Goal: Transaction & Acquisition: Obtain resource

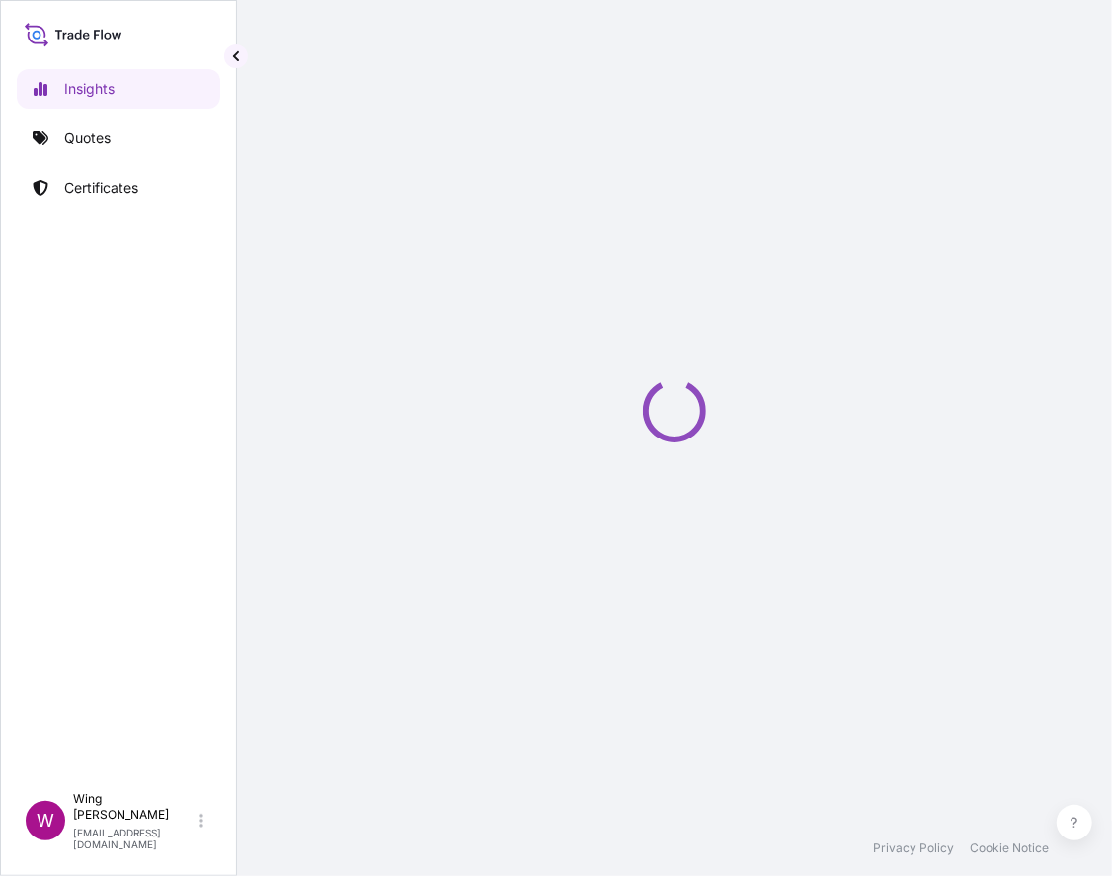
select select "2025"
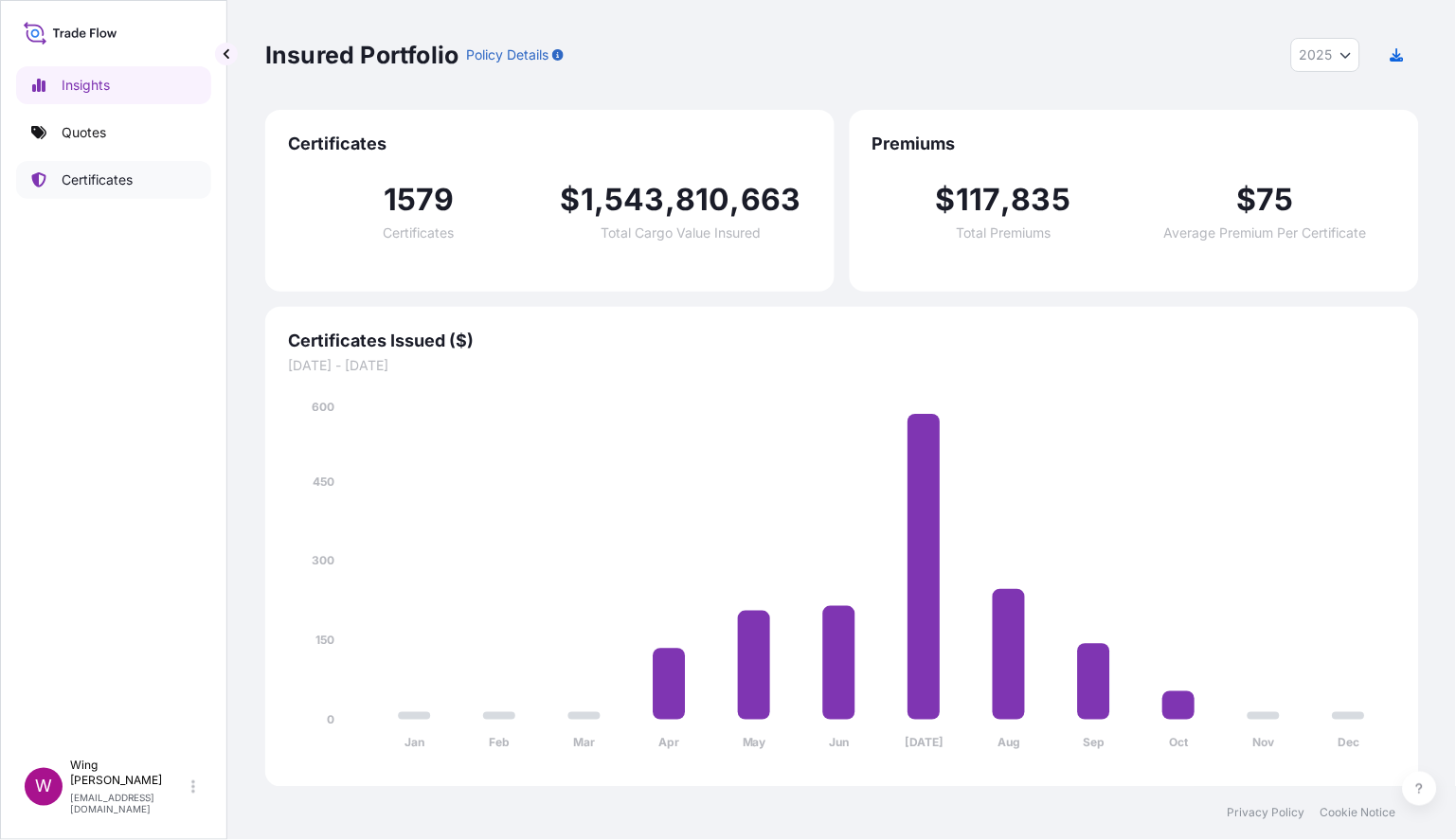
click at [93, 188] on p "Certificates" at bounding box center [97, 180] width 71 height 19
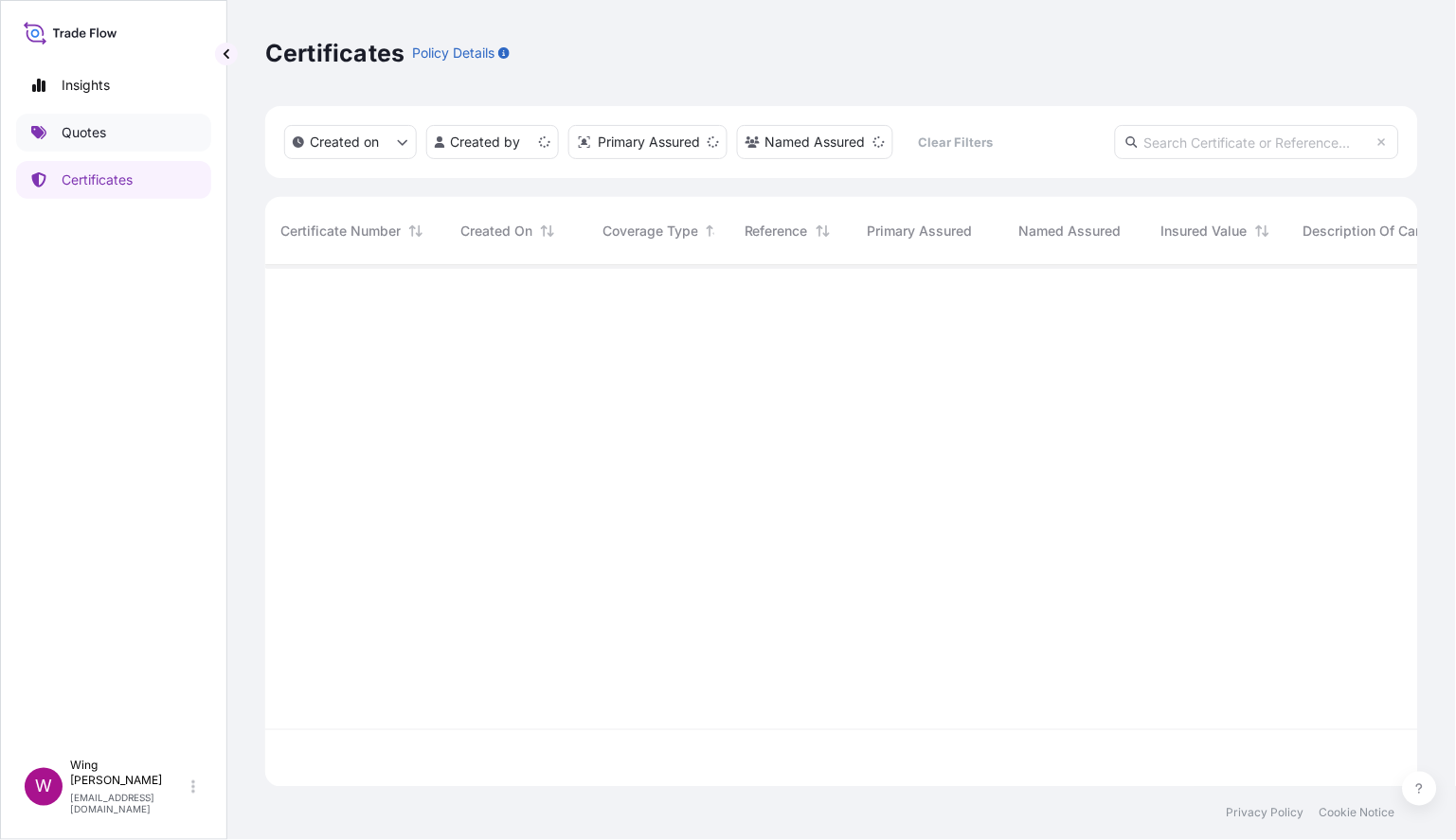
scroll to position [513, 1134]
click at [86, 138] on p "Quotes" at bounding box center [83, 132] width 44 height 19
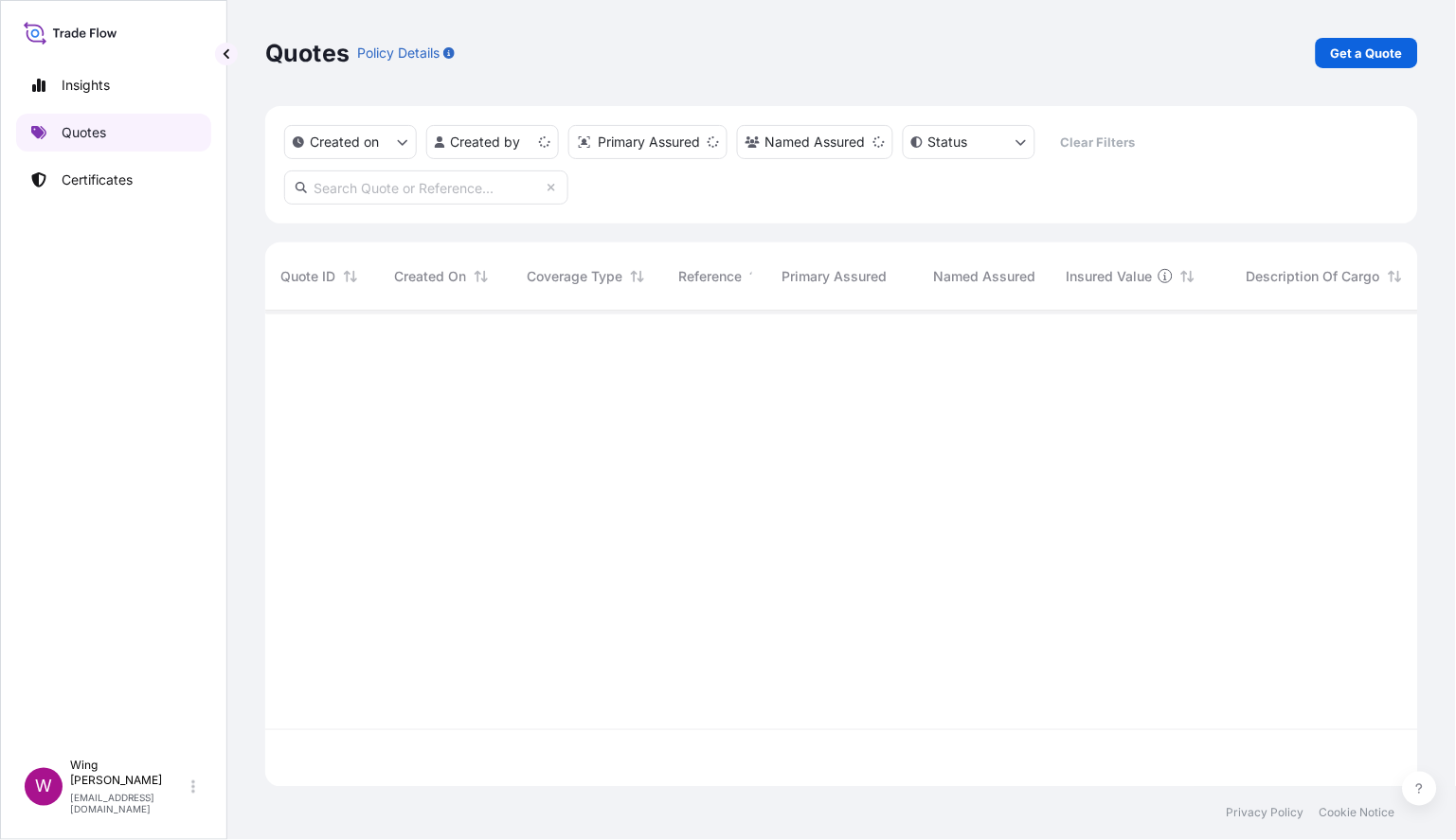
scroll to position [469, 1134]
click at [1066, 55] on p "Get a Quote" at bounding box center [1367, 53] width 72 height 19
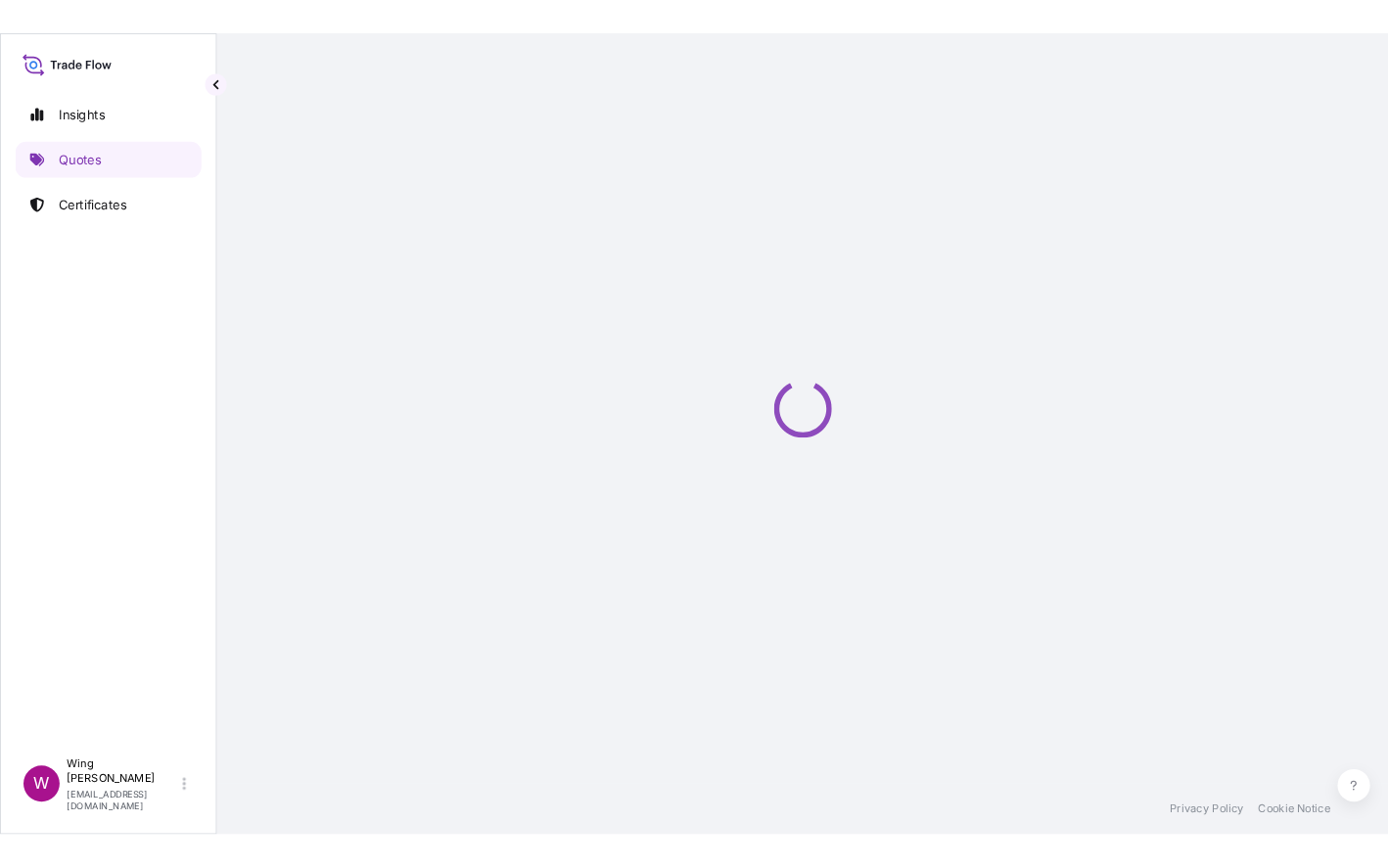
scroll to position [31, 0]
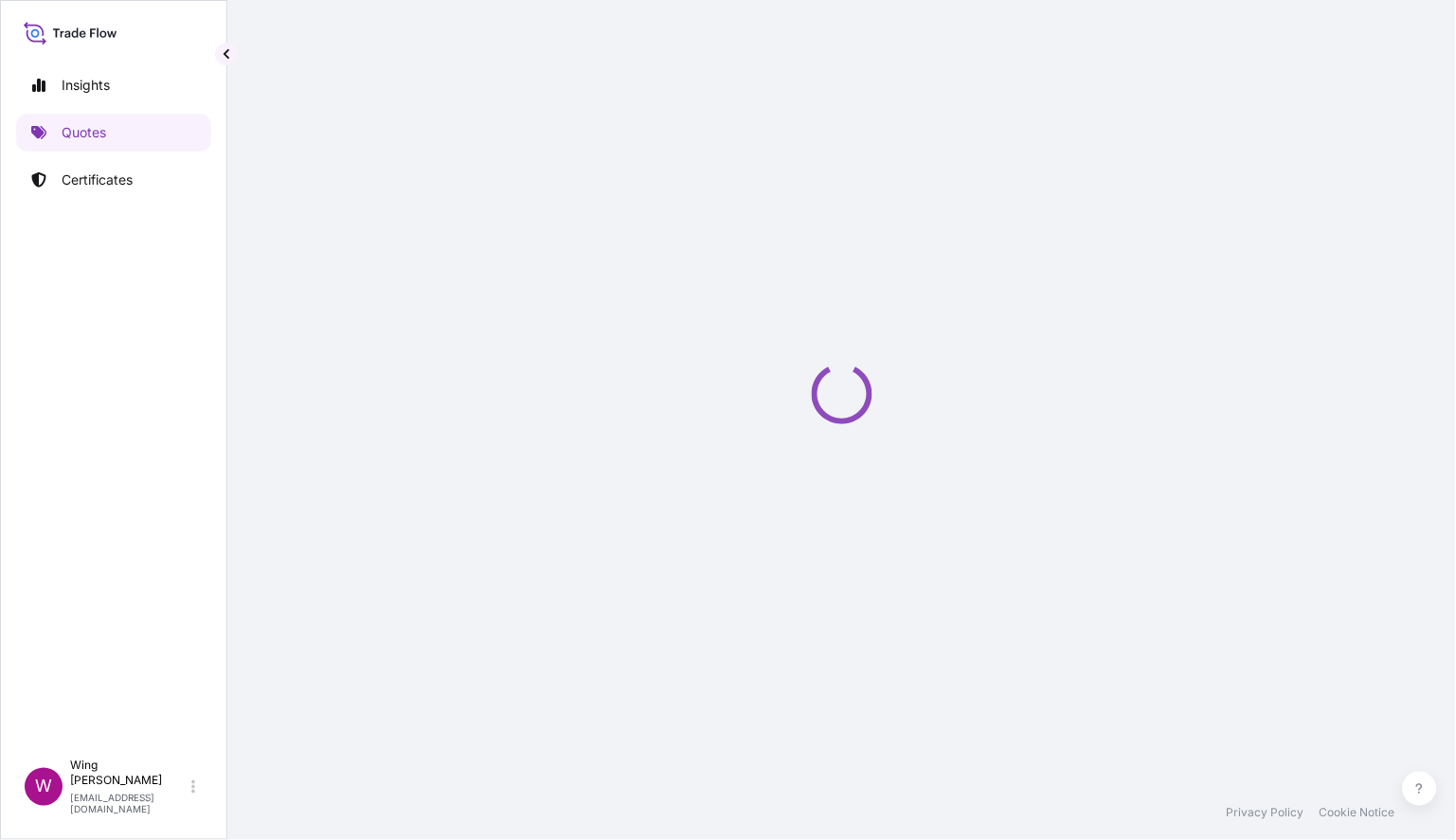
select select "AIR"
select select "27"
select select "Transit"
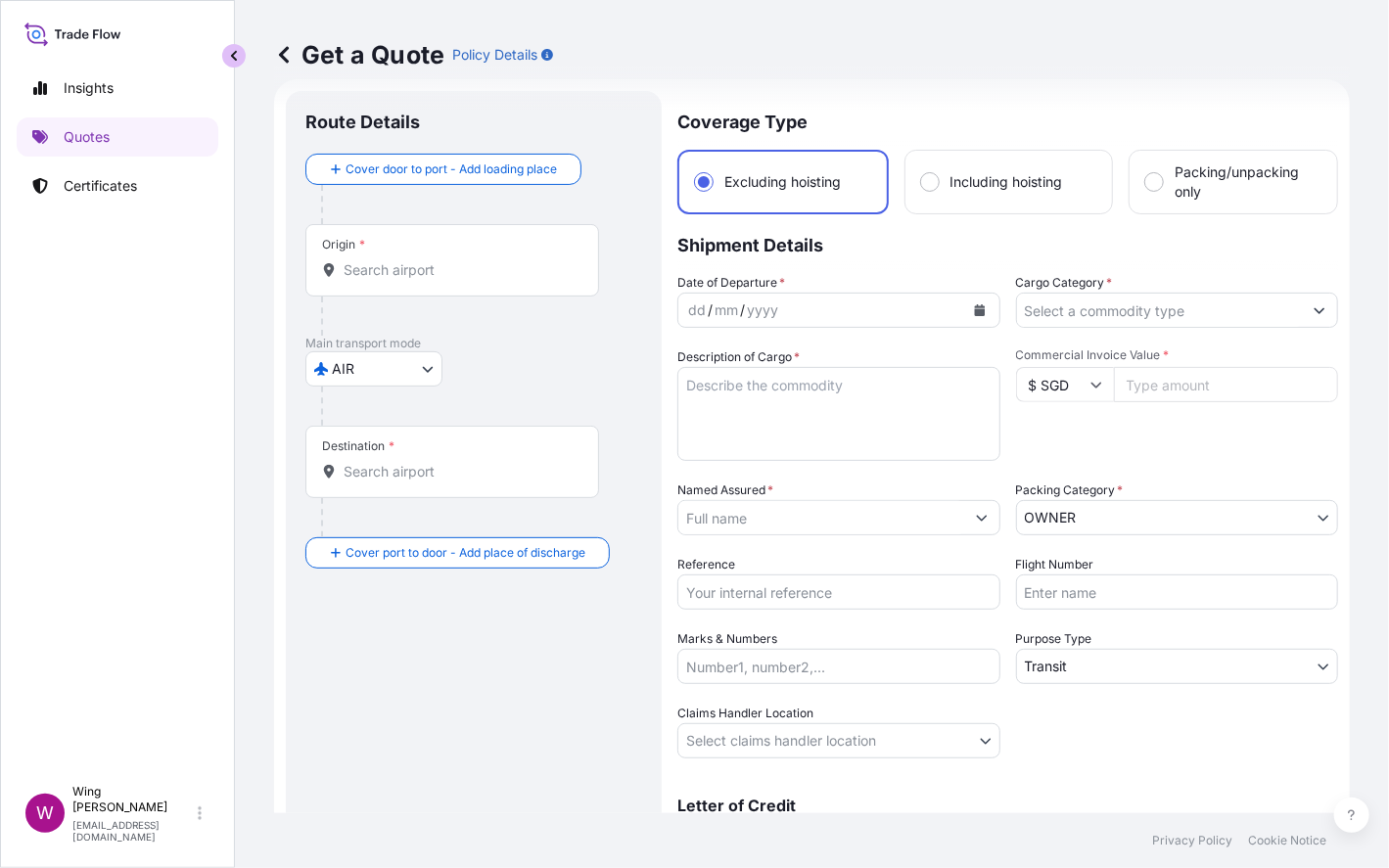
click at [231, 62] on button "button" at bounding box center [234, 55] width 24 height 24
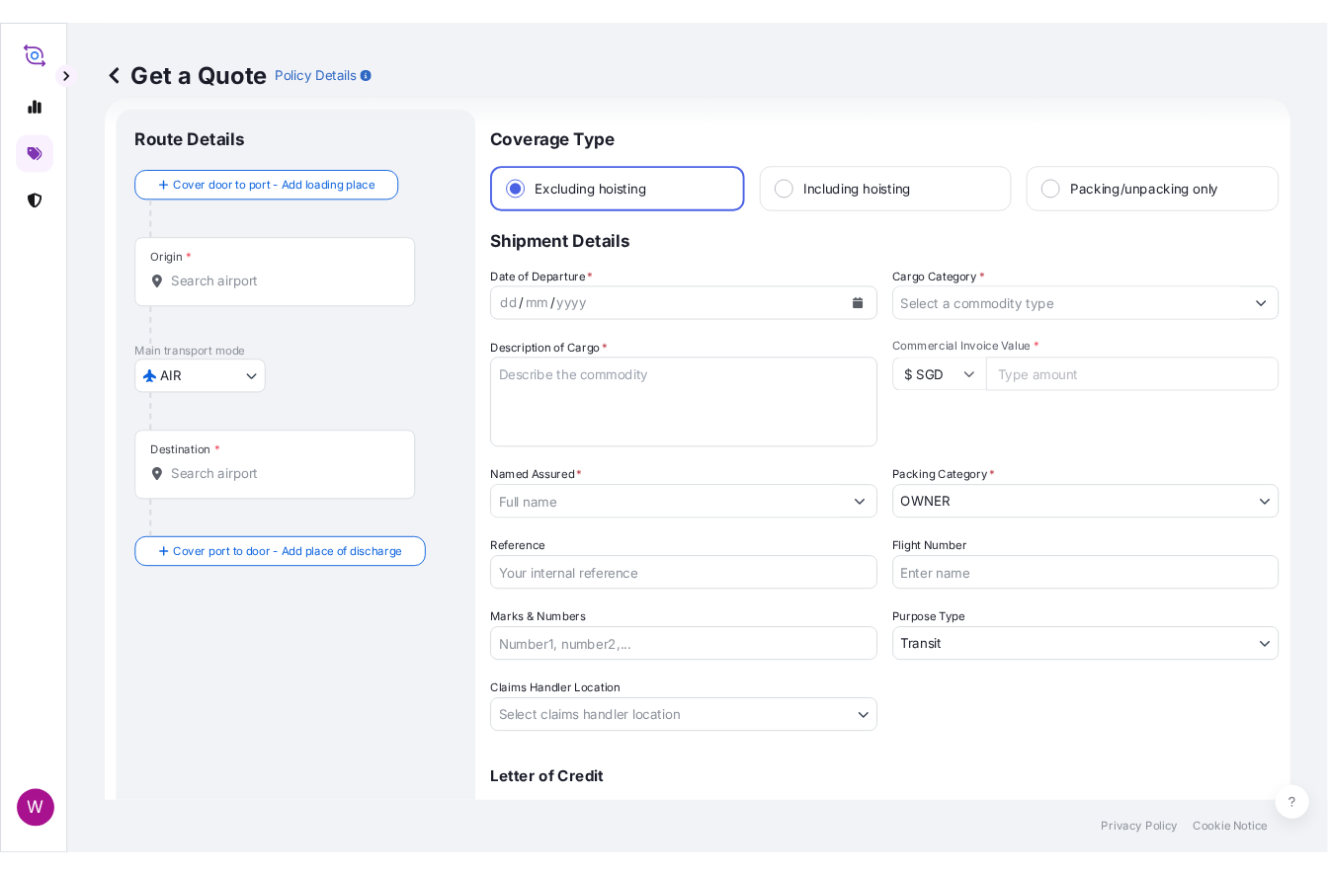
scroll to position [29, 0]
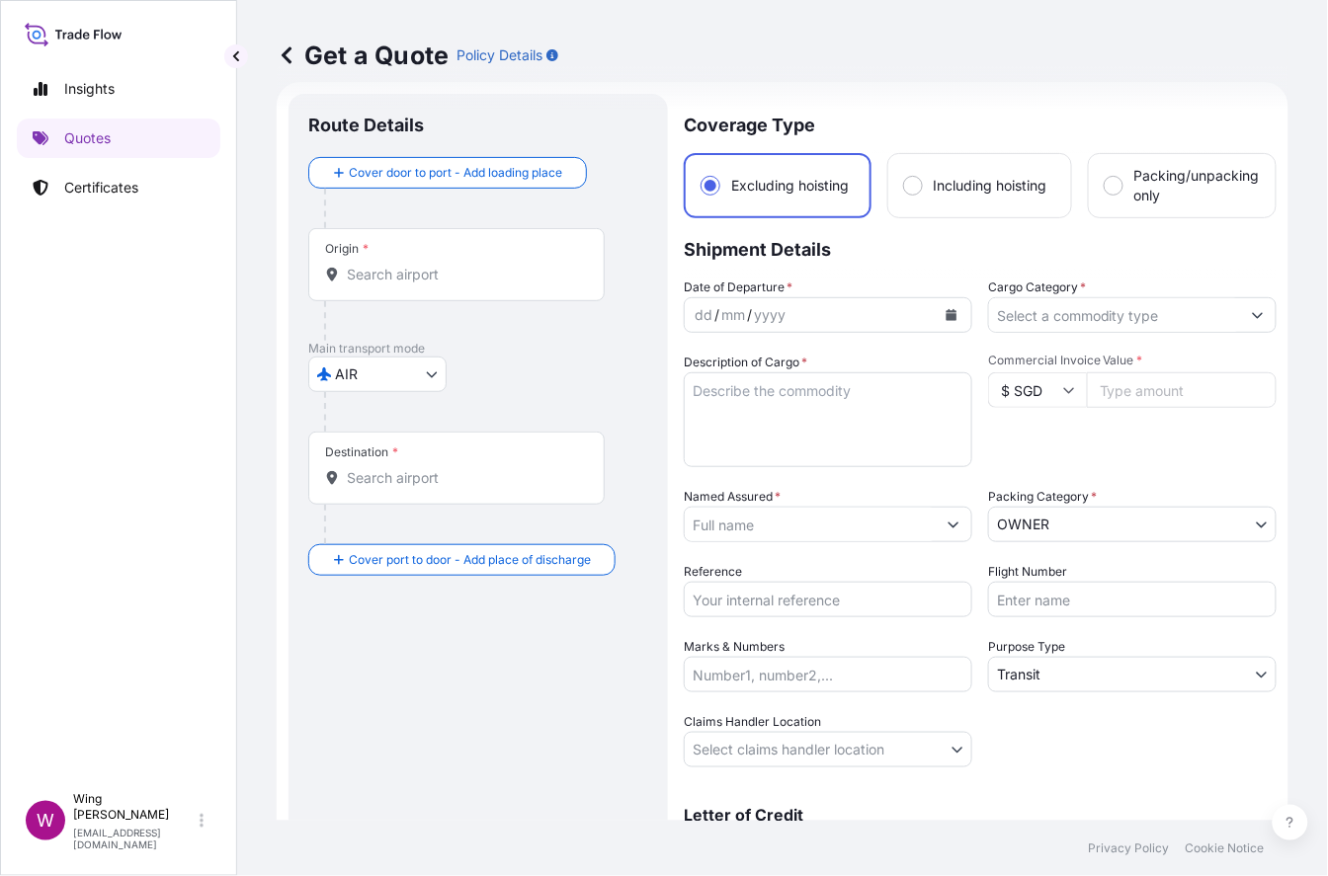
click at [366, 362] on body "Insights Quotes Certificates W Wing Lee [EMAIL_ADDRESS][DOMAIN_NAME] Get a Quot…" at bounding box center [664, 438] width 1328 height 876
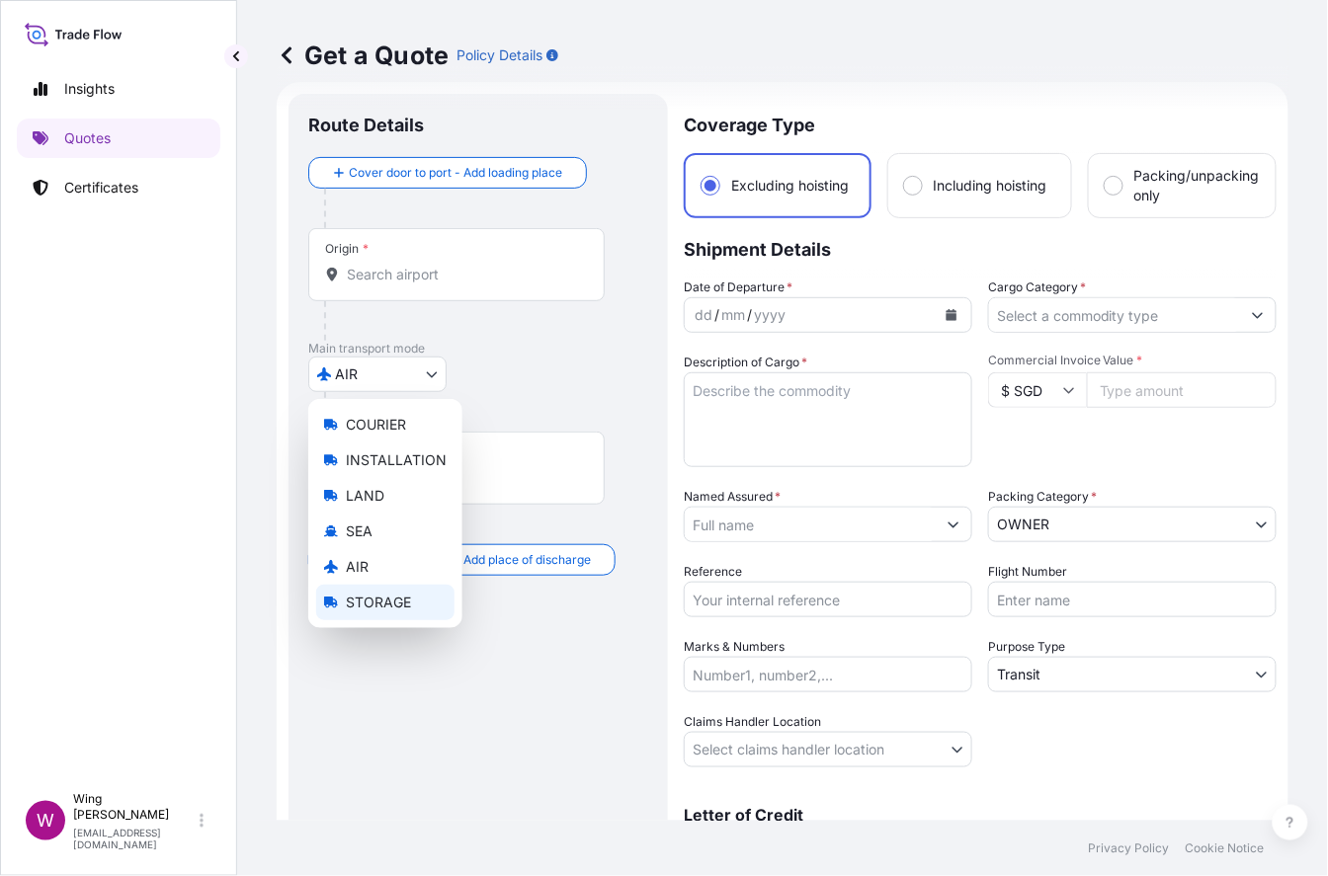
click at [392, 601] on span "STORAGE" at bounding box center [378, 603] width 65 height 20
select select "STORAGE"
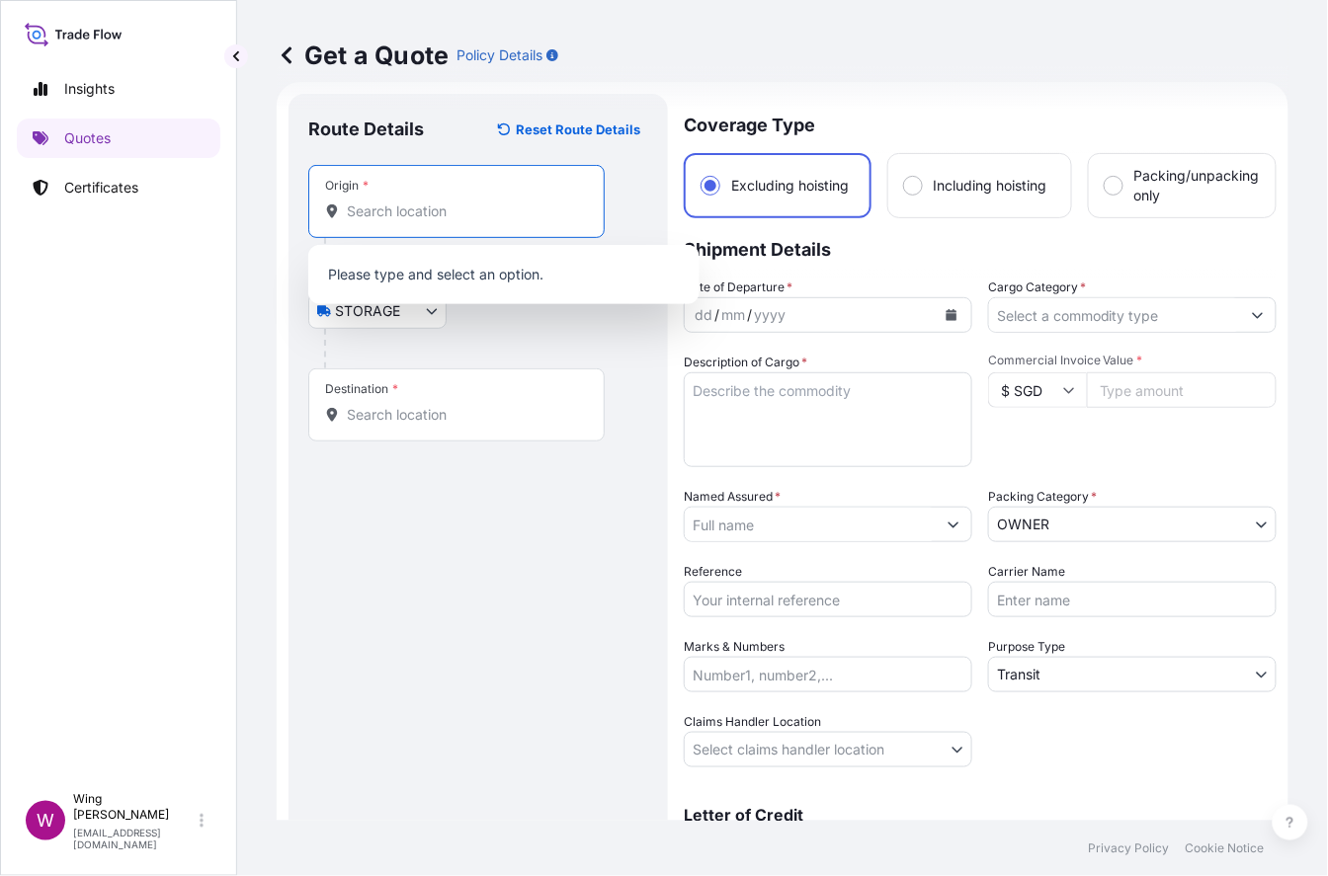
click at [503, 214] on input "Origin *" at bounding box center [463, 212] width 233 height 20
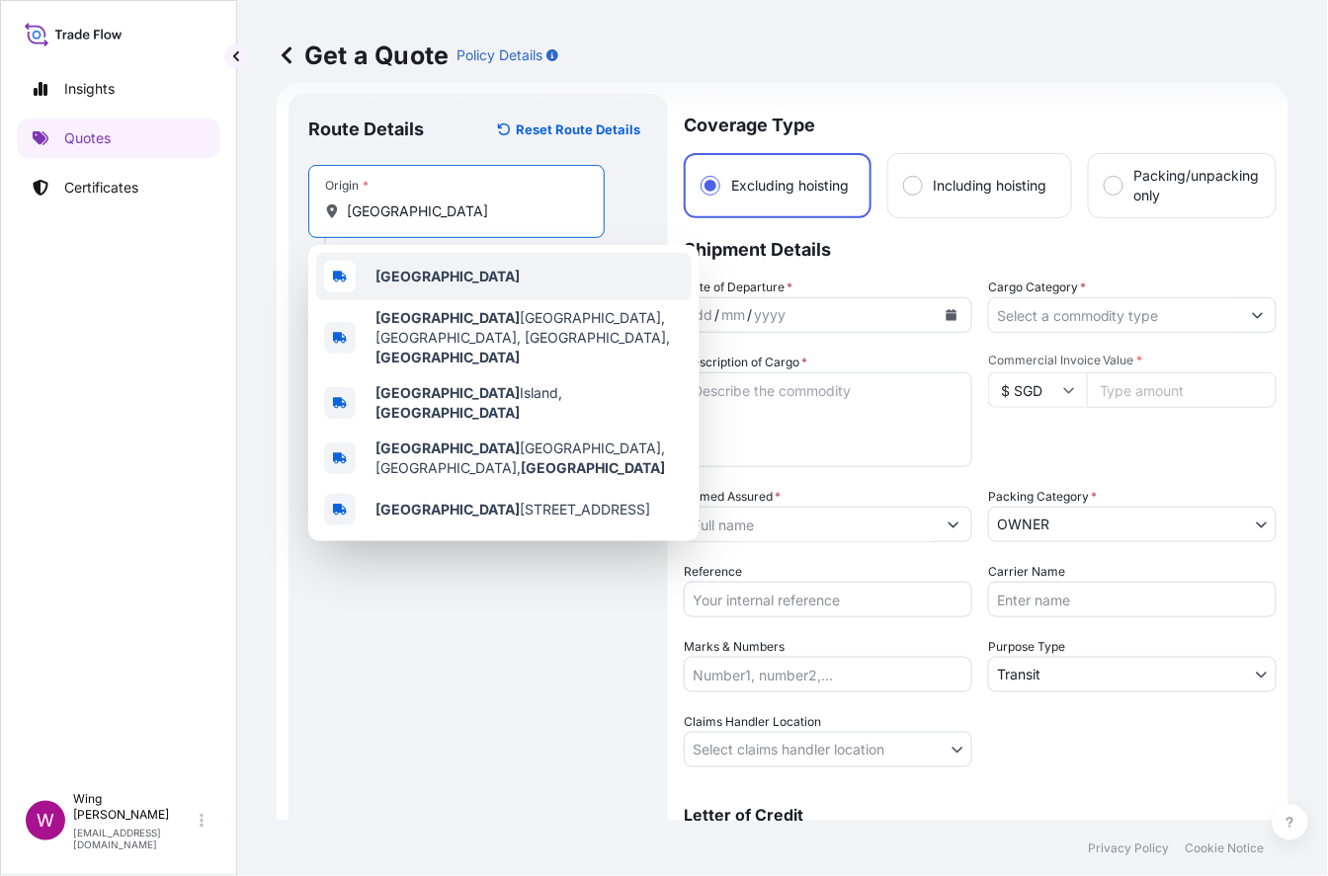
click at [417, 278] on b "[GEOGRAPHIC_DATA]" at bounding box center [447, 276] width 144 height 17
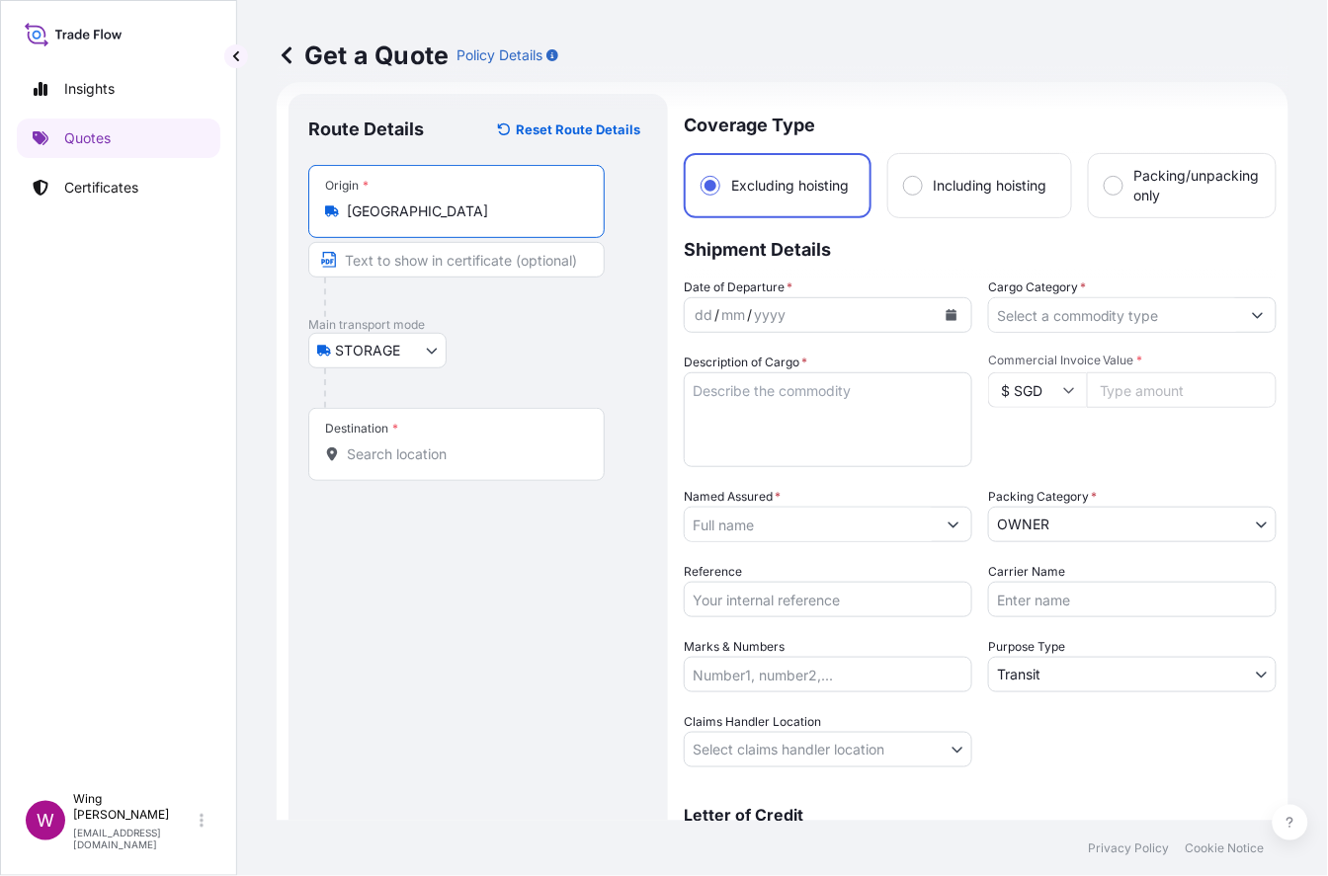
type input "[GEOGRAPHIC_DATA]"
click at [443, 466] on div "Destination *" at bounding box center [456, 444] width 296 height 73
click at [443, 464] on input "Destination *" at bounding box center [463, 455] width 233 height 20
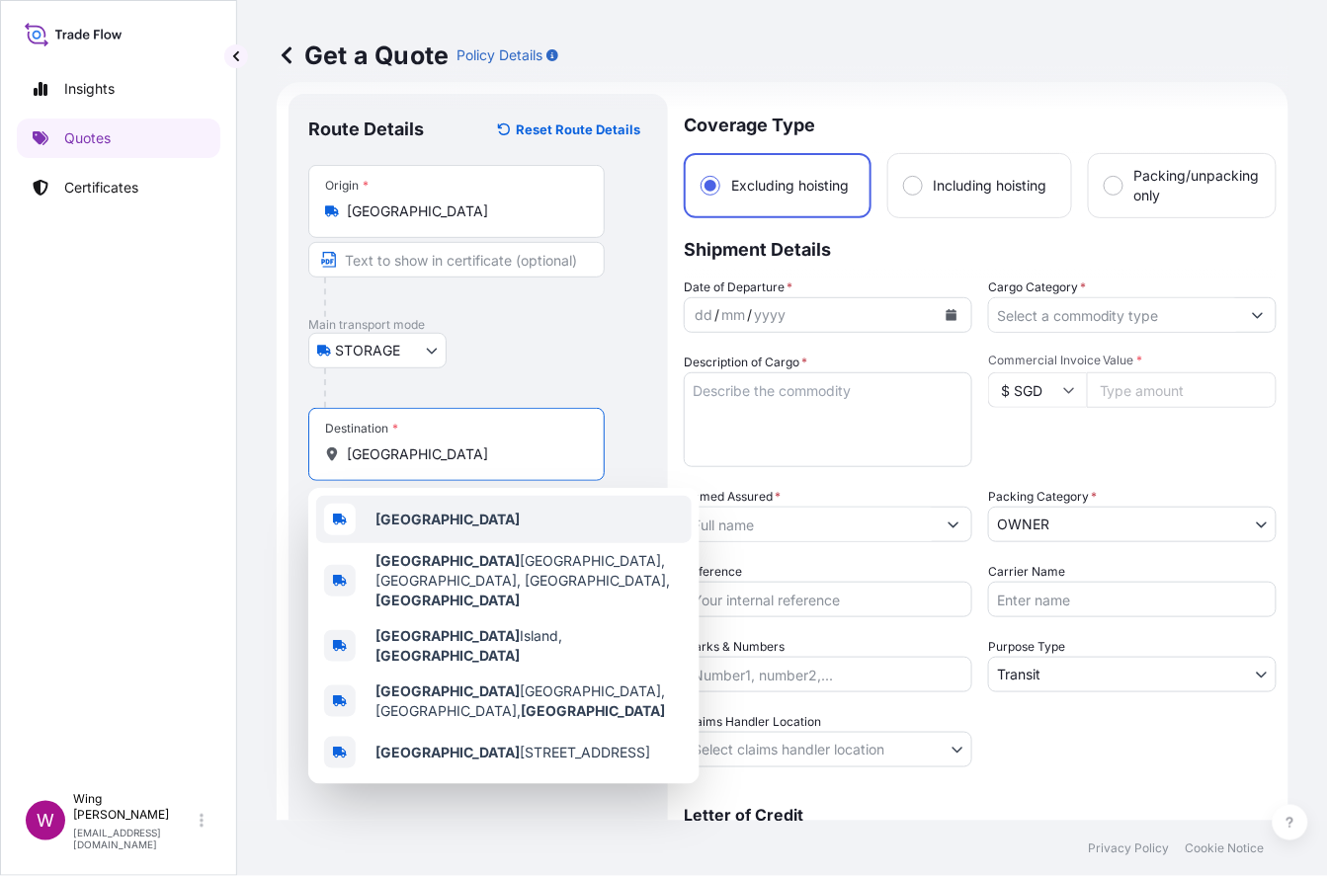
click at [453, 513] on div "[GEOGRAPHIC_DATA]" at bounding box center [503, 519] width 375 height 47
click at [610, 618] on div "[GEOGRAPHIC_DATA], [GEOGRAPHIC_DATA]" at bounding box center [503, 645] width 375 height 55
type input "[GEOGRAPHIC_DATA], [GEOGRAPHIC_DATA]"
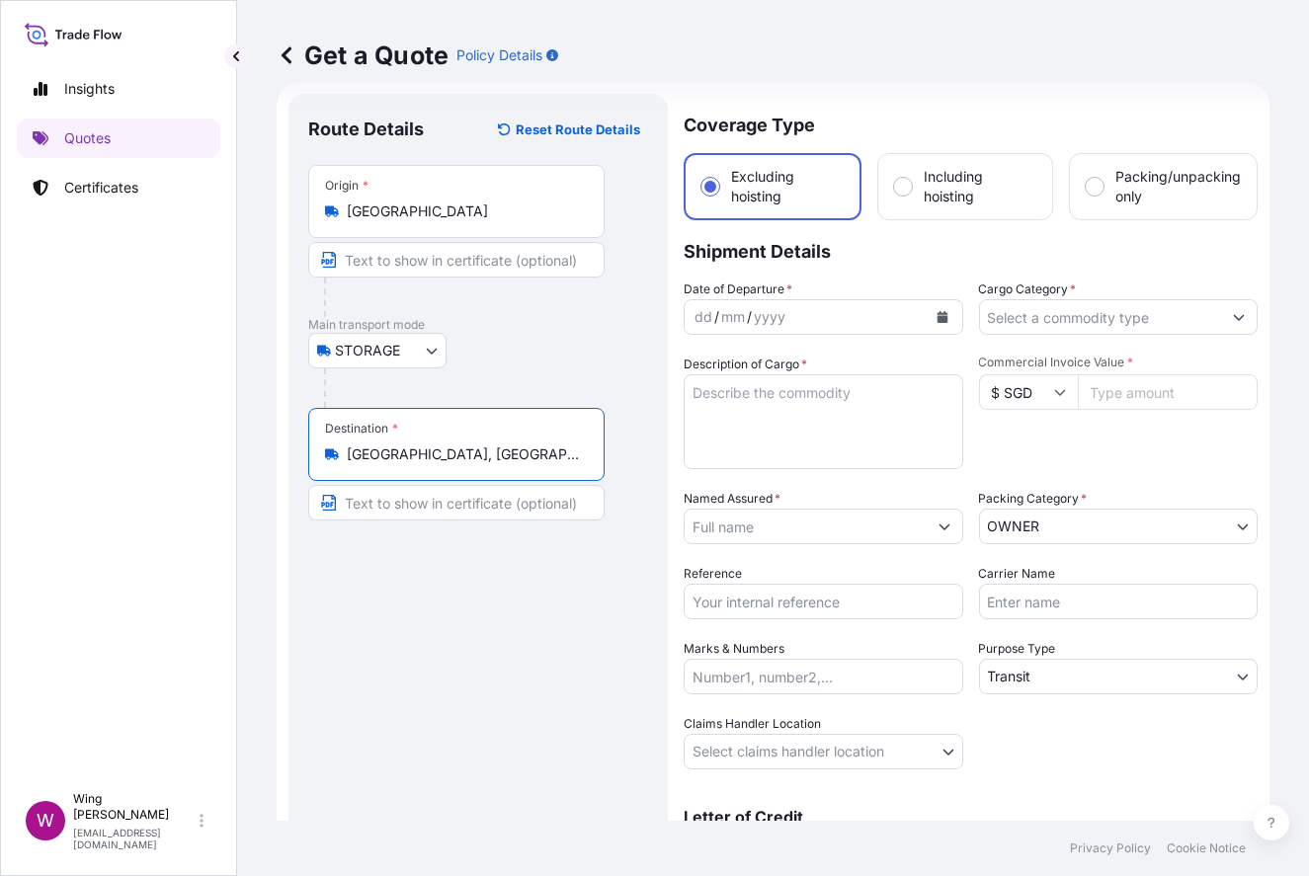
click at [770, 516] on input "Named Assured *" at bounding box center [806, 527] width 242 height 36
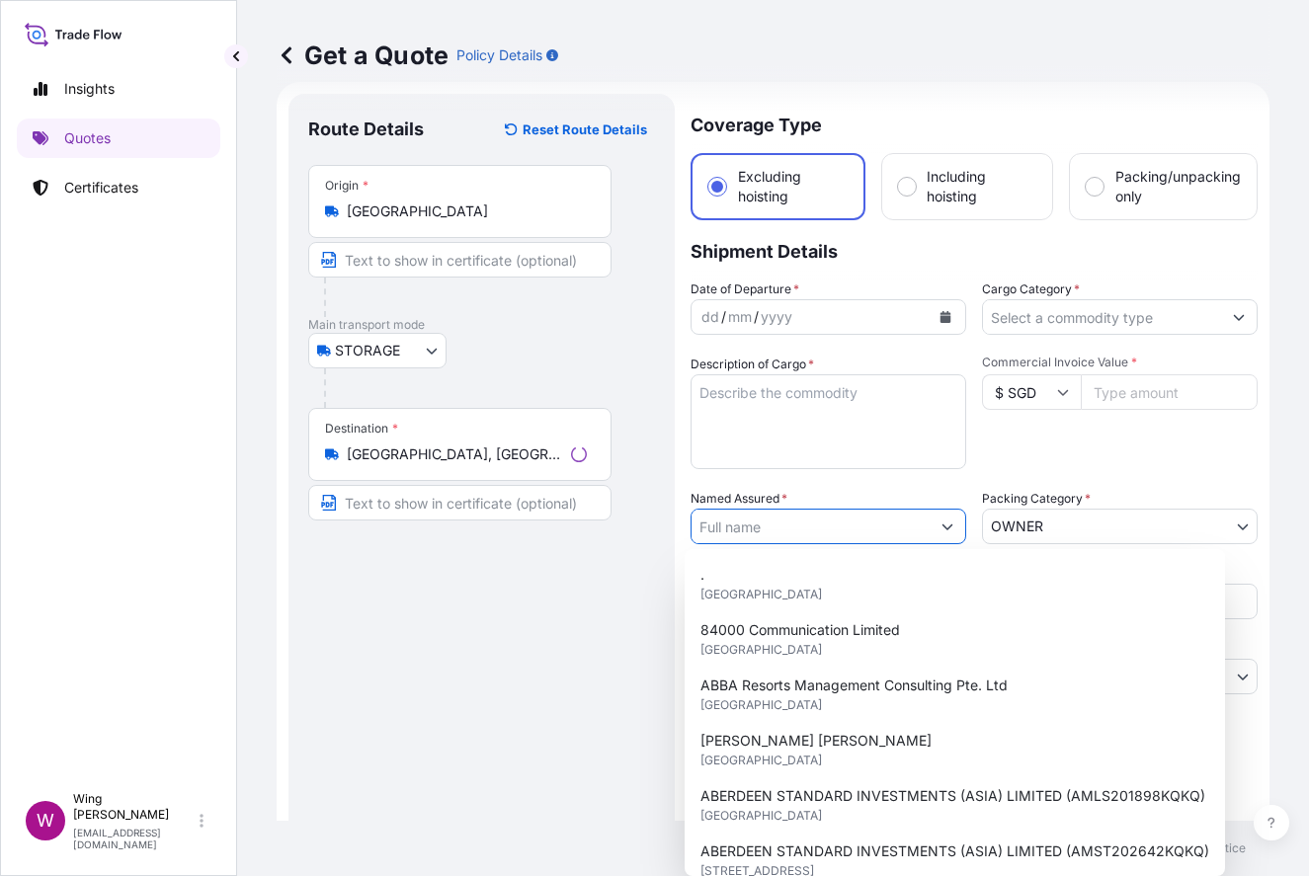
paste input "[PERSON_NAME]"
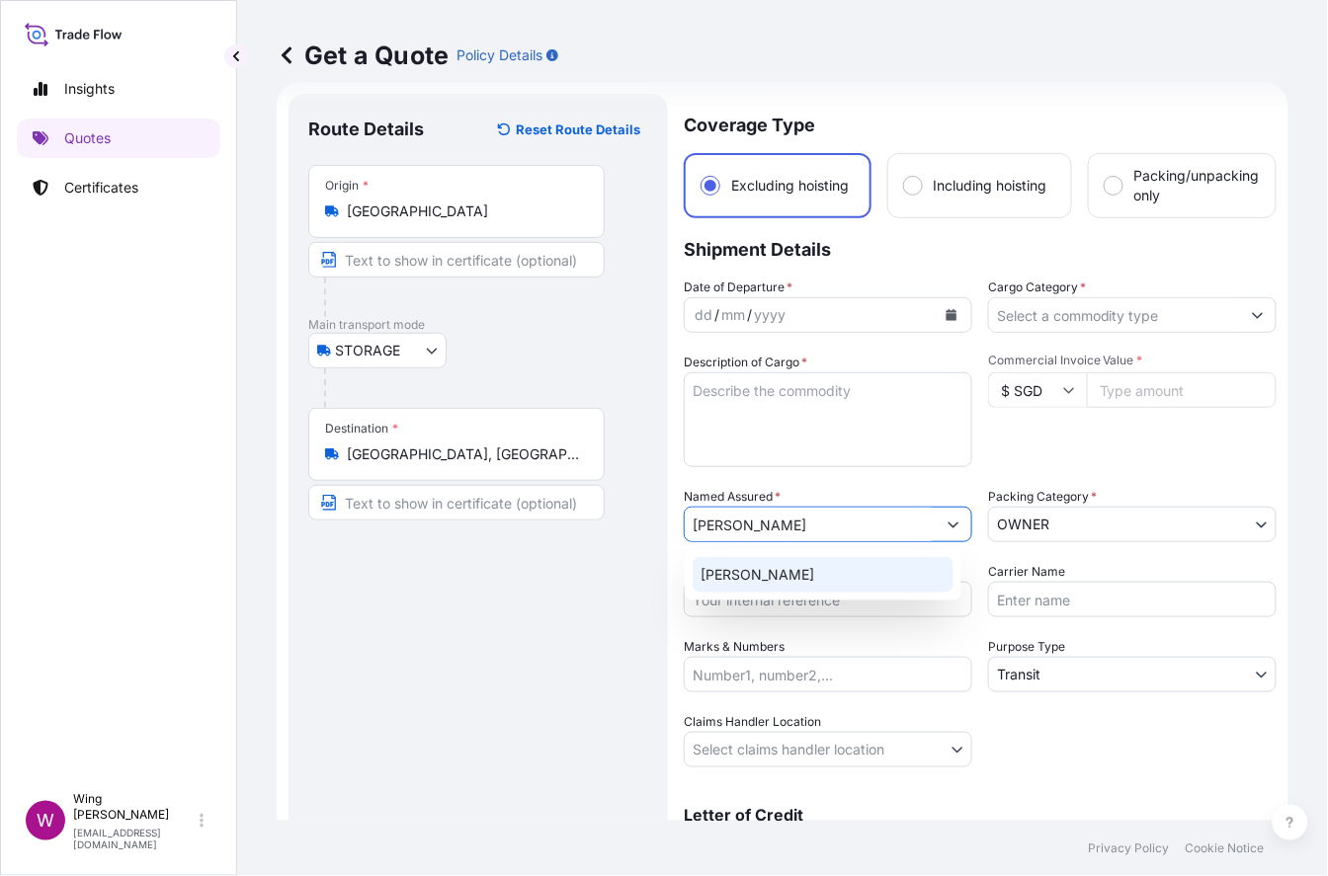
click at [756, 573] on div "[PERSON_NAME]" at bounding box center [822, 575] width 261 height 36
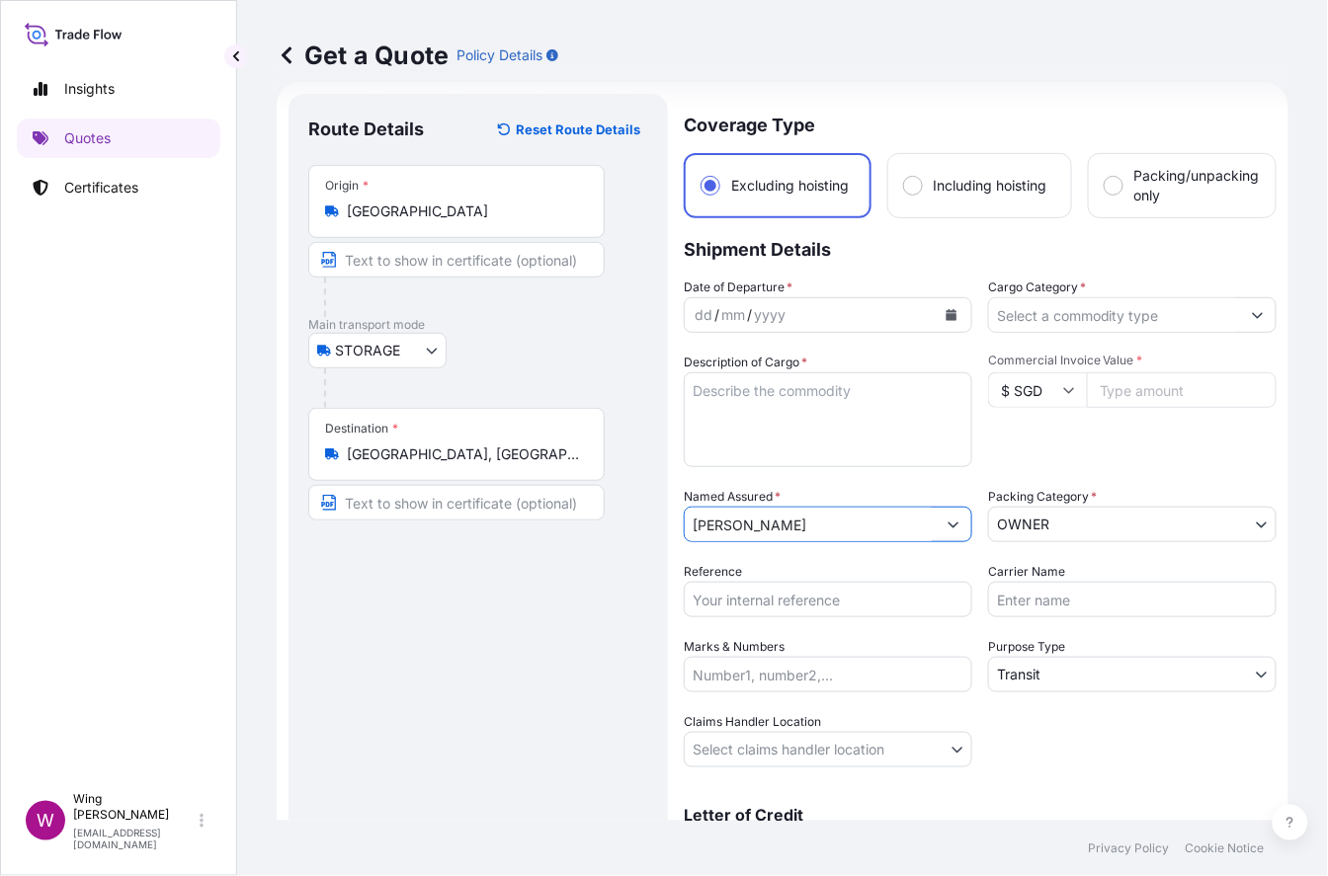
type input "[PERSON_NAME]"
click at [946, 316] on icon "Calendar" at bounding box center [951, 315] width 11 height 12
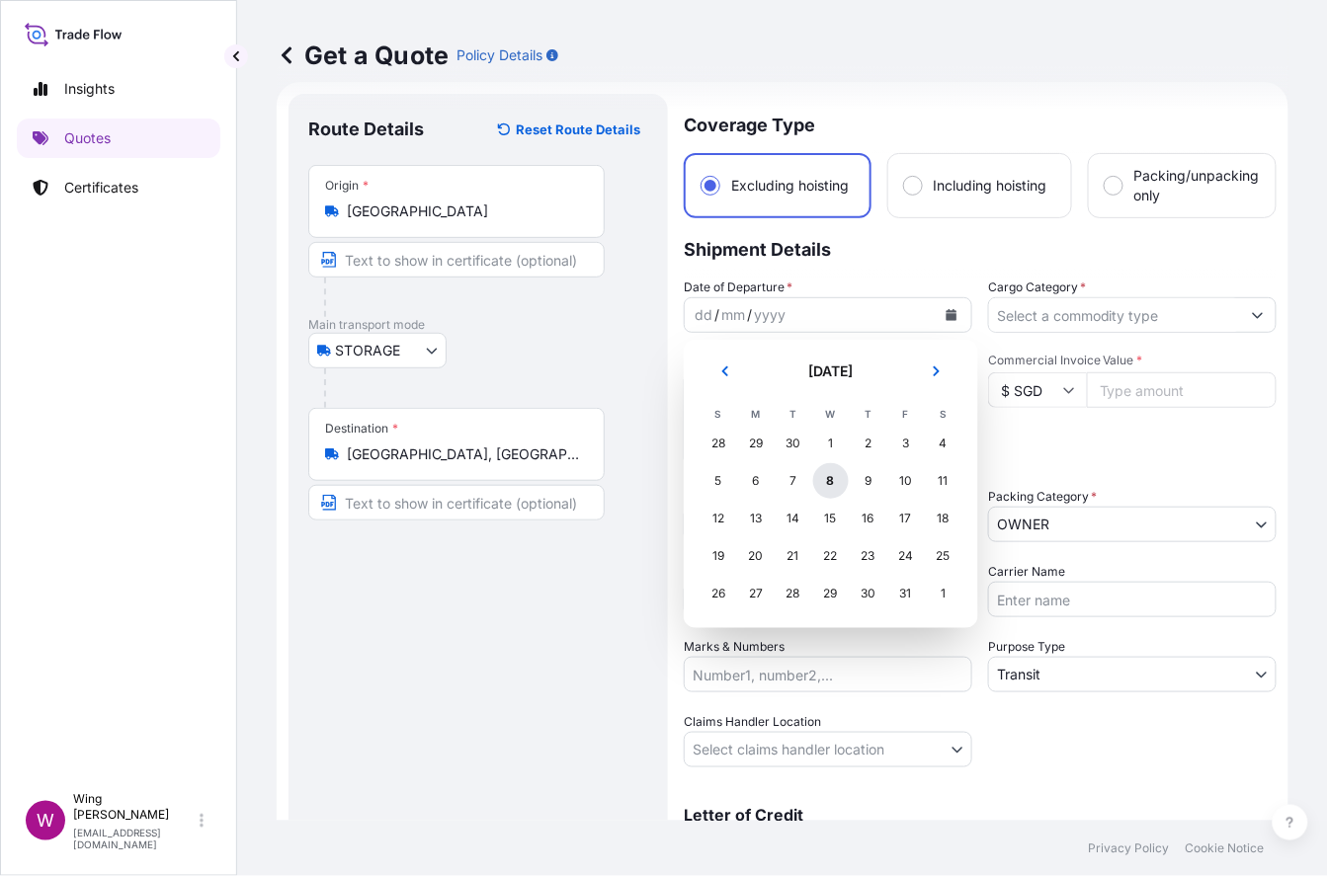
click at [836, 488] on div "8" at bounding box center [831, 481] width 36 height 36
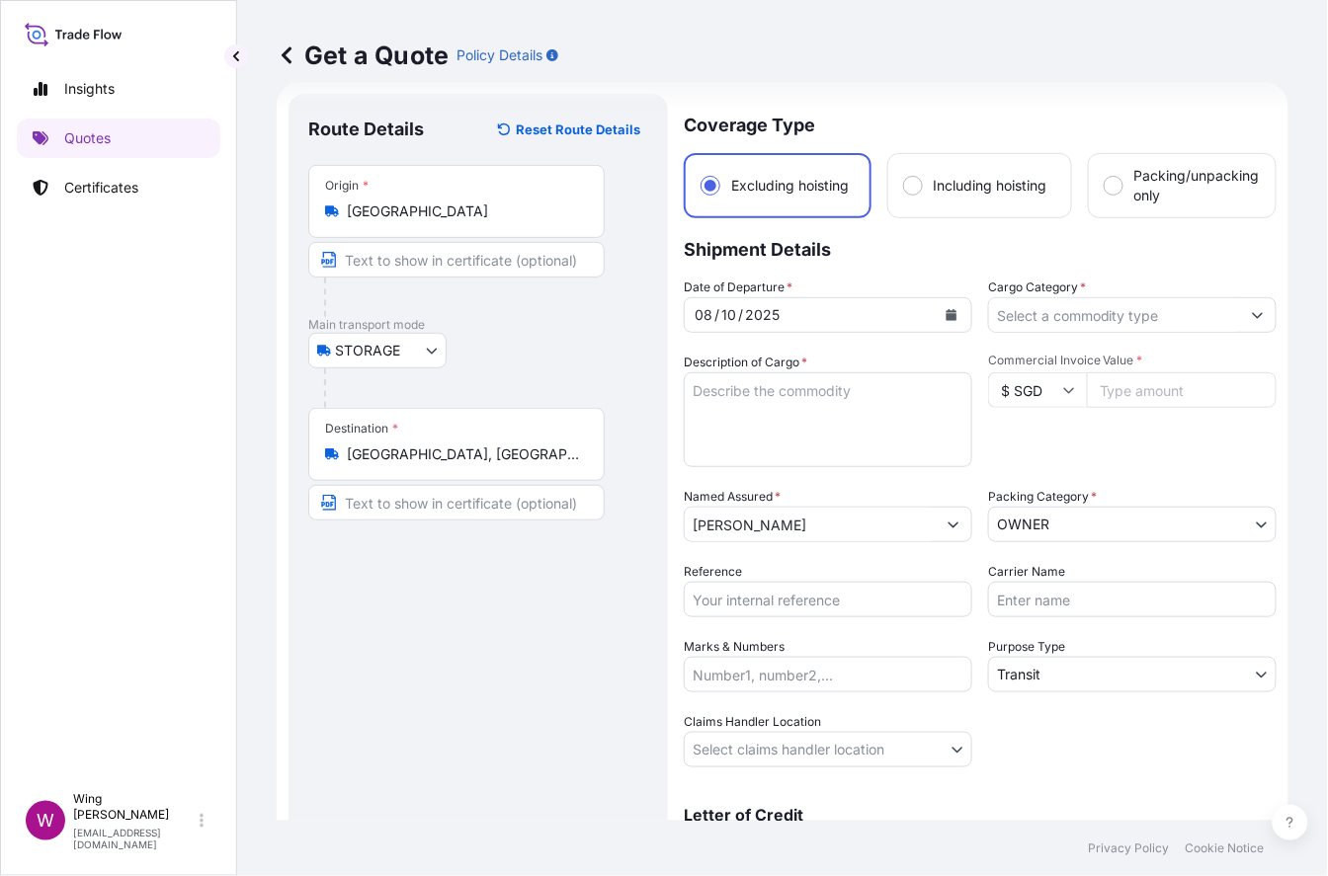
click at [1002, 315] on input "Cargo Category *" at bounding box center [1114, 315] width 251 height 36
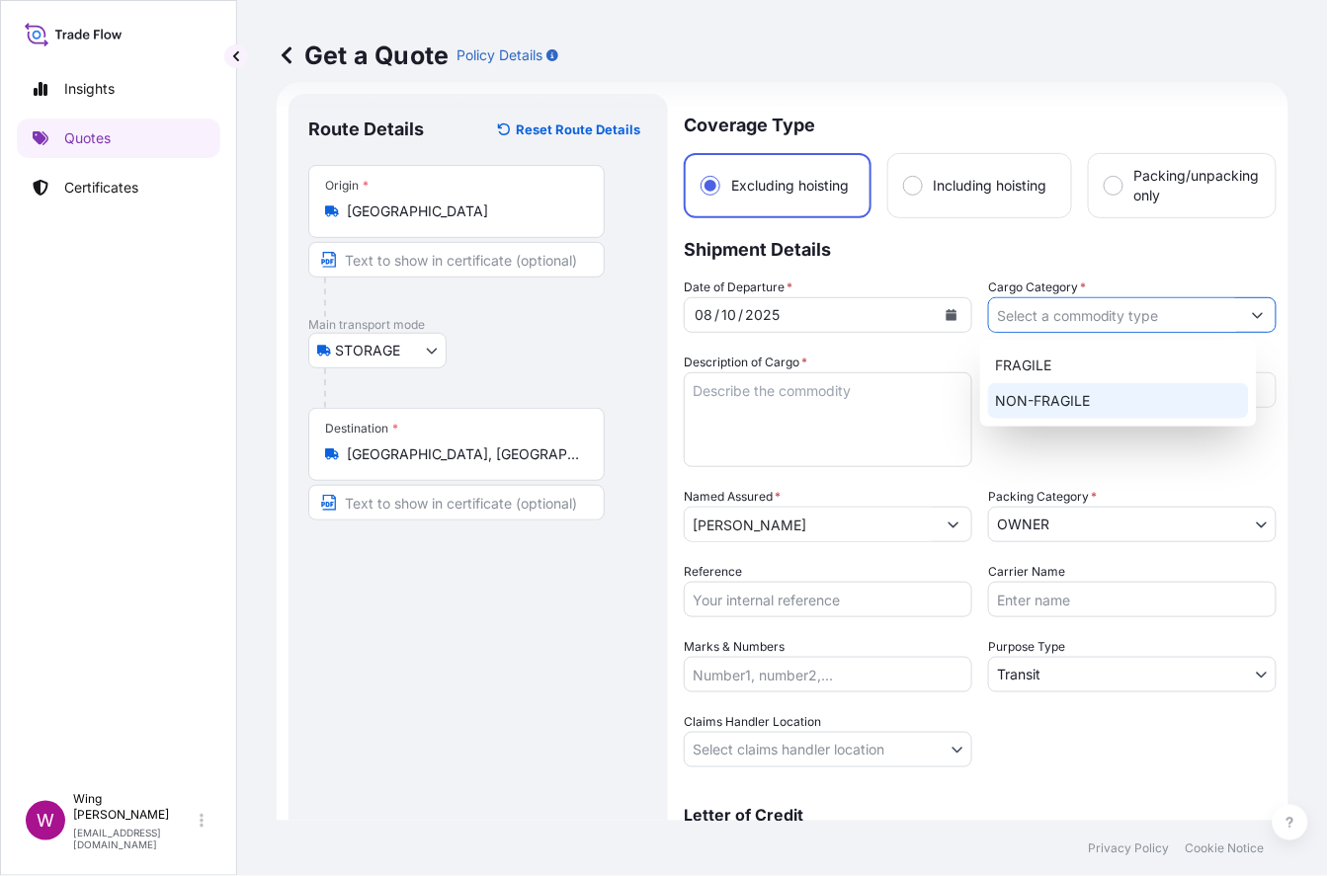
click at [1023, 397] on div "NON-FRAGILE" at bounding box center [1118, 401] width 261 height 36
type input "NON-FRAGILE"
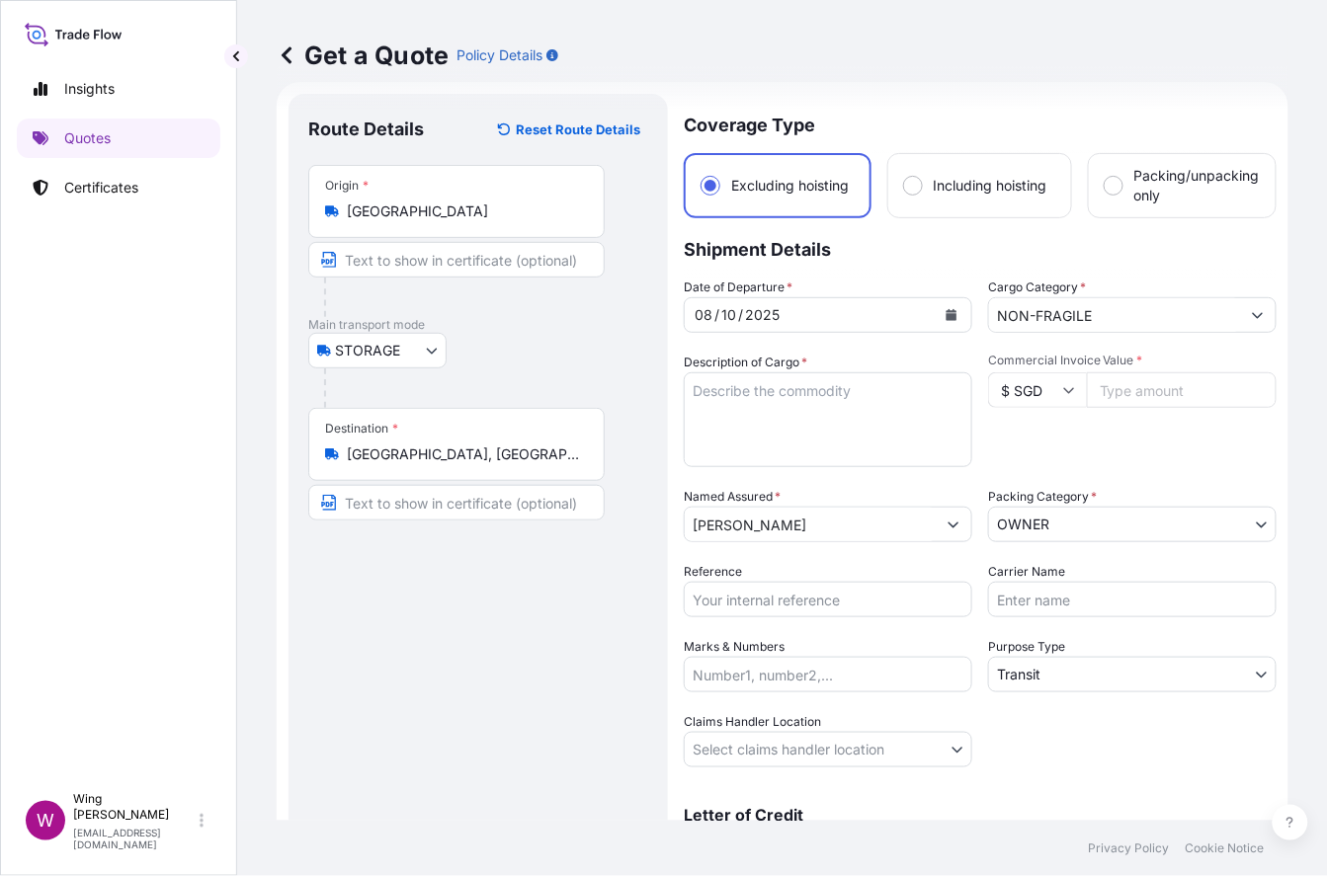
click at [854, 408] on textarea "Description of Cargo *" at bounding box center [828, 419] width 288 height 95
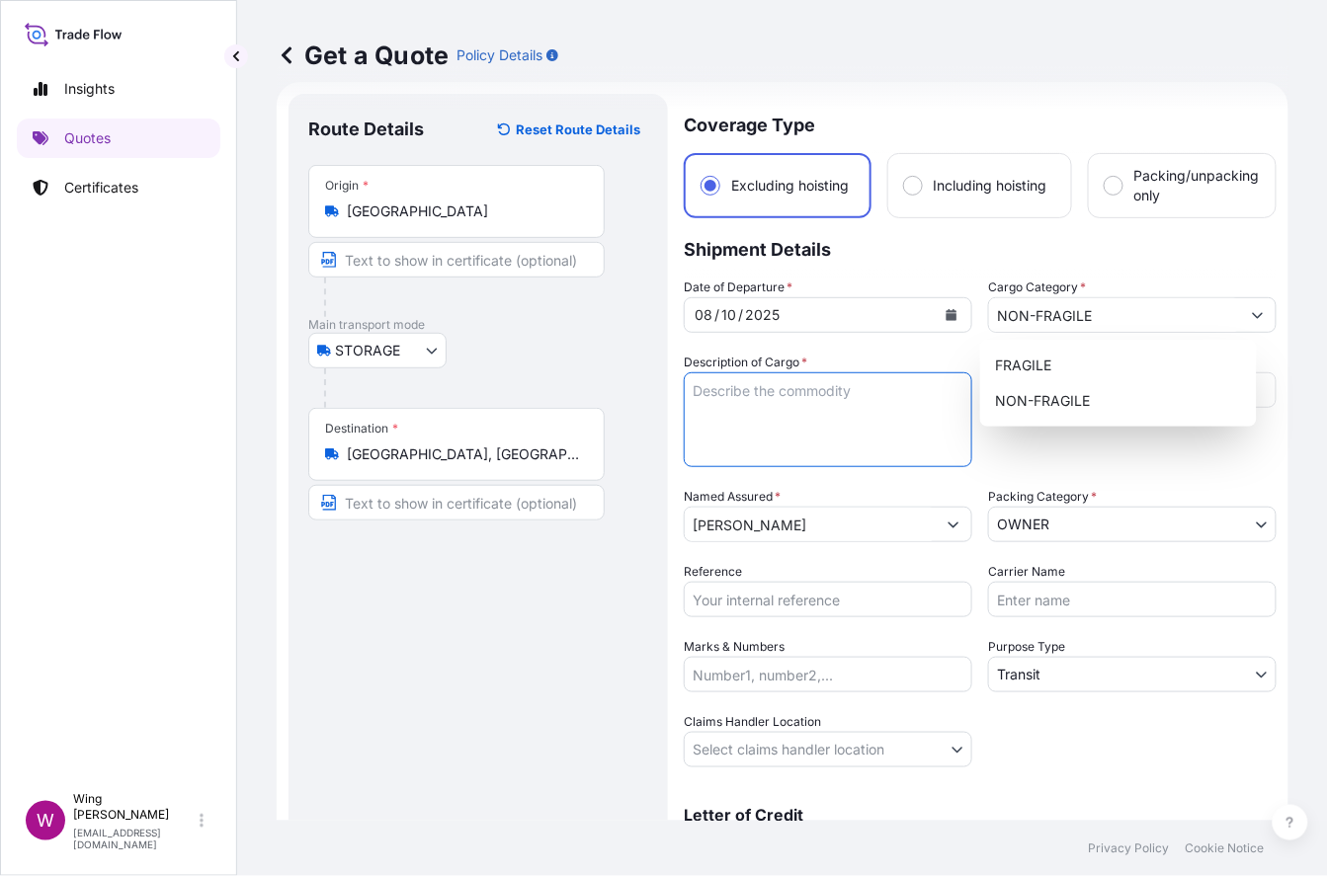
paste textarea "[PERSON_NAME] Café [PERSON_NAME]"
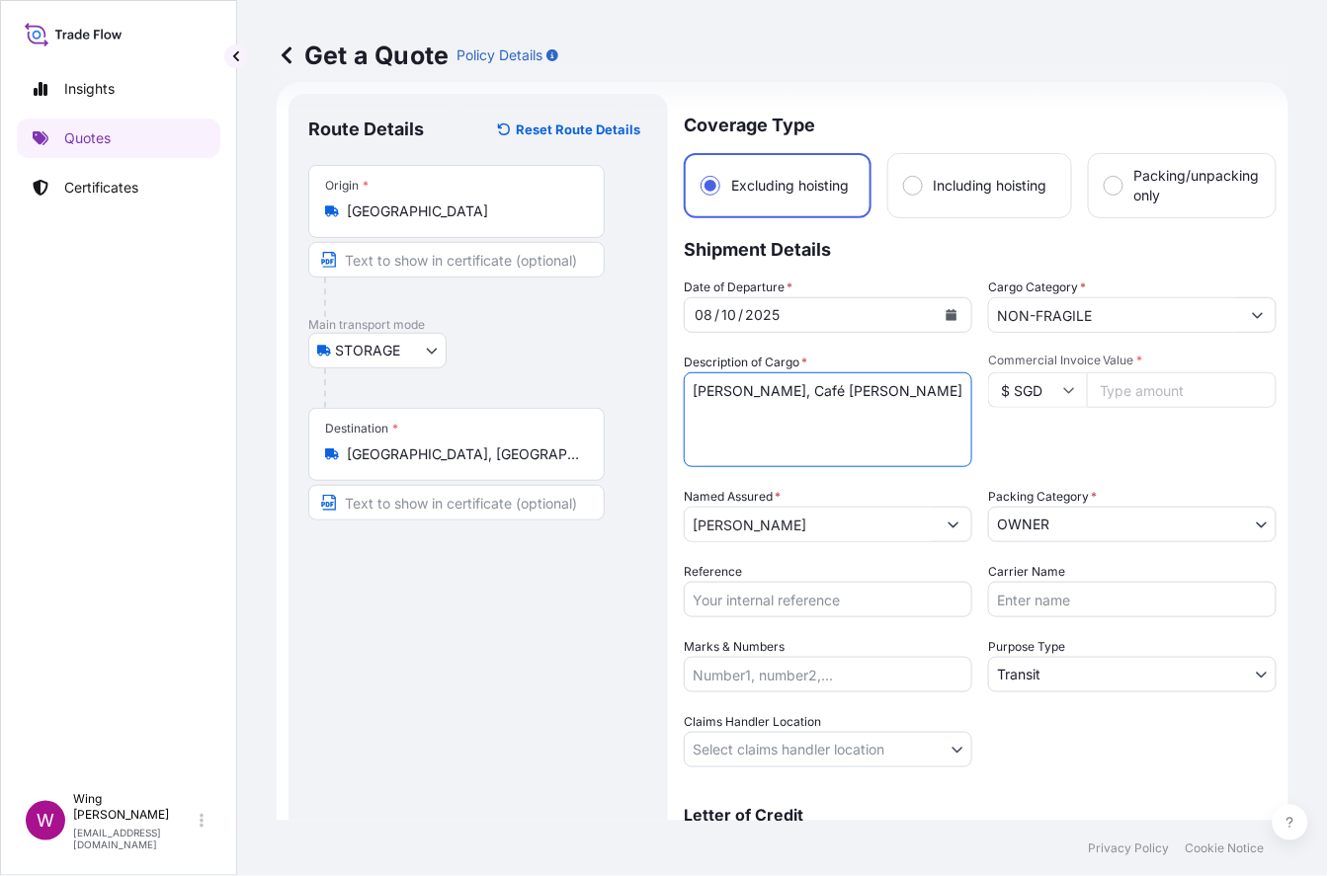
type textarea "[PERSON_NAME], Café [PERSON_NAME]"
click at [1024, 395] on input "$ SGD" at bounding box center [1037, 390] width 99 height 36
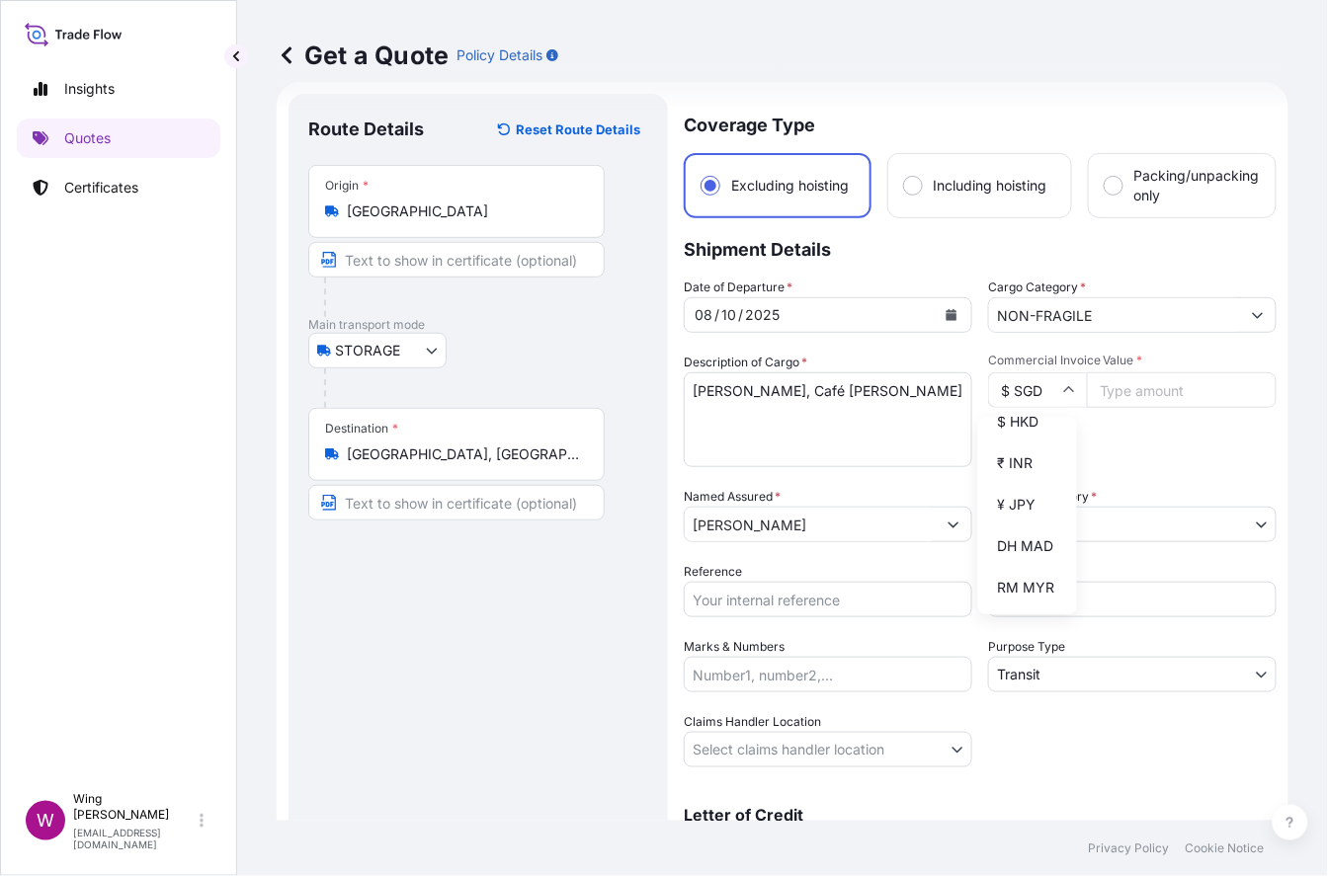
scroll to position [394, 0]
click at [1007, 400] on div "$ HKD" at bounding box center [1027, 382] width 83 height 38
type input "$ HKD"
click at [1093, 403] on input "Commercial Invoice Value *" at bounding box center [1182, 390] width 190 height 36
paste input "400000"
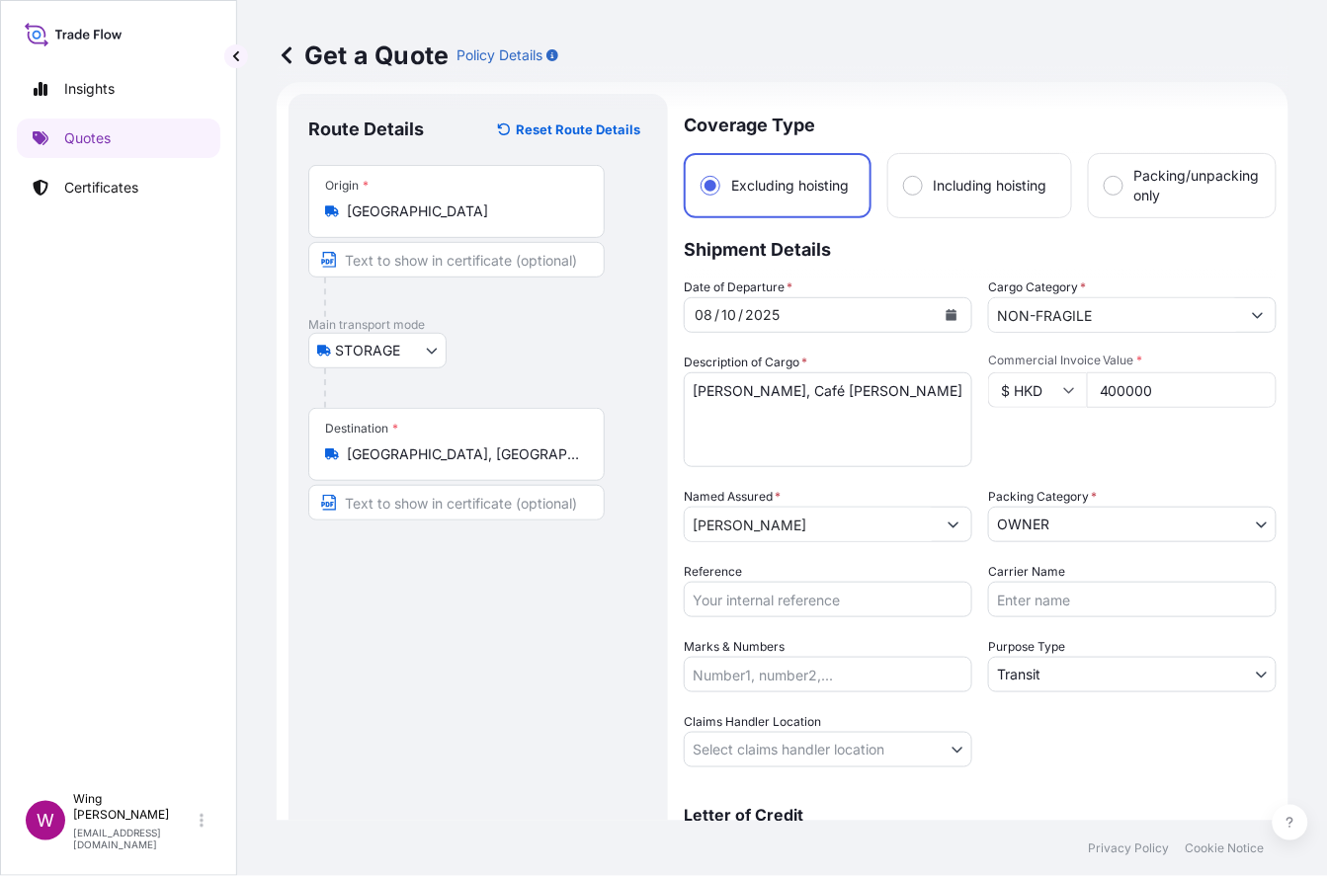
type input "400000"
click at [1088, 506] on body "Insights Quotes Certificates W Wing Lee [EMAIL_ADDRESS][DOMAIN_NAME] Get a Quot…" at bounding box center [664, 438] width 1328 height 876
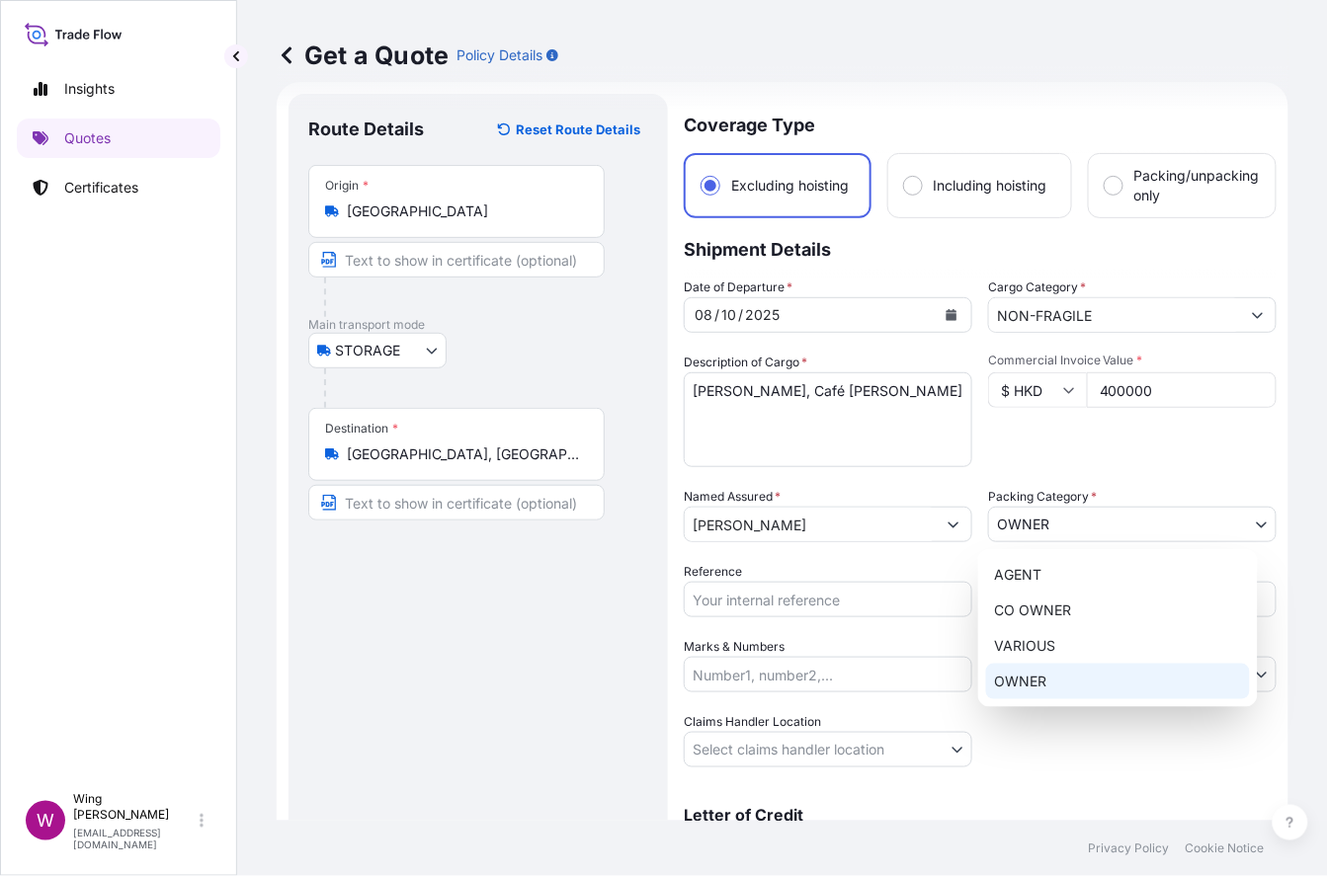
click at [1068, 680] on div "OWNER" at bounding box center [1118, 682] width 264 height 36
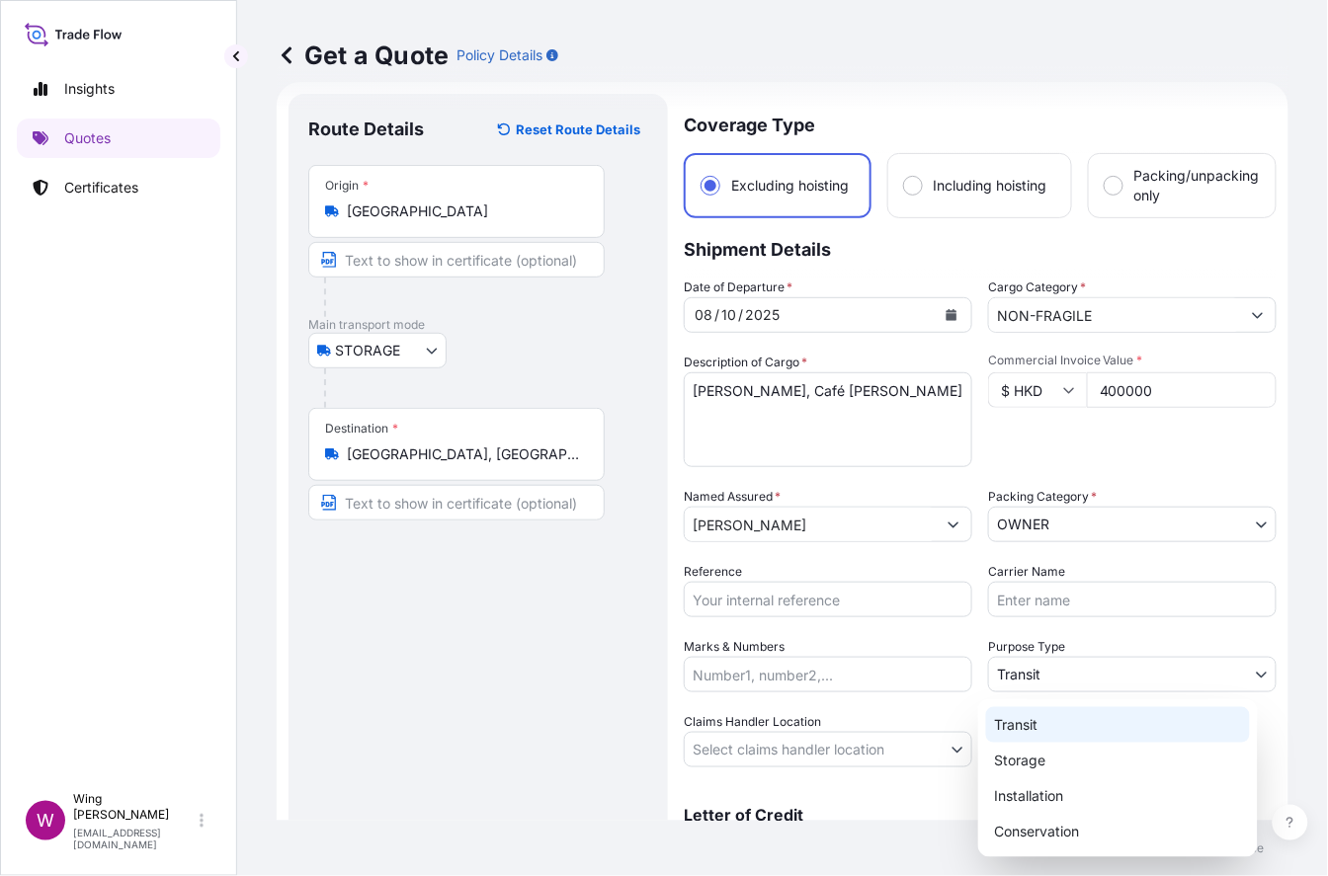
click at [1049, 662] on body "Insights Quotes Certificates W Wing Lee [EMAIL_ADDRESS][DOMAIN_NAME] Get a Quot…" at bounding box center [664, 438] width 1328 height 876
click at [1048, 751] on div "Storage" at bounding box center [1118, 761] width 264 height 36
select select "Storage"
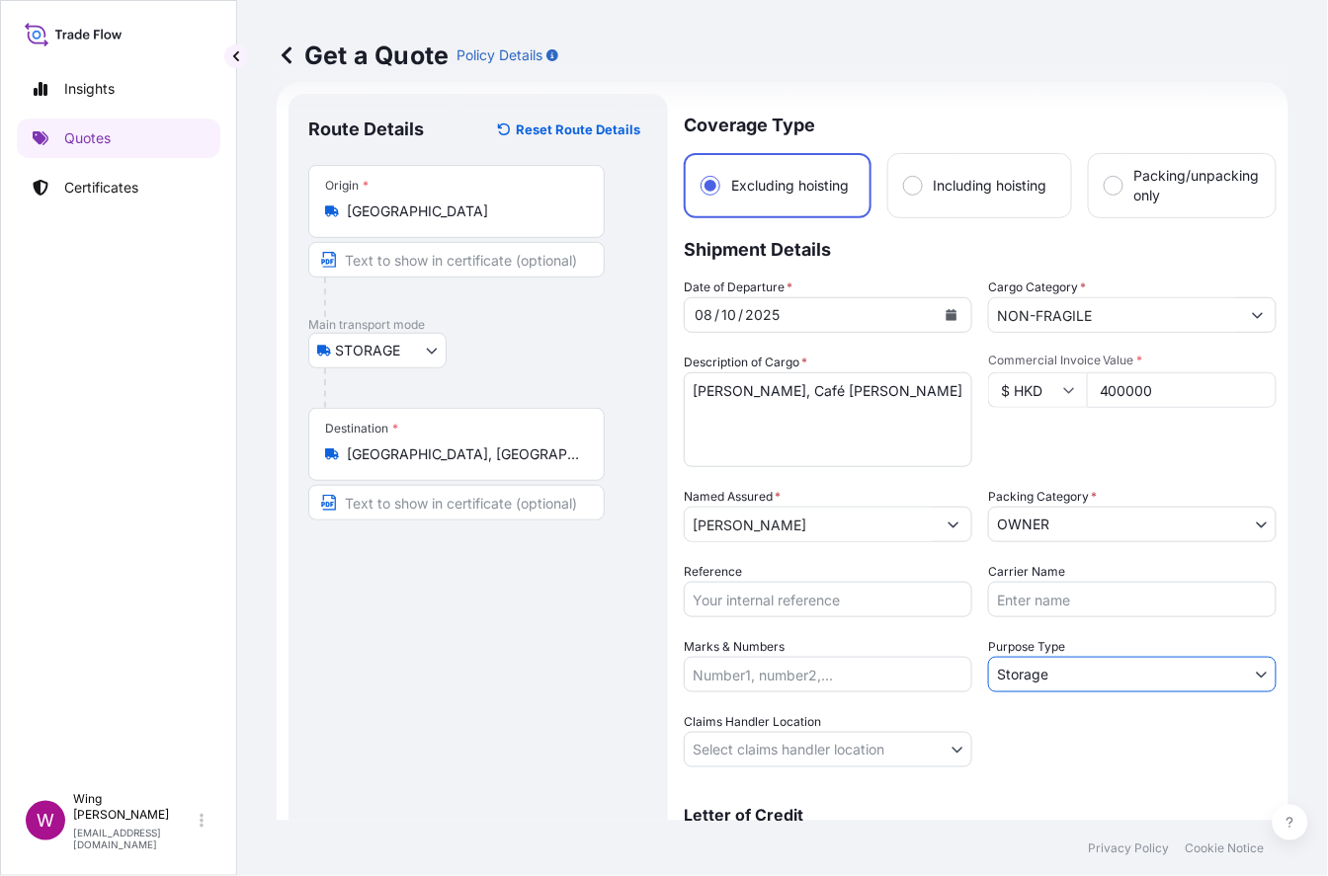
click at [886, 606] on input "Reference" at bounding box center [828, 600] width 288 height 36
click at [741, 593] on input "Reference" at bounding box center [828, 600] width 288 height 36
paste input "AMST2510789ALAL"
type input "AMST2510789ALAL"
click at [451, 655] on div "Route Details Reset Route Details Place of loading Road / [GEOGRAPHIC_DATA] / I…" at bounding box center [478, 504] width 340 height 781
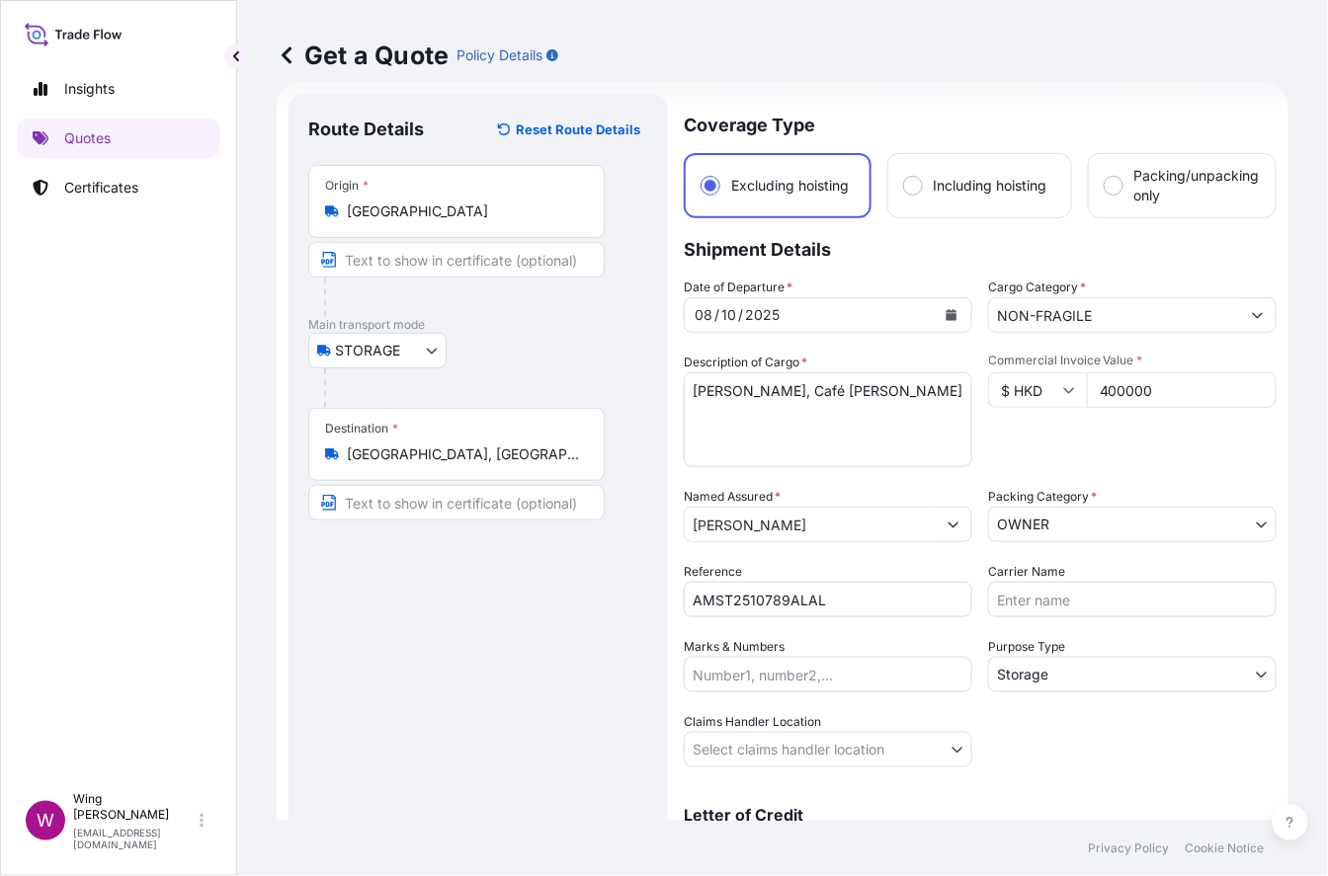
scroll to position [134, 0]
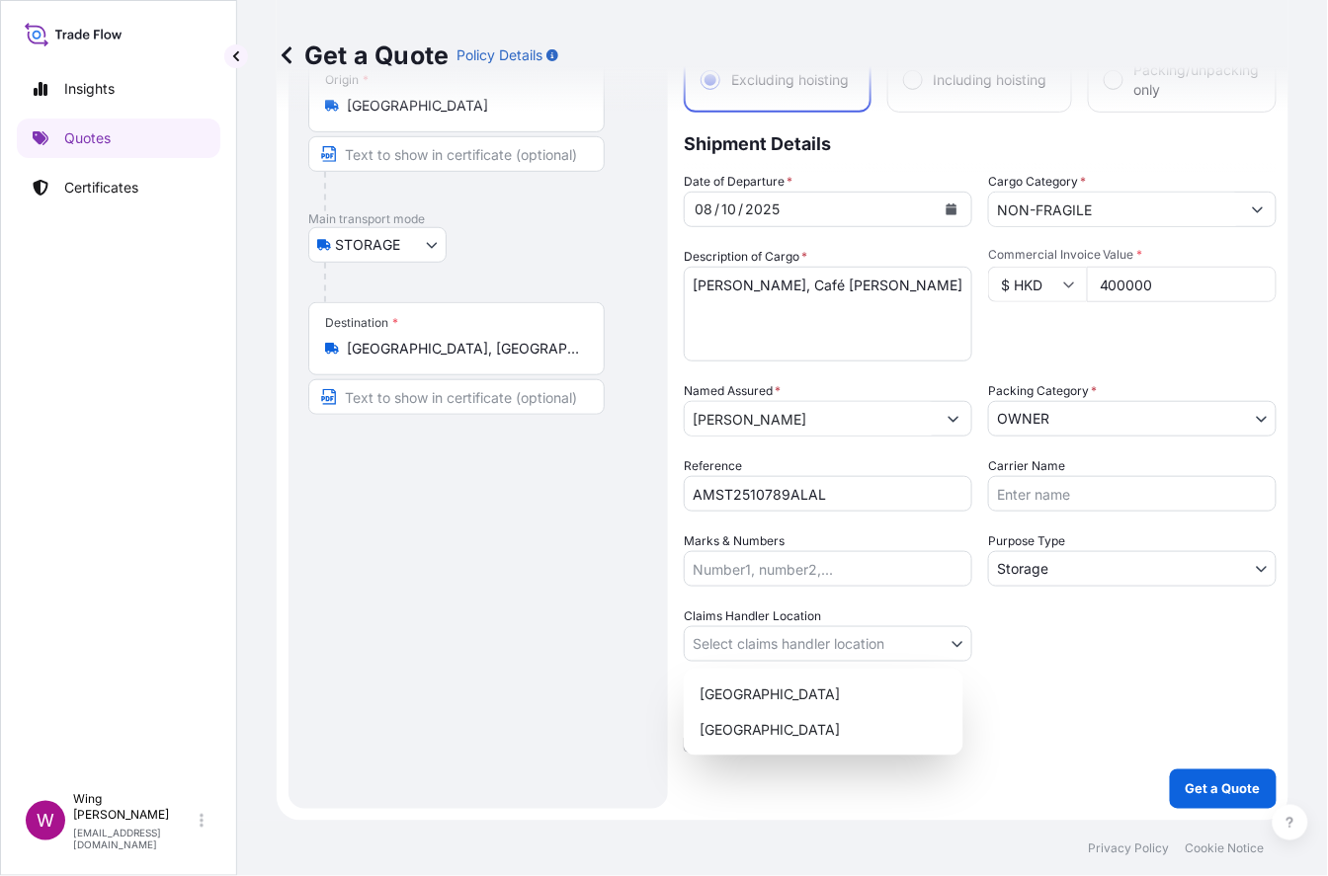
click at [772, 634] on body "Insights Quotes Certificates W Wing Lee [EMAIL_ADDRESS][DOMAIN_NAME] Get a Quot…" at bounding box center [664, 438] width 1328 height 876
click at [734, 698] on div "[GEOGRAPHIC_DATA]" at bounding box center [823, 695] width 264 height 36
select select "[GEOGRAPHIC_DATA]"
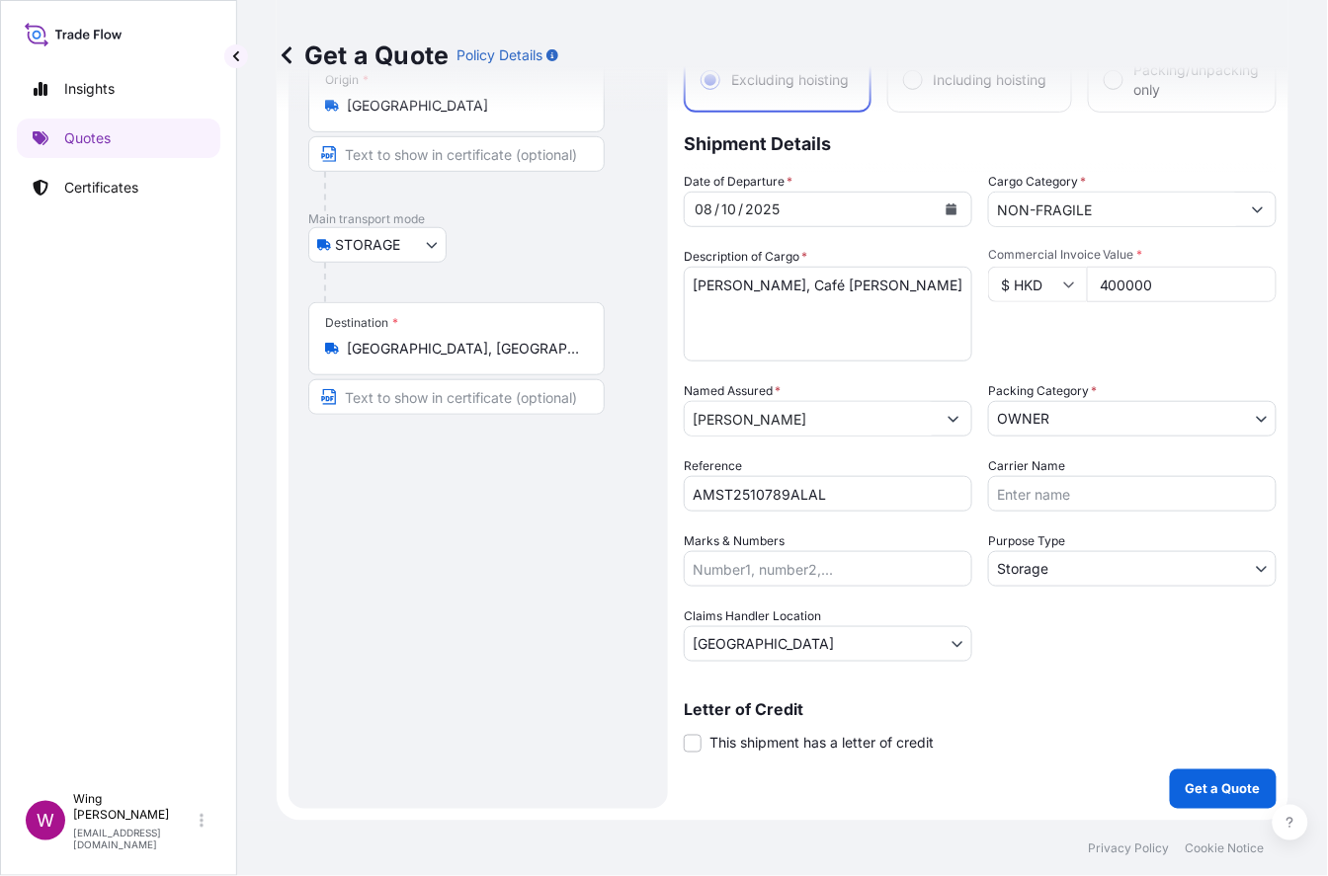
click at [618, 691] on div "Route Details Reset Route Details Place of loading Road / [GEOGRAPHIC_DATA] / I…" at bounding box center [478, 398] width 340 height 781
click at [691, 750] on span at bounding box center [693, 744] width 18 height 18
click at [684, 733] on input "This shipment has a letter of credit" at bounding box center [684, 733] width 0 height 0
click at [633, 747] on div "Route Details Reset Route Details Place of loading Road / [GEOGRAPHIC_DATA] / I…" at bounding box center [478, 473] width 340 height 931
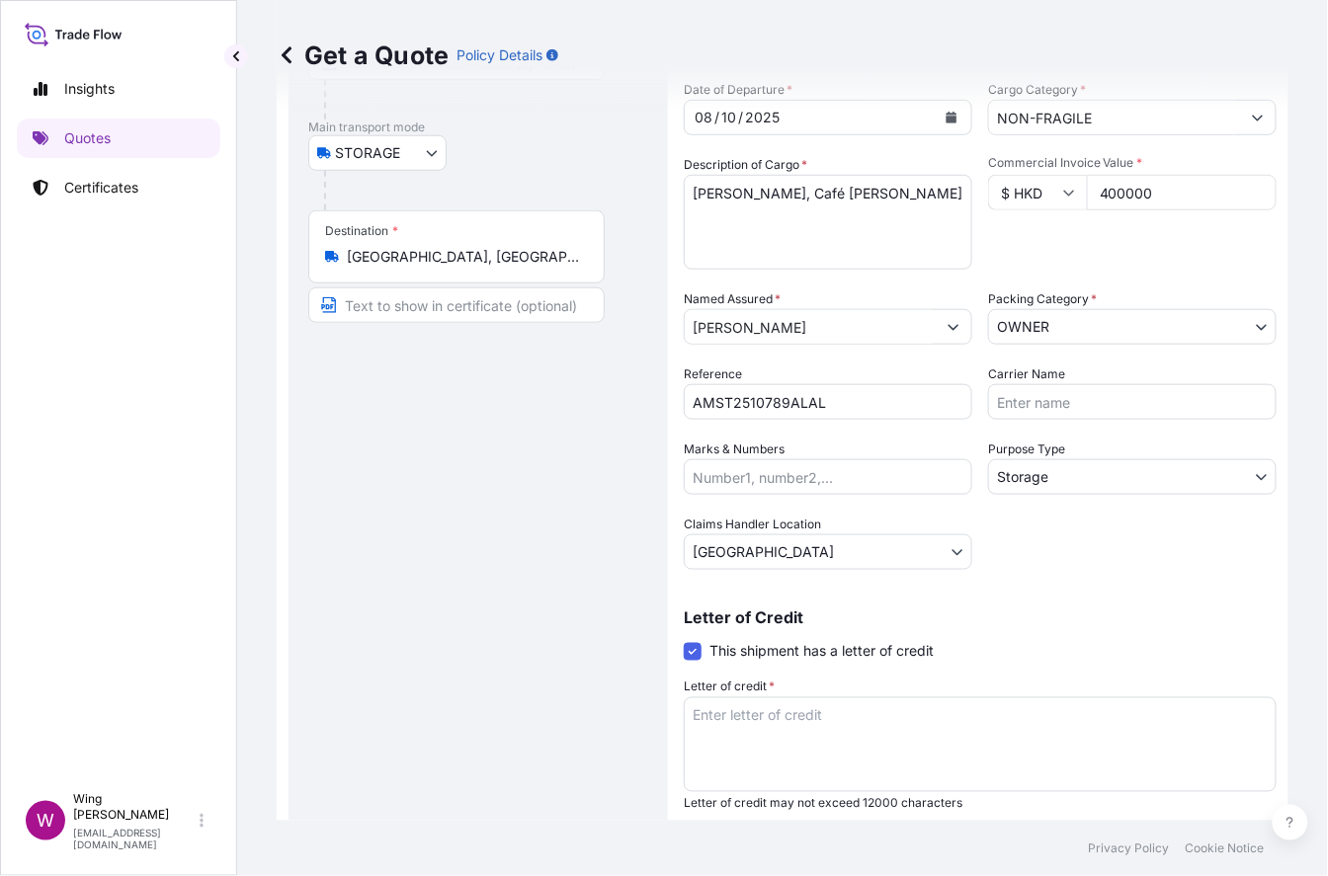
scroll to position [265, 0]
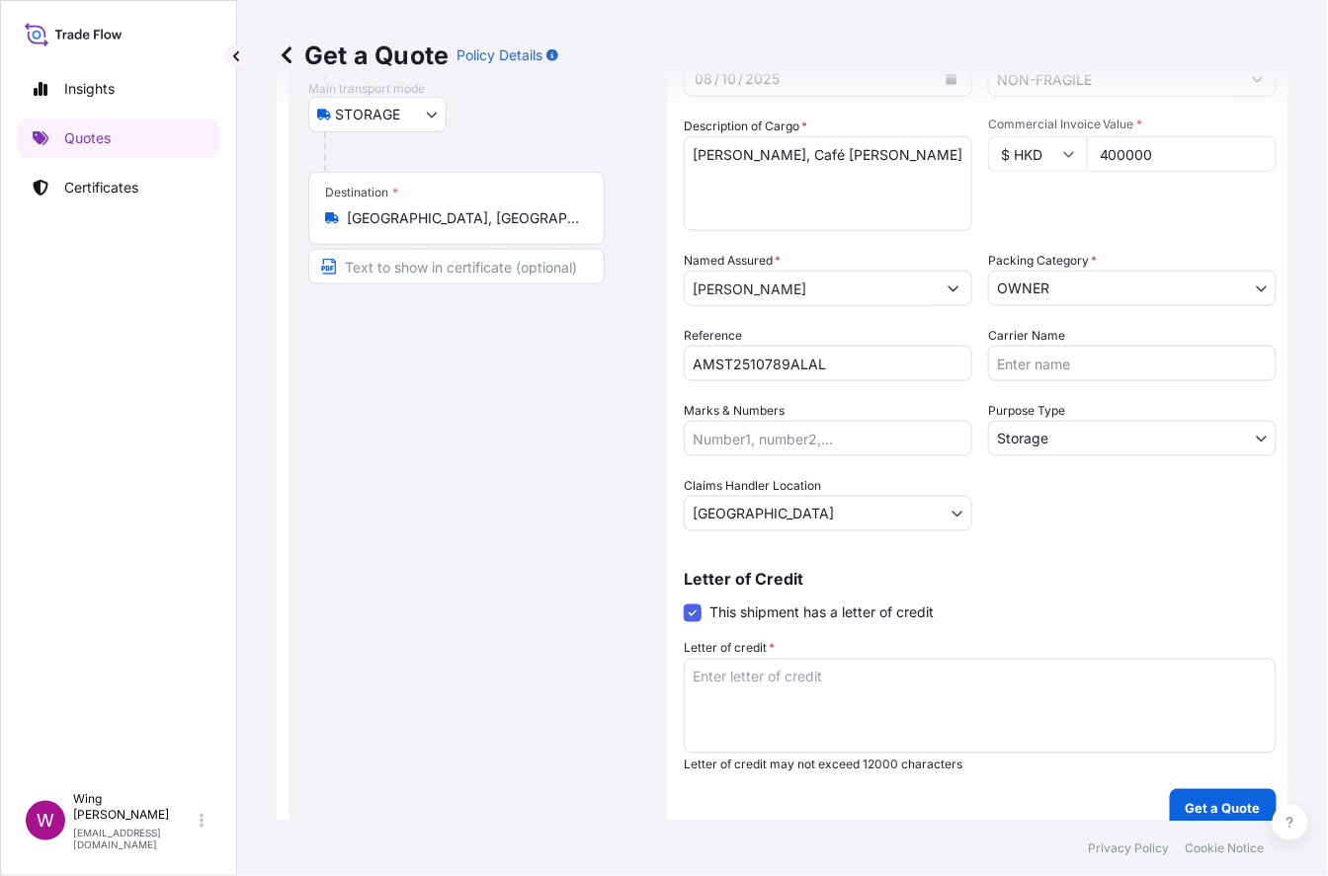
click at [815, 668] on textarea "Letter of credit *" at bounding box center [980, 706] width 593 height 95
type textarea "s"
click at [963, 698] on textarea "Storage period: 01\ [DATE] to" at bounding box center [980, 706] width 593 height 95
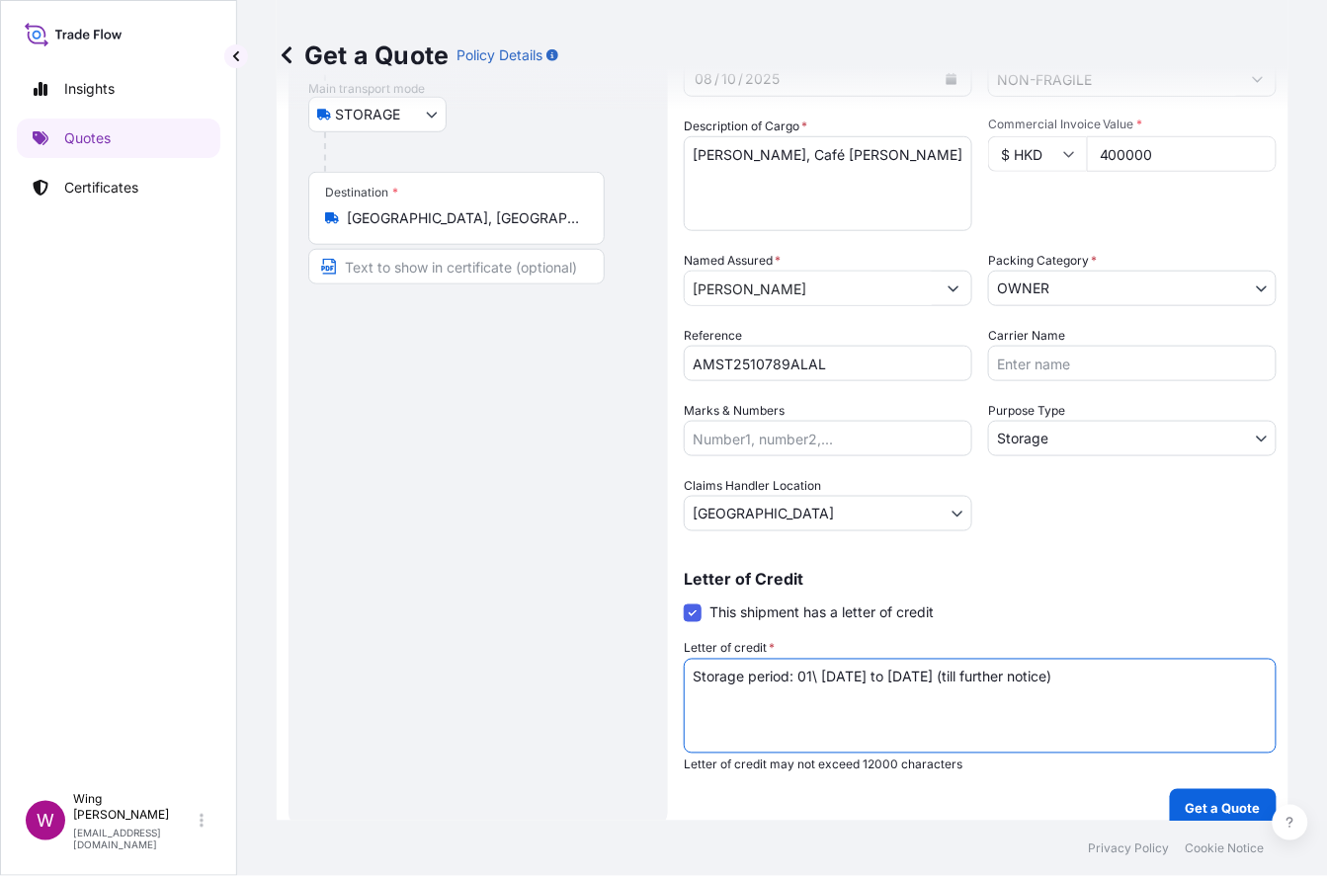
click at [814, 681] on textarea "Storage period: 01\ [DATE] to [DATE] (till further notice)" at bounding box center [980, 706] width 593 height 95
drag, startPoint x: 1119, startPoint y: 663, endPoint x: 504, endPoint y: 657, distance: 615.4
click at [504, 657] on form "Route Details Reset Route Details Place of loading Road / Inland Road / Inland …" at bounding box center [783, 343] width 1012 height 995
type textarea "Storage period: [DATE] to [DATE] (till further notice)"
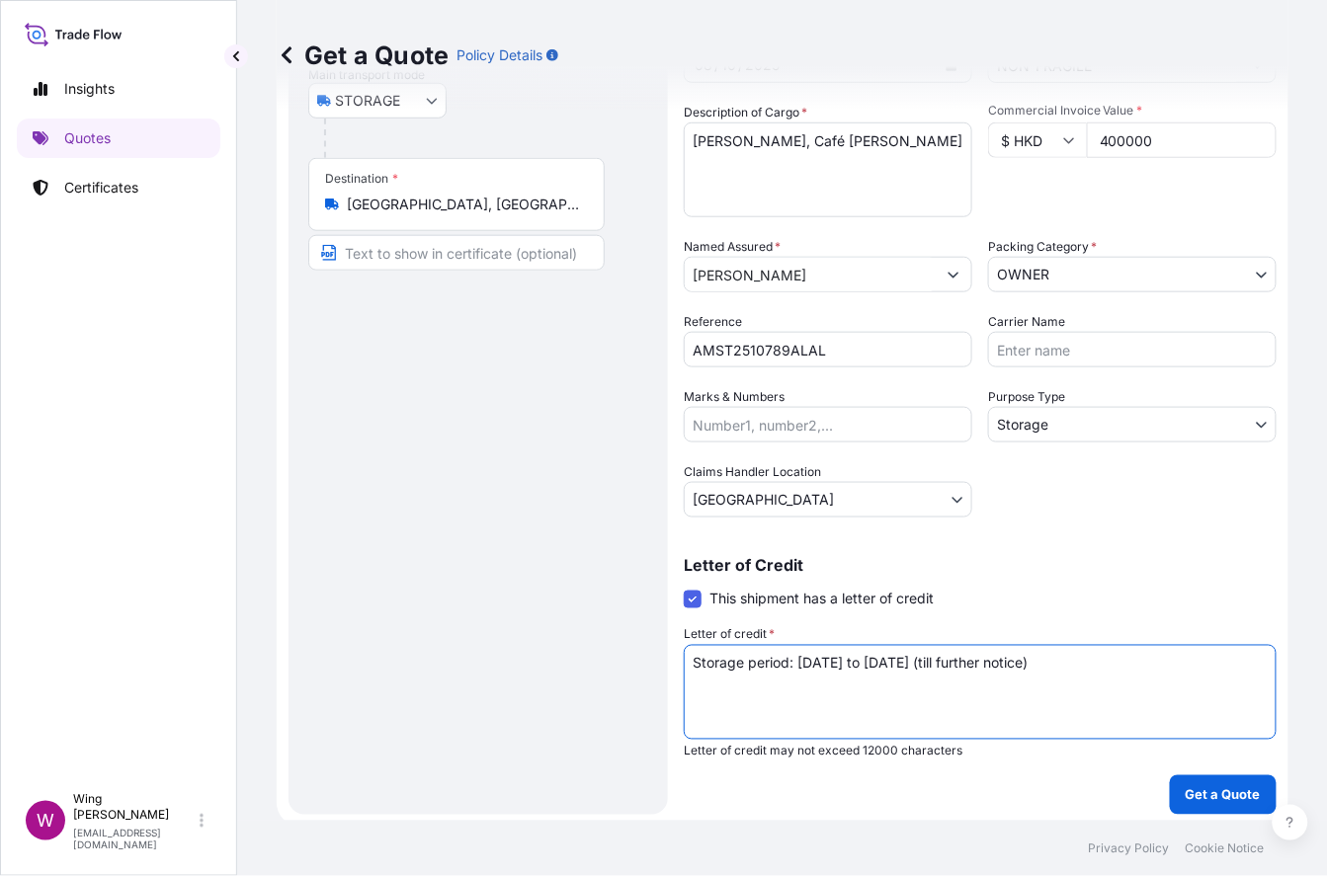
scroll to position [283, 0]
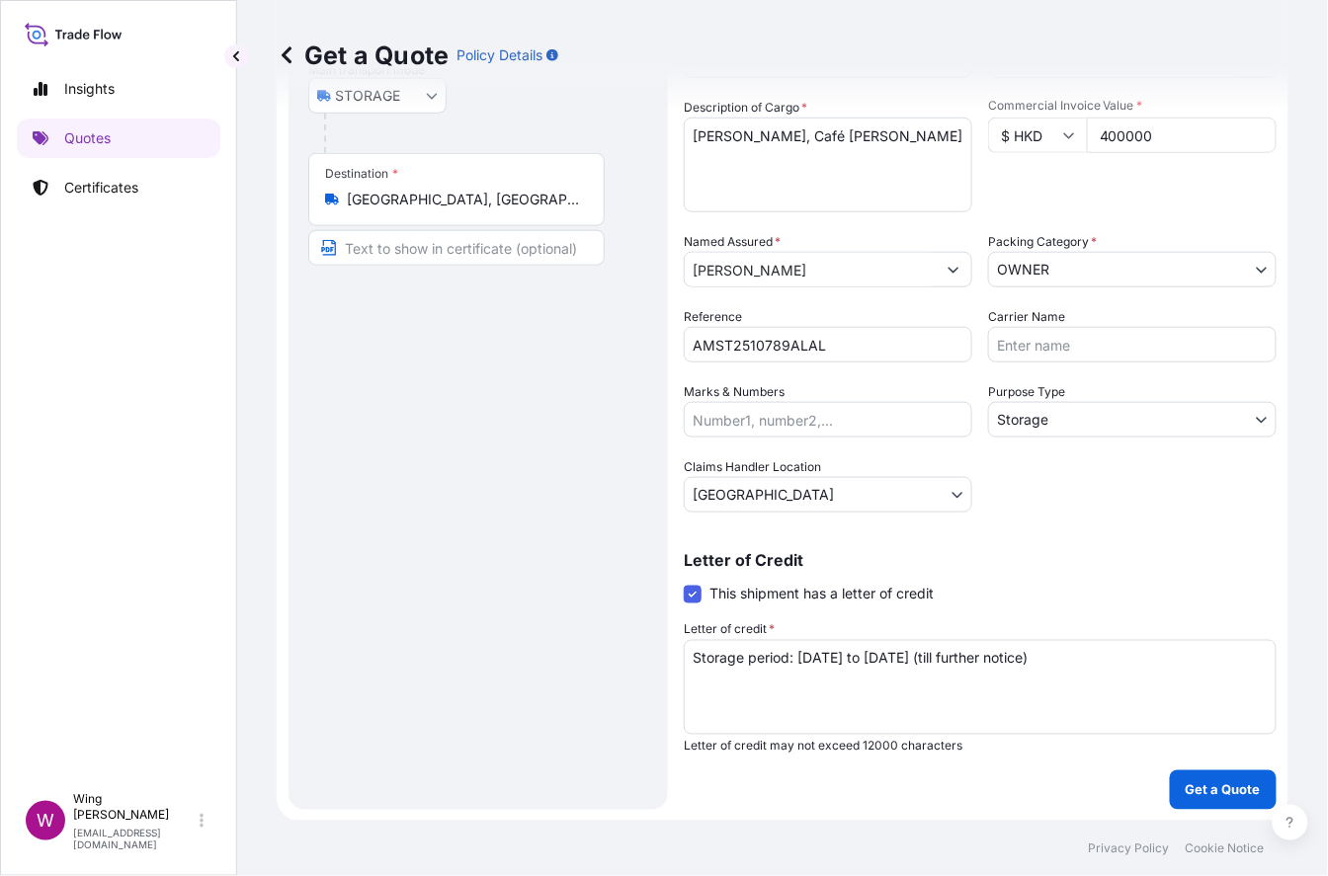
click at [446, 390] on form "Route Details Reset Route Details Place of loading Road / Inland Road / Inland …" at bounding box center [783, 324] width 1012 height 995
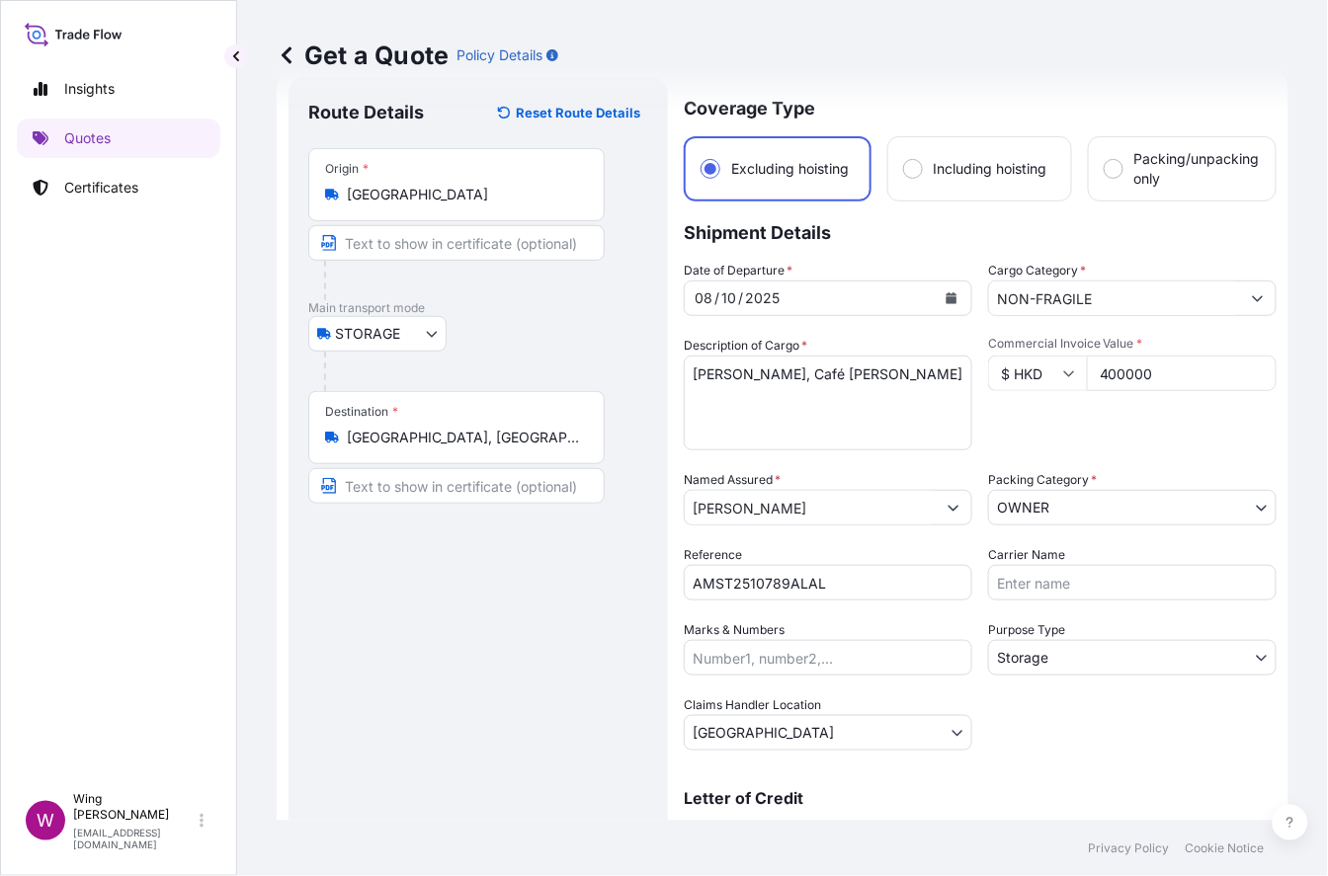
scroll to position [20, 0]
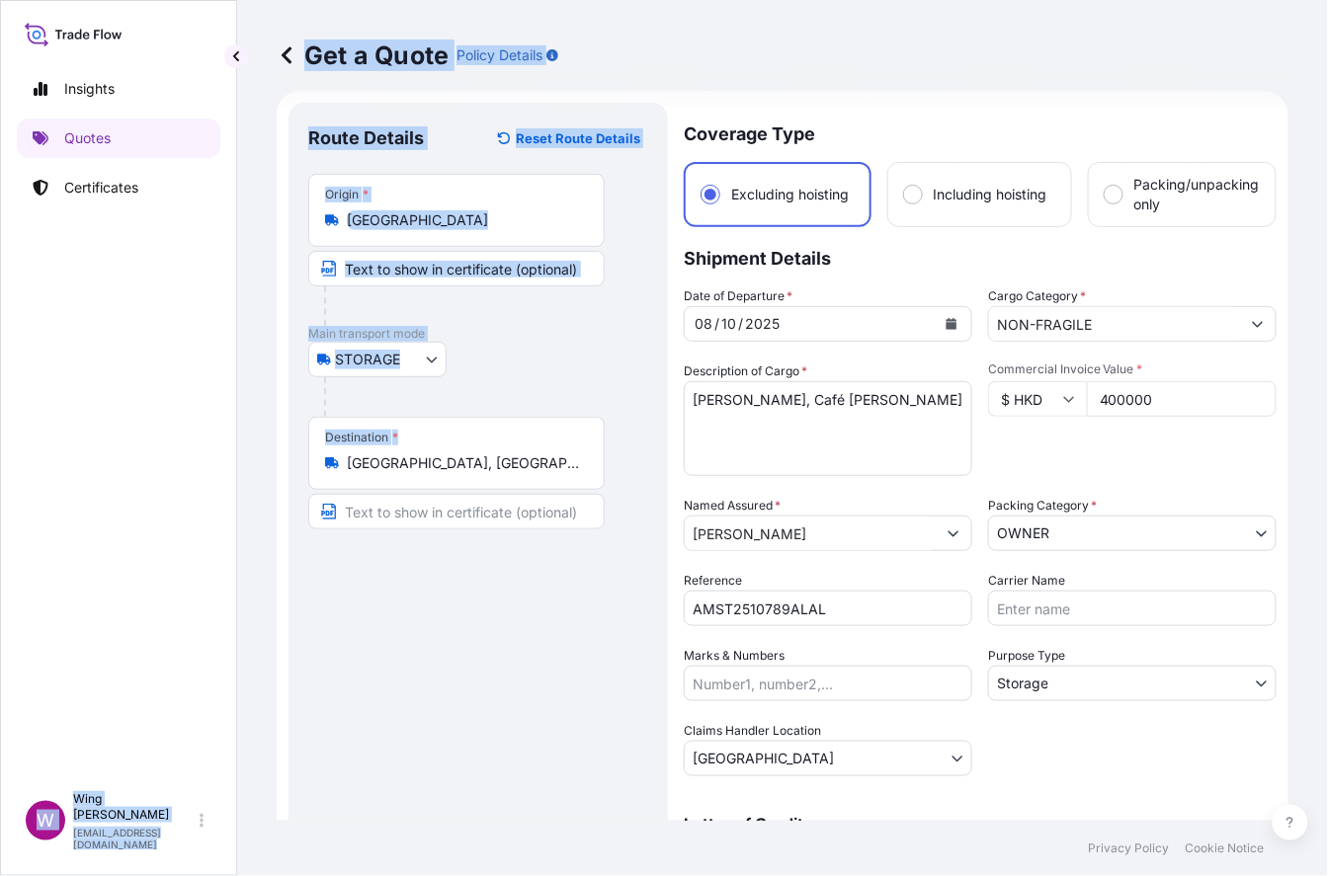
drag, startPoint x: 553, startPoint y: 473, endPoint x: 172, endPoint y: 430, distance: 383.8
click at [172, 430] on div "Insights Quotes Certificates W Wing Lee [EMAIL_ADDRESS][DOMAIN_NAME] Get a Quot…" at bounding box center [664, 438] width 1328 height 876
click at [453, 479] on div "Destination * [GEOGRAPHIC_DATA], [GEOGRAPHIC_DATA]" at bounding box center [456, 453] width 296 height 73
click at [453, 473] on input "[GEOGRAPHIC_DATA], [GEOGRAPHIC_DATA]" at bounding box center [463, 463] width 233 height 20
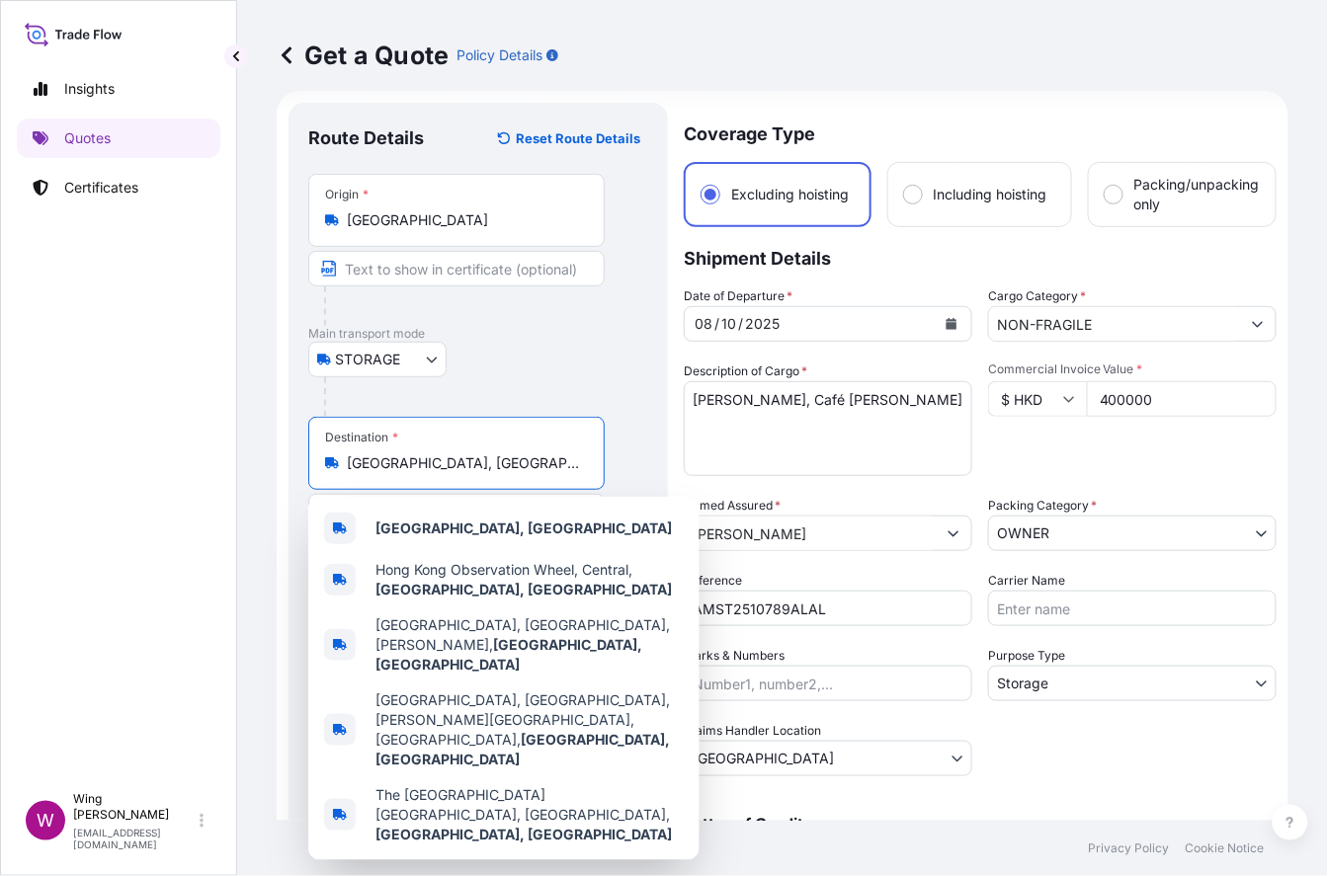
drag, startPoint x: 419, startPoint y: 463, endPoint x: 569, endPoint y: 467, distance: 150.2
click at [569, 467] on input "[GEOGRAPHIC_DATA], [GEOGRAPHIC_DATA]" at bounding box center [463, 463] width 233 height 20
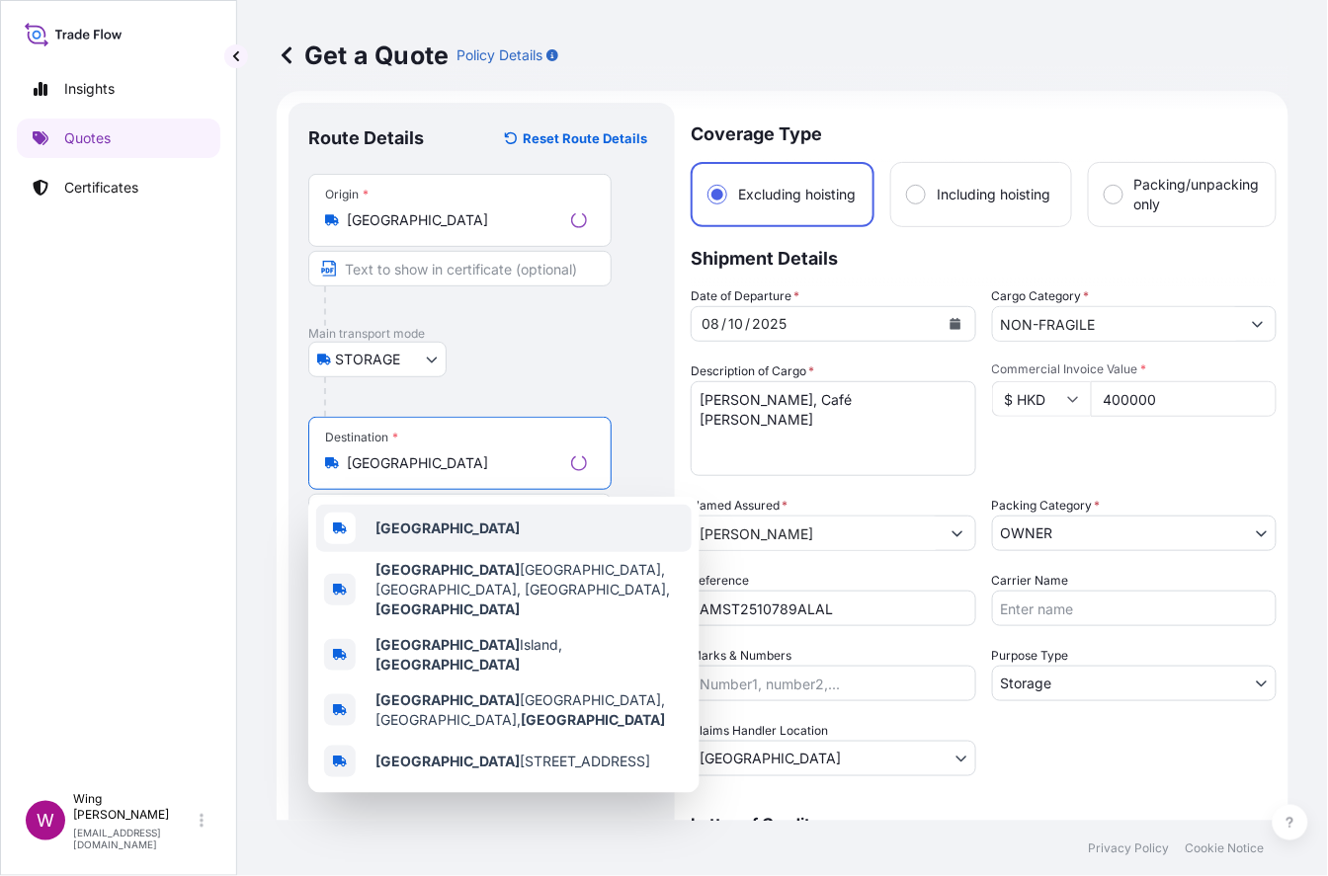
click at [473, 545] on div "[GEOGRAPHIC_DATA]" at bounding box center [503, 528] width 375 height 47
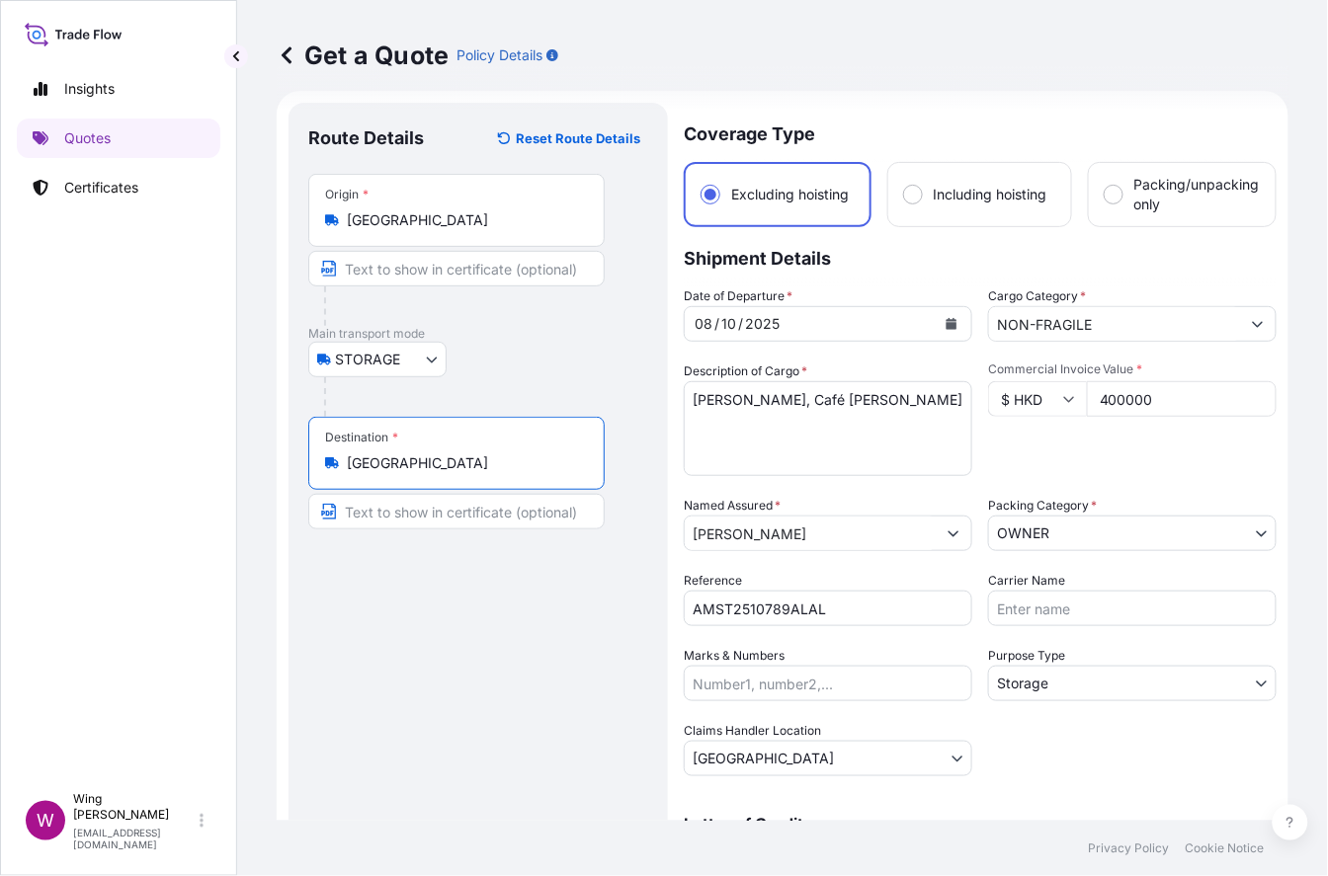
type input "[GEOGRAPHIC_DATA]"
click at [466, 605] on div "Route Details Reset Route Details Place of loading Road / [GEOGRAPHIC_DATA] / I…" at bounding box center [478, 587] width 340 height 931
click at [491, 760] on div "Route Details Reset Route Details Place of loading Road / [GEOGRAPHIC_DATA] / I…" at bounding box center [478, 587] width 340 height 931
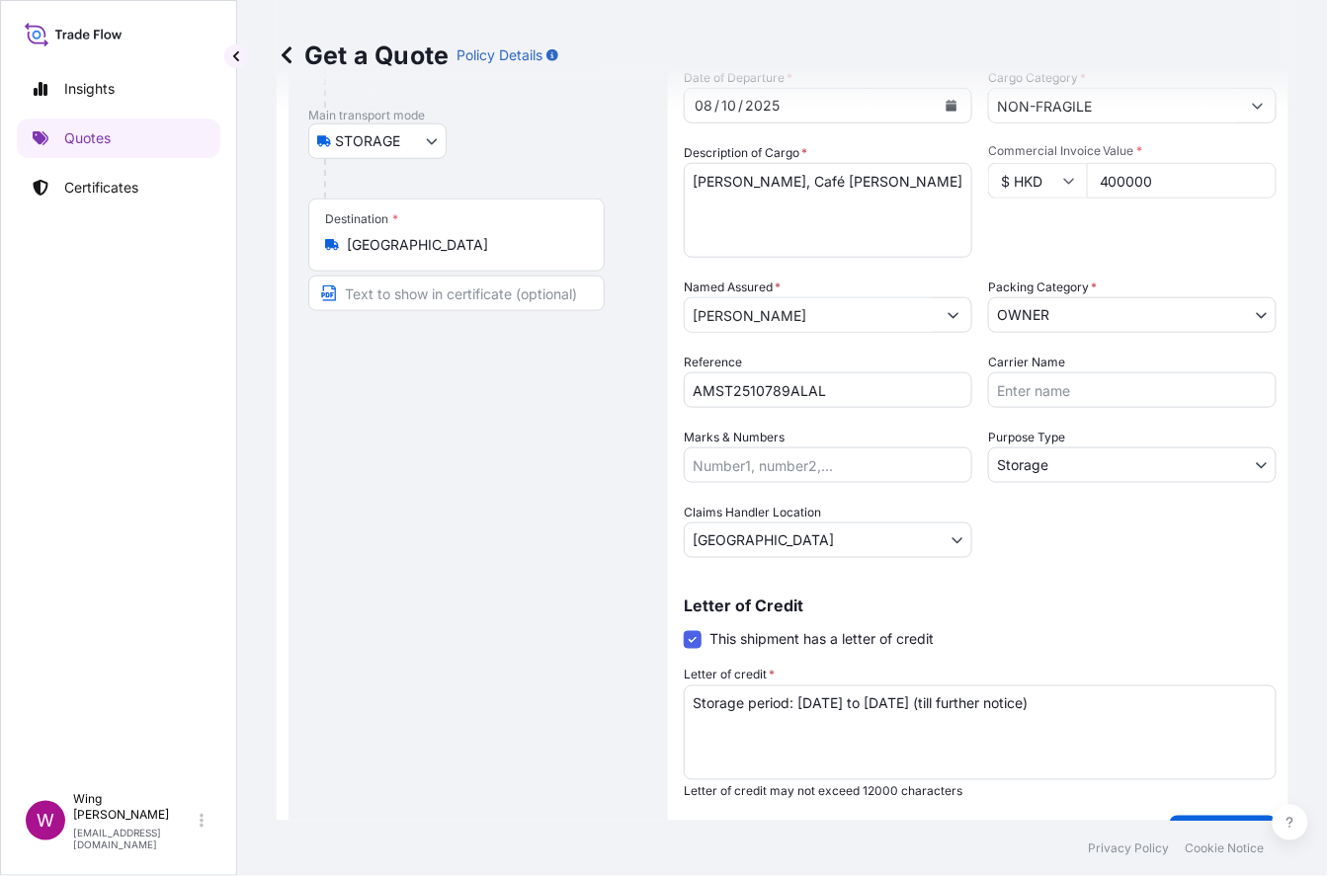
scroll to position [283, 0]
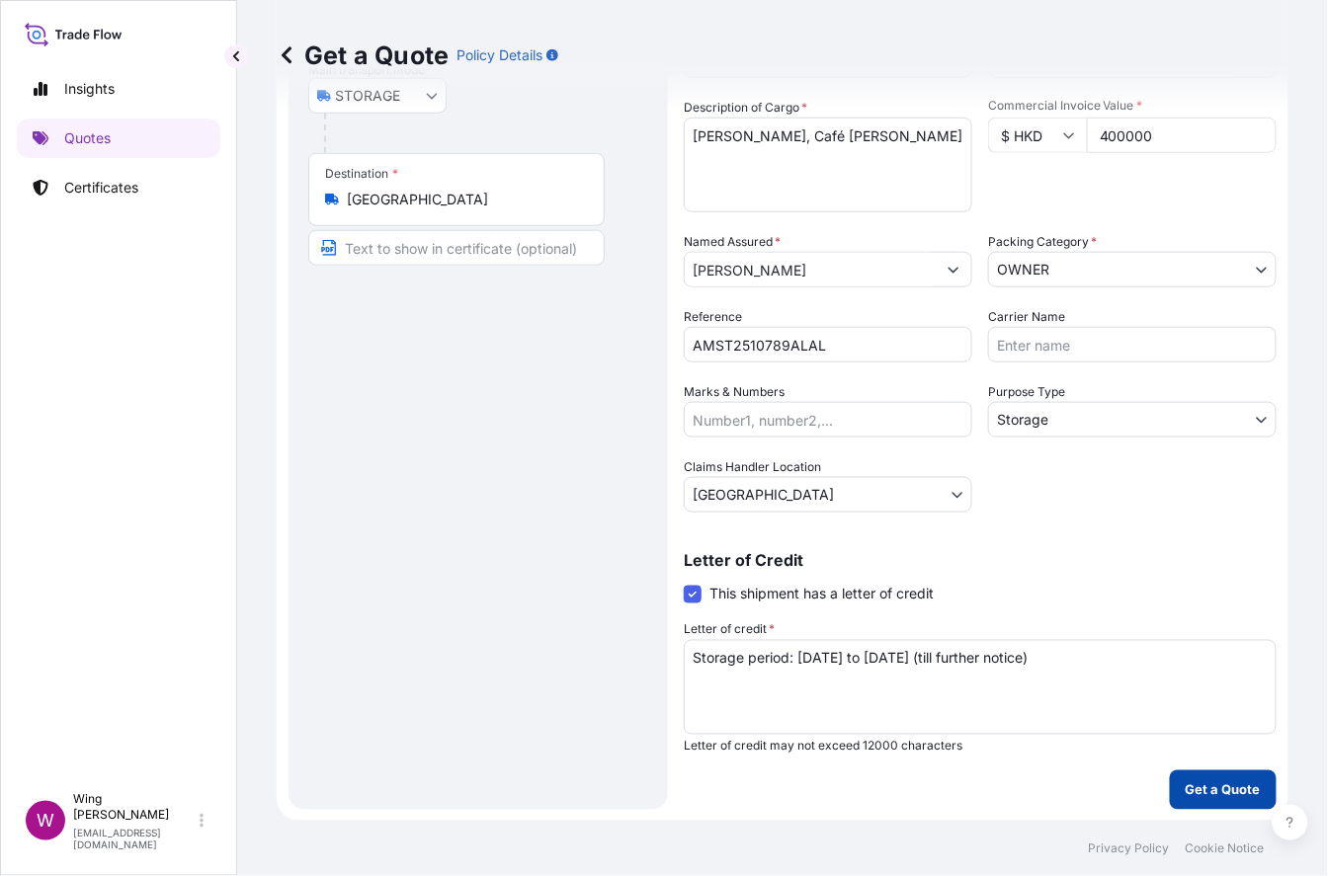
click at [1111, 783] on button "Get a Quote" at bounding box center [1223, 790] width 107 height 40
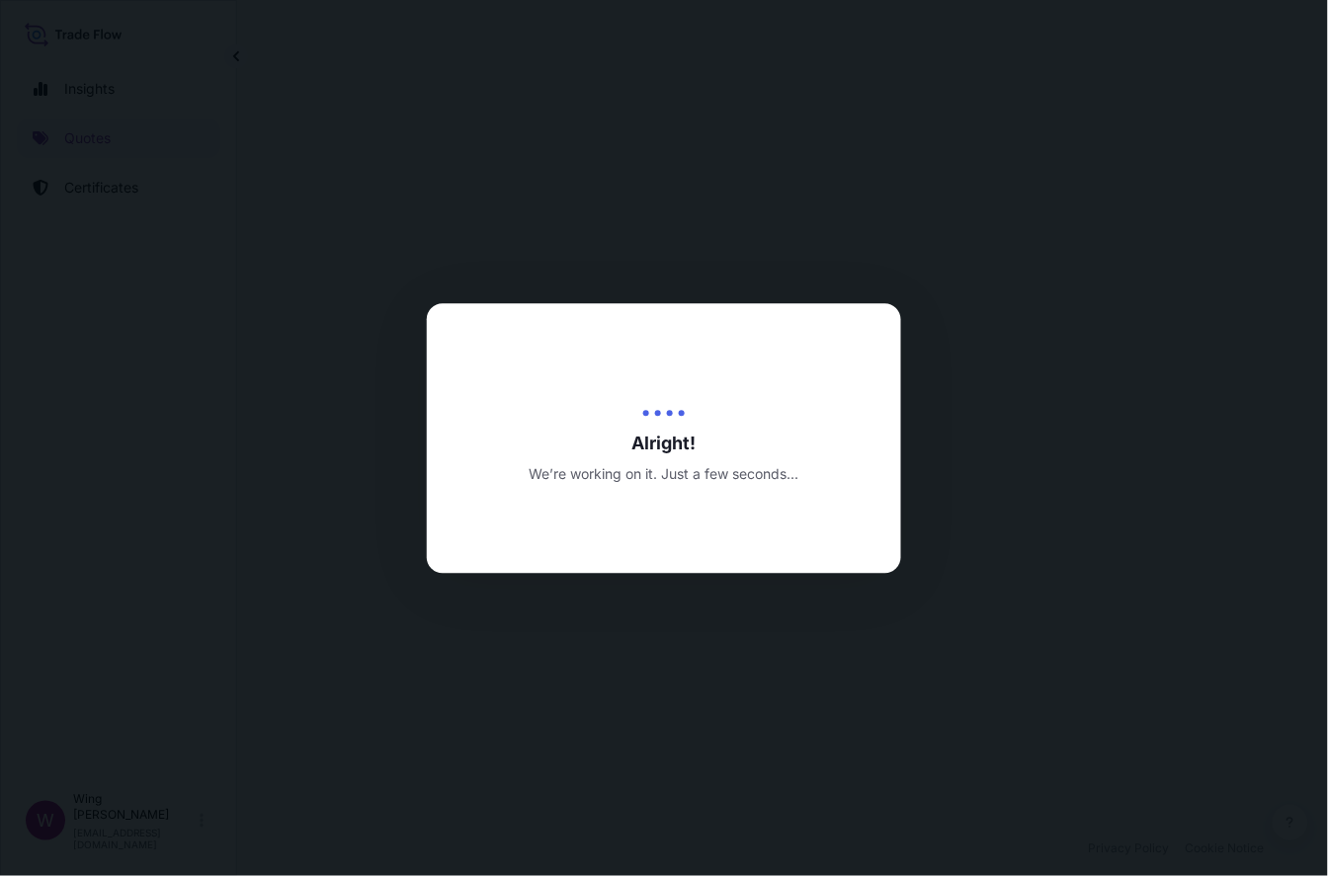
select select "STORAGE"
select select "Storage"
select select "[GEOGRAPHIC_DATA]"
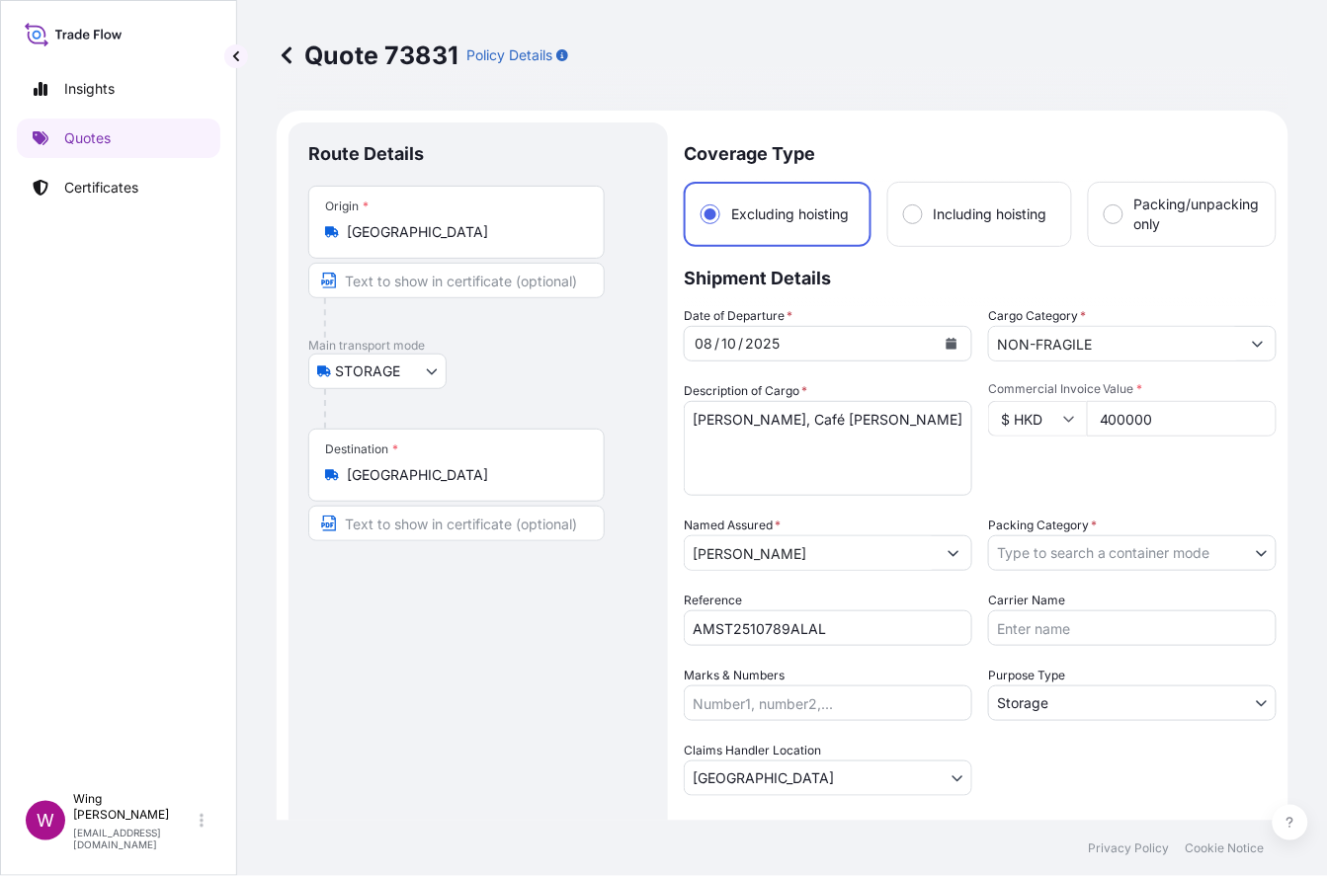
click at [1036, 559] on body "Insights Quotes Certificates W Wing Lee [EMAIL_ADDRESS][DOMAIN_NAME] Quote 7383…" at bounding box center [664, 438] width 1328 height 876
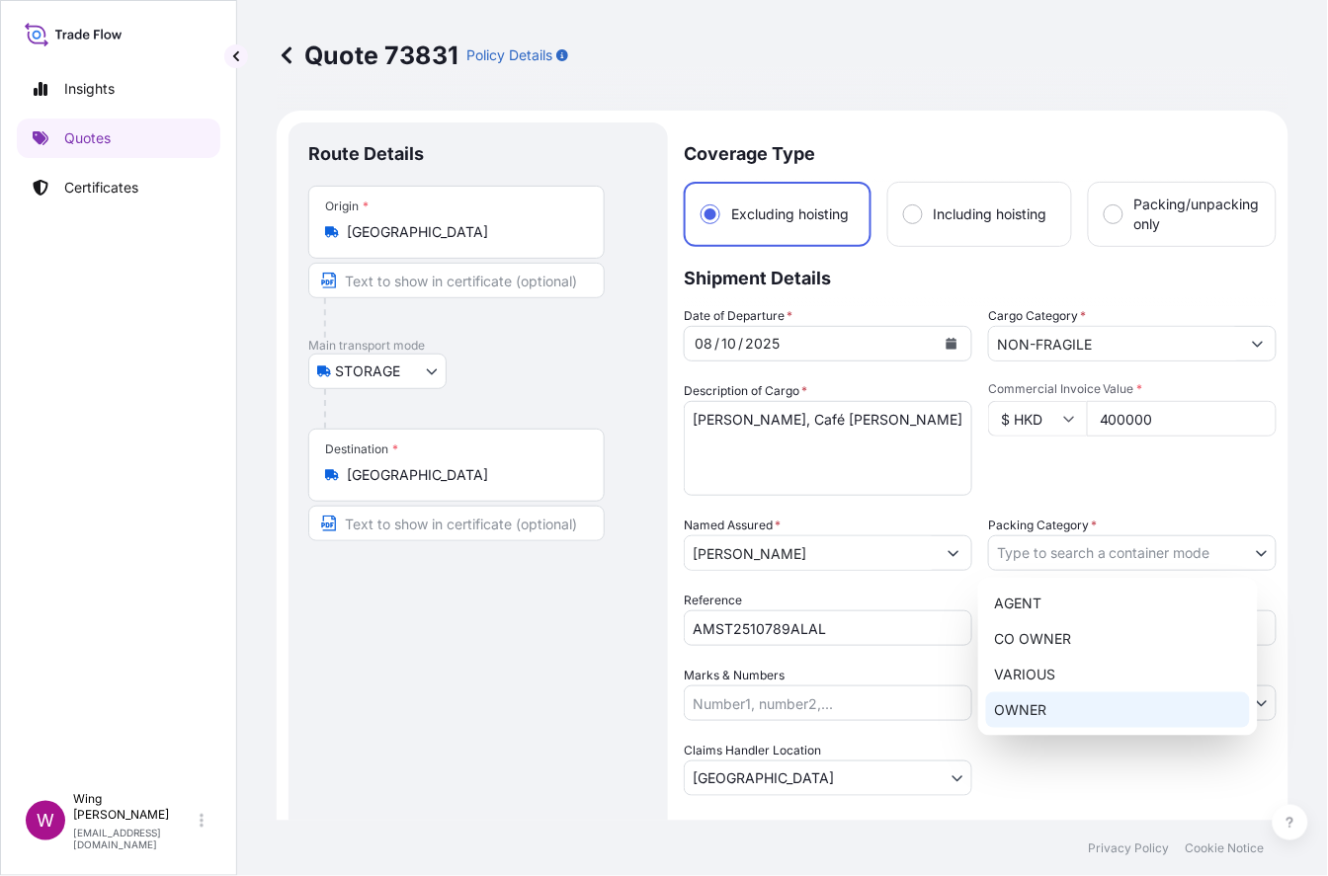
click at [1039, 707] on div "OWNER" at bounding box center [1118, 710] width 264 height 36
select select "27"
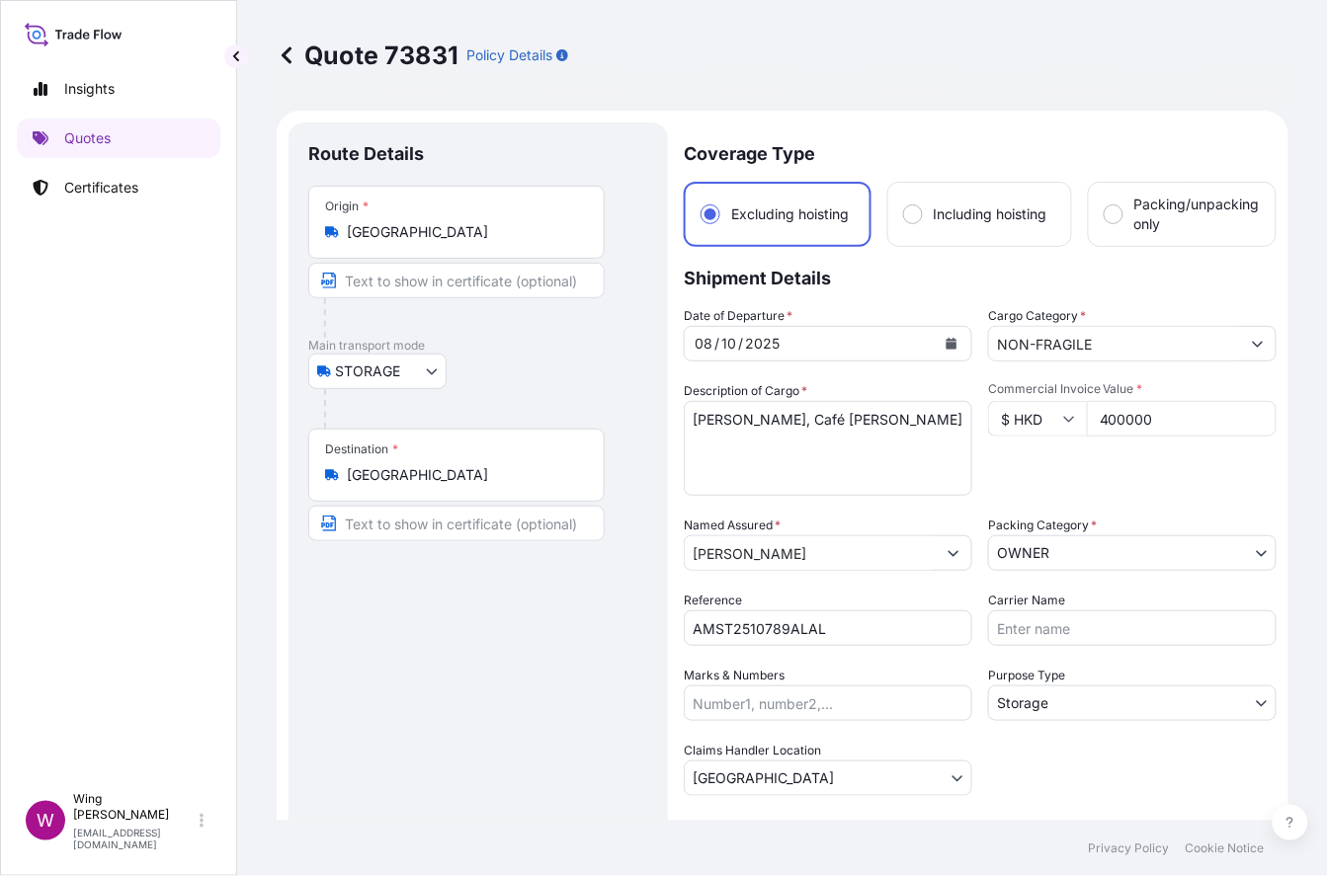
click at [629, 688] on div "Route Details Place of loading Road / [GEOGRAPHIC_DATA] / Inland Origin * [GEOG…" at bounding box center [478, 607] width 340 height 931
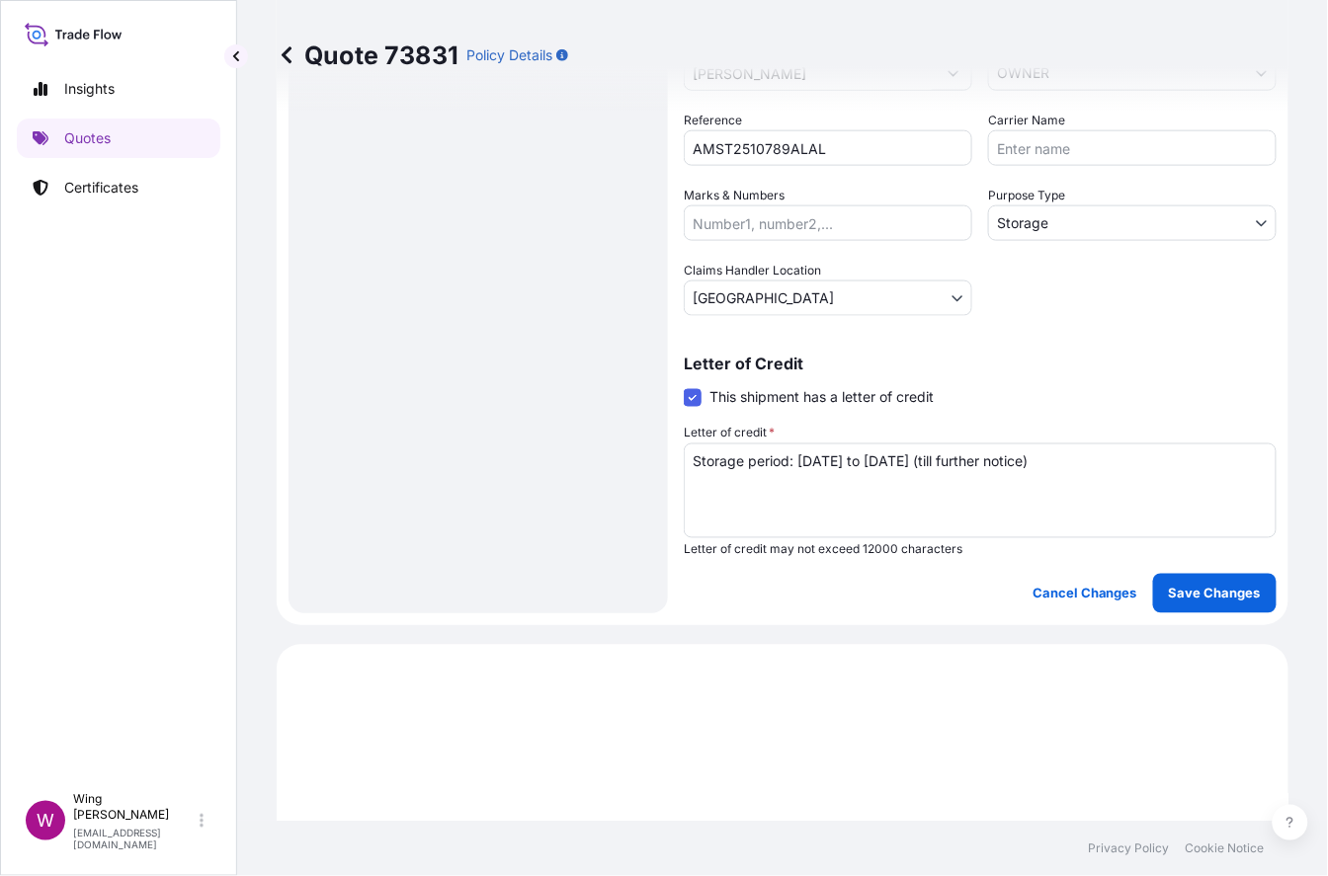
scroll to position [526, 0]
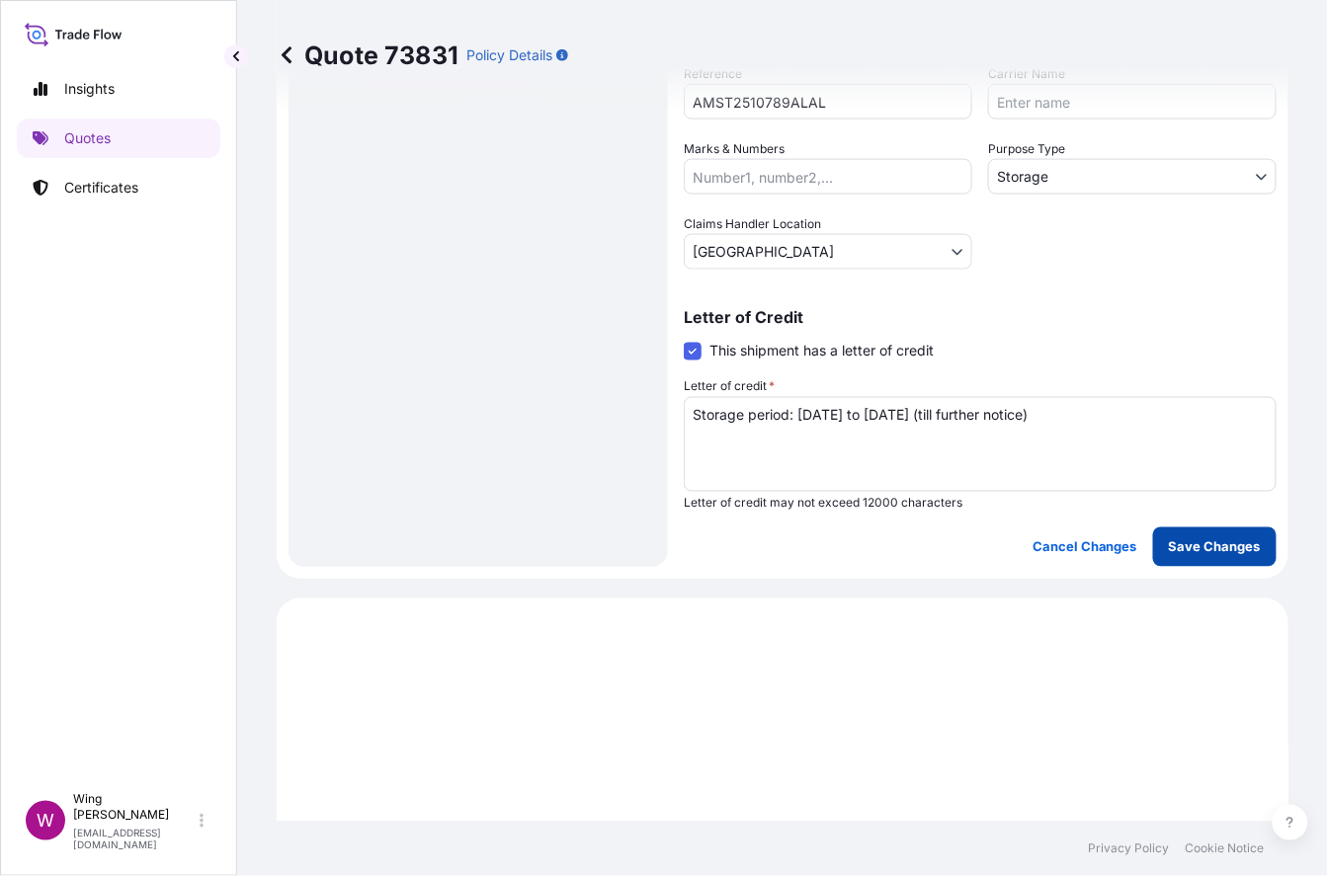
click at [1111, 558] on button "Save Changes" at bounding box center [1214, 547] width 123 height 40
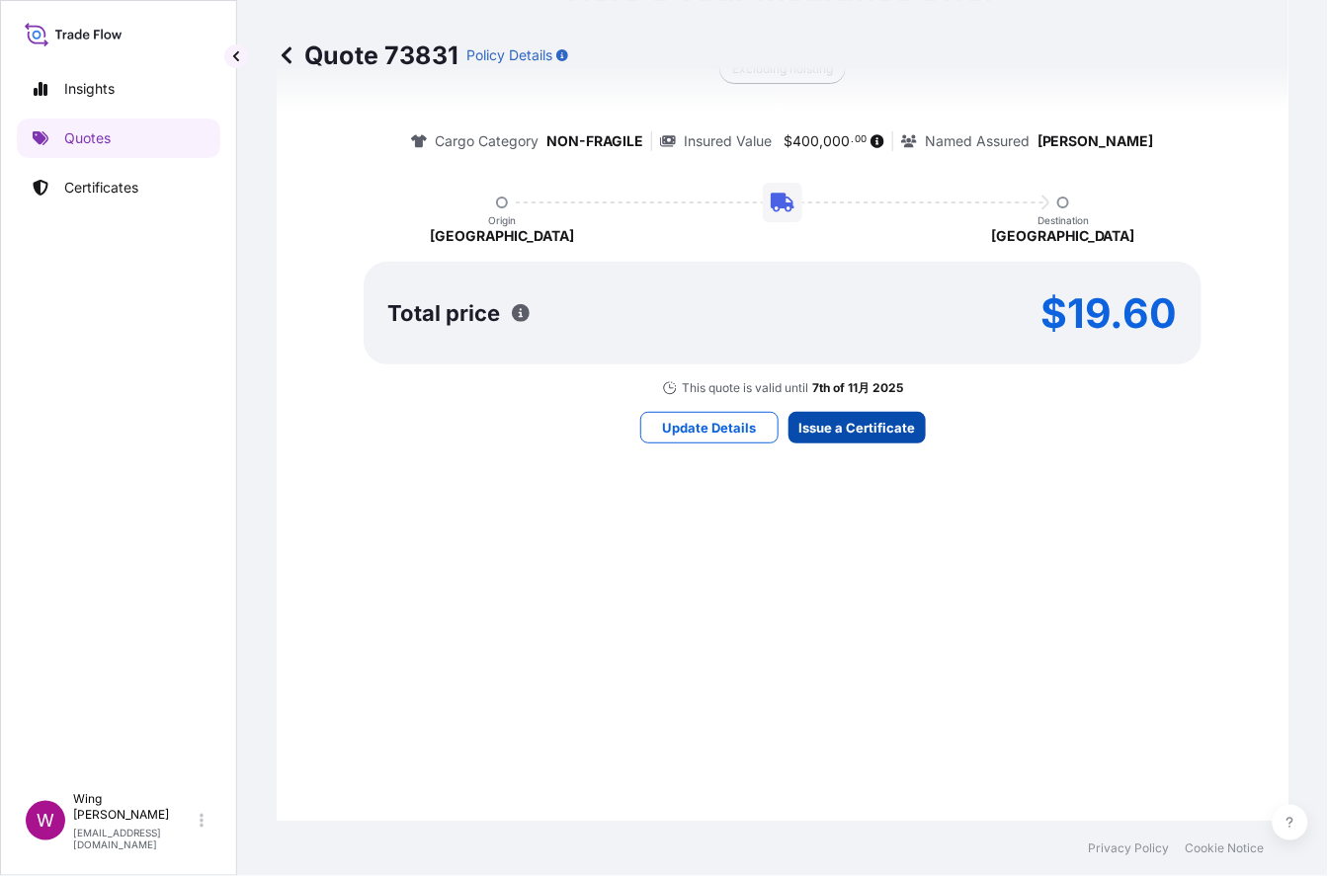
select select "STORAGE"
select select "Storage"
select select "[GEOGRAPHIC_DATA]"
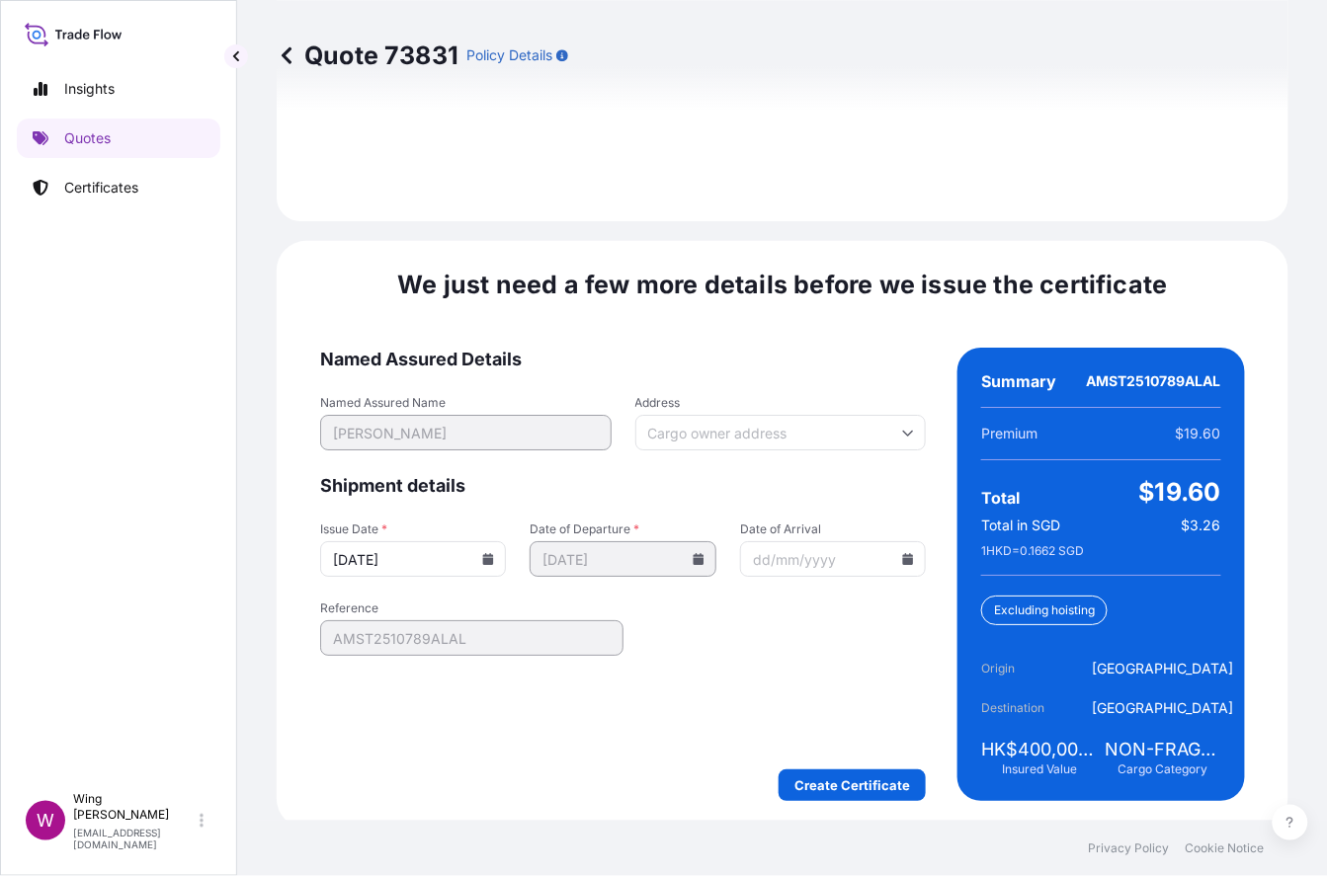
scroll to position [3045, 0]
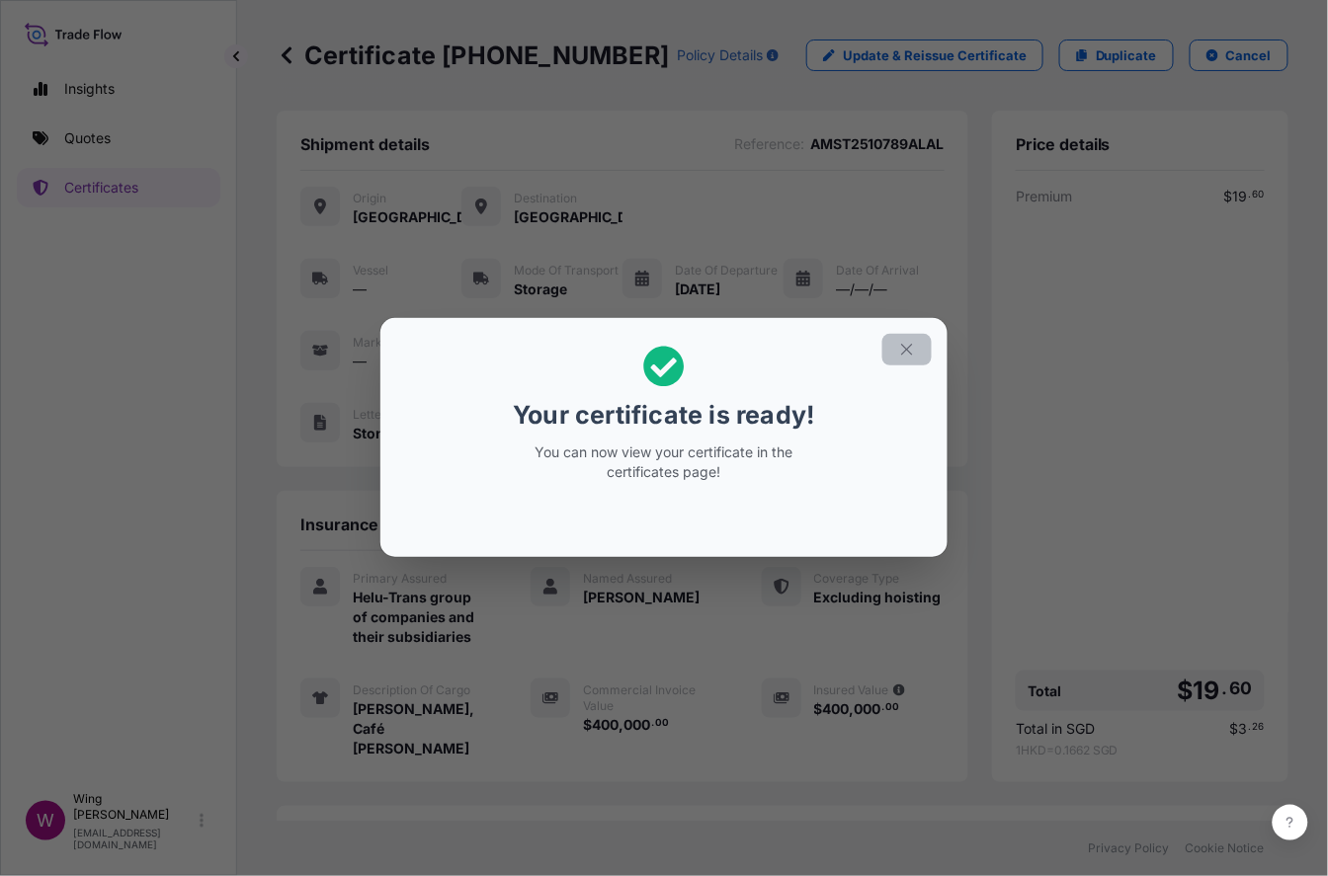
click at [891, 350] on button "button" at bounding box center [906, 350] width 49 height 32
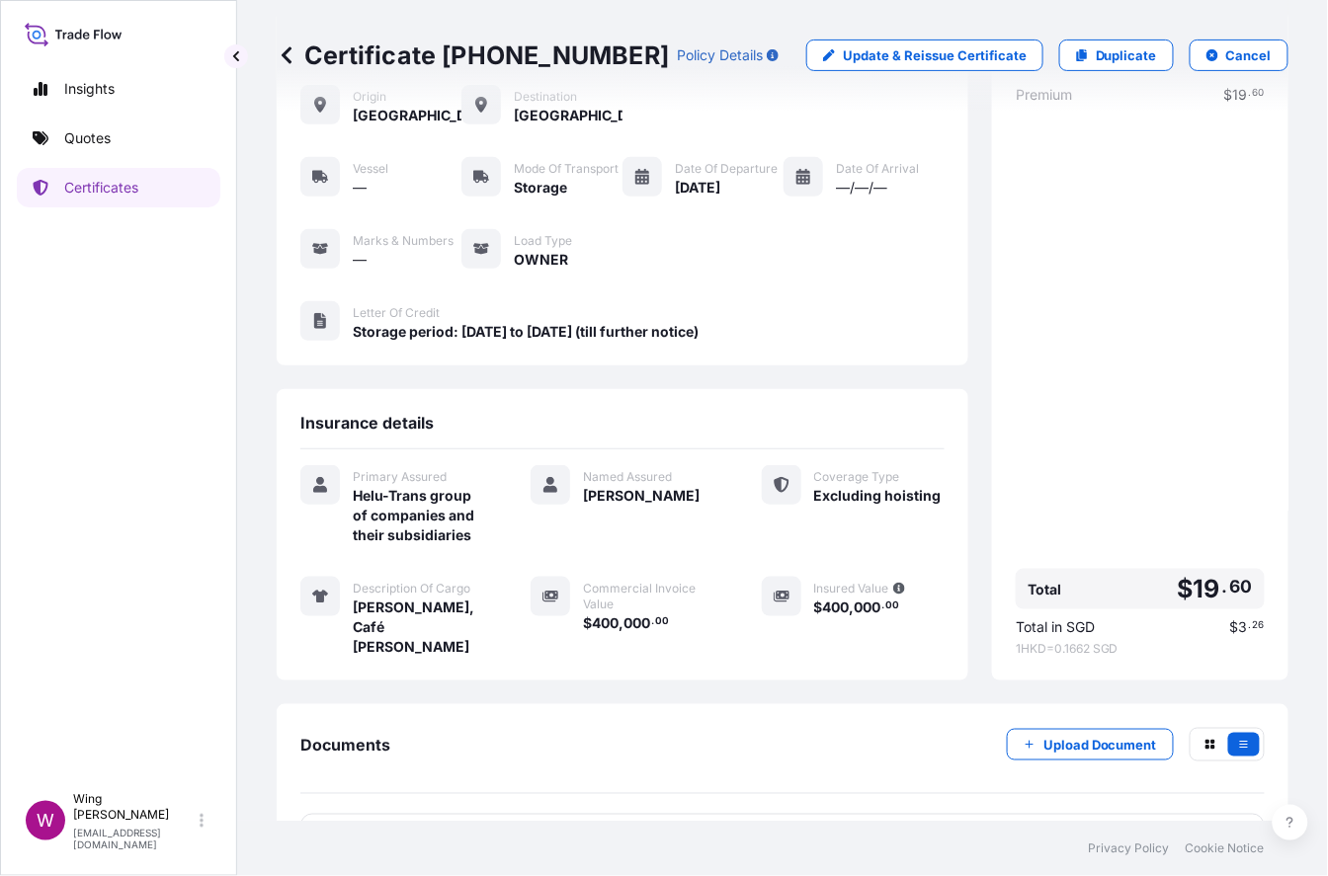
scroll to position [198, 0]
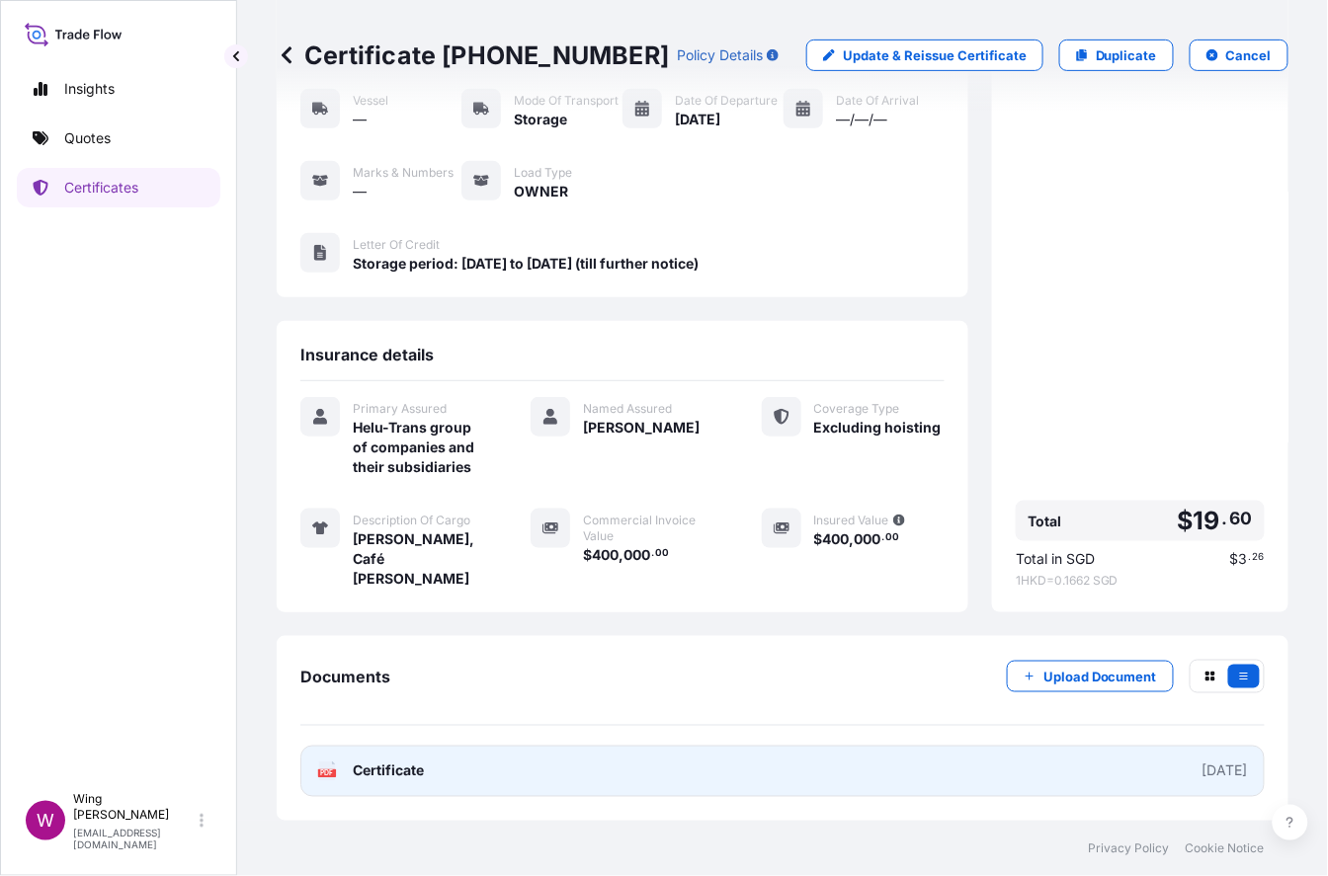
click at [333, 773] on text "PDF" at bounding box center [327, 773] width 13 height 7
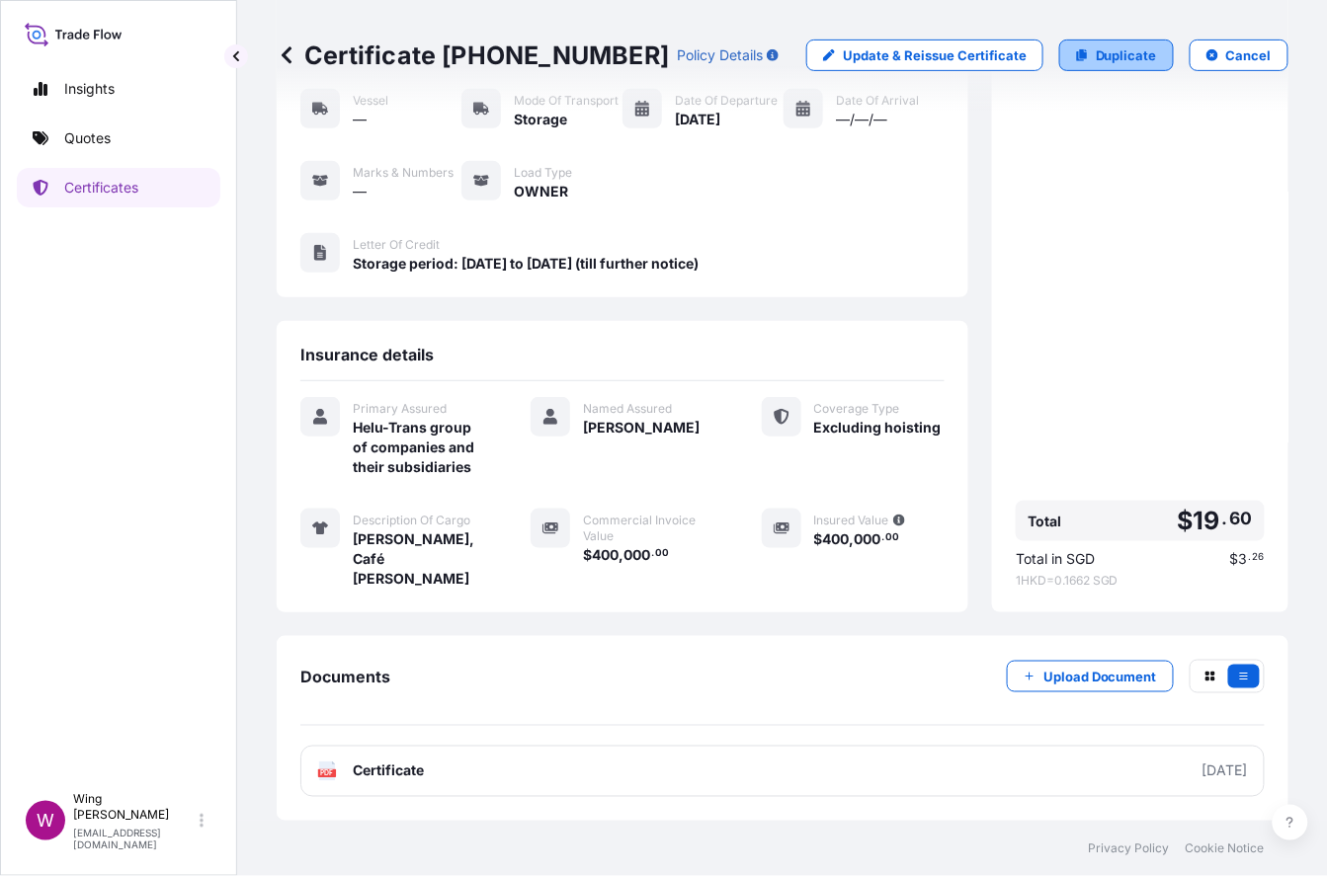
click at [1111, 62] on p "Duplicate" at bounding box center [1125, 55] width 61 height 20
select select "STORAGE"
select select "Storage"
select select "[GEOGRAPHIC_DATA]"
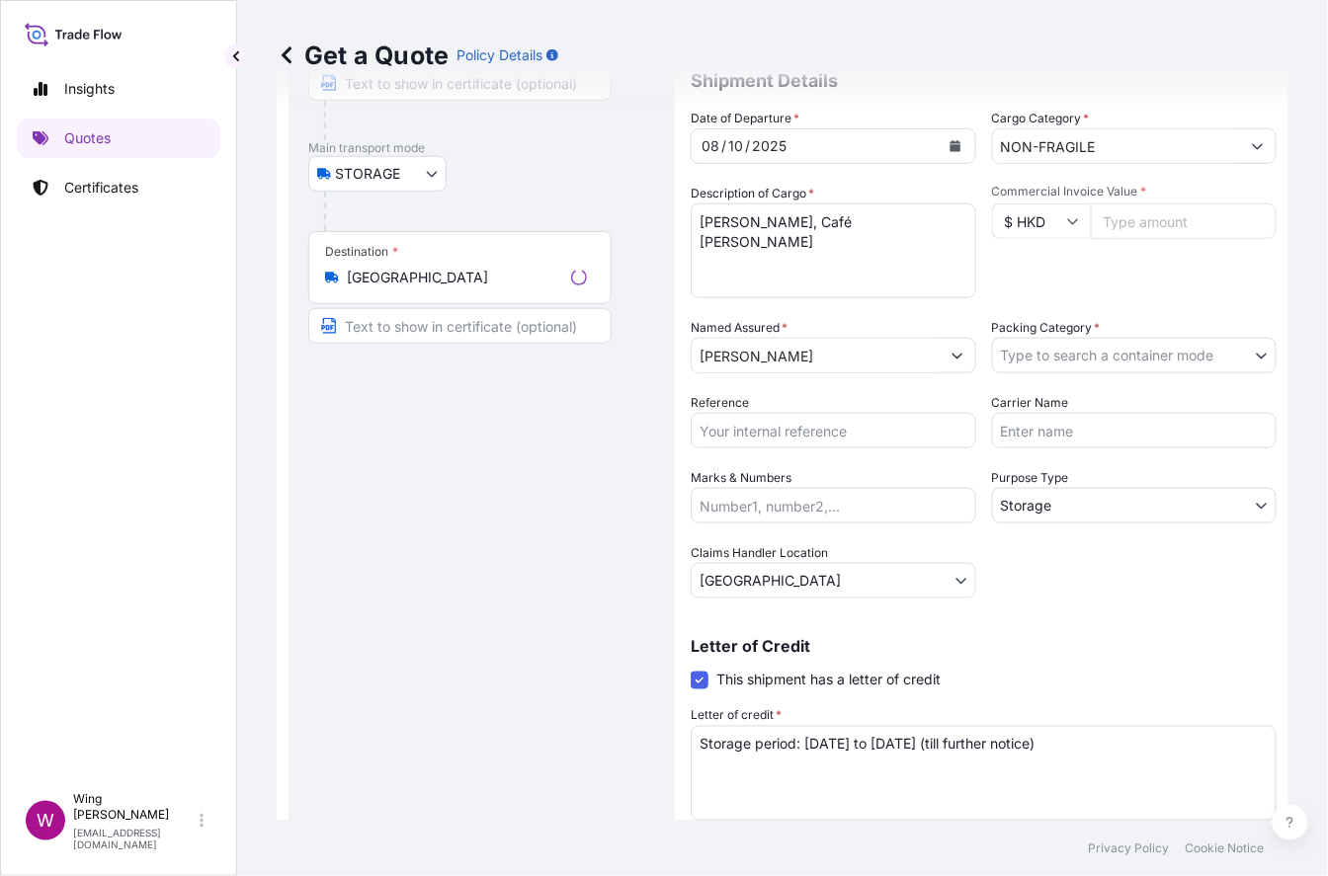
scroll to position [31, 0]
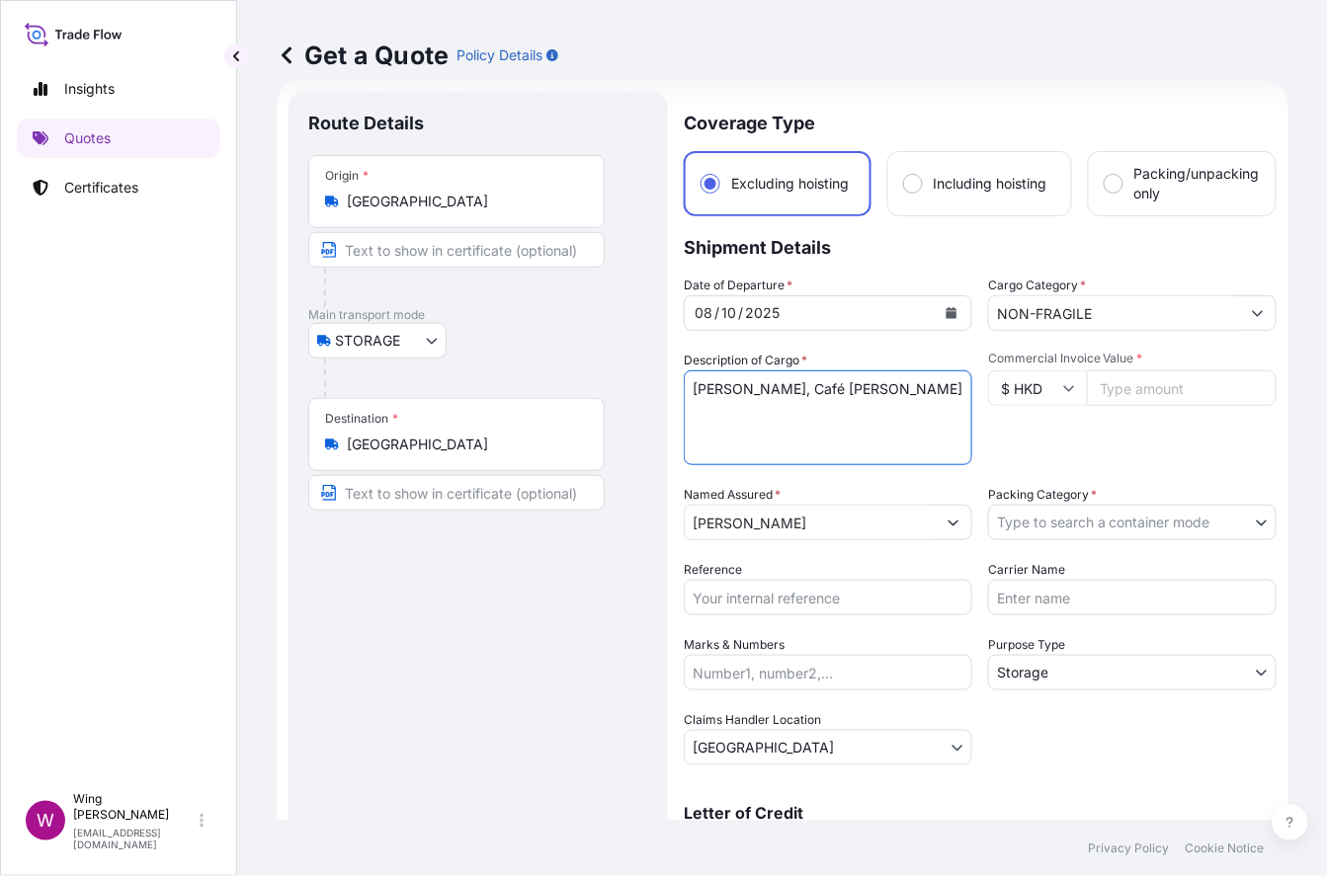
drag, startPoint x: 938, startPoint y: 379, endPoint x: 605, endPoint y: 373, distance: 333.9
click at [605, 373] on form "Route Details Place of loading Road / Inland Road / Inland Origin * [GEOGRAPHIC…" at bounding box center [783, 577] width 1012 height 995
paste textarea "[PERSON_NAME] Roses in a Vase"
click at [817, 388] on textarea "[PERSON_NAME], Café [PERSON_NAME]" at bounding box center [828, 417] width 288 height 95
type textarea "[PERSON_NAME], Roses in a Vase"
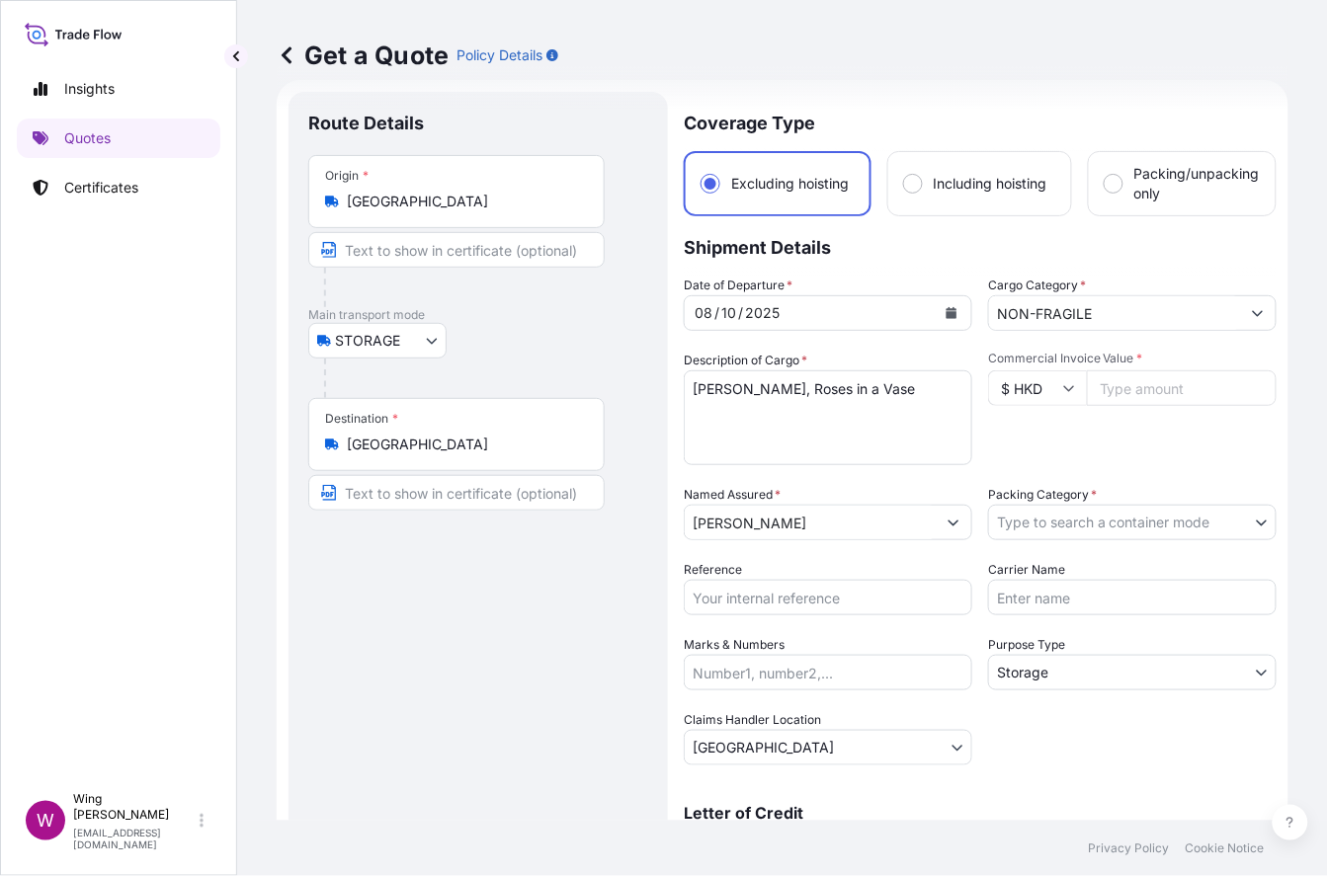
click at [1094, 394] on input "Commercial Invoice Value *" at bounding box center [1182, 388] width 190 height 36
paste input "3840000"
type input "3840000"
click at [1044, 445] on div "Commercial Invoice Value * $ HKD 3840000" at bounding box center [1132, 408] width 288 height 115
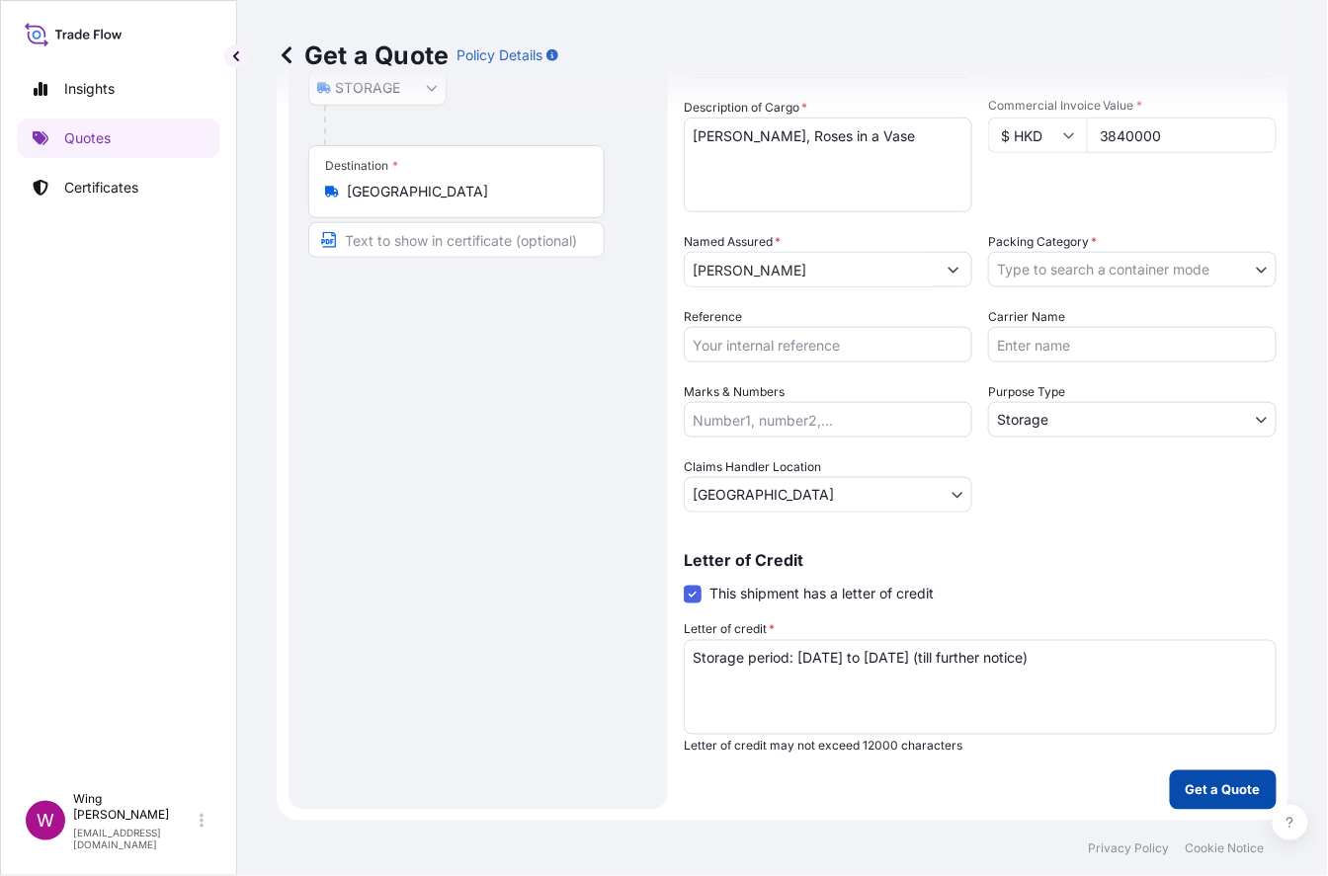
click at [1111, 776] on button "Get a Quote" at bounding box center [1223, 790] width 107 height 40
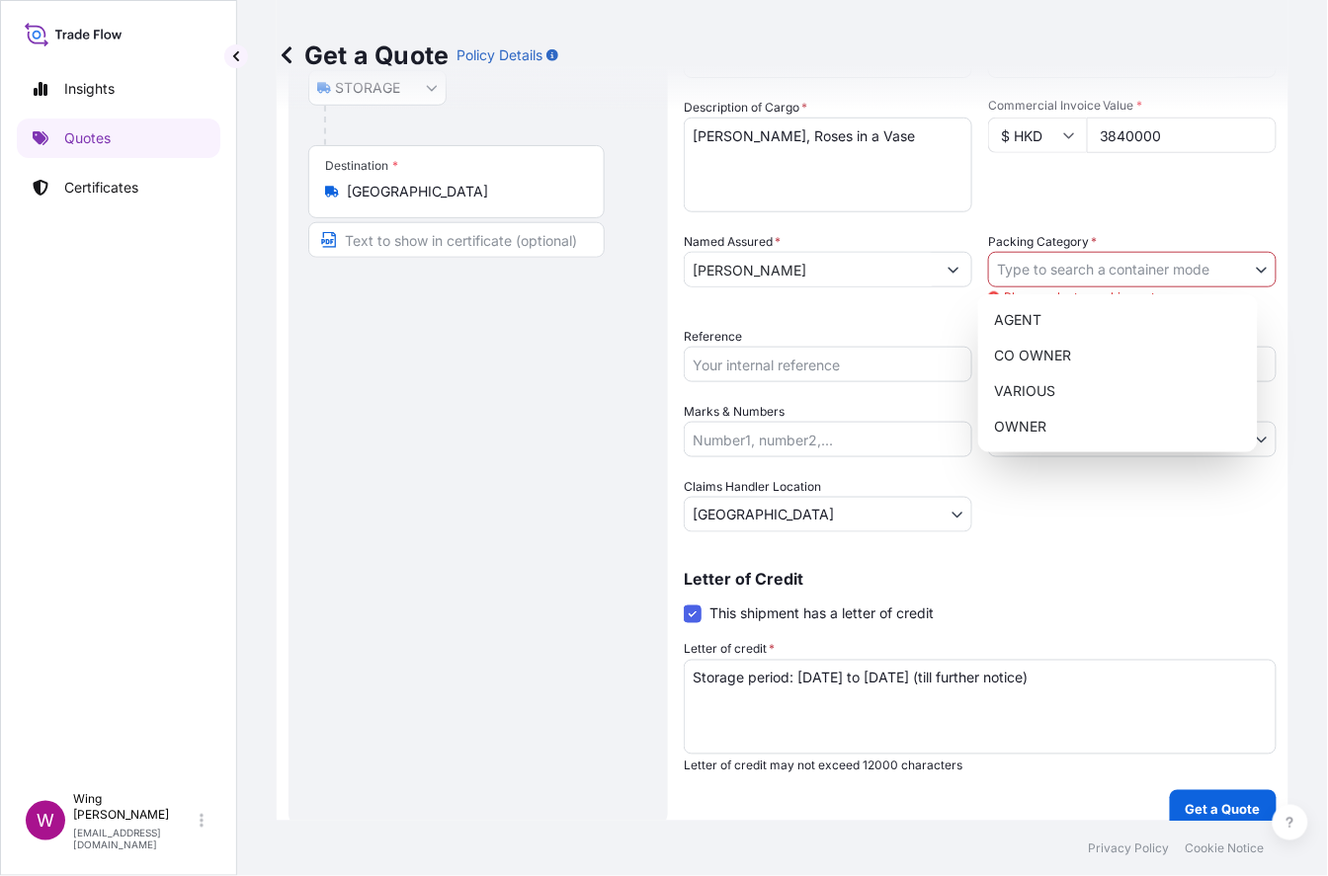
click at [1099, 264] on body "Insights Quotes Certificates W Wing Lee [EMAIL_ADDRESS][DOMAIN_NAME] Get a Quot…" at bounding box center [664, 438] width 1328 height 876
click at [1041, 426] on div "OWNER" at bounding box center [1118, 427] width 264 height 36
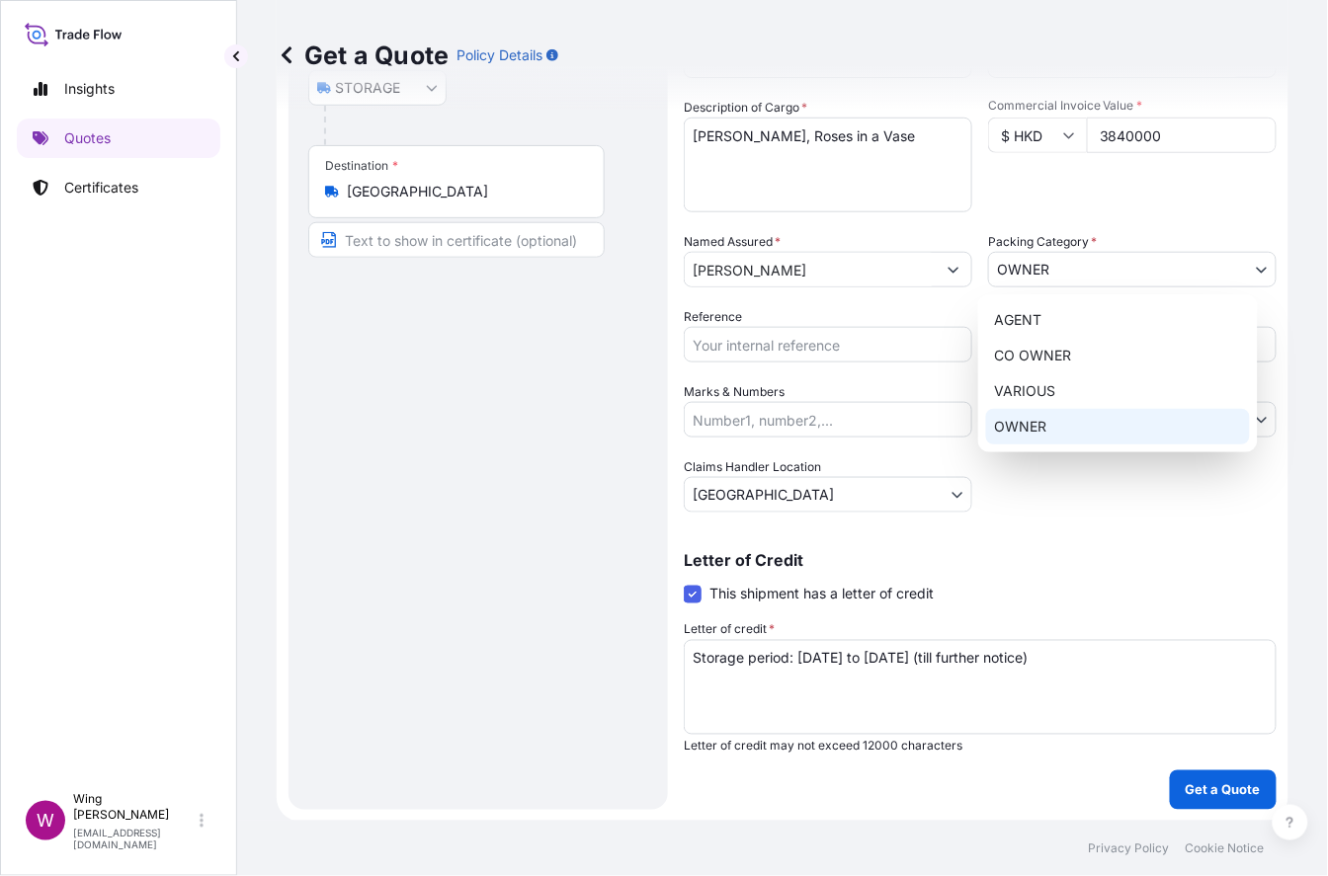
select select "27"
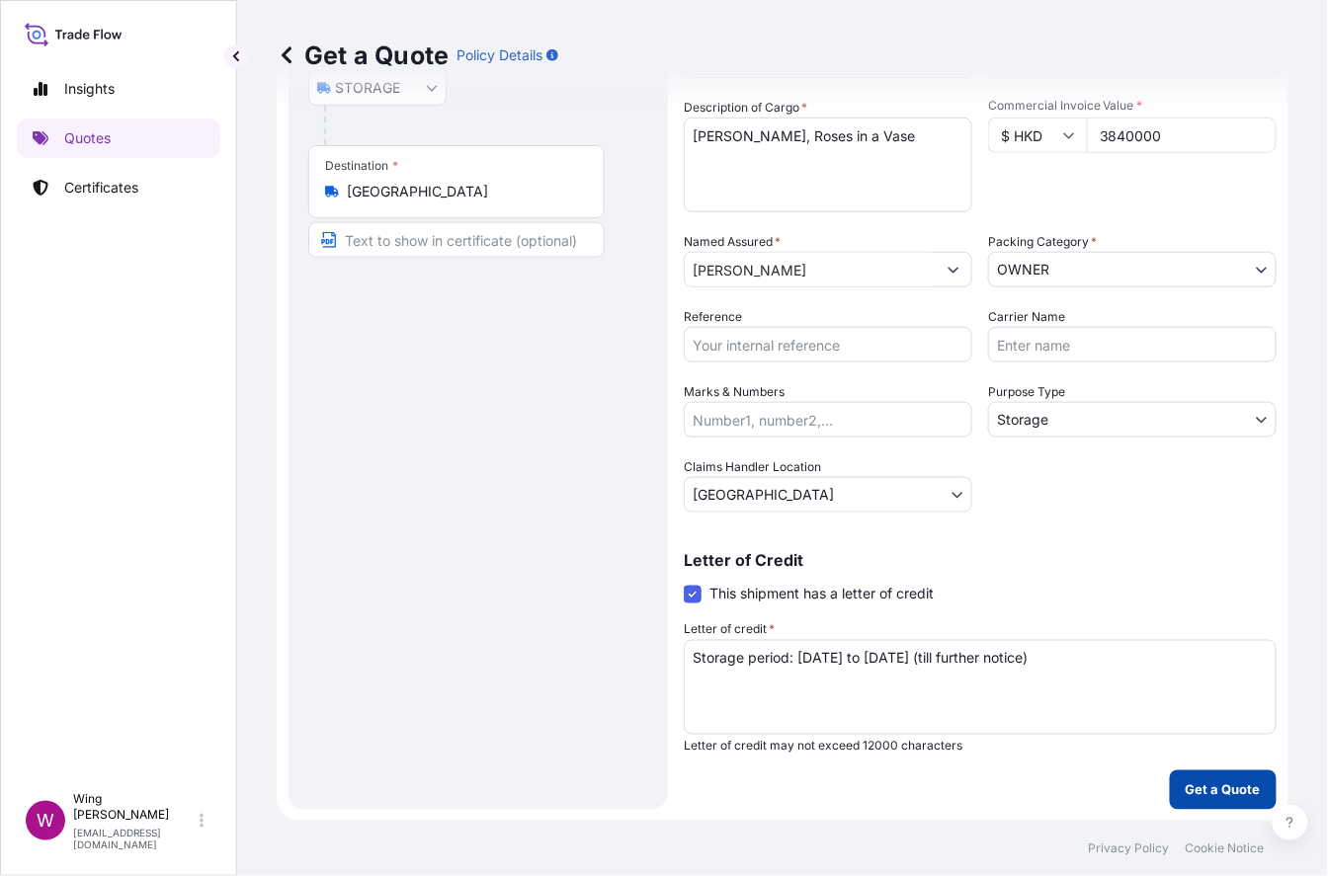
click at [1111, 782] on p "Get a Quote" at bounding box center [1222, 790] width 75 height 20
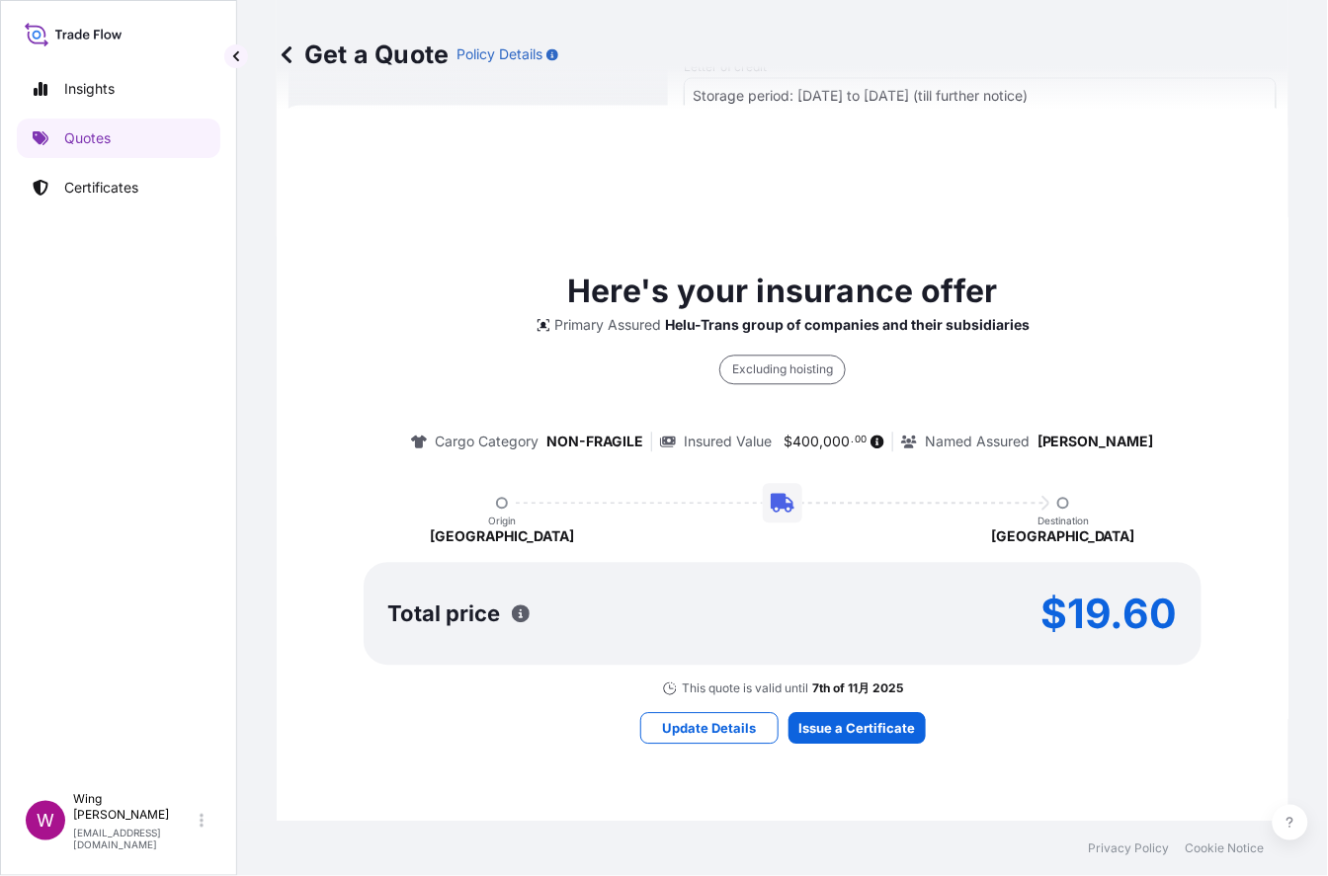
scroll to position [851, 0]
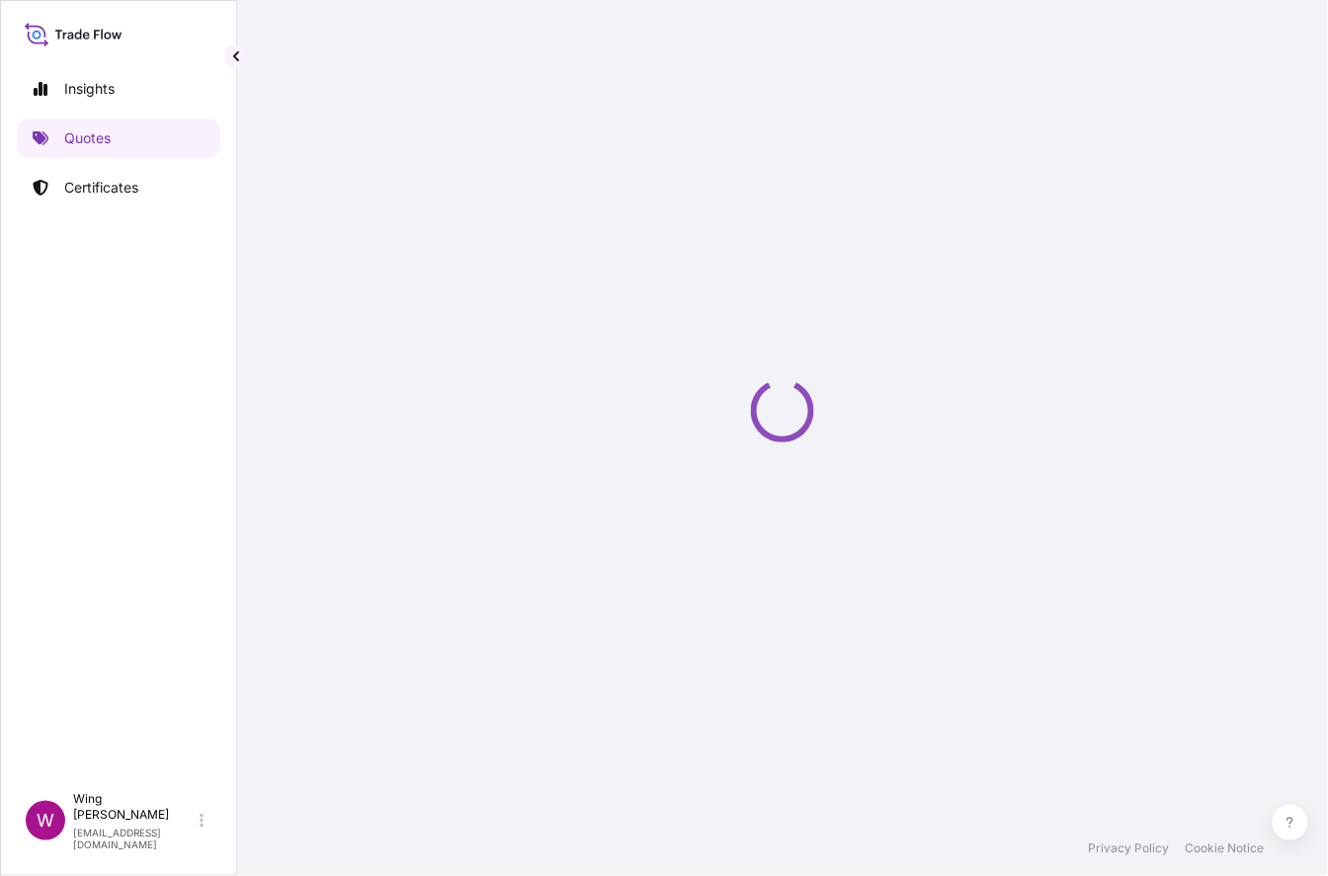
select select "STORAGE"
select select "Transit"
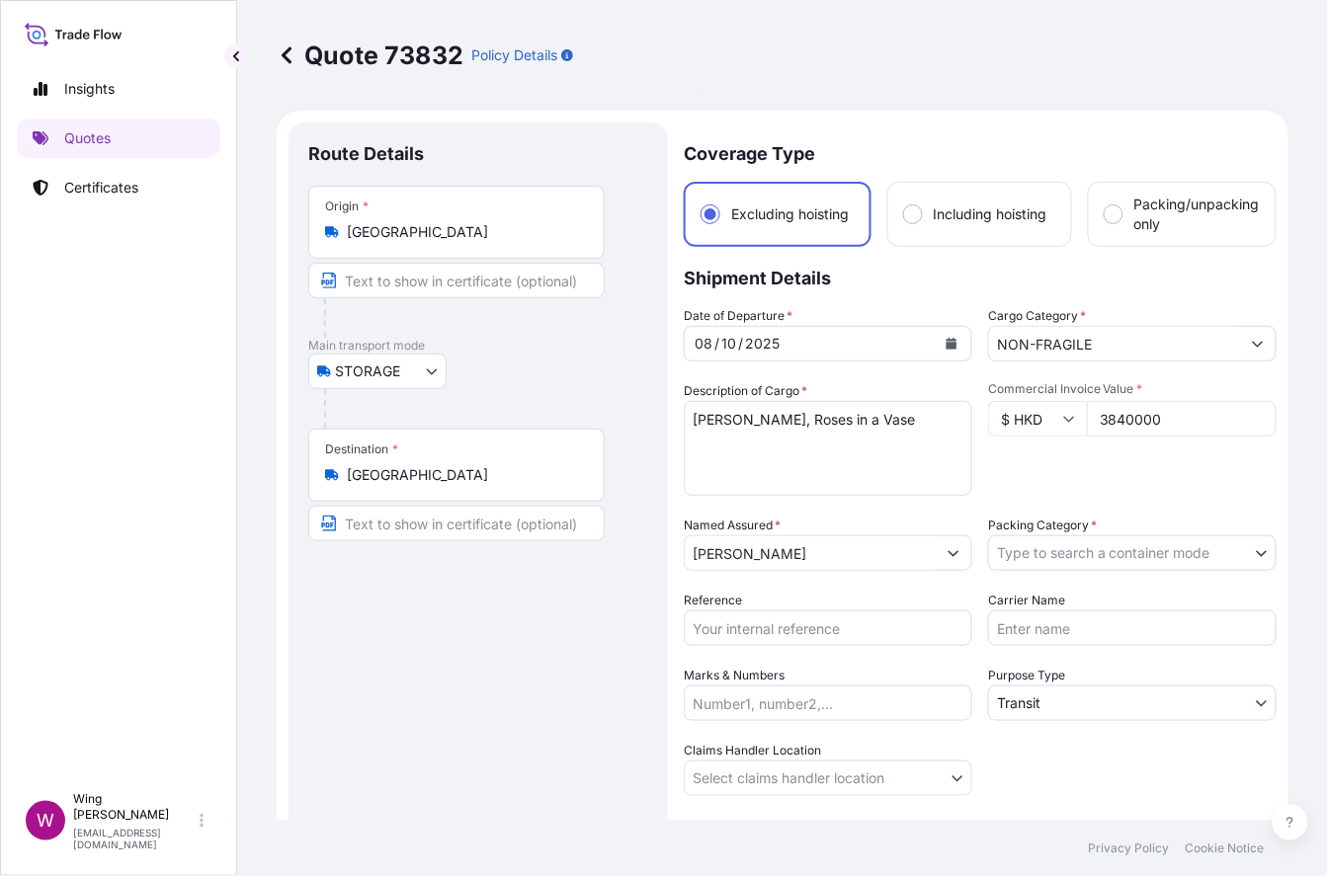
click at [1036, 548] on body "Insights Quotes Certificates W Wing Lee [EMAIL_ADDRESS][DOMAIN_NAME] Quote 7383…" at bounding box center [664, 438] width 1328 height 876
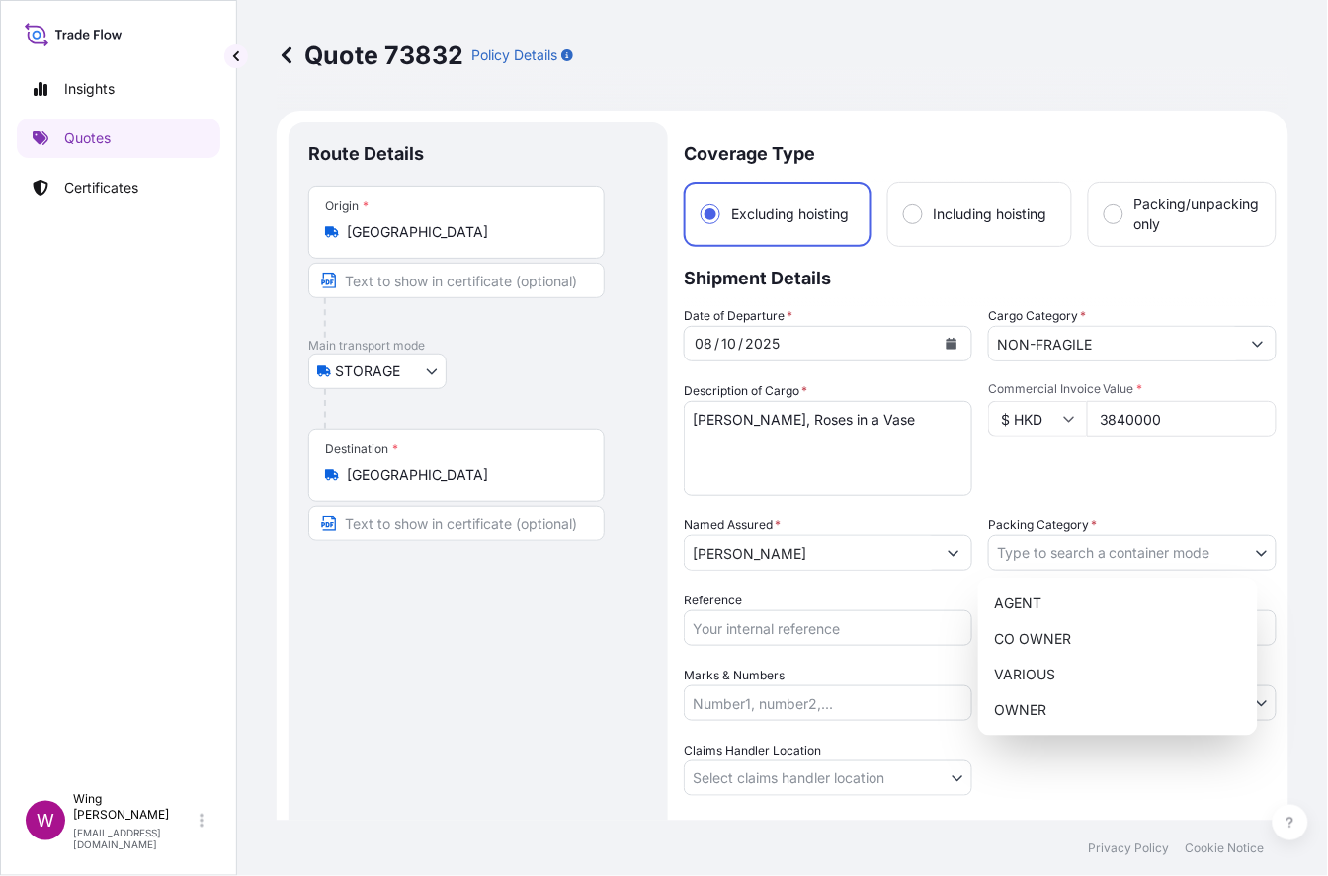
click at [1068, 551] on body "Insights Quotes Certificates W Wing Lee [EMAIL_ADDRESS][DOMAIN_NAME] Quote 7383…" at bounding box center [664, 438] width 1328 height 876
click at [1018, 705] on div "OWNER" at bounding box center [1118, 710] width 264 height 36
select select "27"
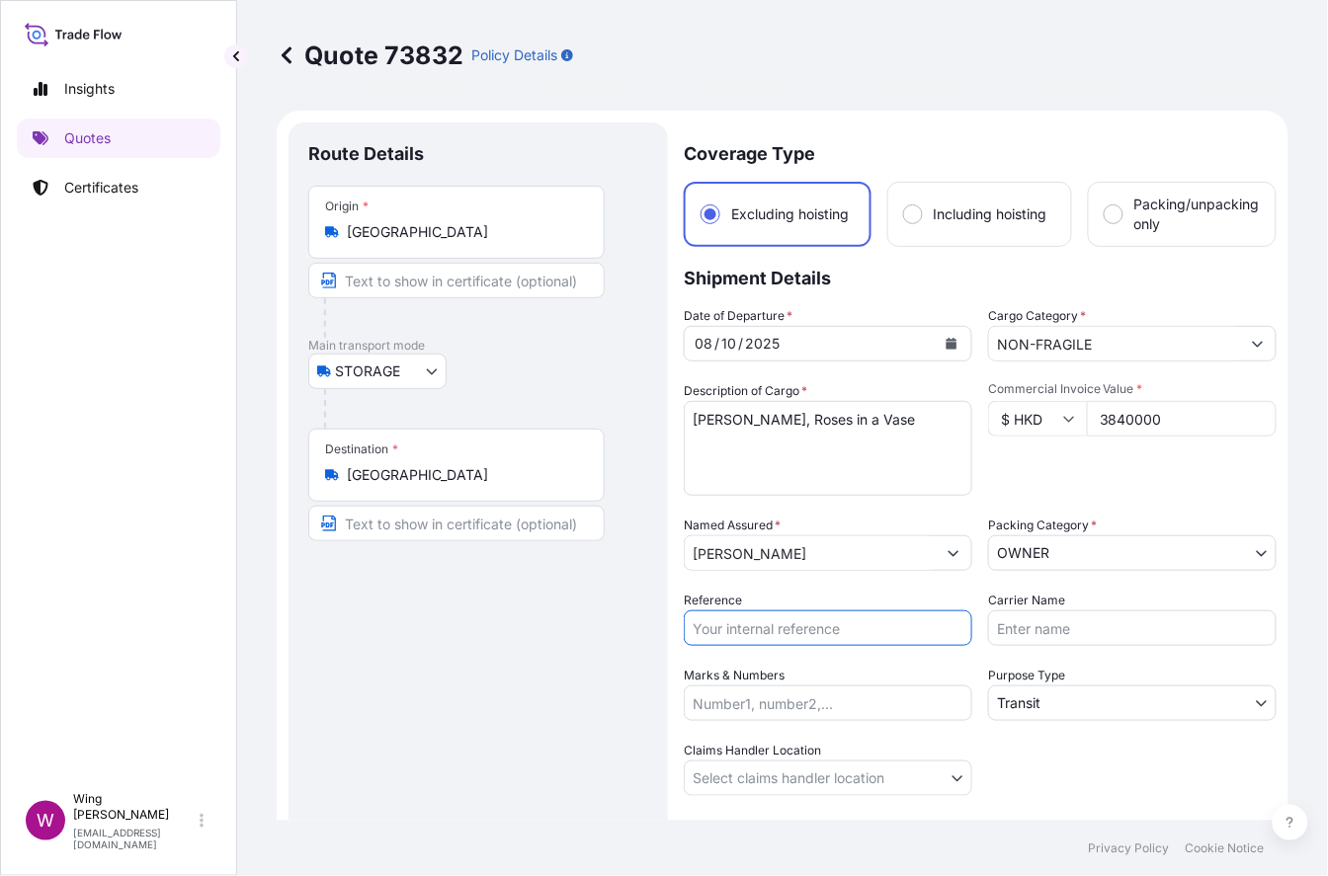
click at [750, 618] on input "Reference" at bounding box center [828, 628] width 288 height 36
paste input "AMST2510789ALAL"
type input "AMST2510789ALAL"
click at [1044, 688] on div "Purpose Type Transit" at bounding box center [1132, 693] width 288 height 55
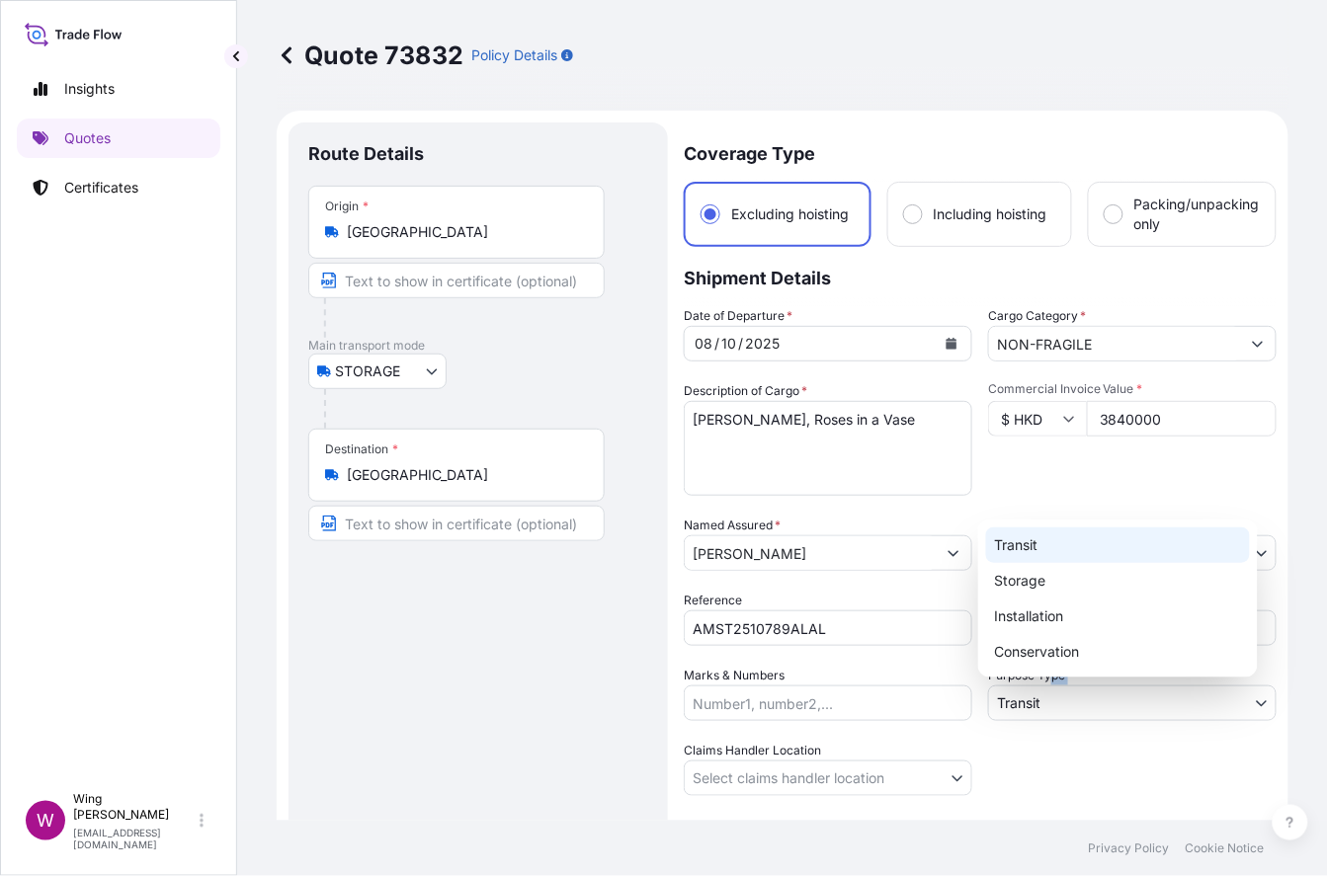
click at [1041, 705] on body "Insights Quotes Certificates W Wing Lee [EMAIL_ADDRESS][DOMAIN_NAME] Quote 7383…" at bounding box center [664, 438] width 1328 height 876
click at [1037, 575] on div "Storage" at bounding box center [1118, 581] width 264 height 36
select select "Storage"
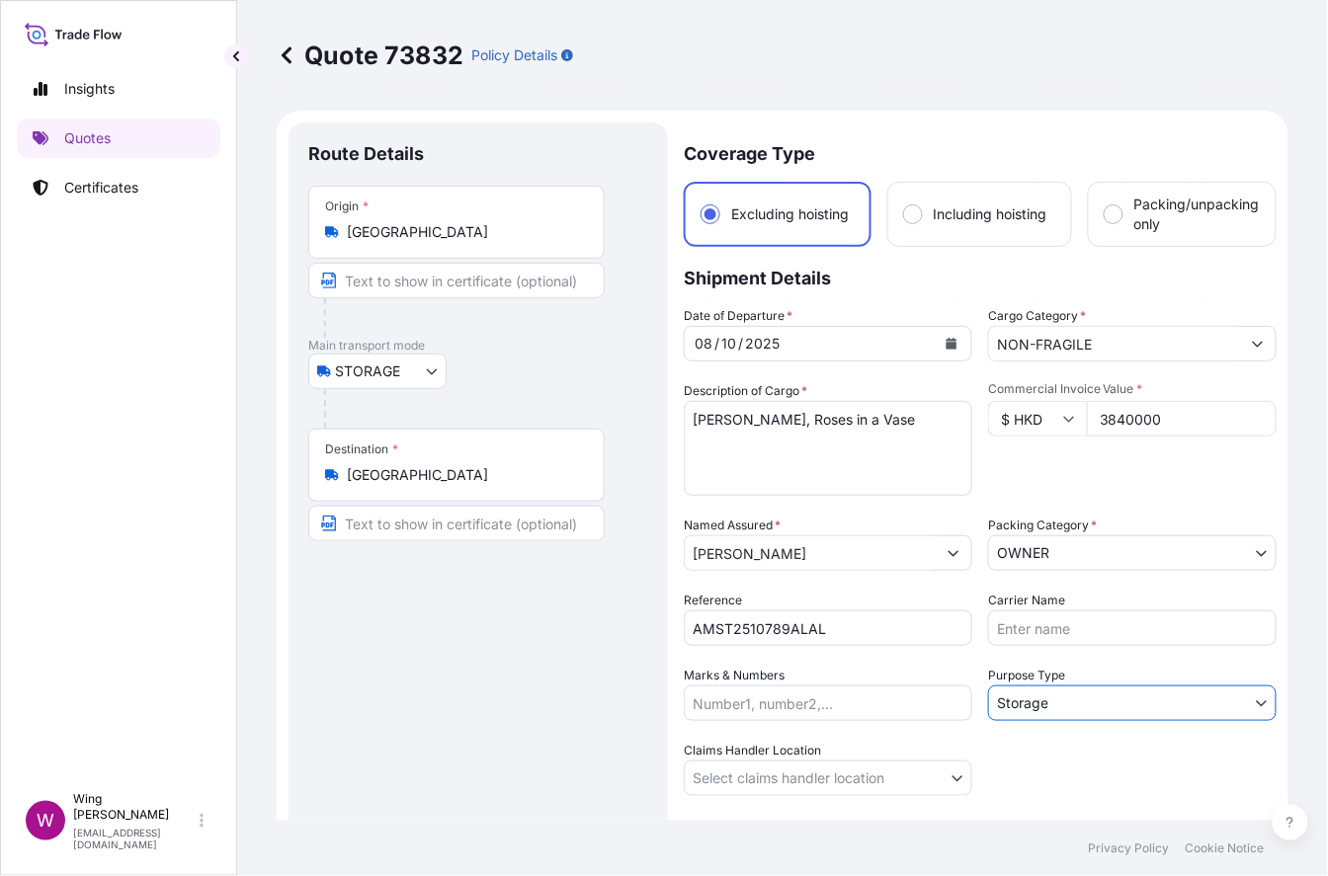
click at [547, 750] on div "Route Details Place of loading Road / [GEOGRAPHIC_DATA] / Inland Origin * [GEOG…" at bounding box center [478, 532] width 340 height 781
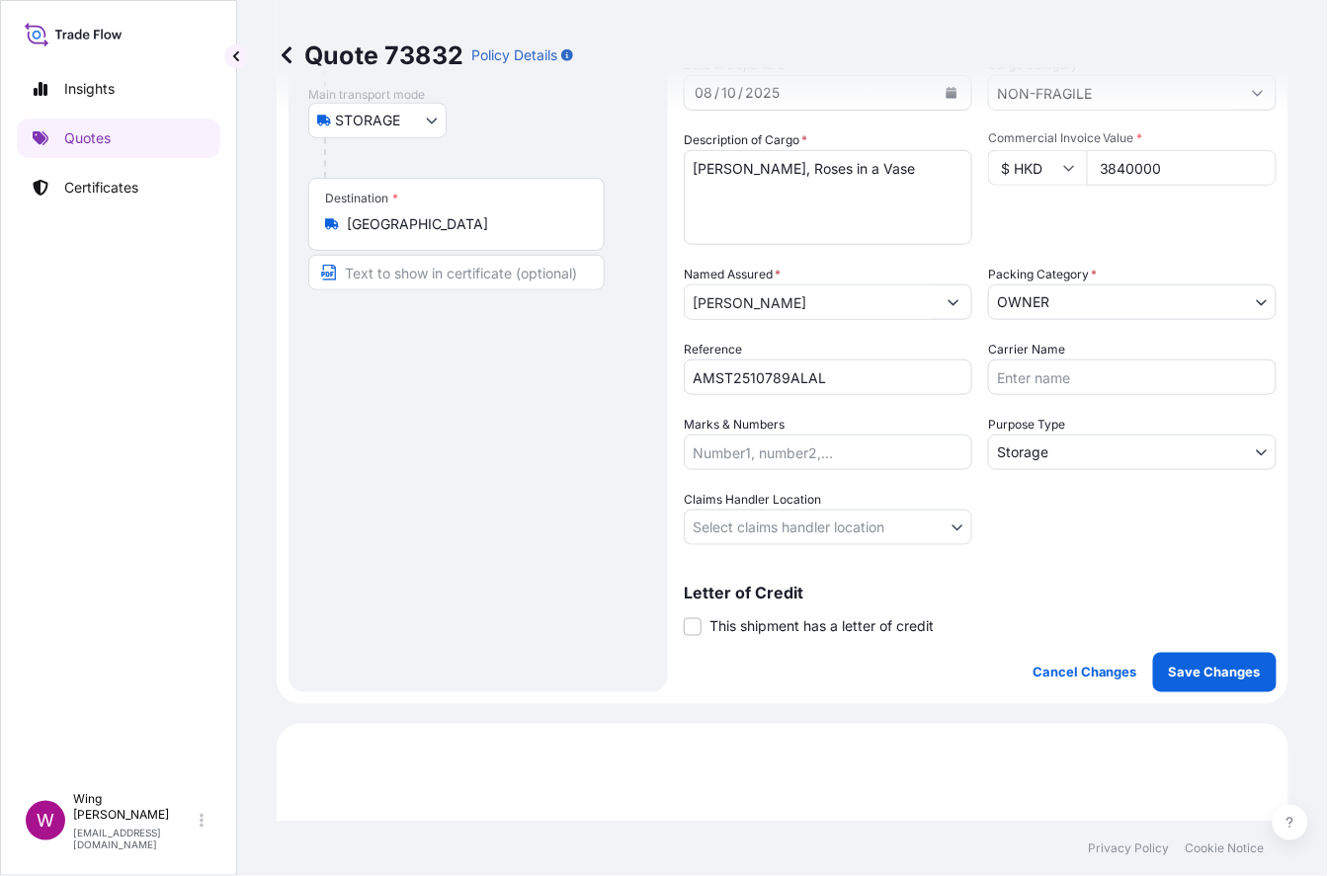
scroll to position [263, 0]
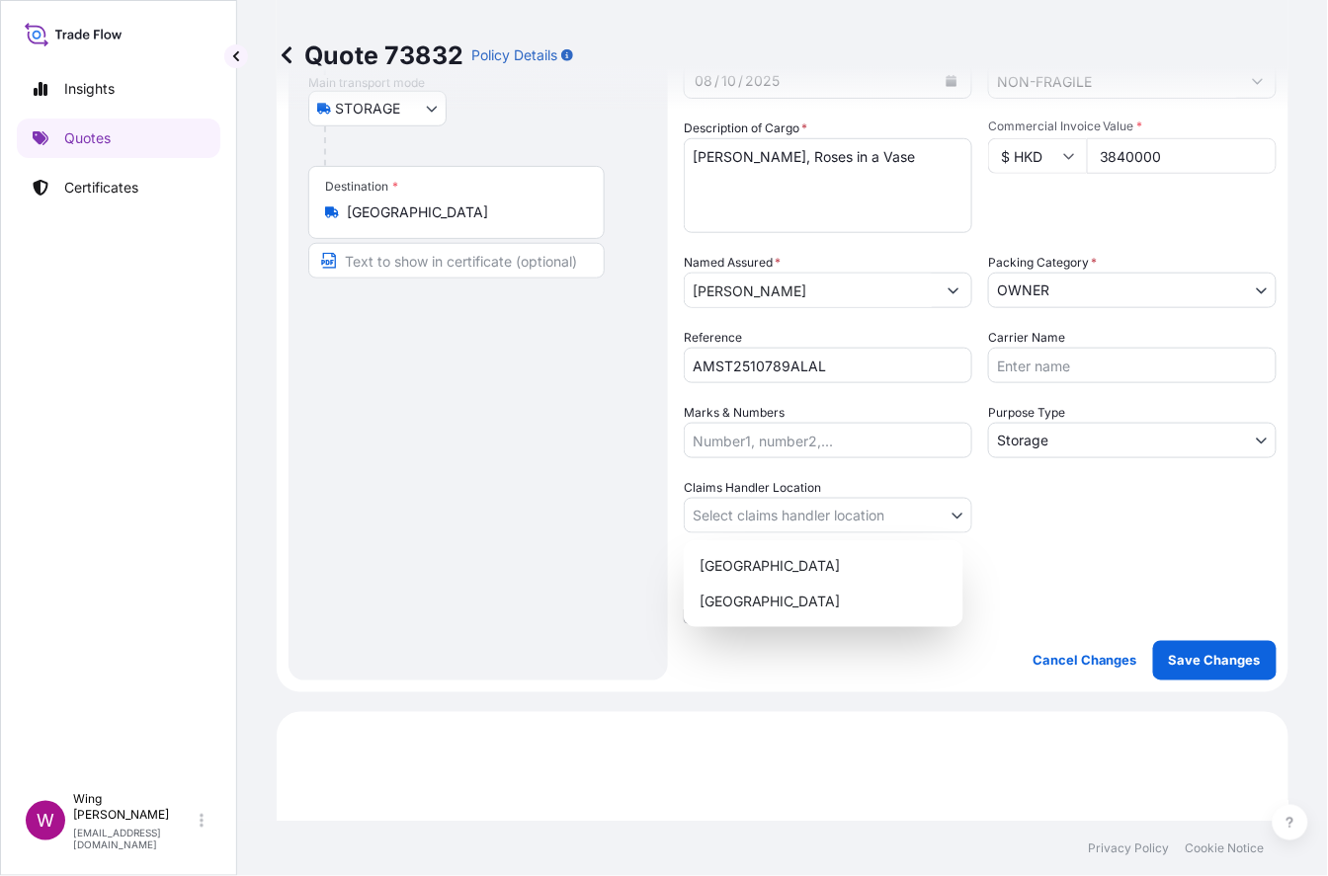
click at [766, 505] on body "Insights Quotes Certificates W Wing Lee [EMAIL_ADDRESS][DOMAIN_NAME] Quote 7383…" at bounding box center [664, 438] width 1328 height 876
click at [753, 567] on div "[GEOGRAPHIC_DATA]" at bounding box center [823, 566] width 264 height 36
select select "[GEOGRAPHIC_DATA]"
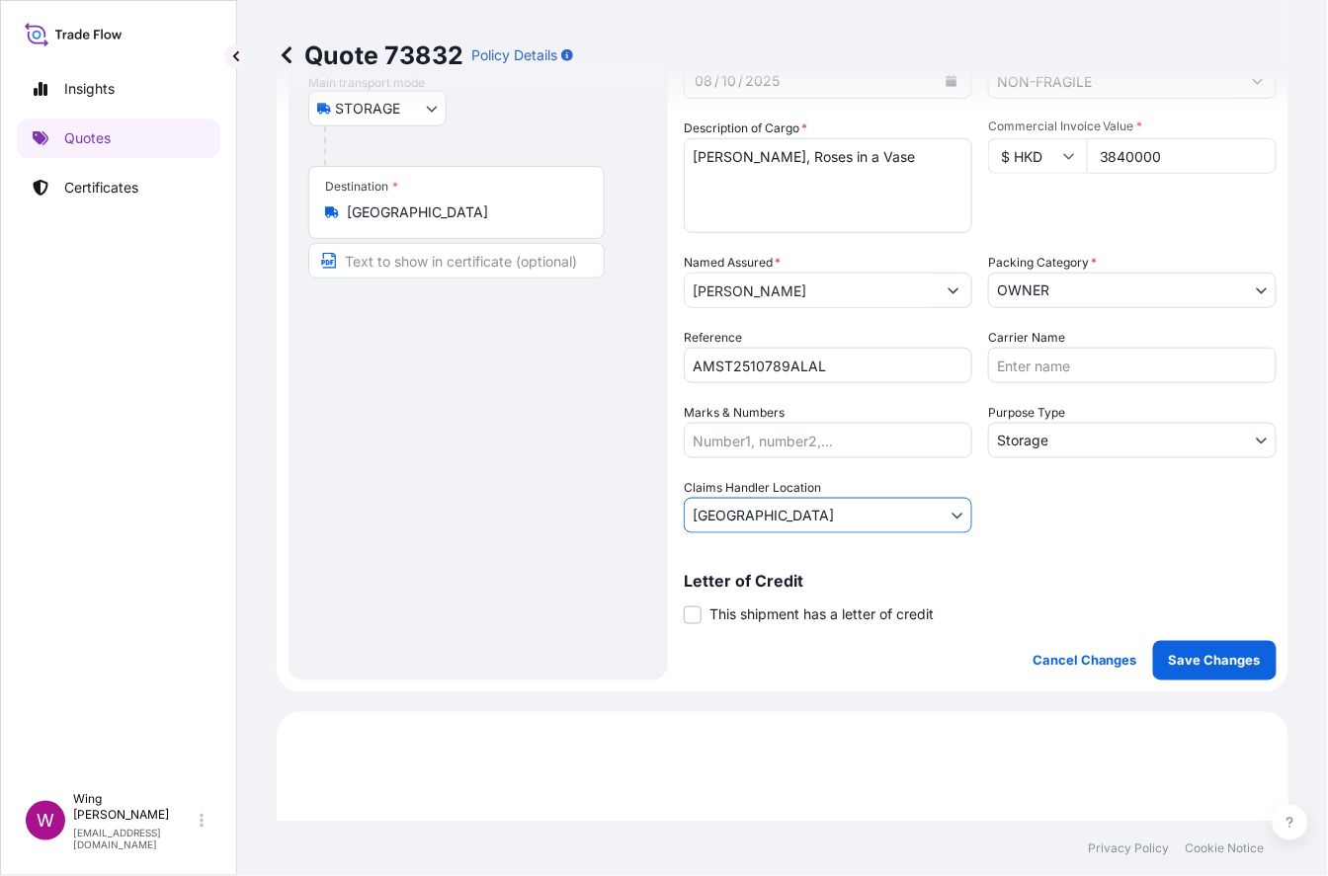
click at [709, 611] on span "This shipment has a letter of credit" at bounding box center [821, 616] width 224 height 20
click at [684, 605] on input "This shipment has a letter of credit" at bounding box center [684, 605] width 0 height 0
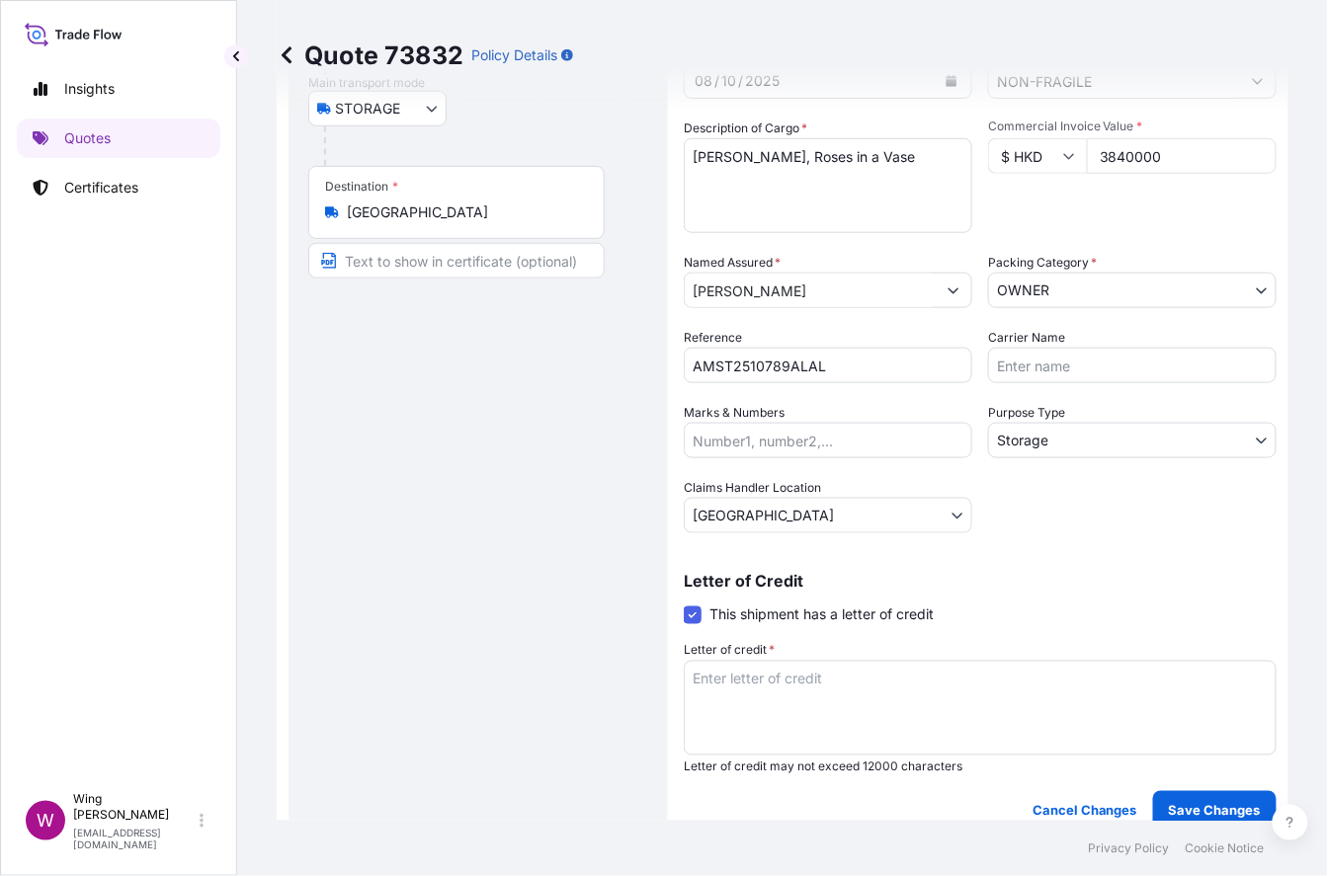
click at [788, 703] on textarea "Letter of credit *" at bounding box center [980, 708] width 593 height 95
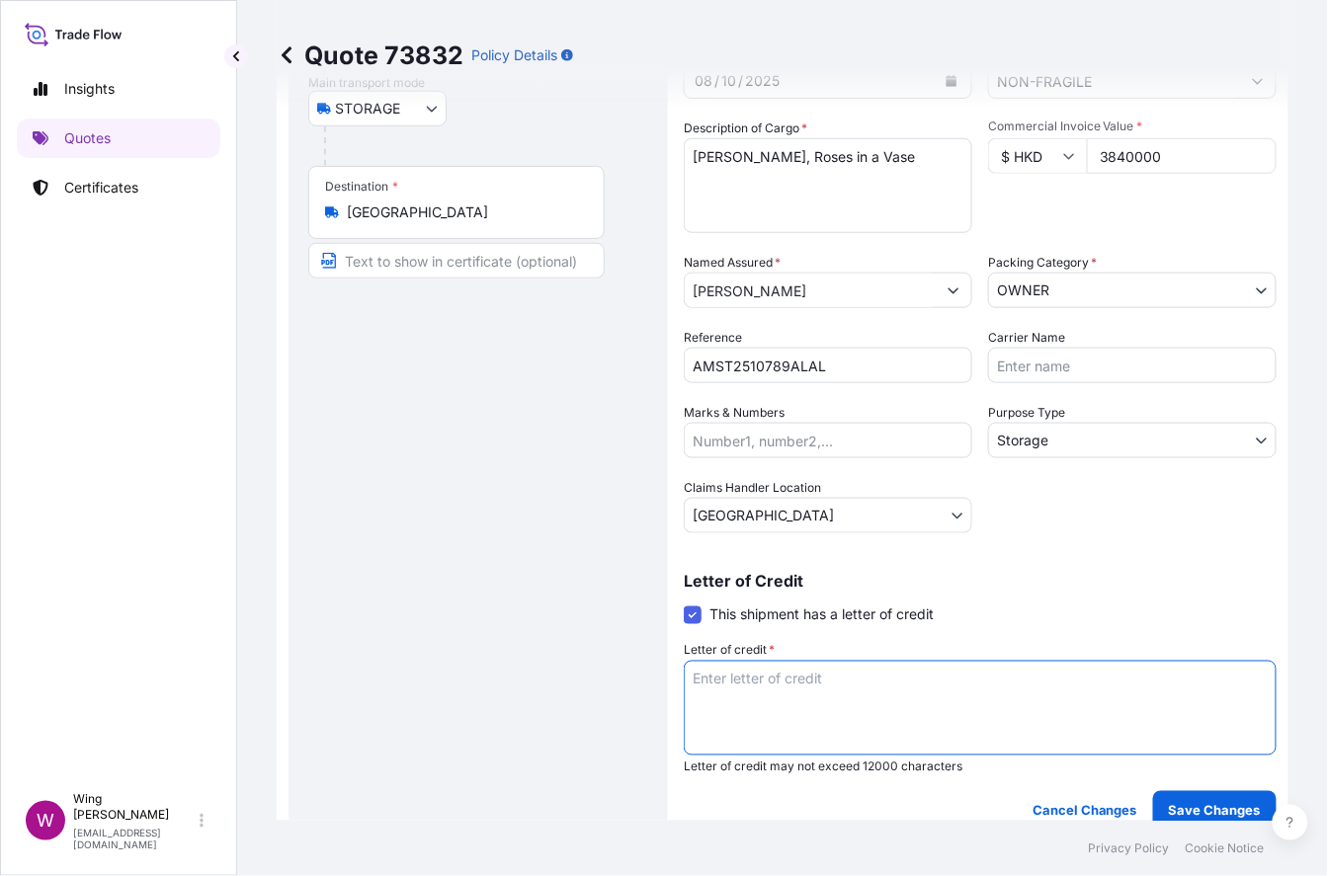
paste textarea "Storage period: [DATE] to [DATE] (till further notice)"
type textarea "Storage period: [DATE] to [DATE] (till further notice)"
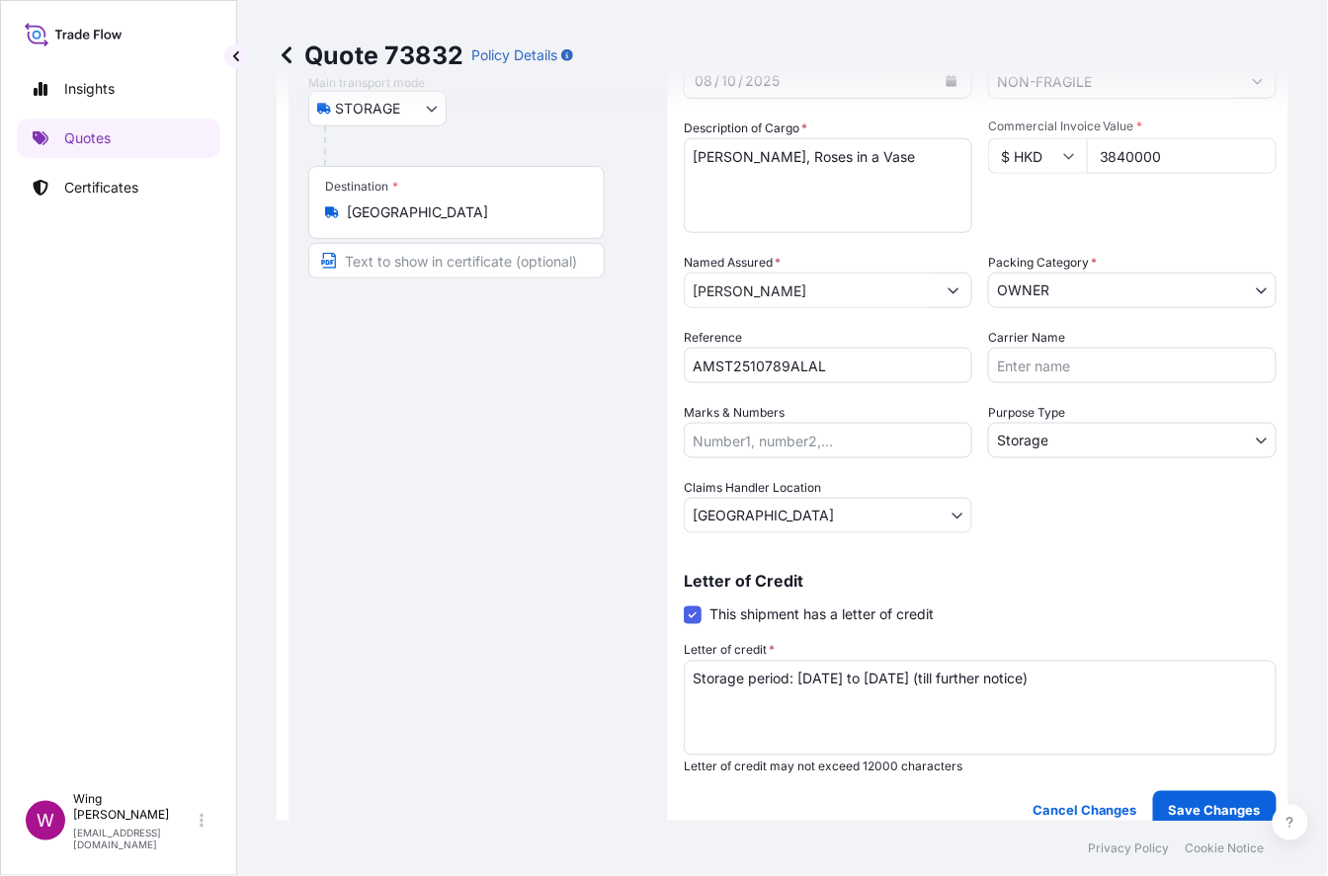
click at [514, 666] on div "Route Details Place of loading Road / [GEOGRAPHIC_DATA] / Inland Origin * [GEOG…" at bounding box center [478, 344] width 340 height 931
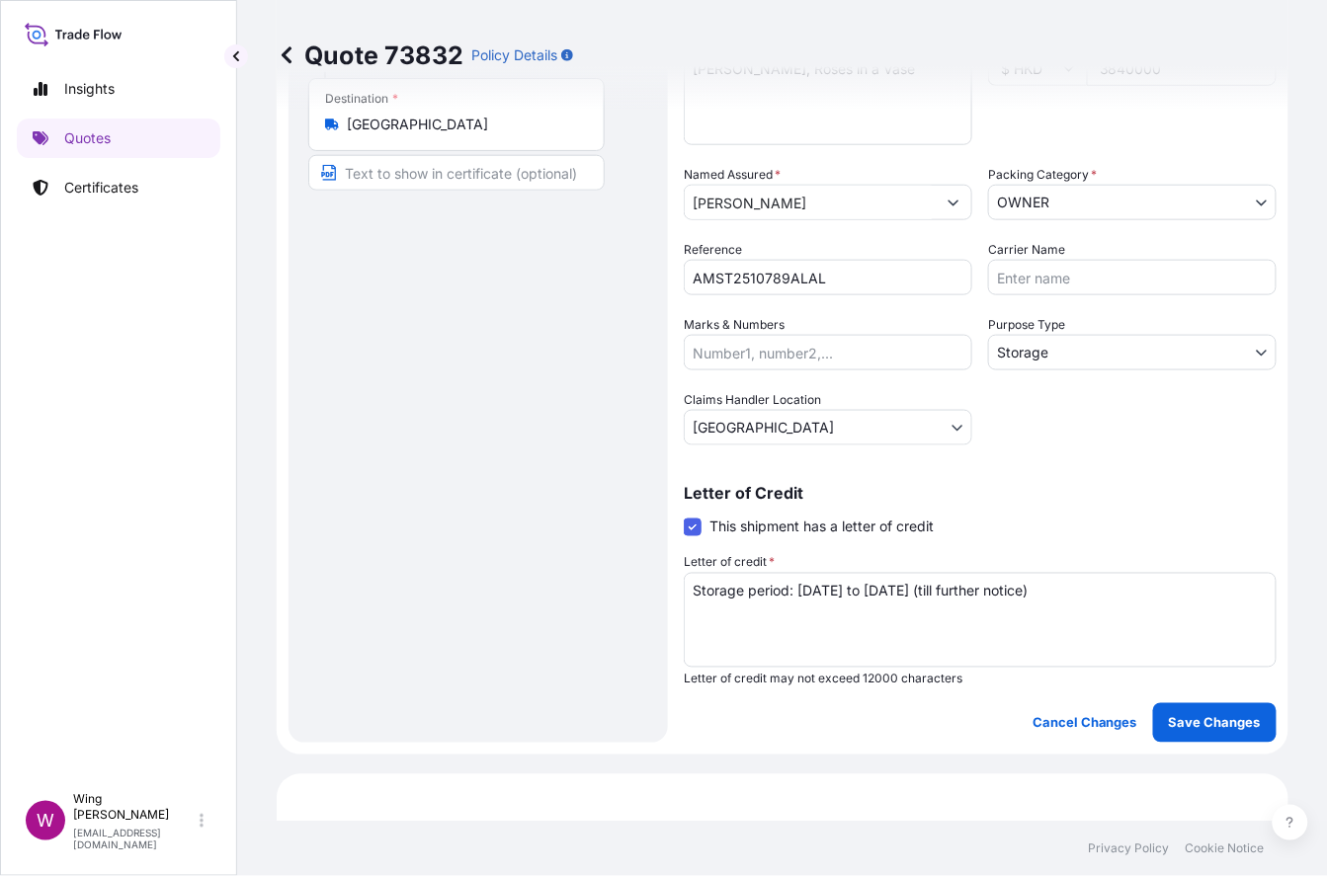
scroll to position [394, 0]
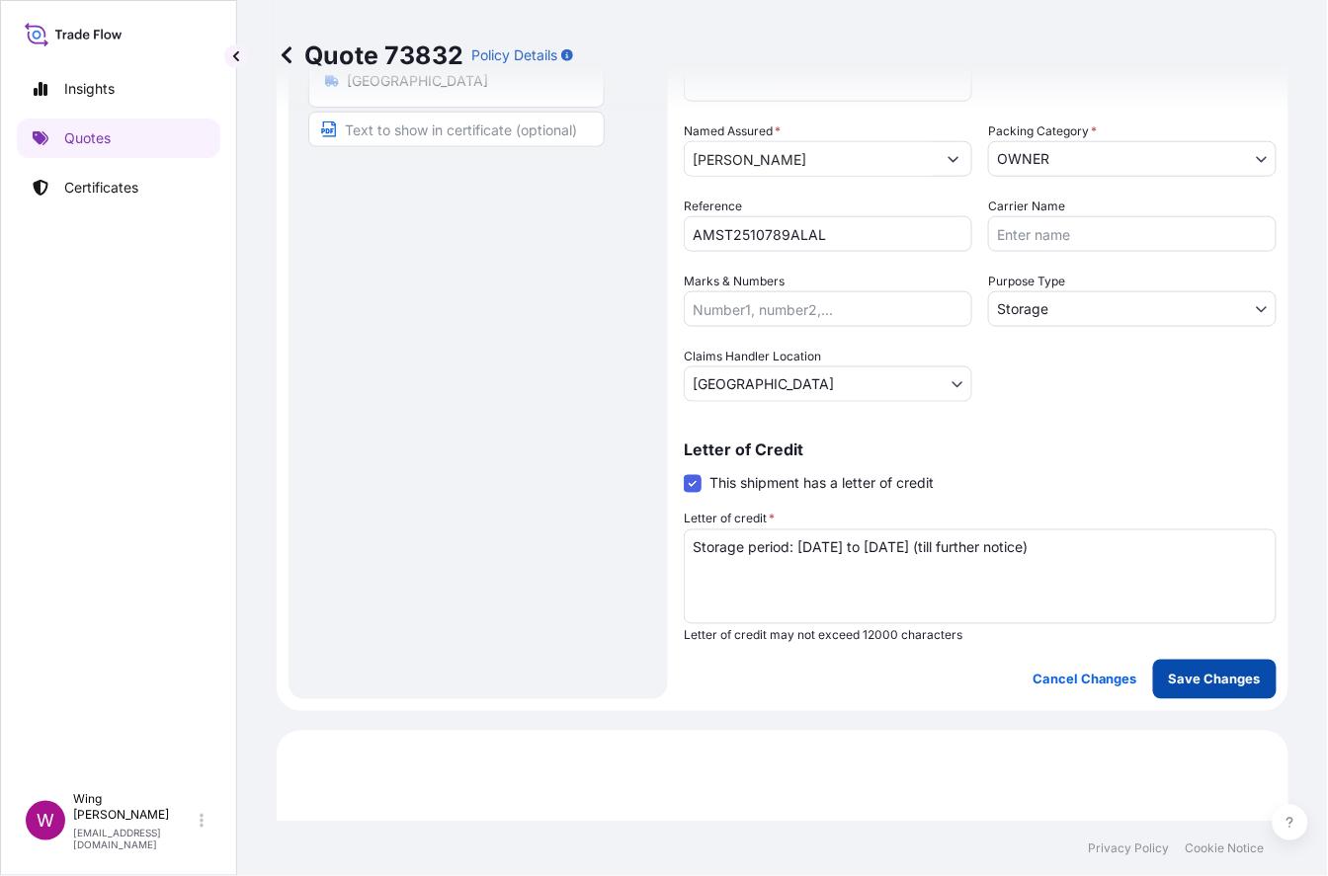
click at [1111, 678] on p "Save Changes" at bounding box center [1215, 680] width 92 height 20
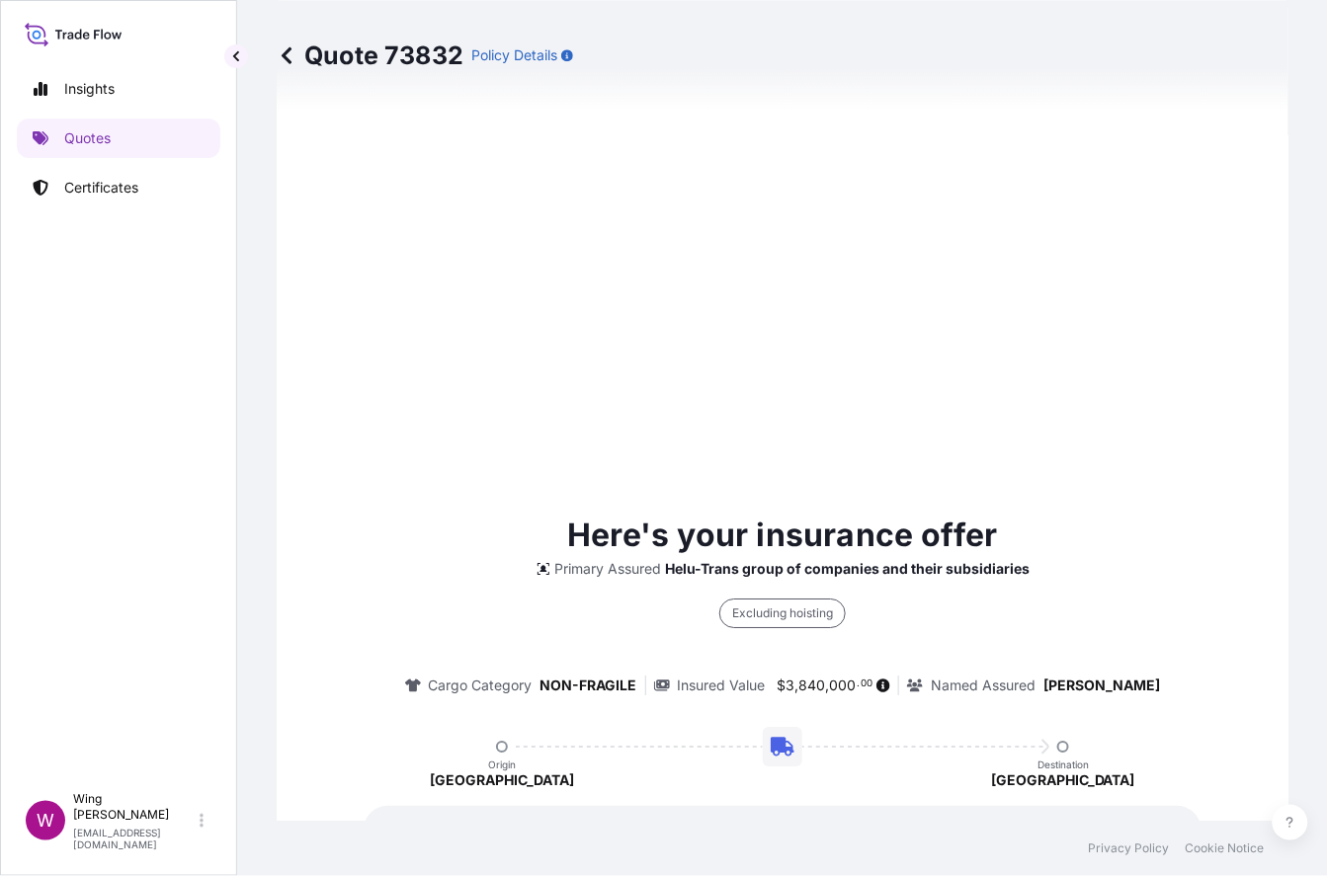
select select "STORAGE"
select select "Storage"
select select "[GEOGRAPHIC_DATA]"
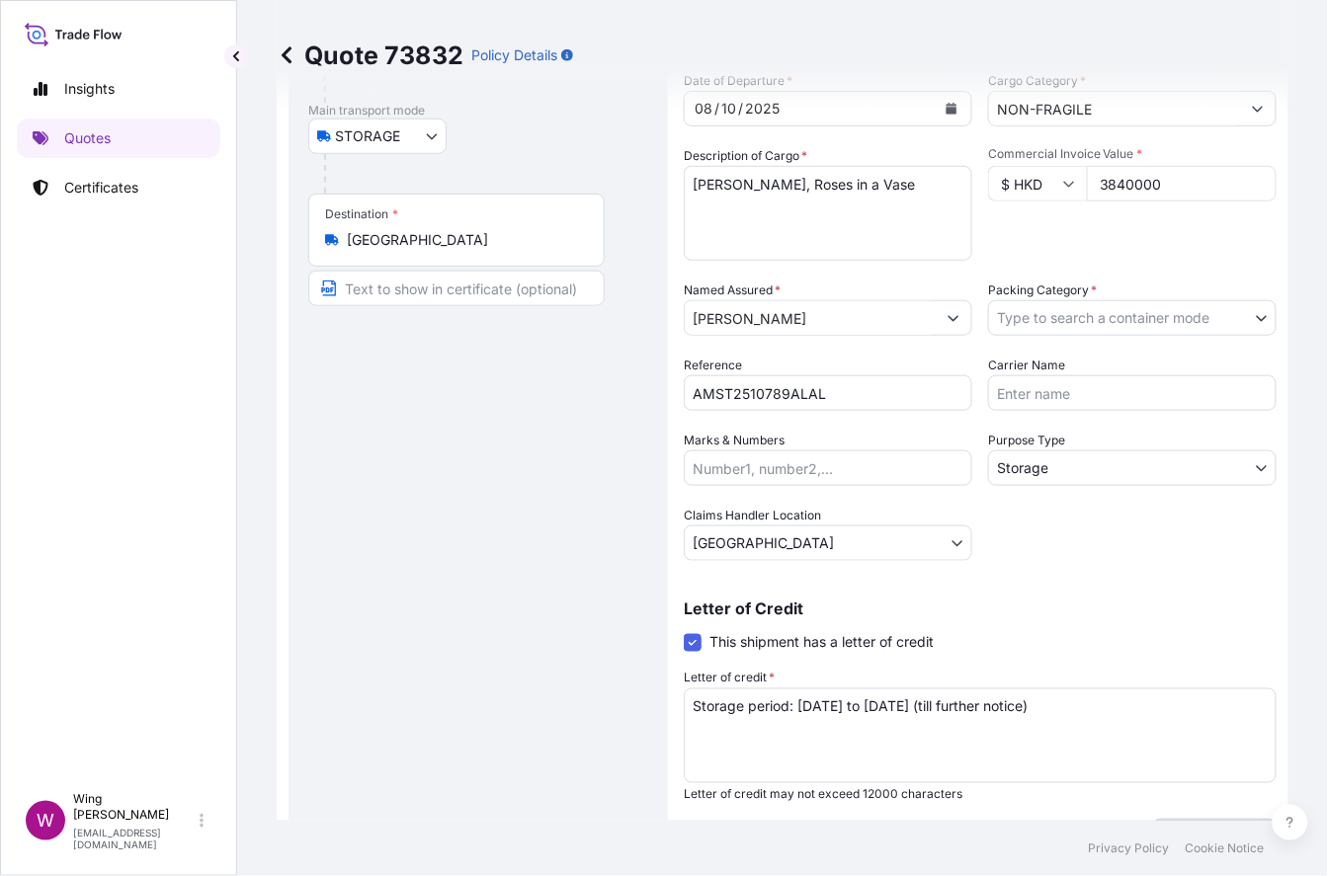
scroll to position [0, 0]
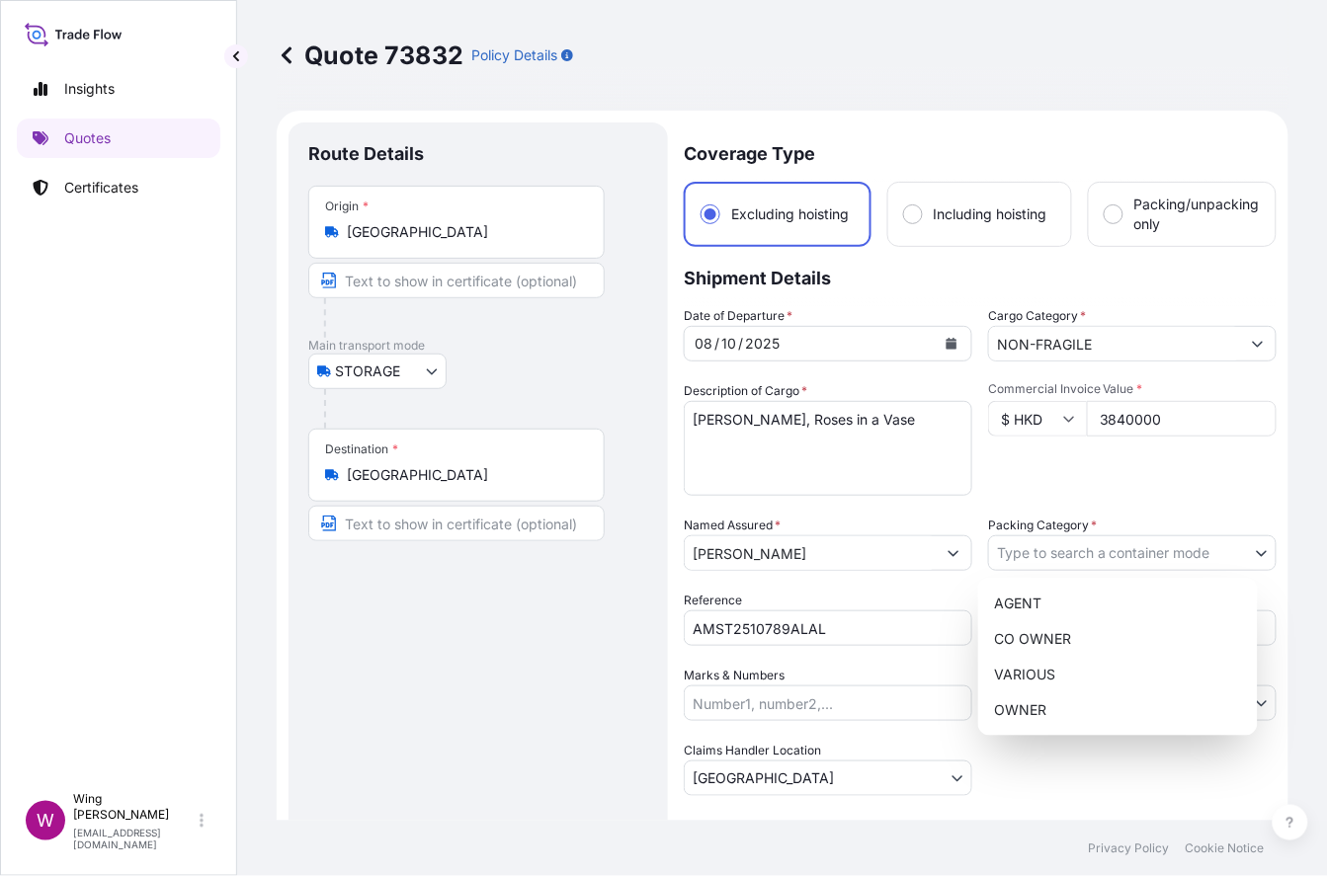
click at [1077, 556] on body "Insights Quotes Certificates W Wing Lee [EMAIL_ADDRESS][DOMAIN_NAME] Quote 7383…" at bounding box center [664, 438] width 1328 height 876
click at [1056, 713] on div "OWNER" at bounding box center [1118, 710] width 264 height 36
select select "27"
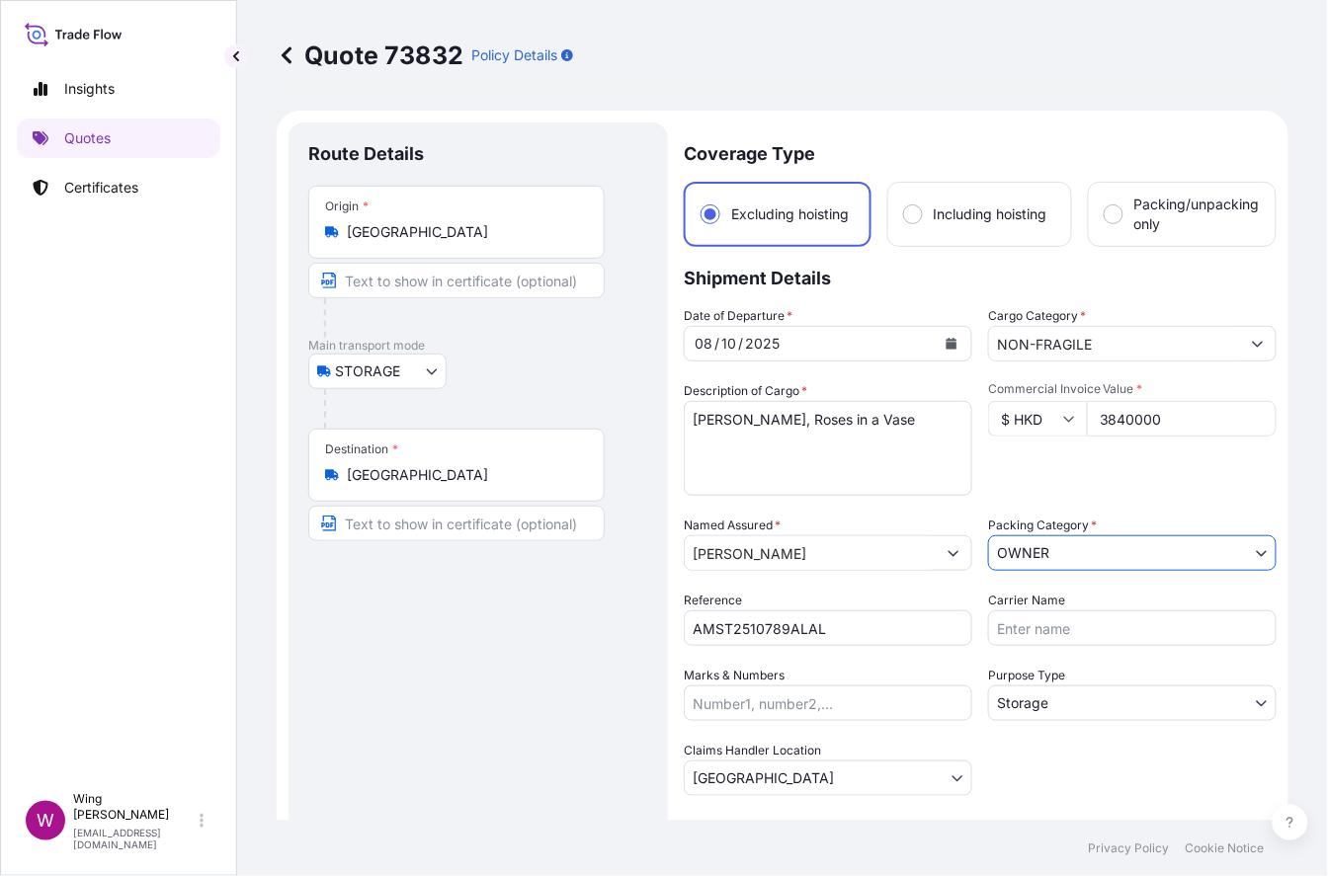
click at [436, 681] on div "Route Details Place of loading Road / [GEOGRAPHIC_DATA] / Inland Origin * [GEOG…" at bounding box center [478, 607] width 340 height 931
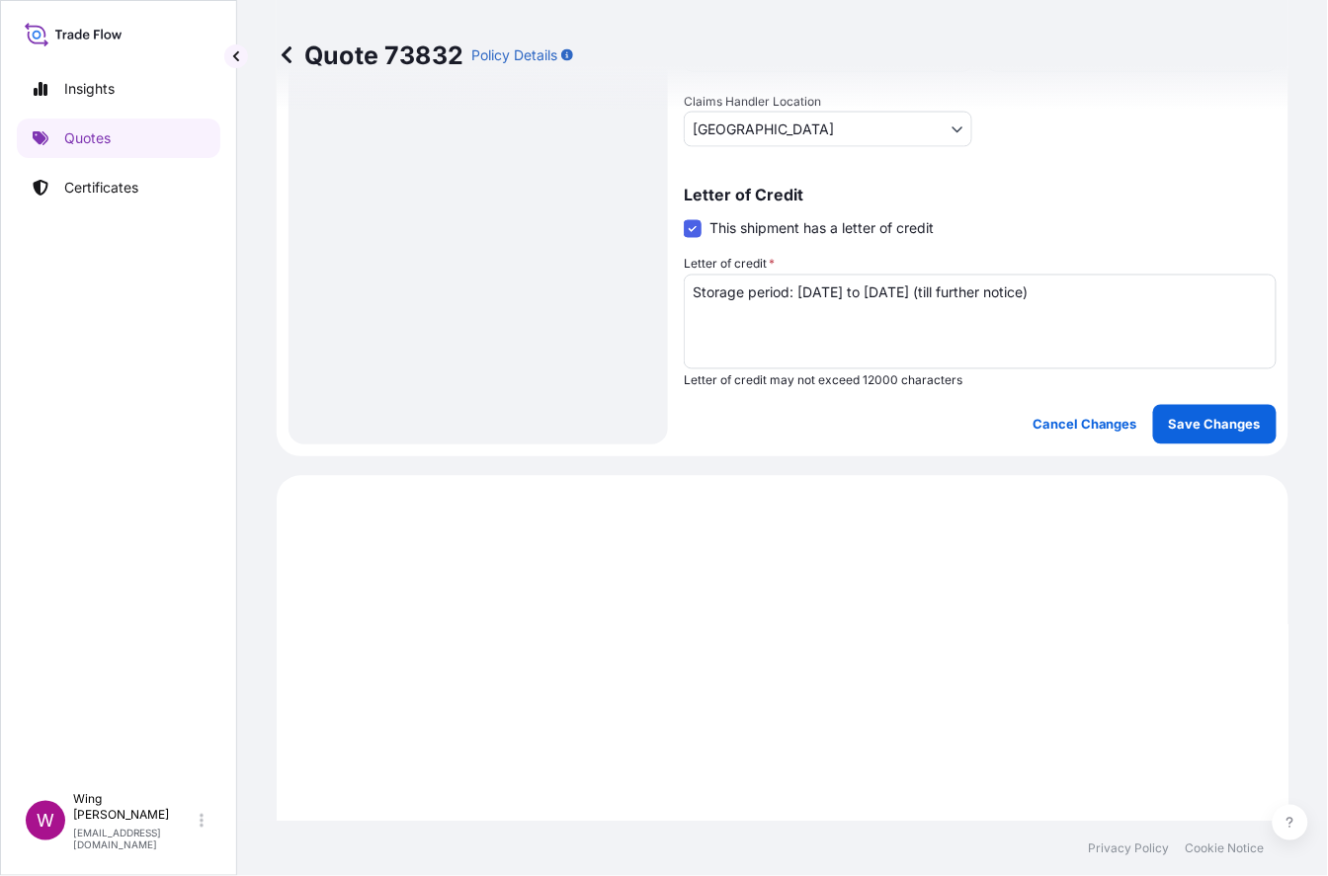
scroll to position [790, 0]
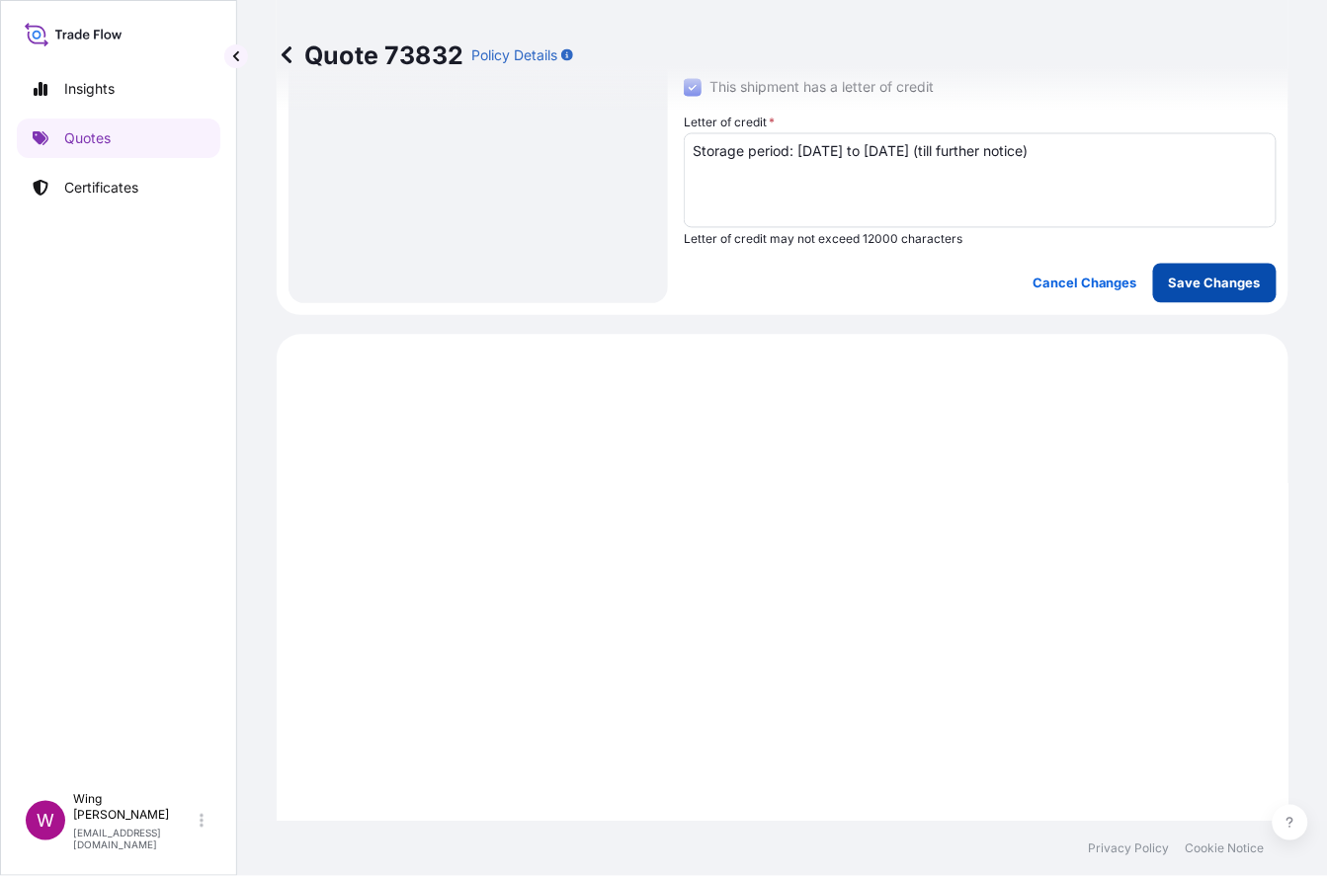
click at [1111, 271] on button "Save Changes" at bounding box center [1214, 284] width 123 height 40
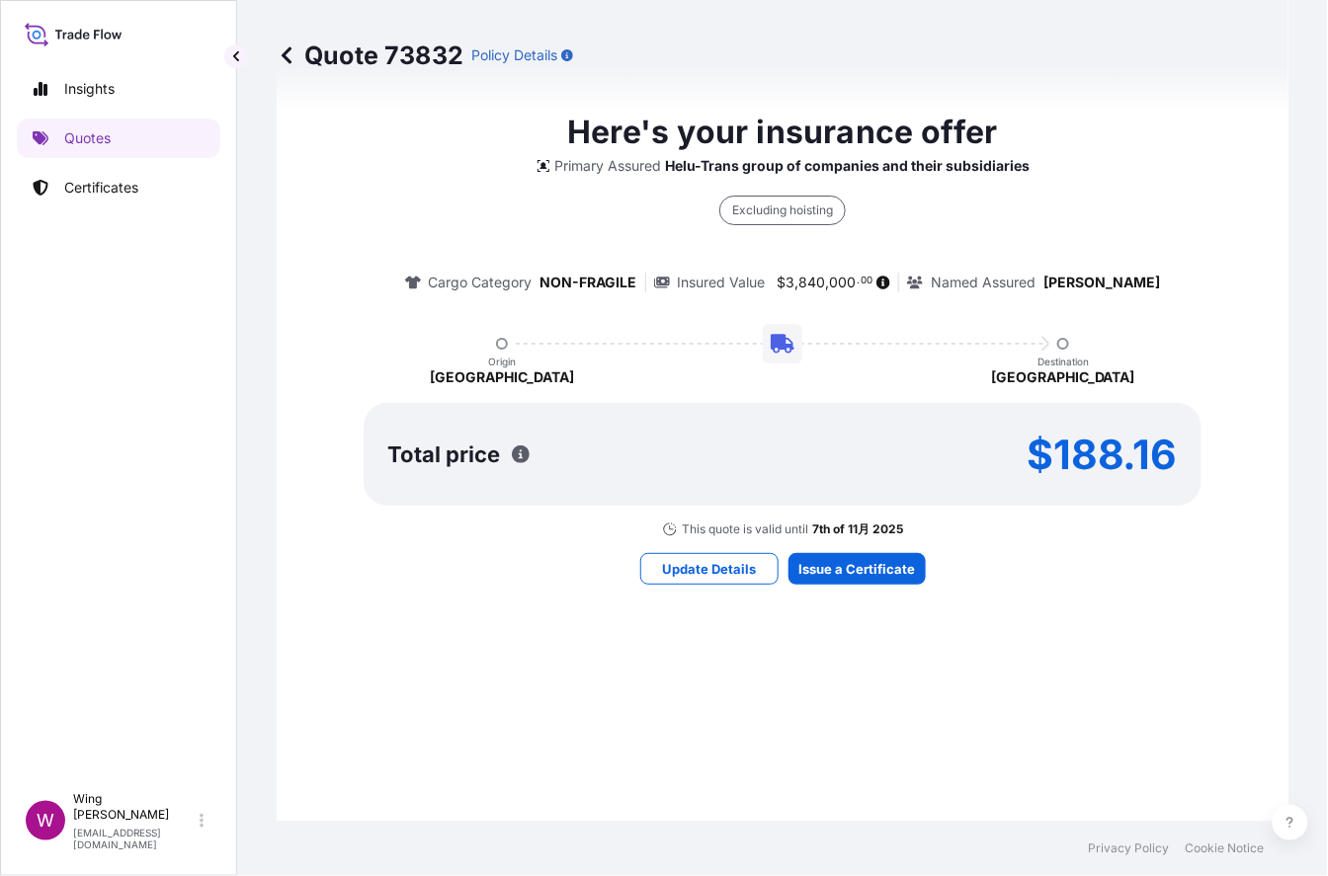
select select "STORAGE"
select select "Storage"
select select "[GEOGRAPHIC_DATA]"
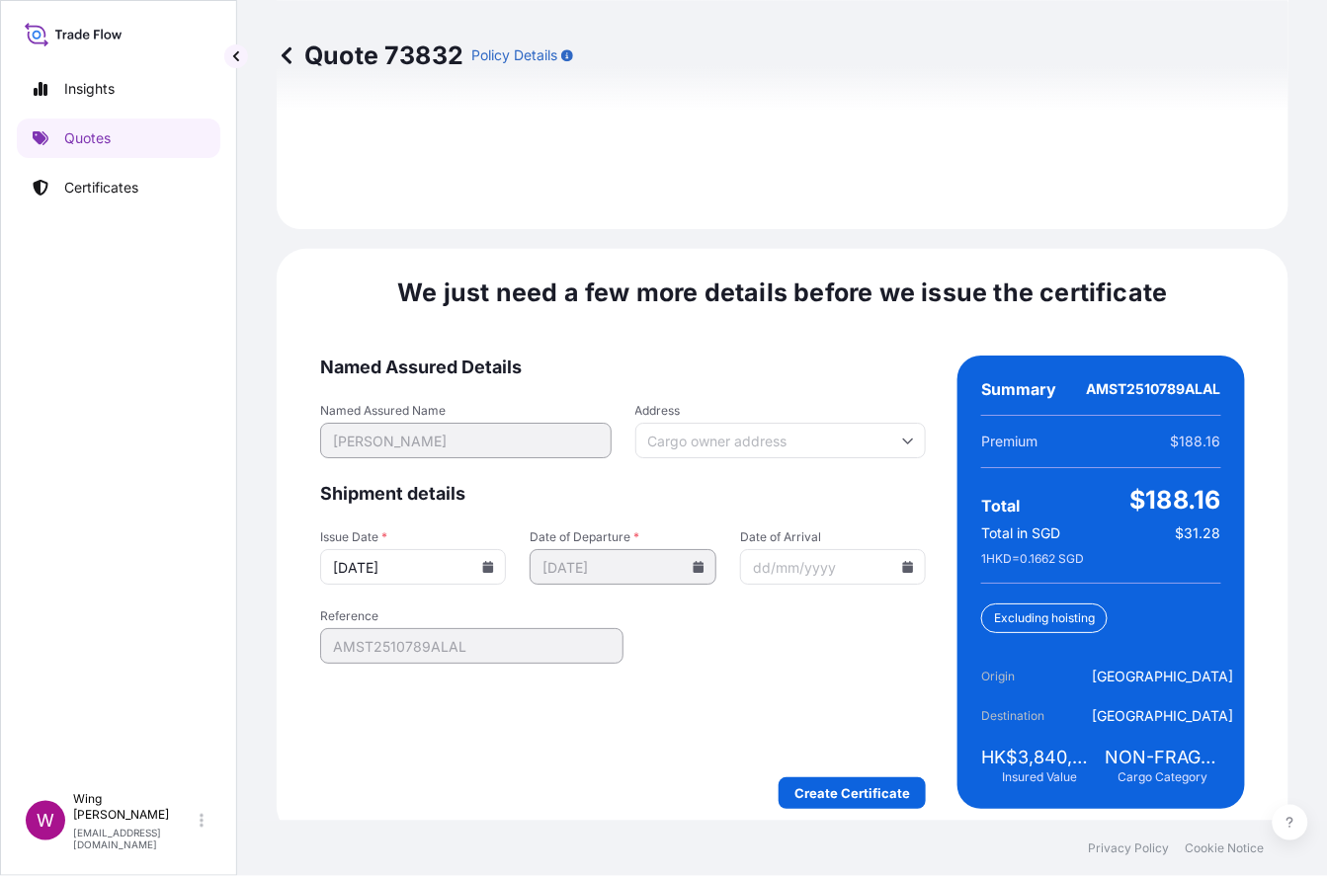
scroll to position [3045, 0]
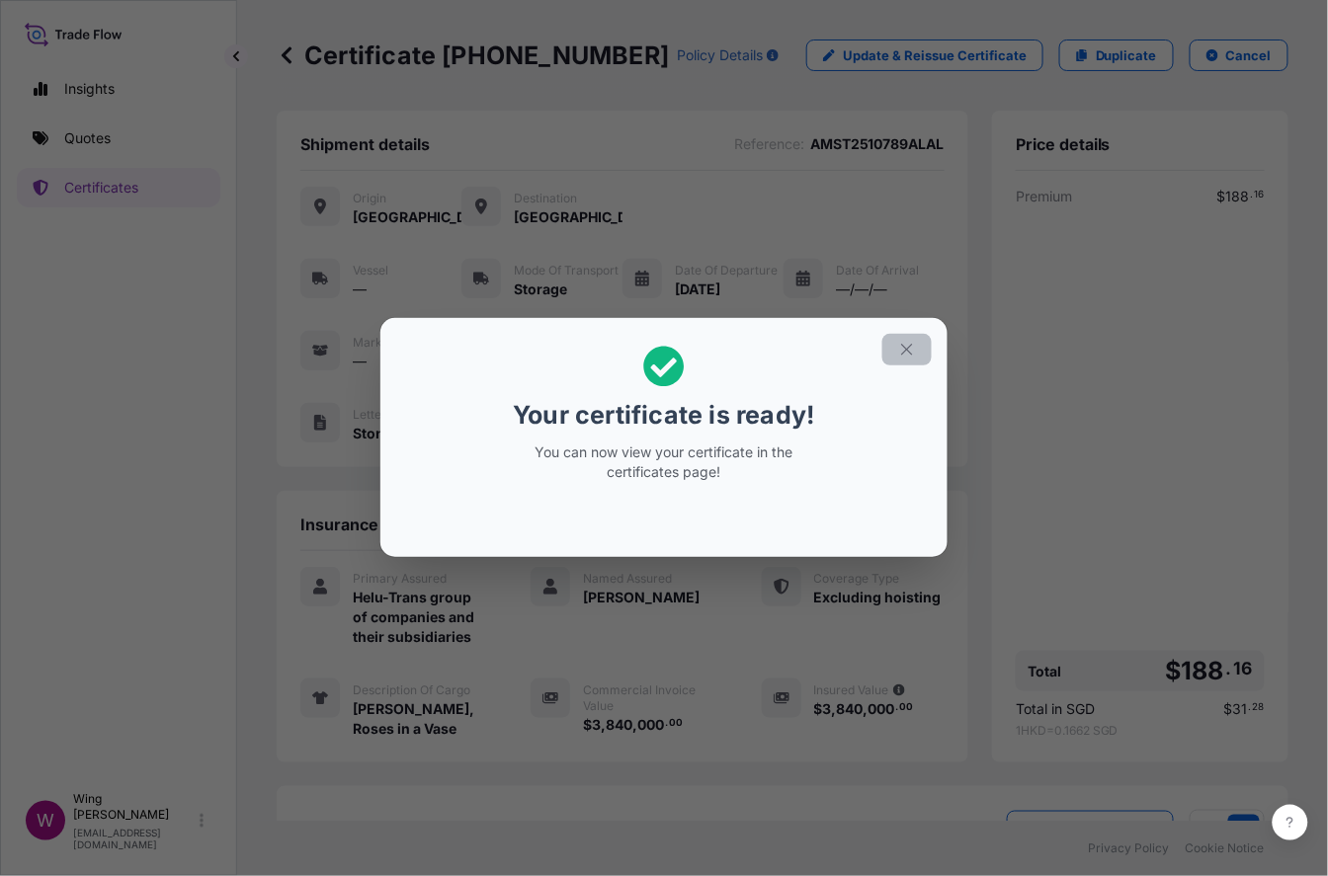
click at [891, 350] on button "button" at bounding box center [906, 350] width 49 height 32
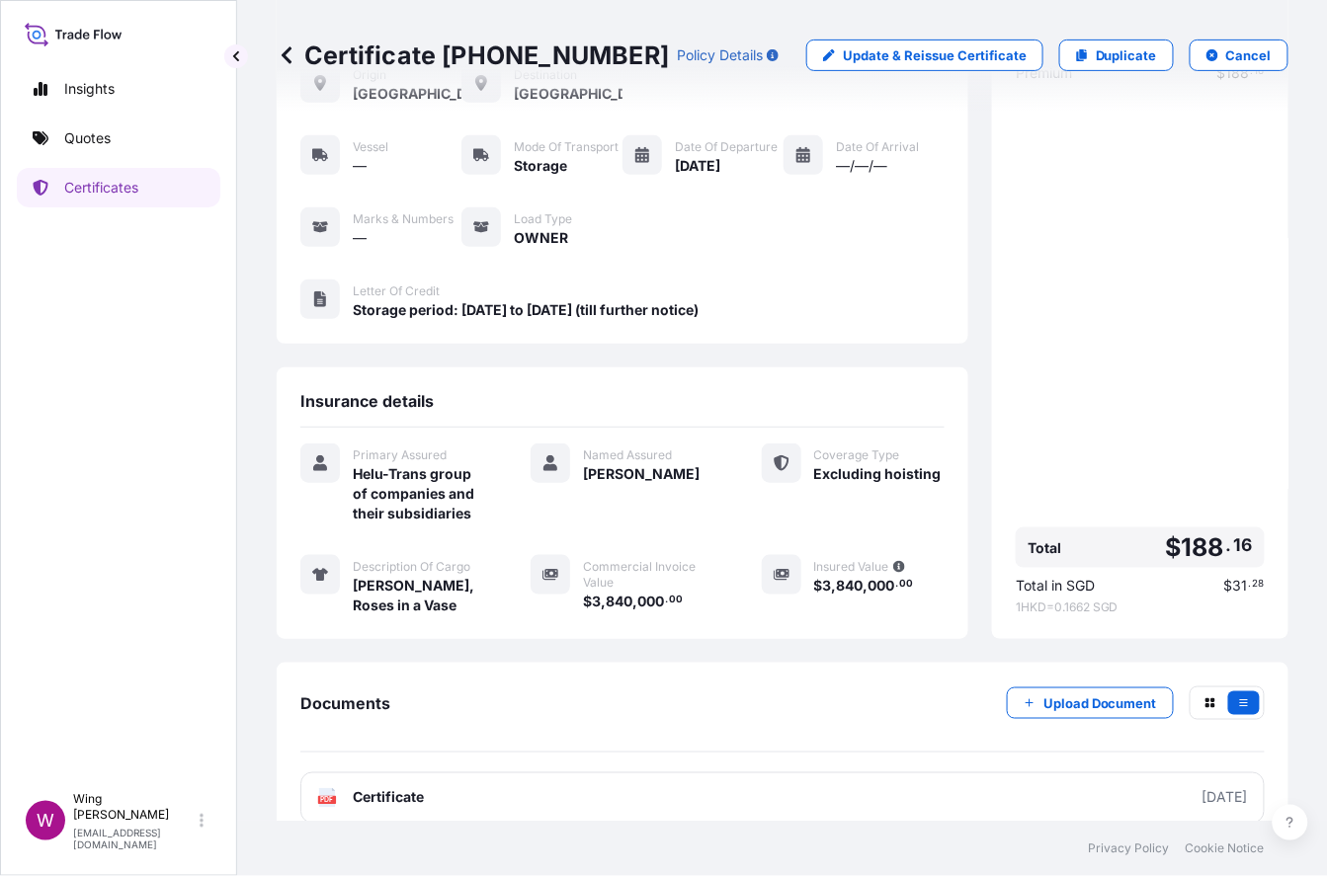
scroll to position [198, 0]
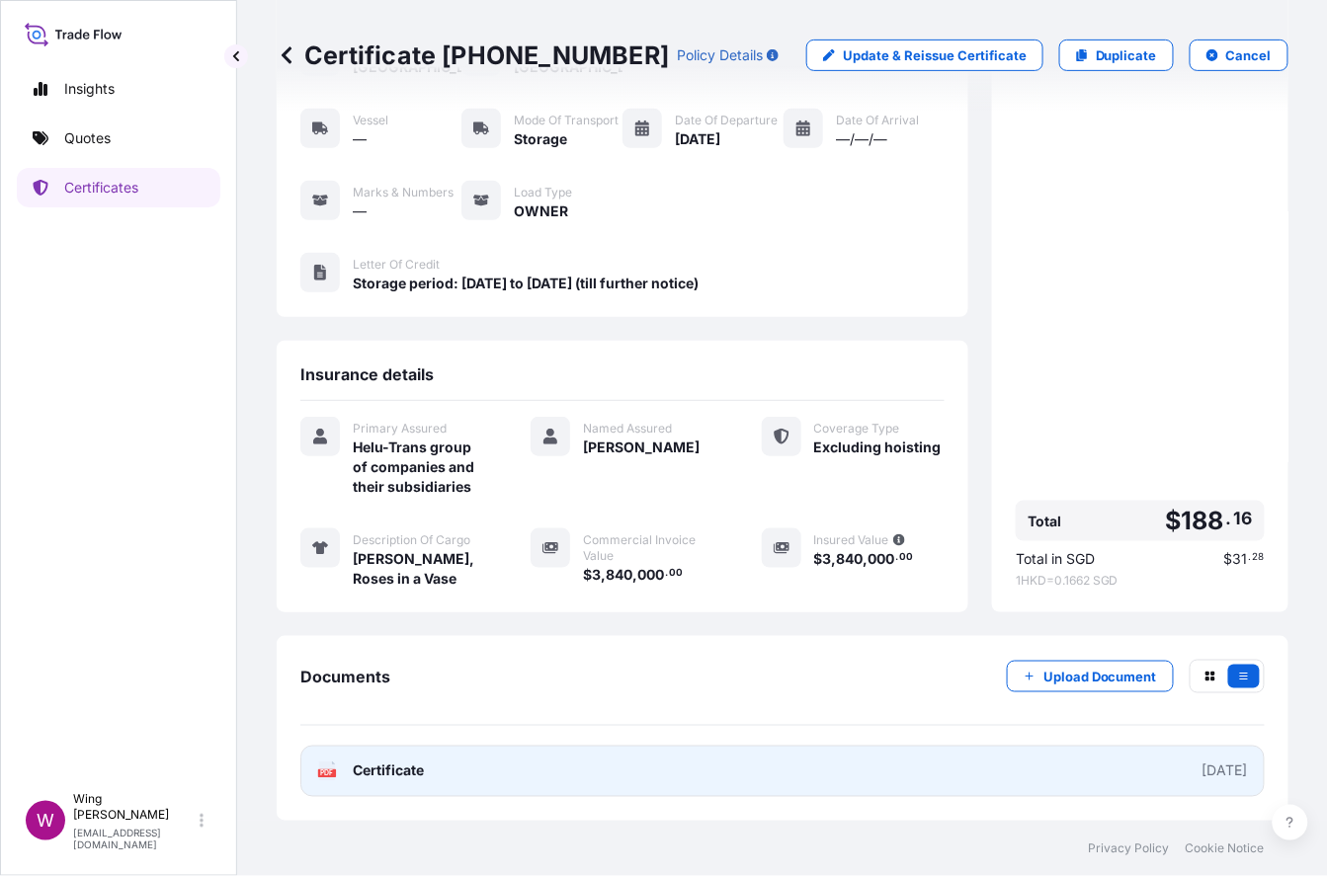
click at [312, 783] on link "PDF Certificate [DATE]" at bounding box center [782, 771] width 964 height 51
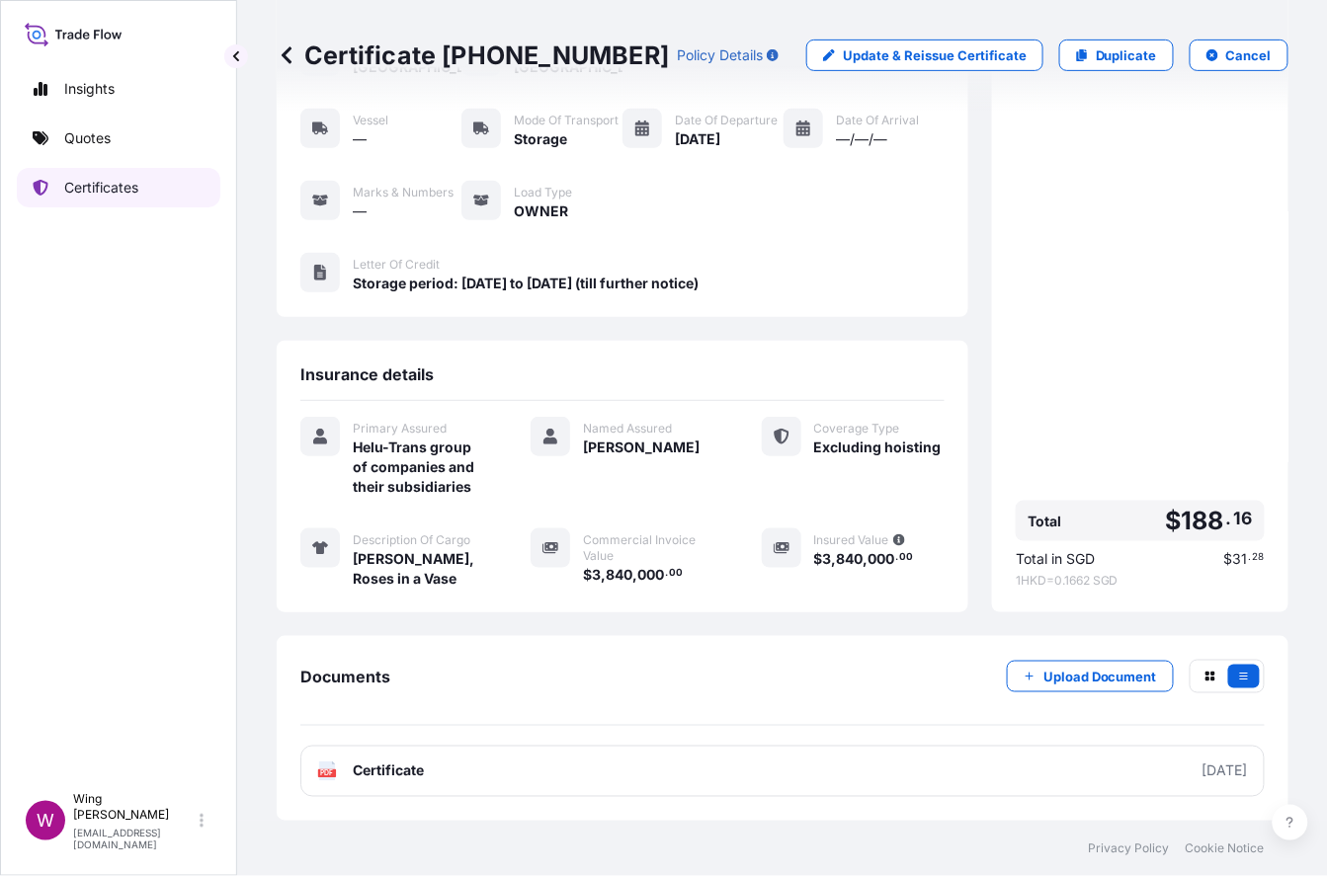
click at [80, 187] on p "Certificates" at bounding box center [101, 188] width 74 height 20
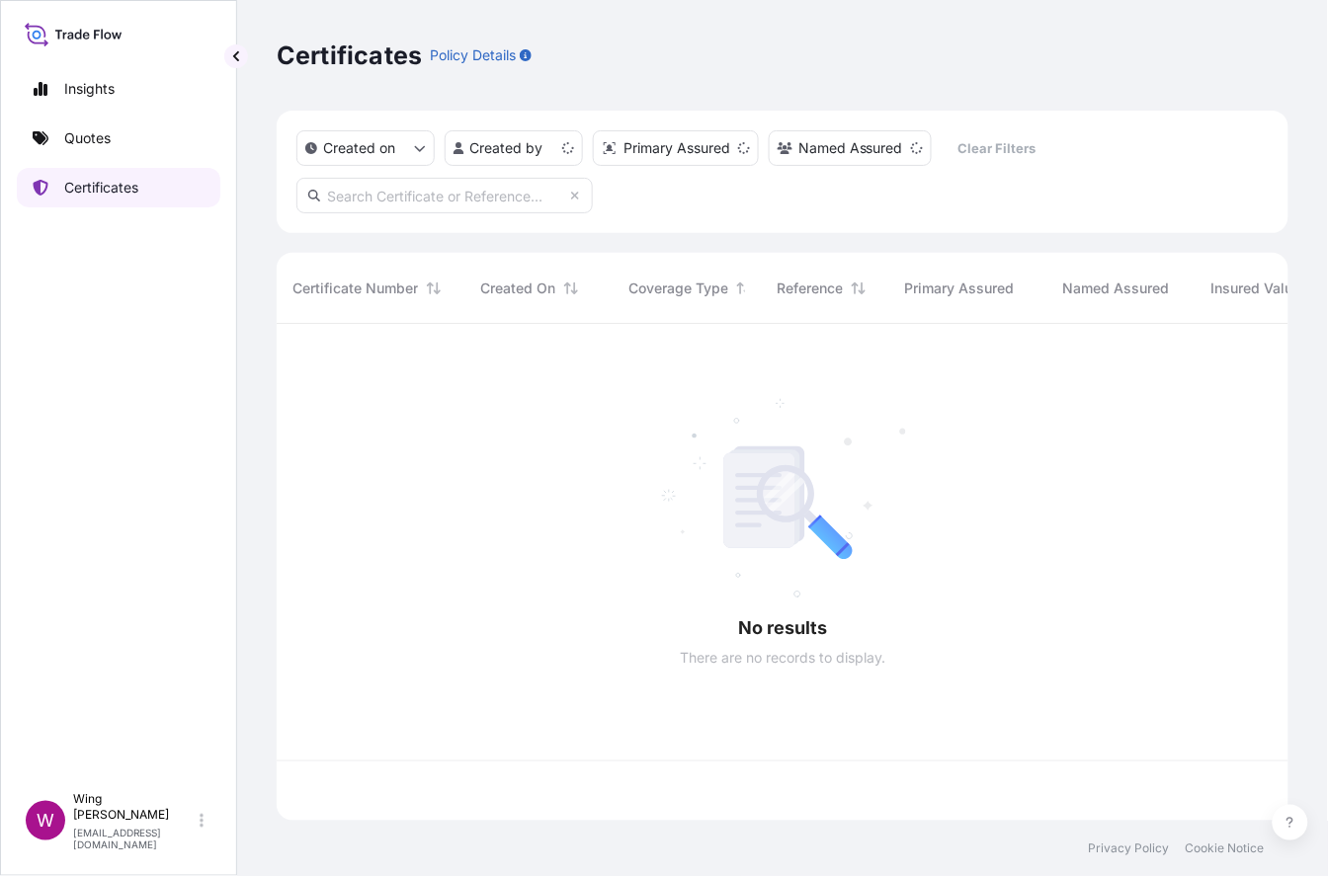
scroll to position [489, 992]
click at [452, 195] on input "text" at bounding box center [444, 196] width 296 height 36
paste input "[PHONE_NUMBER]"
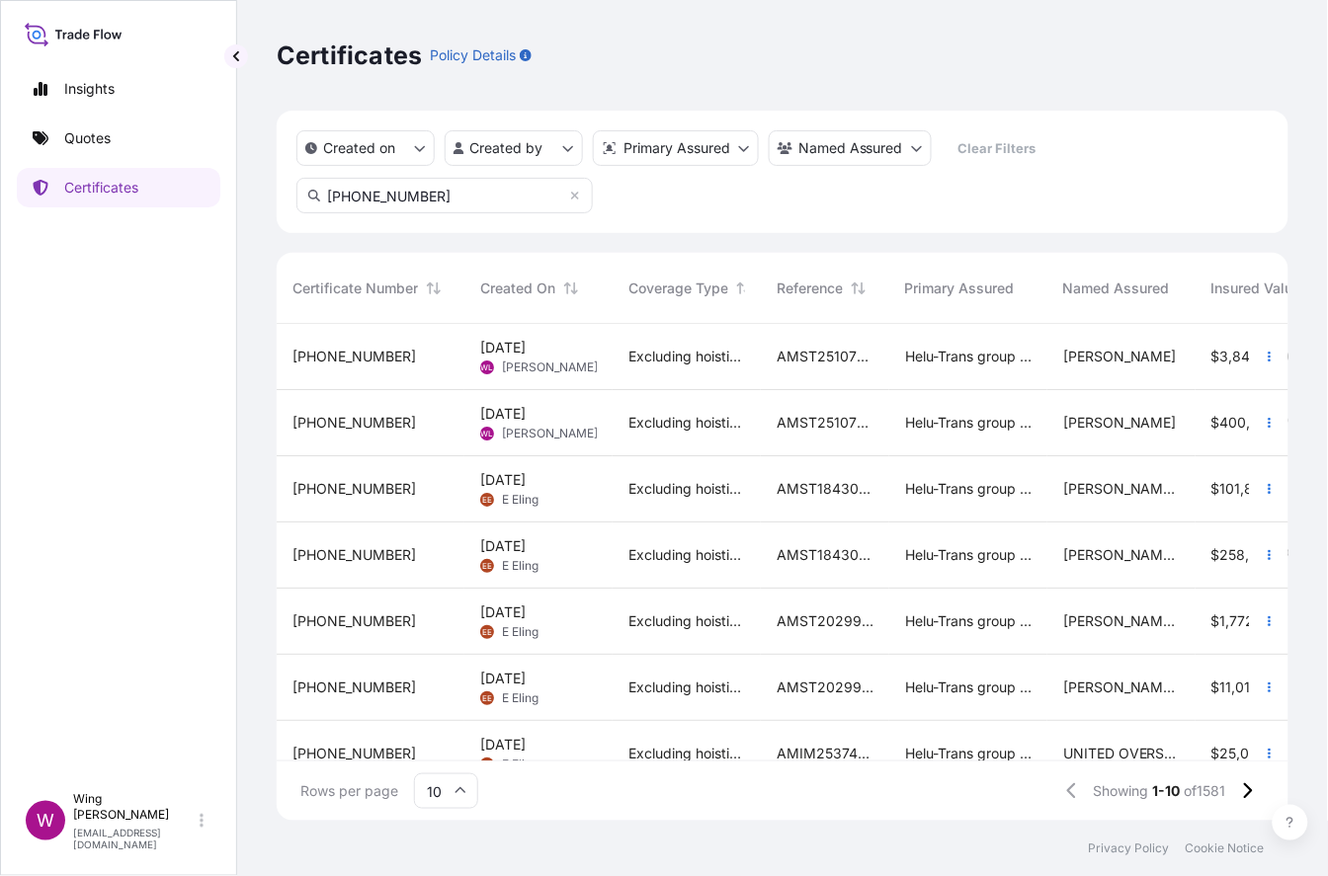
type input "[PHONE_NUMBER]"
click at [356, 438] on div "[PHONE_NUMBER]" at bounding box center [371, 423] width 188 height 66
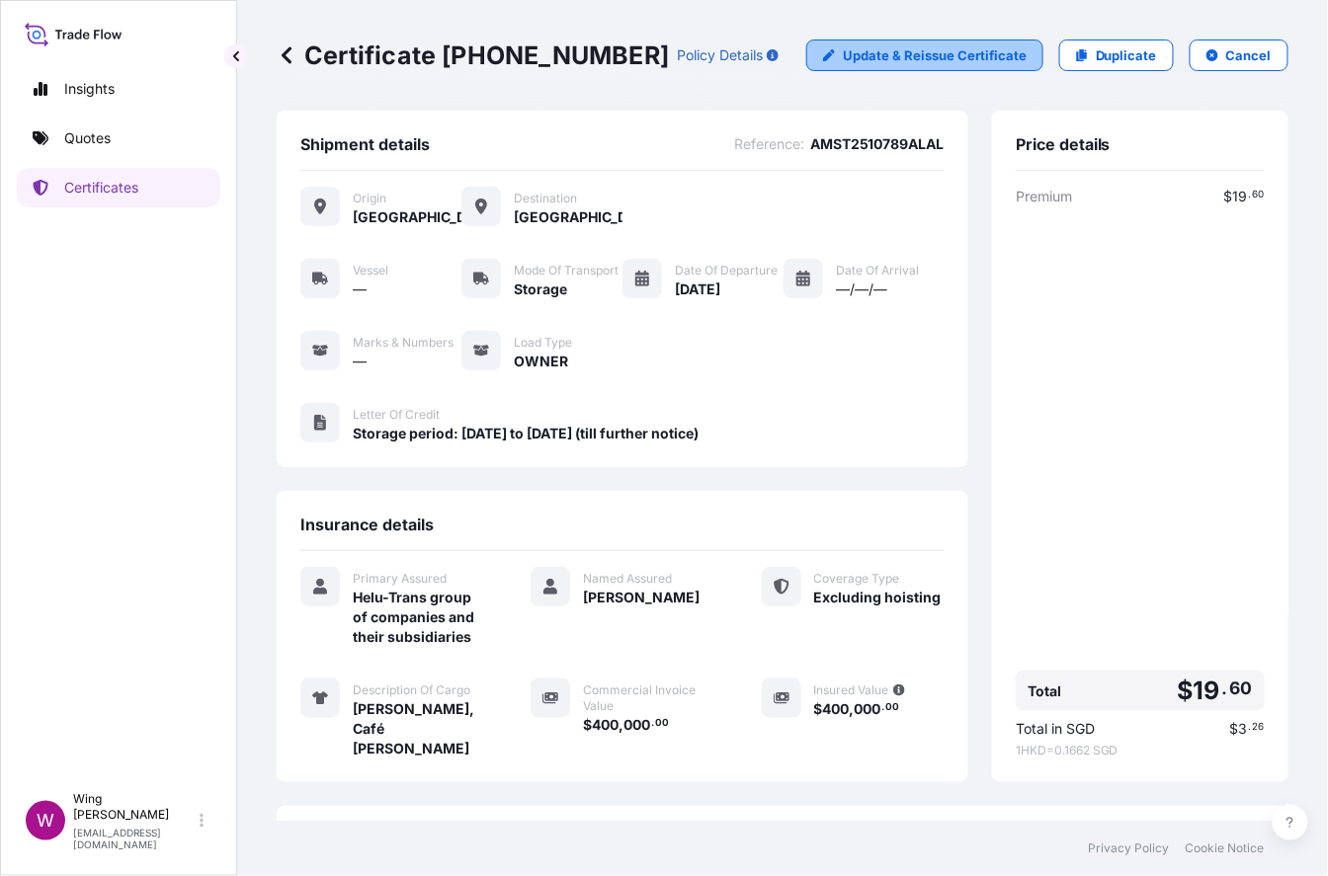
click at [849, 60] on p "Update & Reissue Certificate" at bounding box center [935, 55] width 184 height 20
select select "STORAGE"
select select "31504"
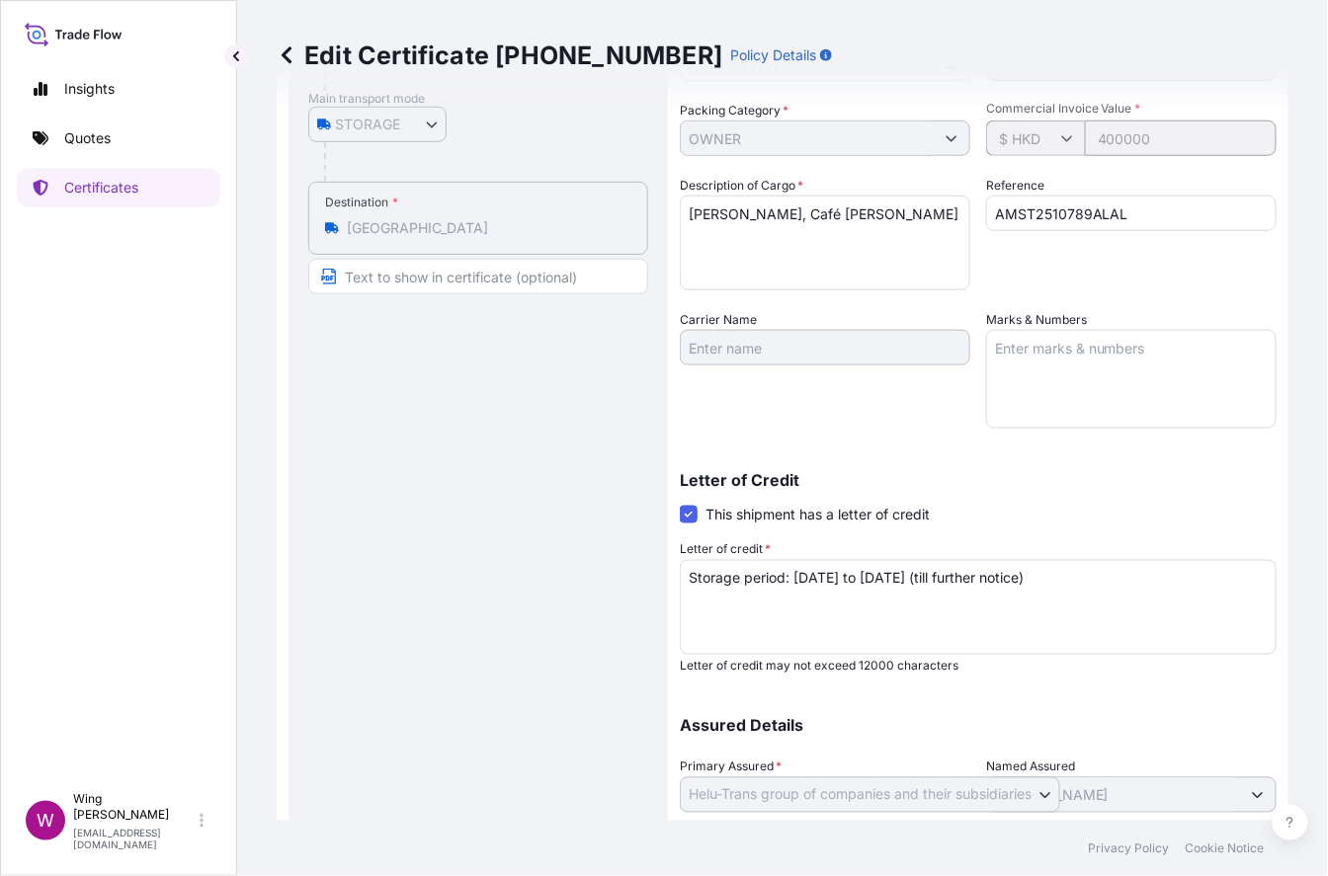
scroll to position [394, 0]
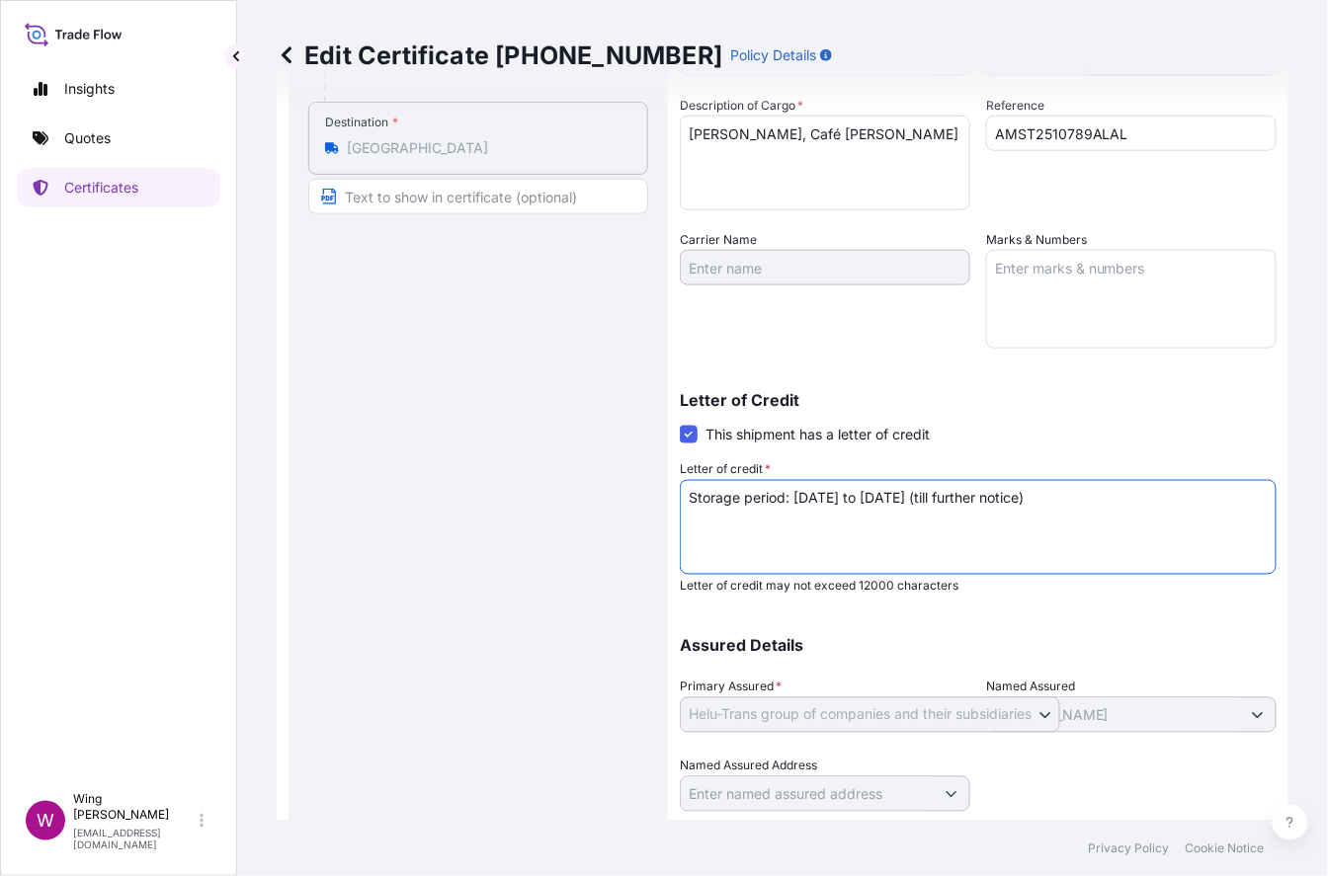
click at [807, 500] on textarea "Storage period: [DATE] to [DATE] (till further notice)" at bounding box center [978, 527] width 597 height 95
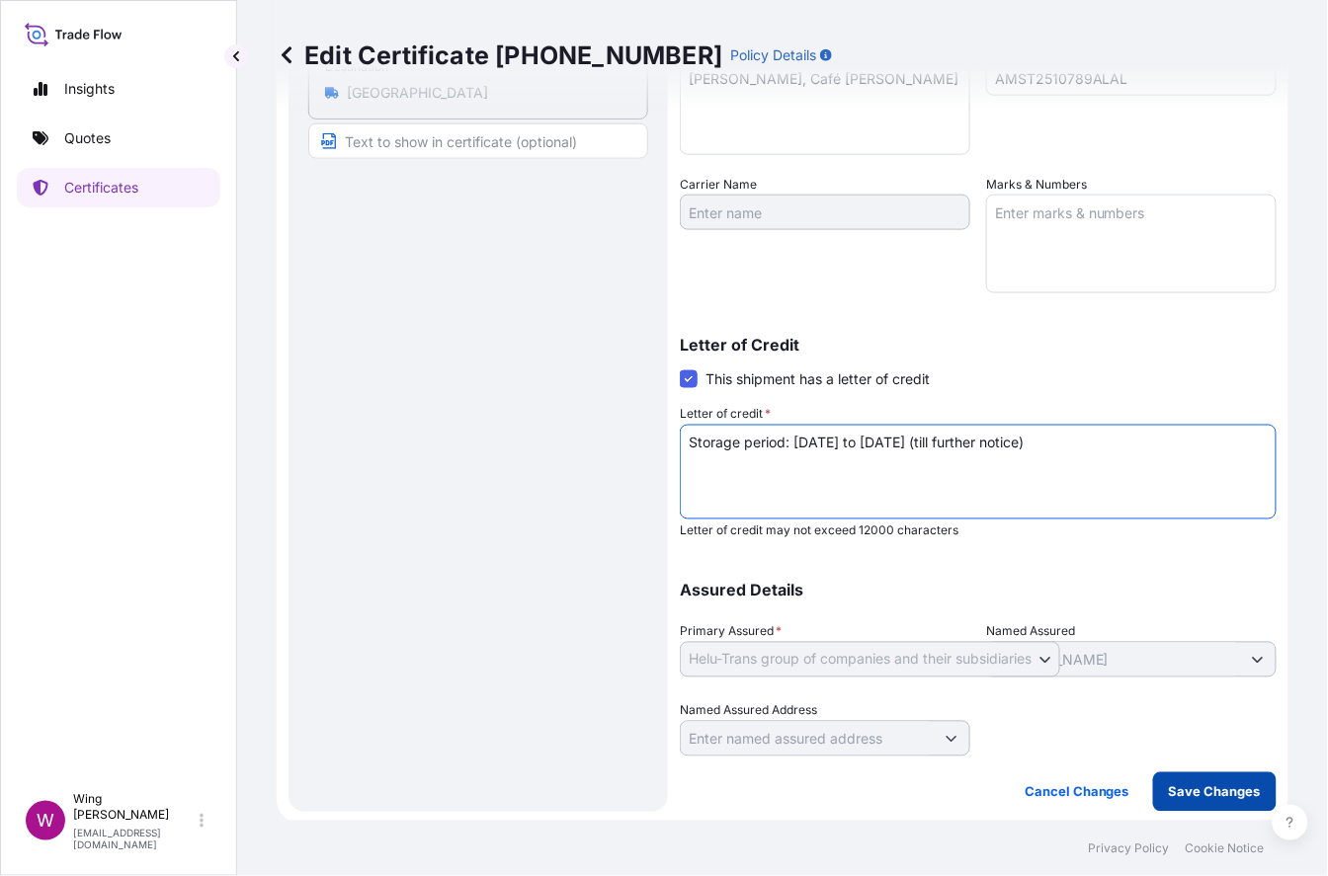
type textarea "Storage period: [DATE] to [DATE] (till further notice)"
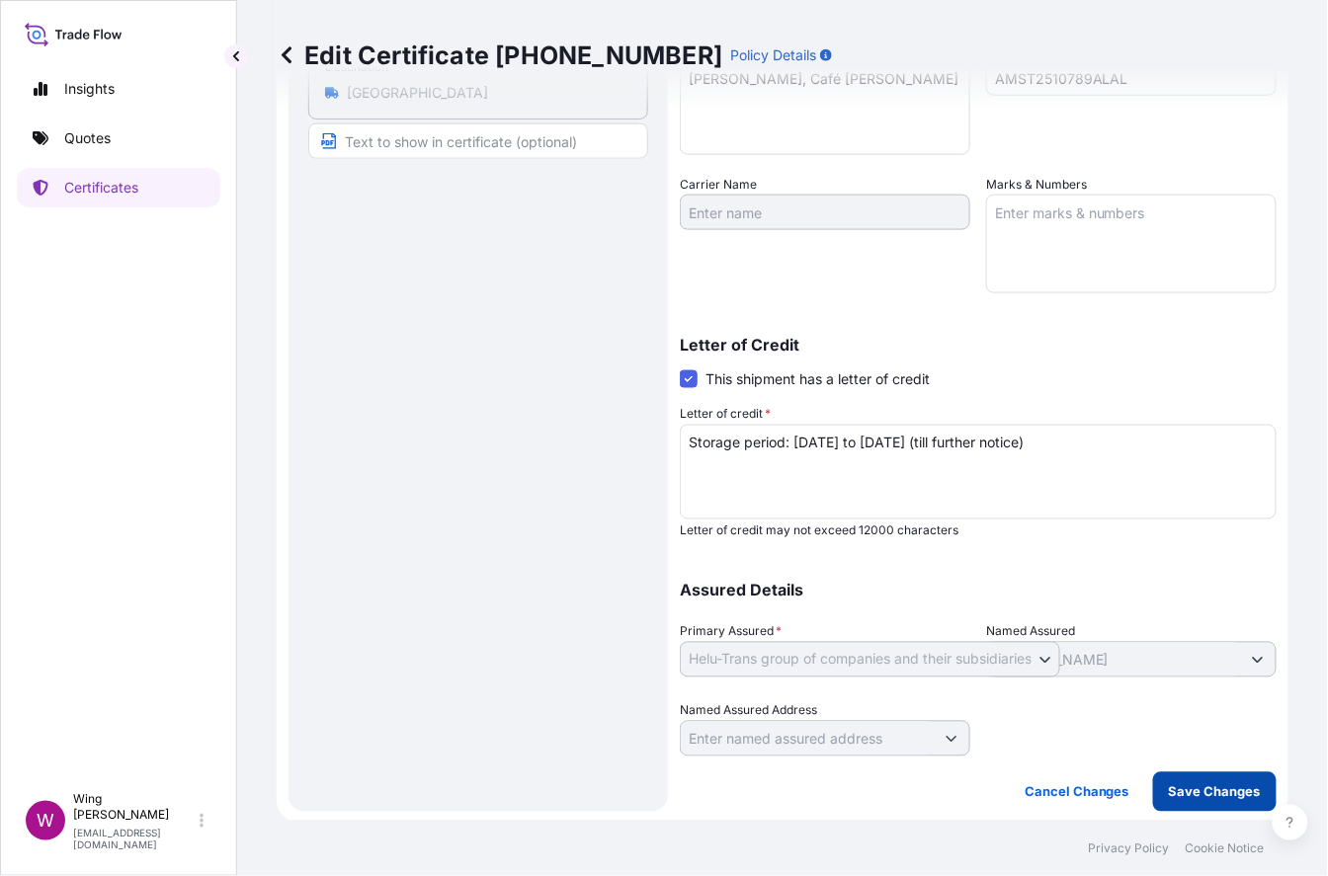
click at [1111, 783] on p "Save Changes" at bounding box center [1215, 792] width 92 height 20
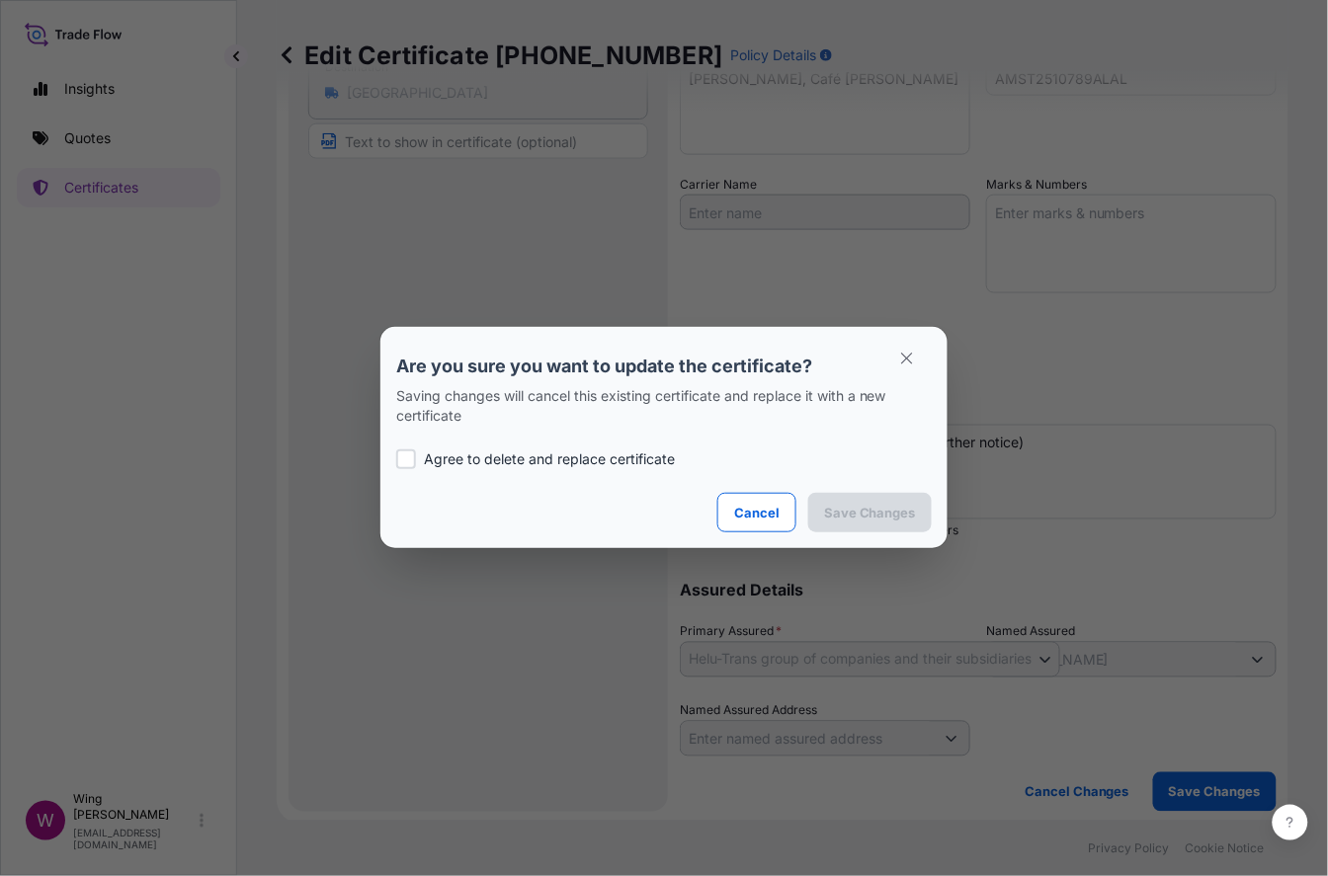
click at [404, 458] on div at bounding box center [406, 459] width 20 height 20
checkbox input "true"
click at [851, 517] on p "Save Changes" at bounding box center [870, 513] width 92 height 20
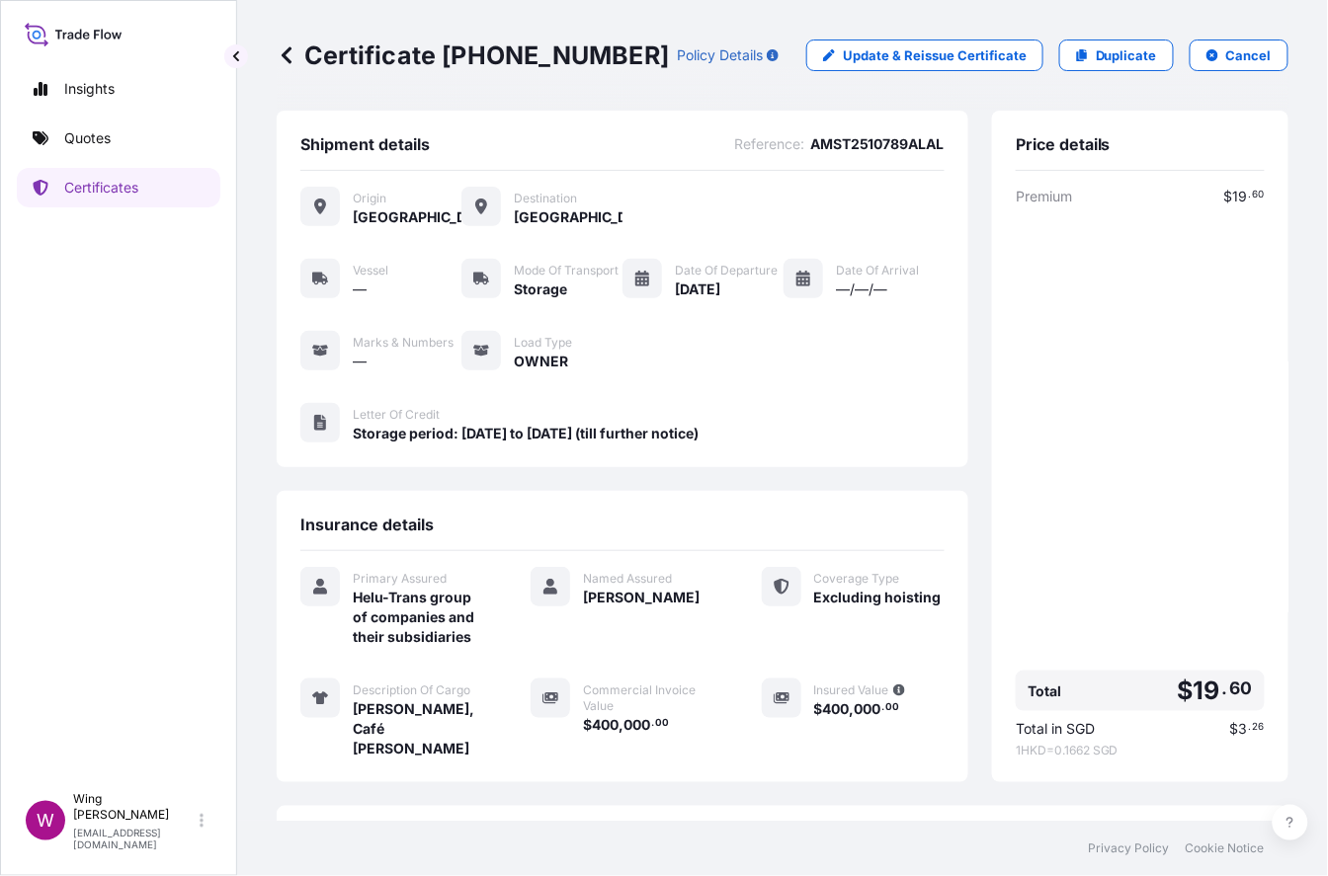
scroll to position [198, 0]
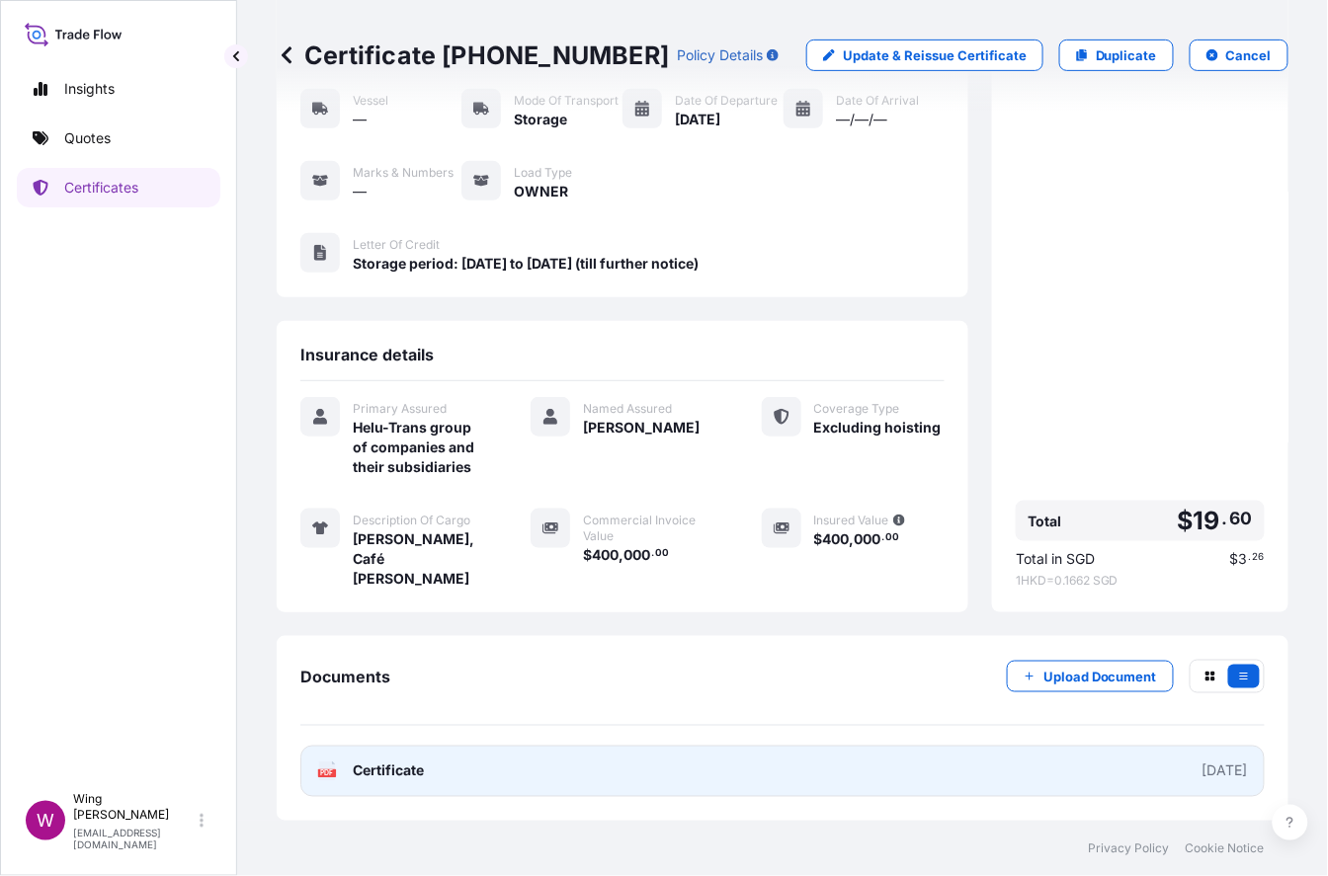
click at [328, 766] on icon at bounding box center [327, 772] width 17 height 20
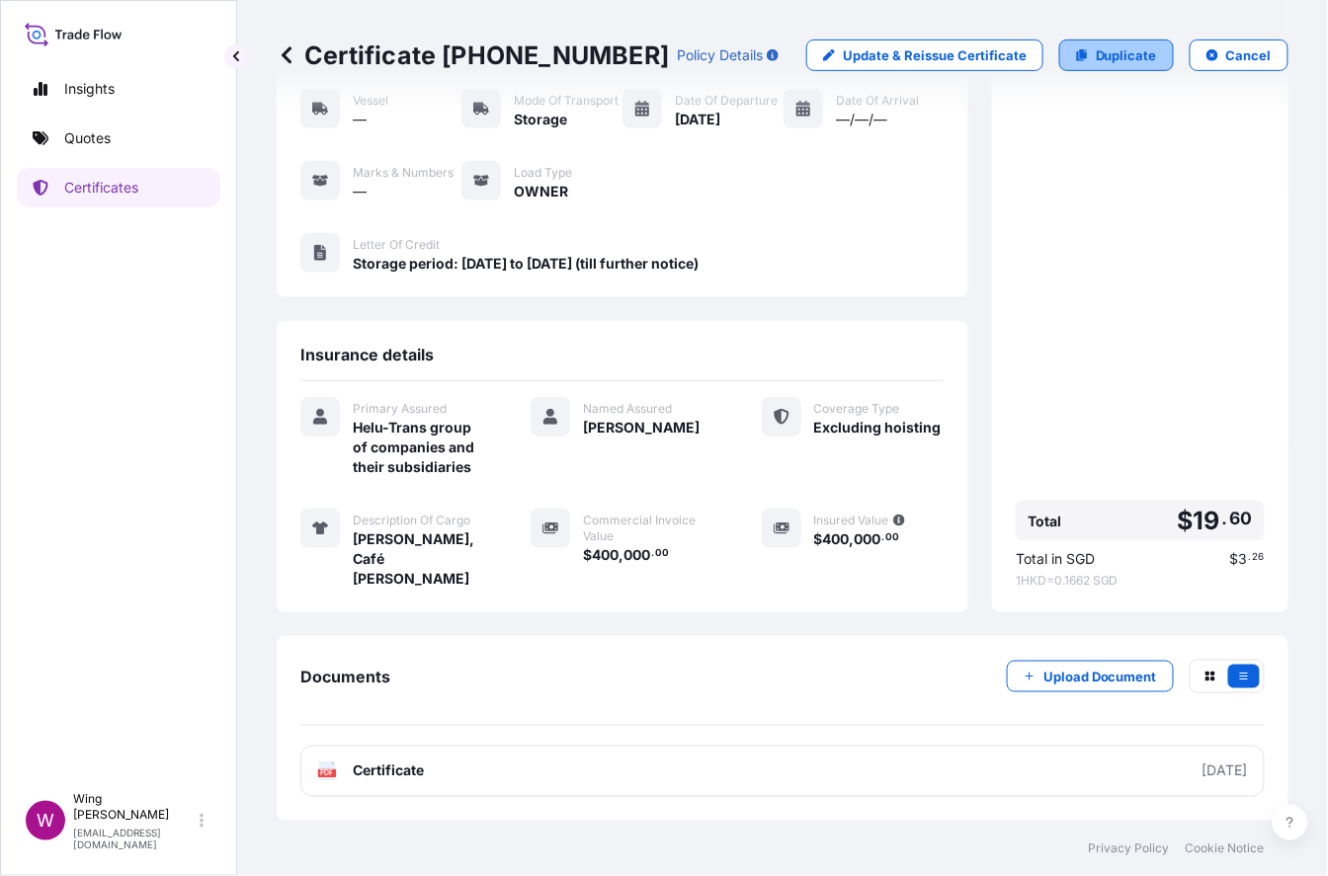
click at [1095, 63] on p "Duplicate" at bounding box center [1125, 55] width 61 height 20
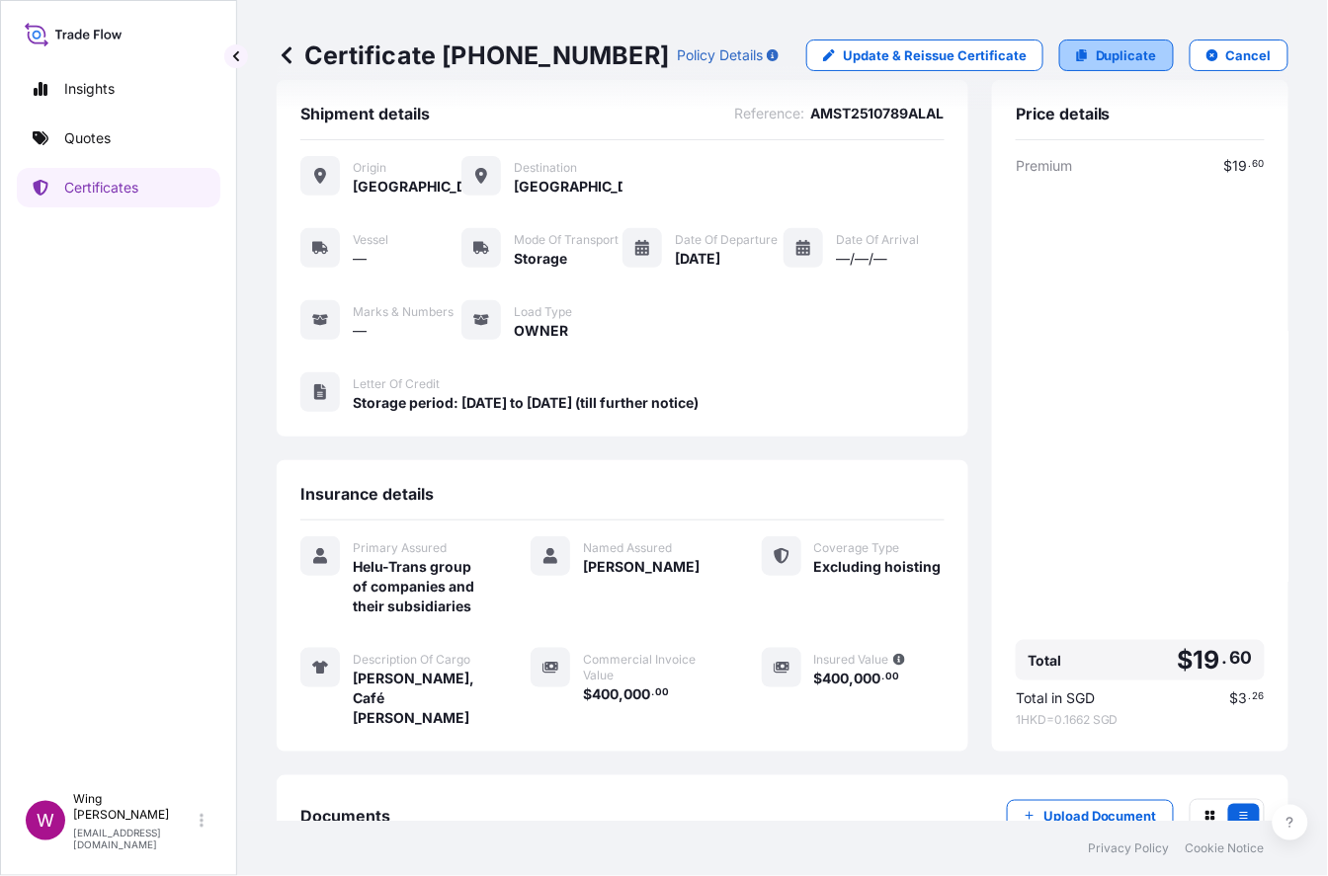
select select "STORAGE"
select select "Storage"
select select "[GEOGRAPHIC_DATA]"
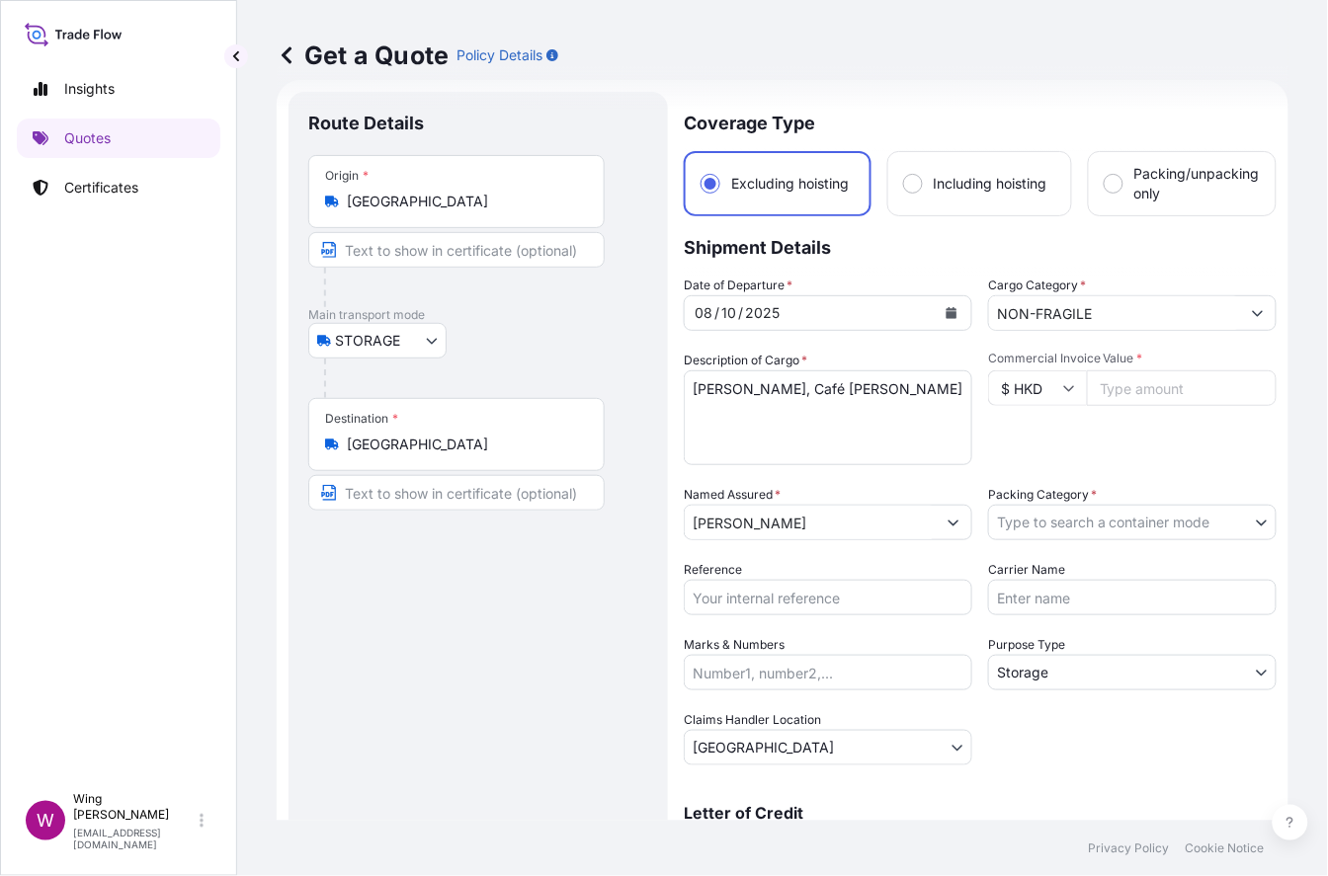
type textarea "Storage period: [DATE] to [DATE] (till further notice)"
drag, startPoint x: 903, startPoint y: 391, endPoint x: 574, endPoint y: 372, distance: 329.5
click at [574, 372] on form "Route Details Place of loading Road / Inland Road / Inland Origin * [GEOGRAPHIC…" at bounding box center [783, 577] width 1012 height 995
paste textarea "[PERSON_NAME] Balance Act, [DATE]"
click at [785, 389] on textarea "[PERSON_NAME], Café [PERSON_NAME]" at bounding box center [828, 417] width 288 height 95
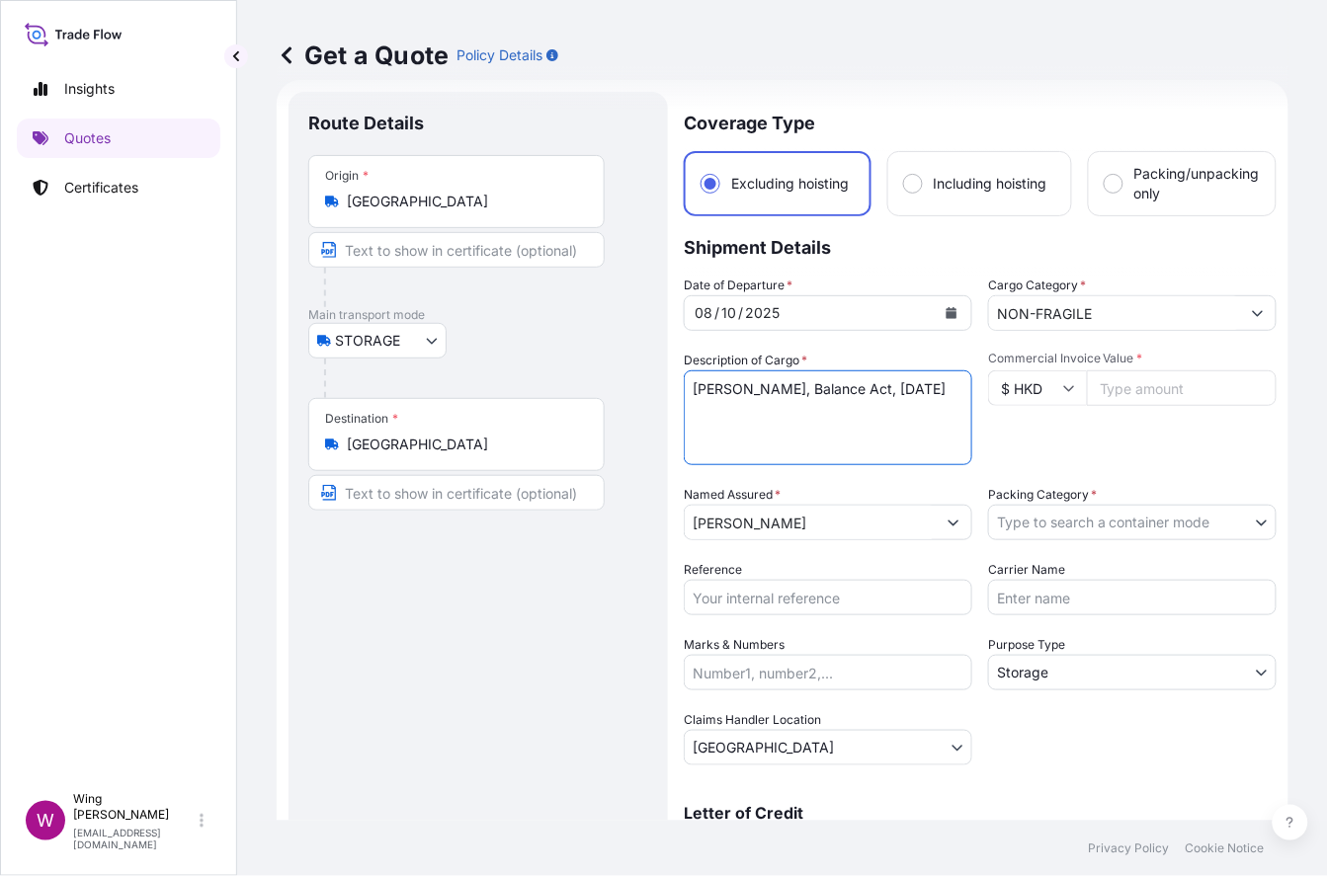
type textarea "[PERSON_NAME], Balance Act, [DATE]"
click at [1111, 381] on input "Commercial Invoice Value *" at bounding box center [1182, 388] width 190 height 36
paste input "272000"
type input "272000"
click at [1088, 439] on div "Commercial Invoice Value * $ HKD 272000" at bounding box center [1132, 408] width 288 height 115
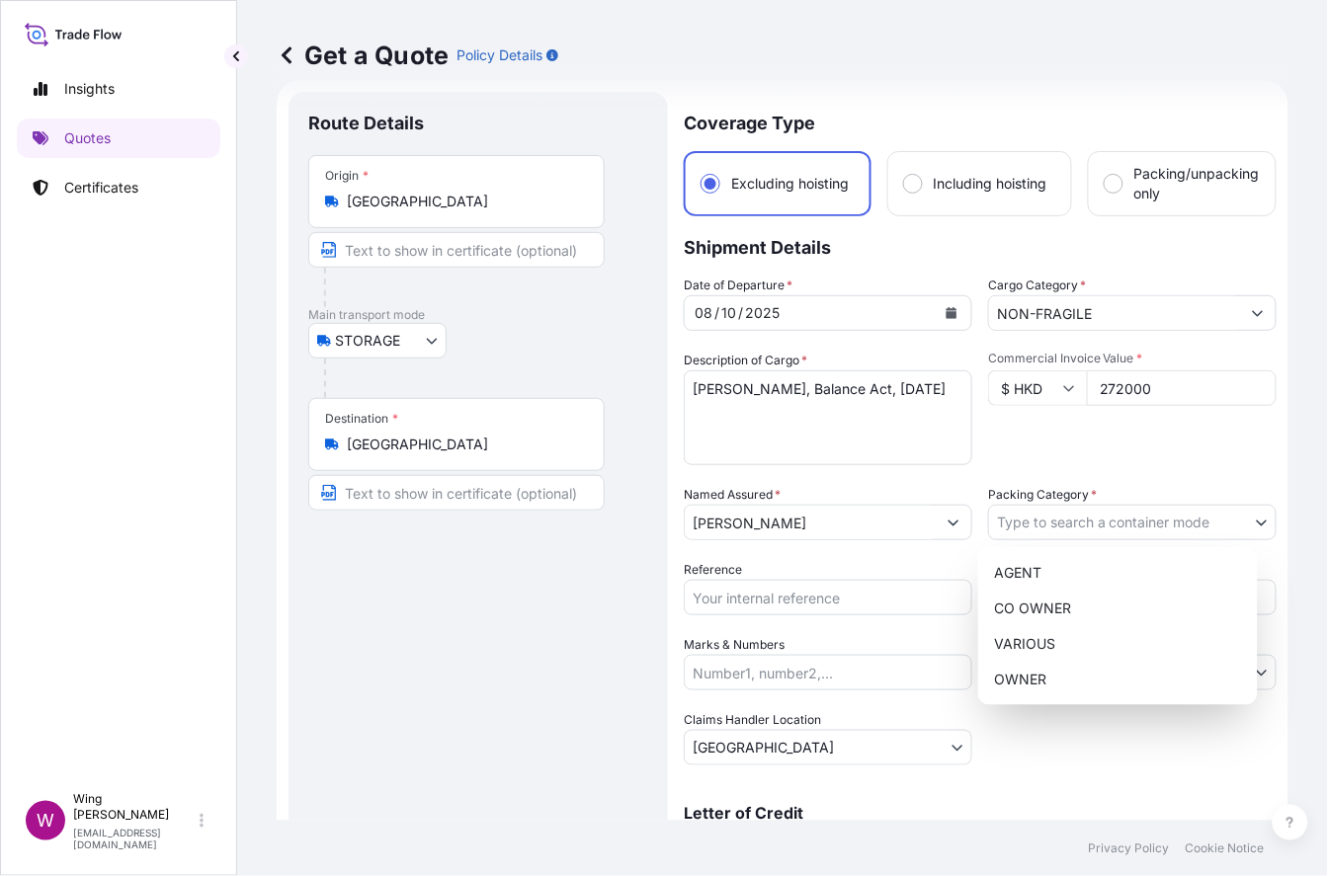
click at [1093, 519] on body "Insights Quotes Certificates W Wing Lee [EMAIL_ADDRESS][DOMAIN_NAME] Get a Quot…" at bounding box center [664, 438] width 1328 height 876
click at [1063, 679] on div "OWNER" at bounding box center [1118, 680] width 264 height 36
select select "27"
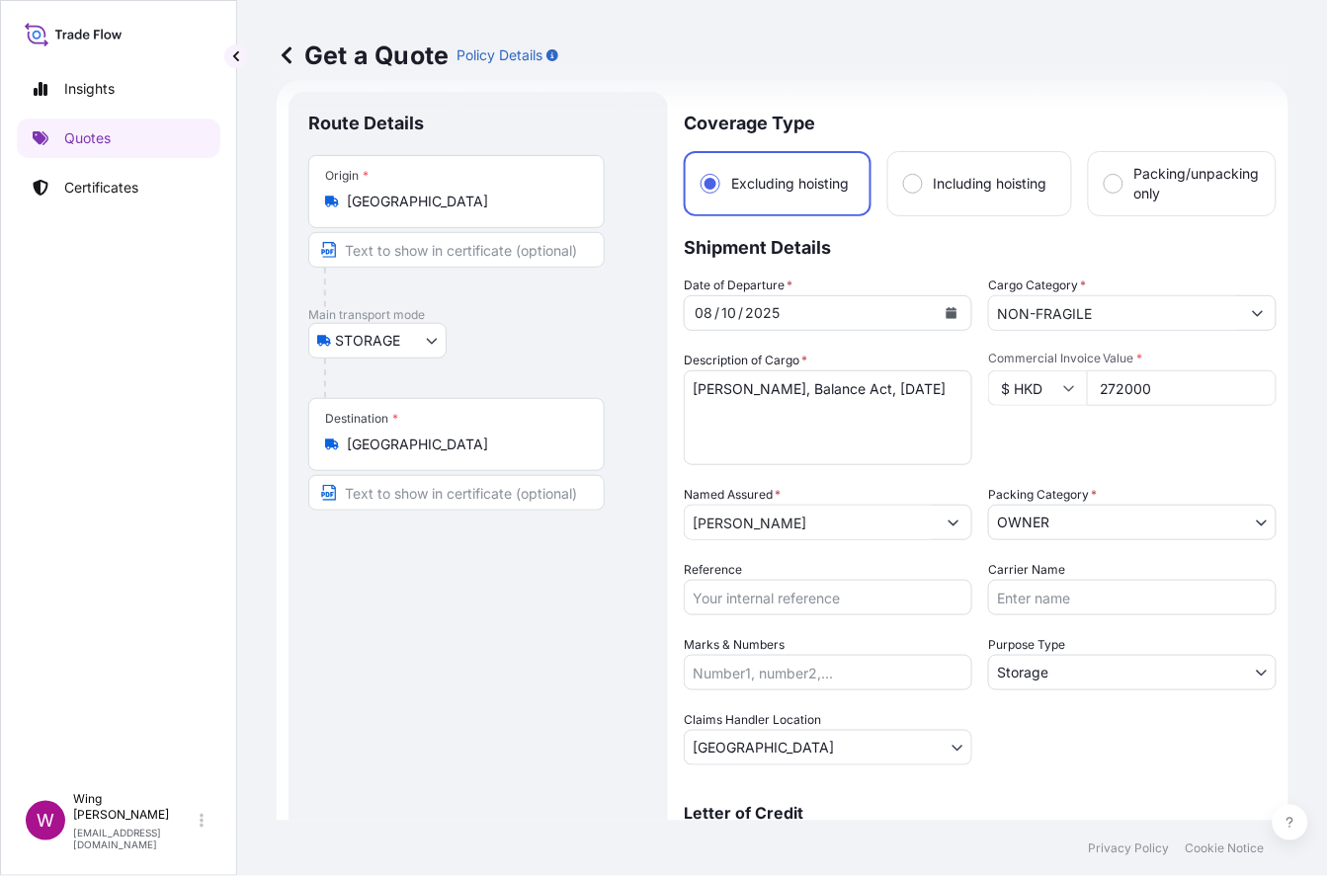
click at [1025, 715] on div "Date of Departure * [DATE] Cargo Category * NON-FRAGILE Description of Cargo * …" at bounding box center [980, 521] width 593 height 490
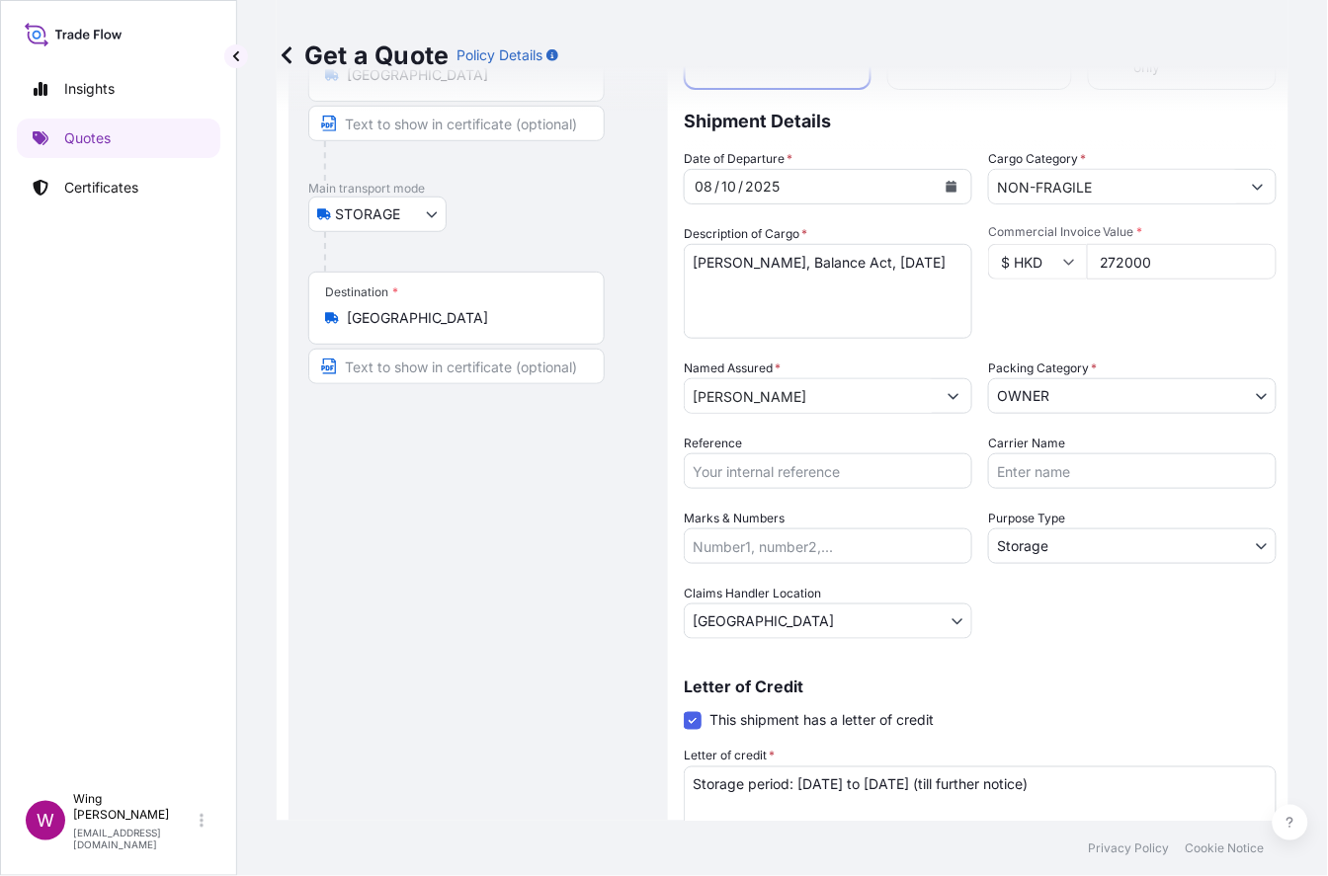
scroll to position [283, 0]
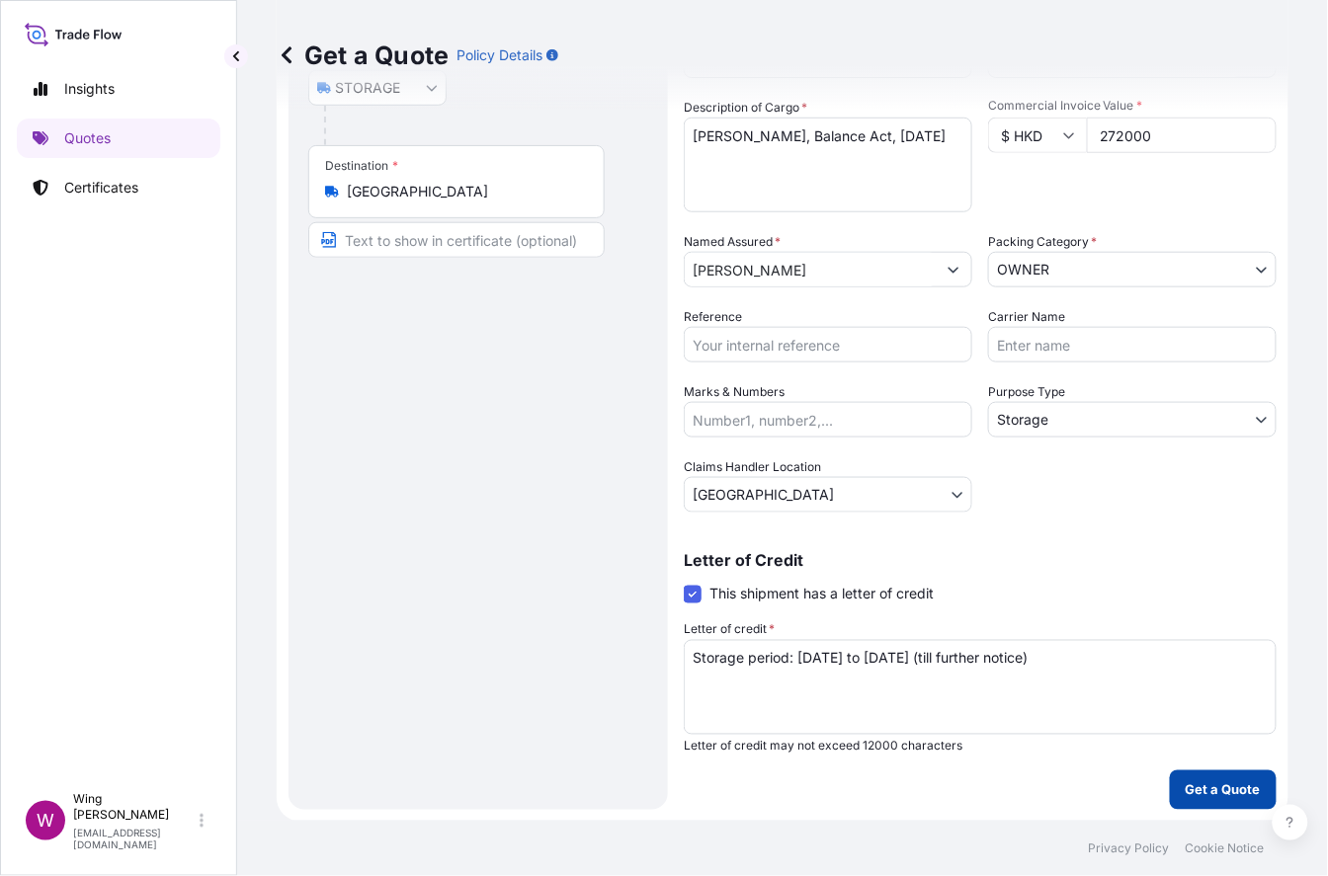
click at [1111, 796] on p "Get a Quote" at bounding box center [1222, 790] width 75 height 20
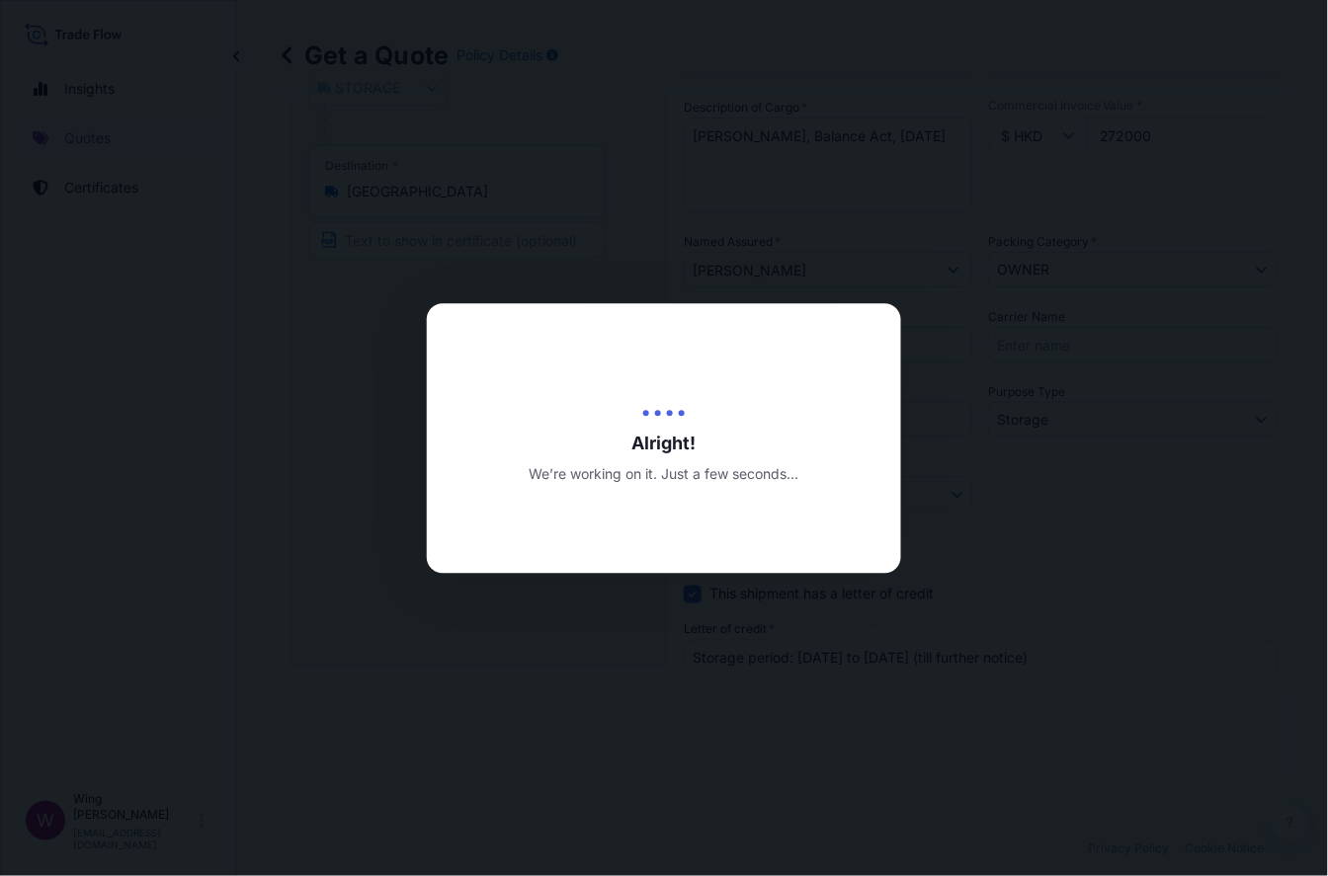
type input "[DATE]"
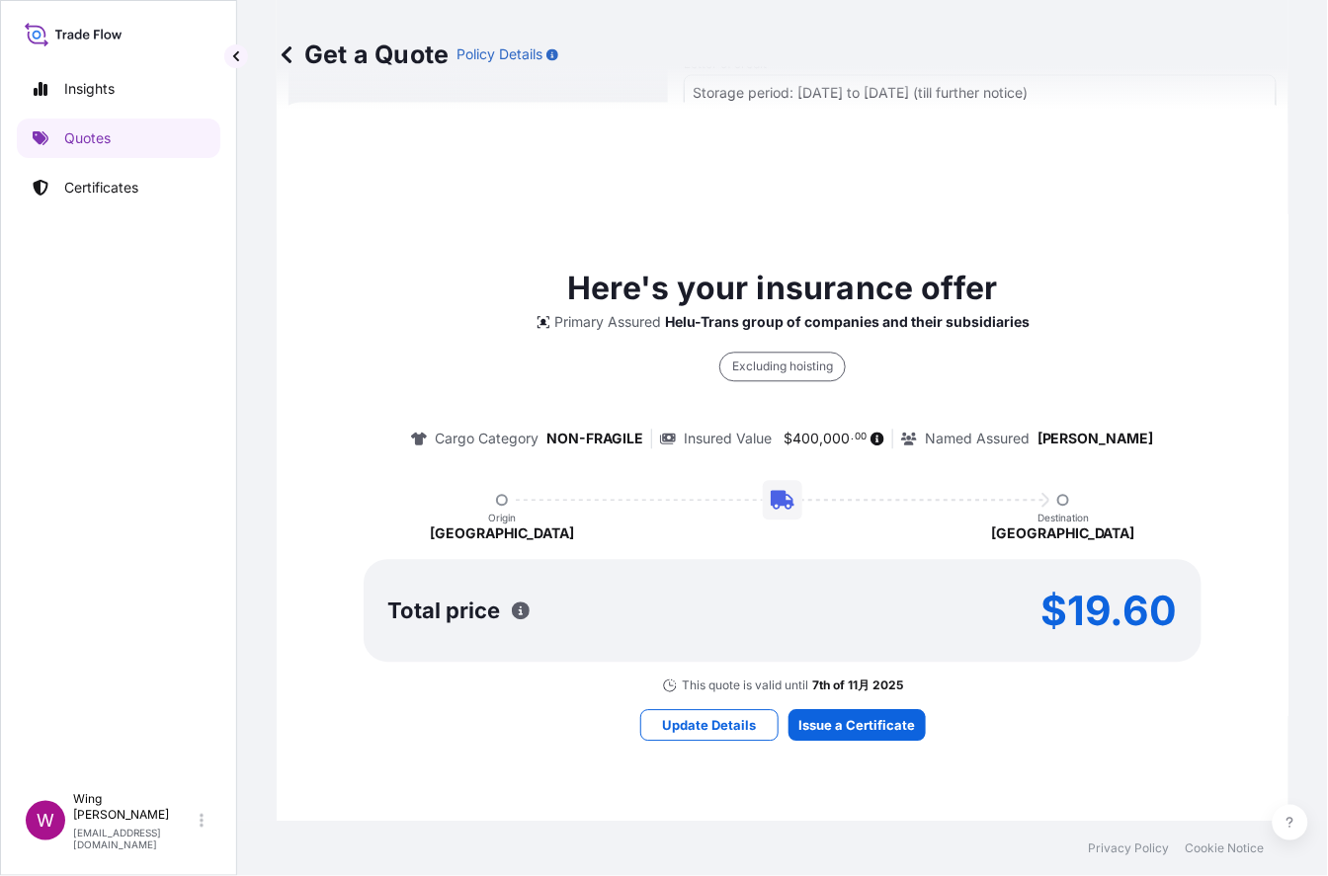
scroll to position [851, 0]
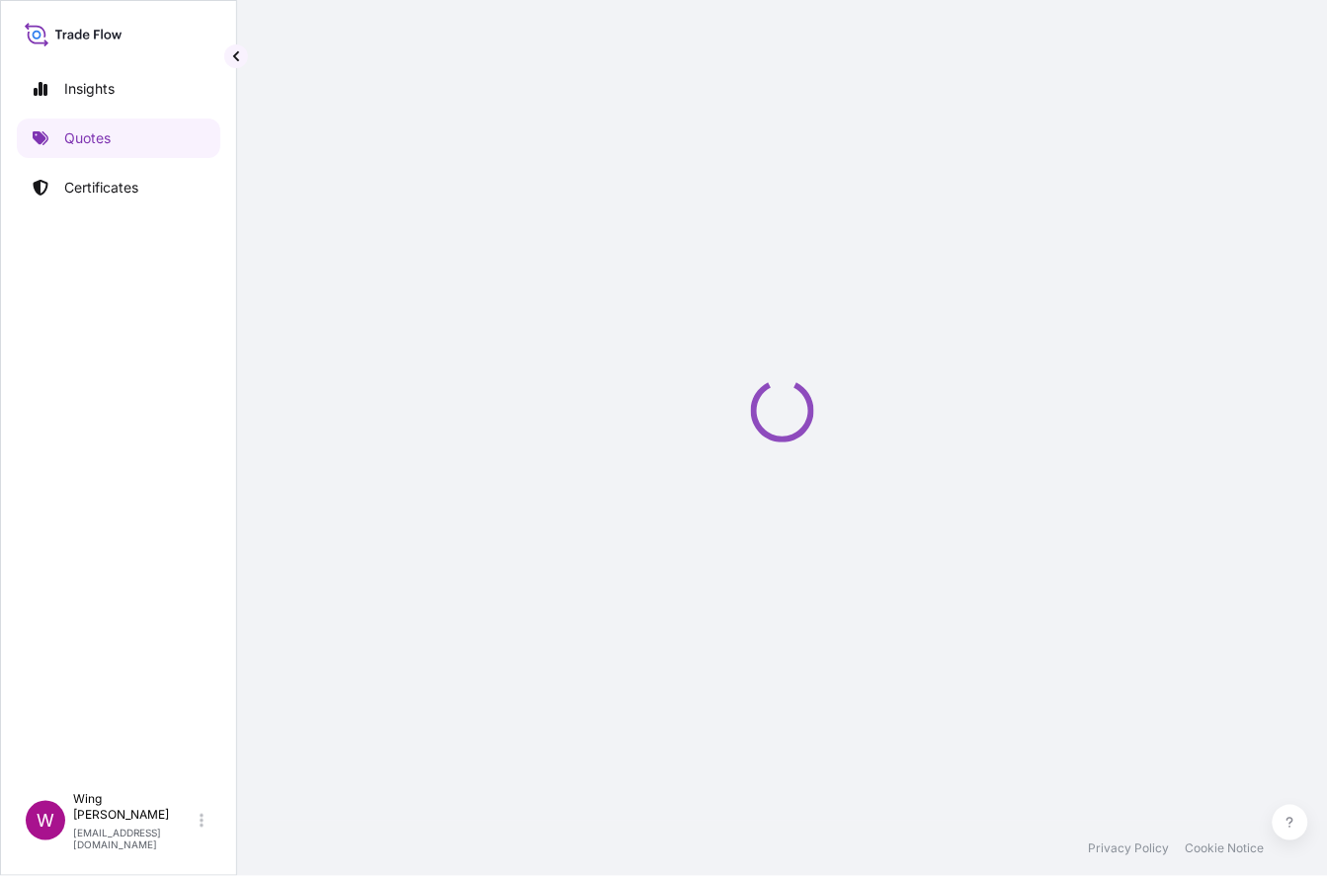
select select "STORAGE"
select select "Transit"
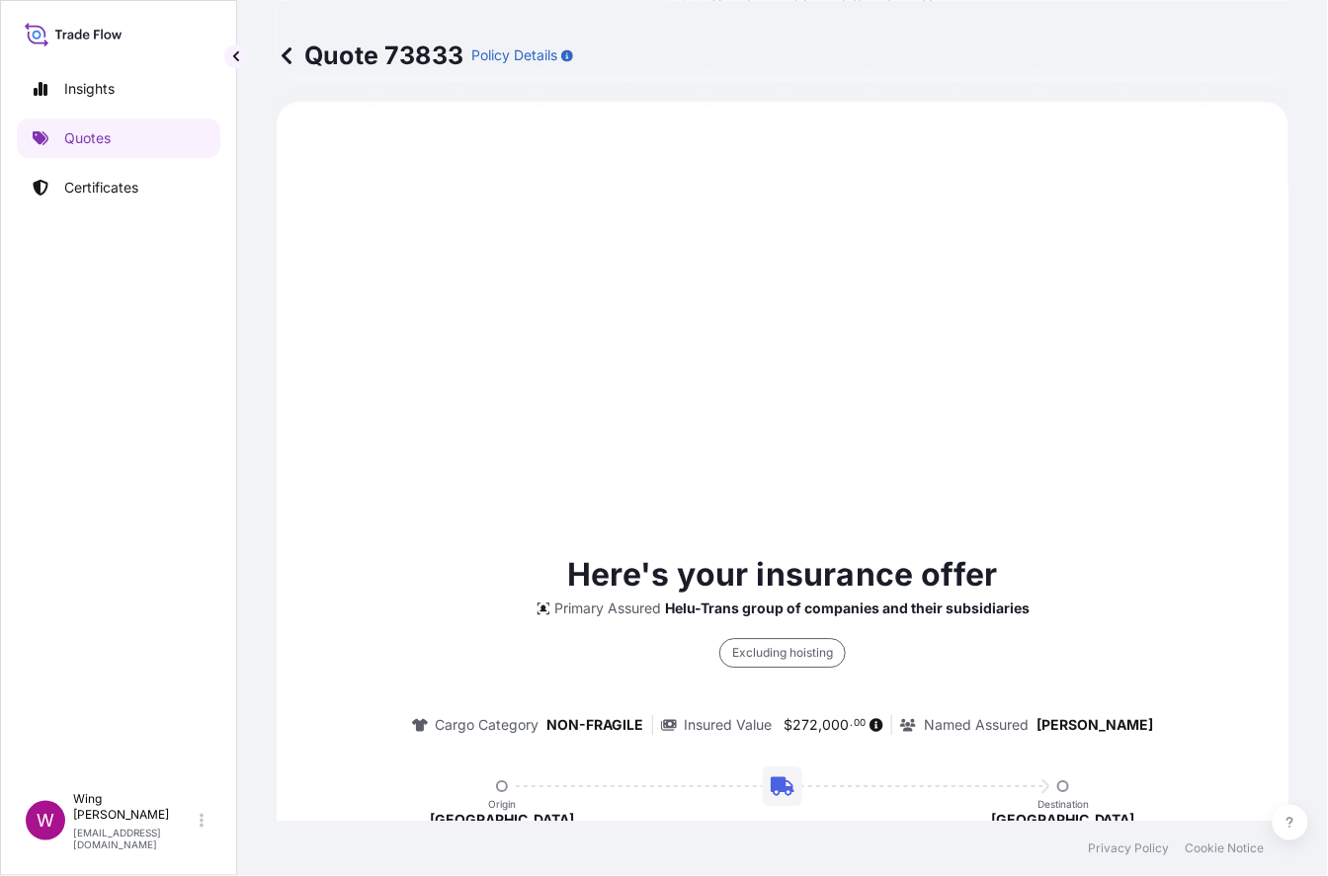
scroll to position [875, 0]
click at [912, 493] on div "Here's your insurance offer Primary Assured Helu-Trans group of companies and t…" at bounding box center [782, 787] width 956 height 1321
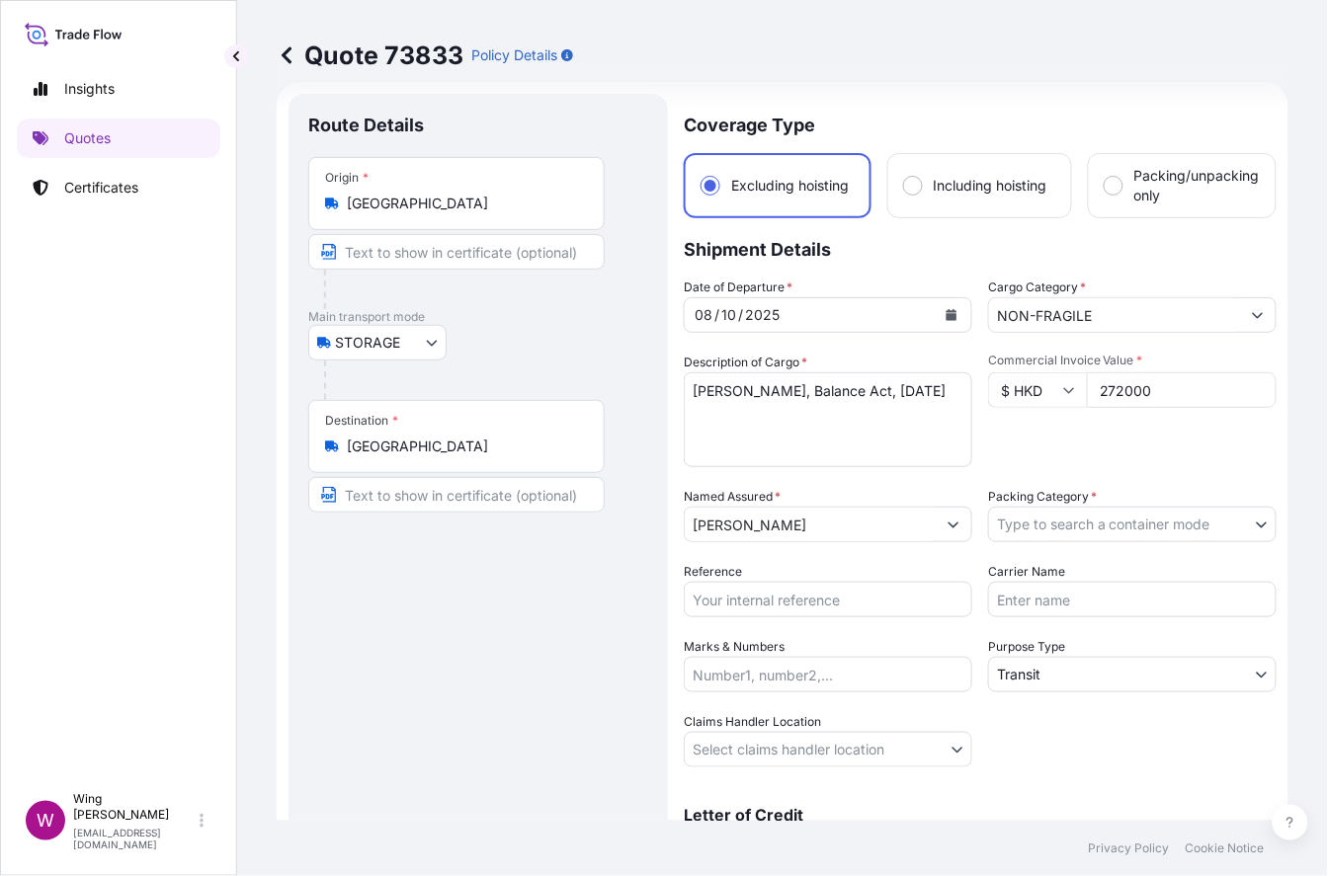
scroll to position [0, 0]
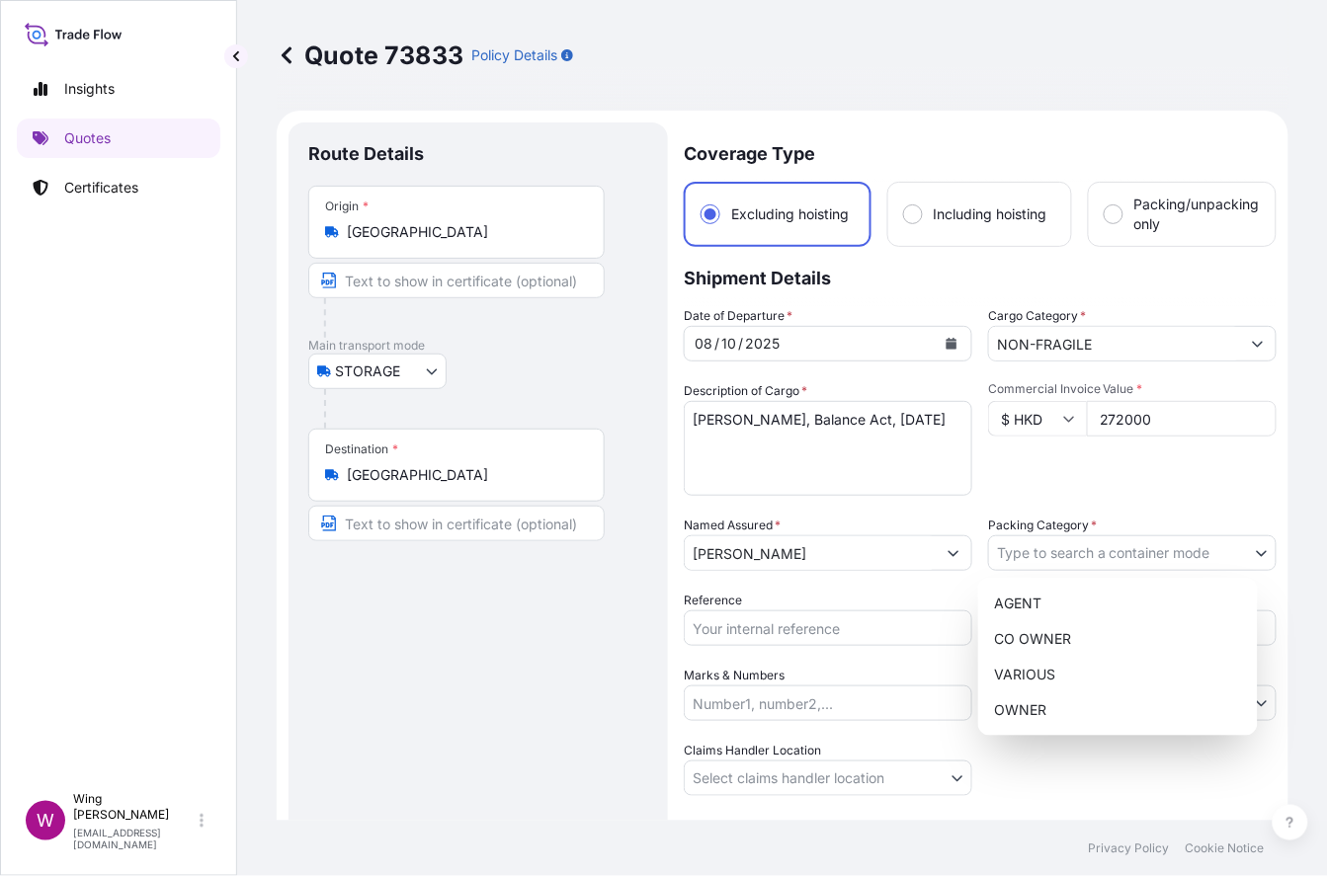
click at [1111, 556] on body "Insights Quotes Certificates W Wing Lee [EMAIL_ADDRESS][DOMAIN_NAME] Quote 7383…" at bounding box center [664, 438] width 1328 height 876
click at [1099, 694] on div "OWNER" at bounding box center [1118, 710] width 264 height 36
select select "27"
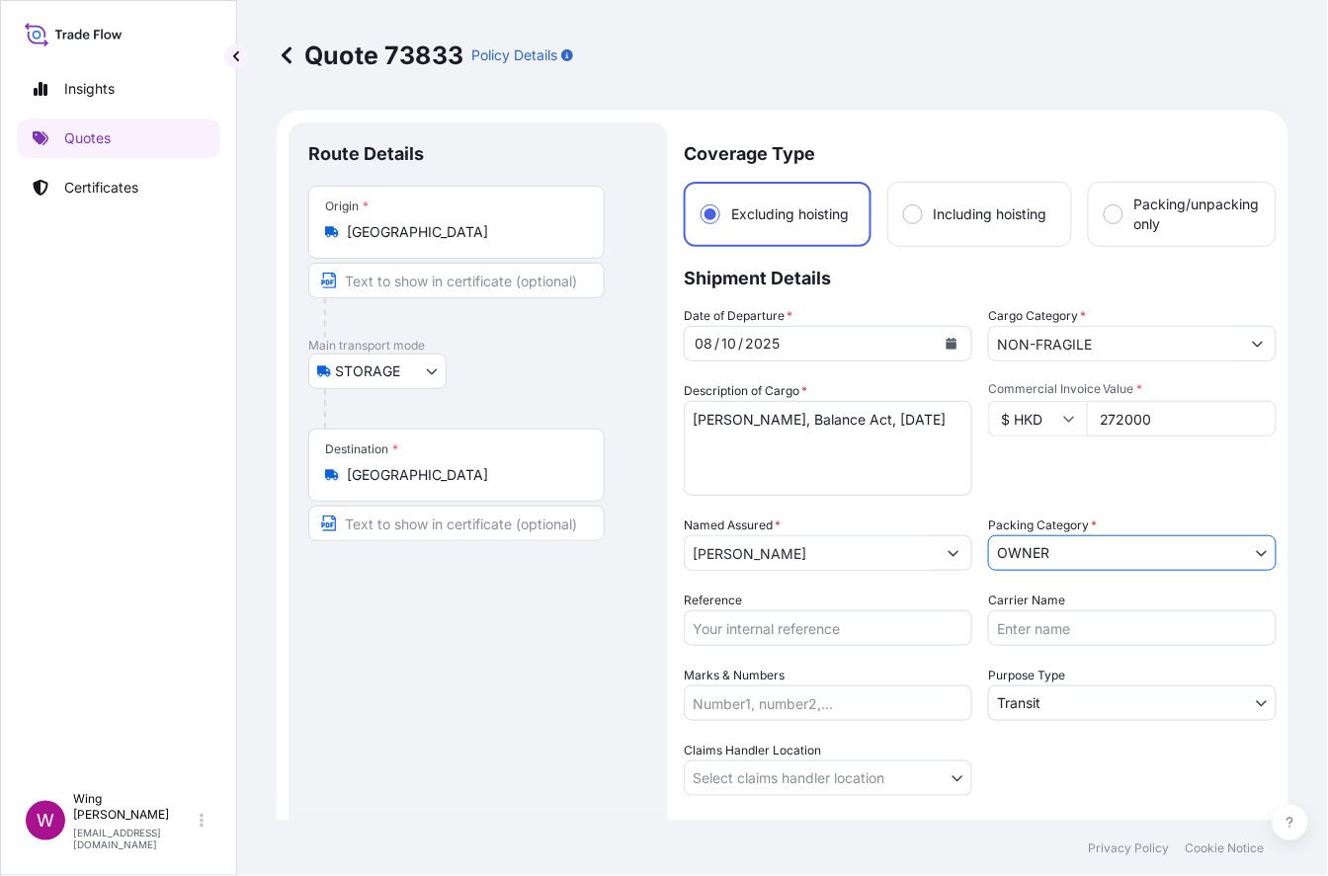
click at [509, 614] on div "Route Details Place of loading Road / [GEOGRAPHIC_DATA] / Inland Origin * [GEOG…" at bounding box center [478, 532] width 340 height 781
click at [737, 616] on input "Reference" at bounding box center [828, 628] width 288 height 36
paste input "AMST2510789ALAL"
type input "AMST2510789ALAL"
click at [523, 634] on div "Route Details Place of loading Road / [GEOGRAPHIC_DATA] / Inland Origin * [GEOG…" at bounding box center [478, 532] width 340 height 781
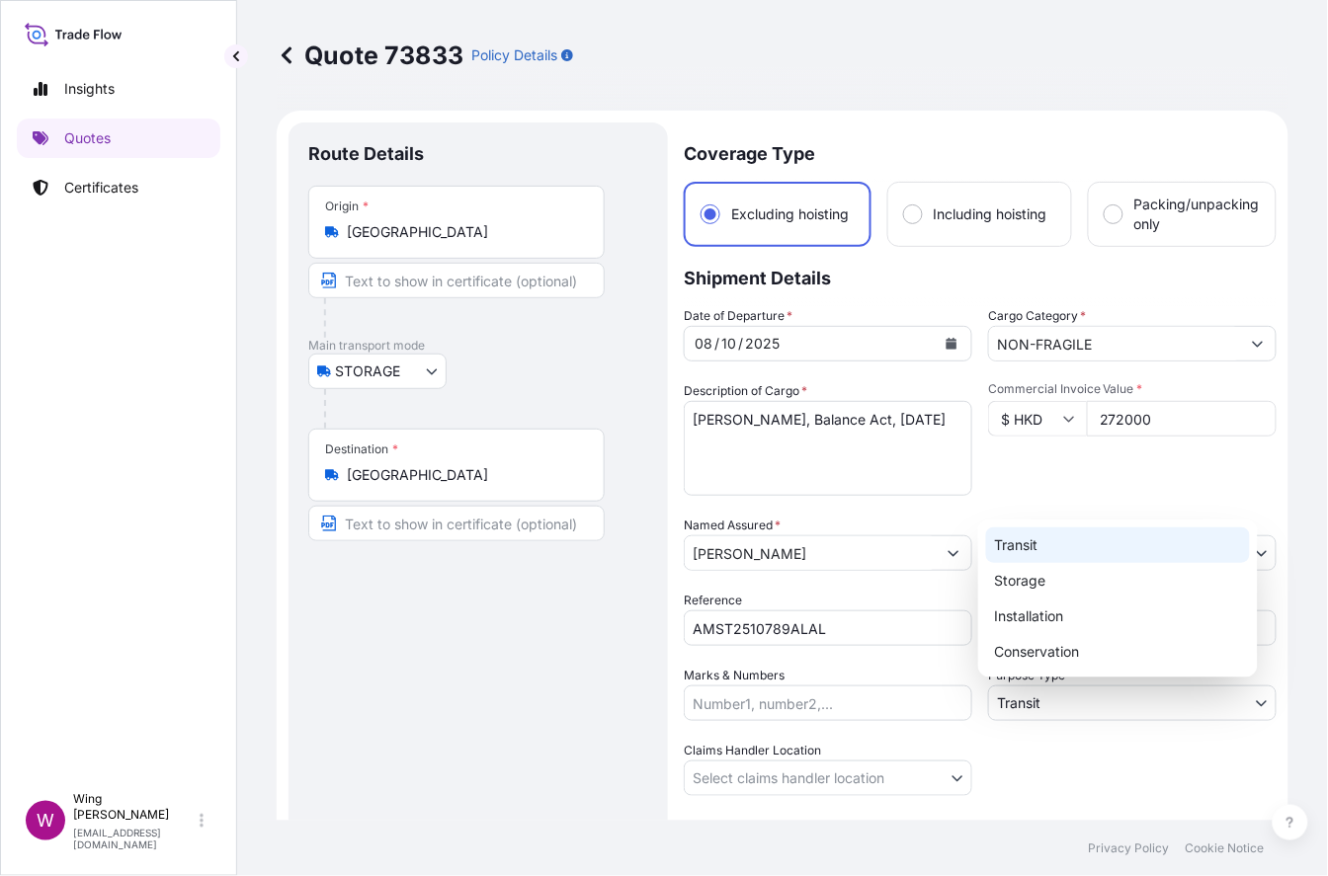
click at [1081, 702] on body "Insights Quotes Certificates W Wing Lee [EMAIL_ADDRESS][DOMAIN_NAME] Quote 7383…" at bounding box center [664, 438] width 1328 height 876
click at [1054, 575] on div "Storage" at bounding box center [1118, 581] width 264 height 36
select select "Storage"
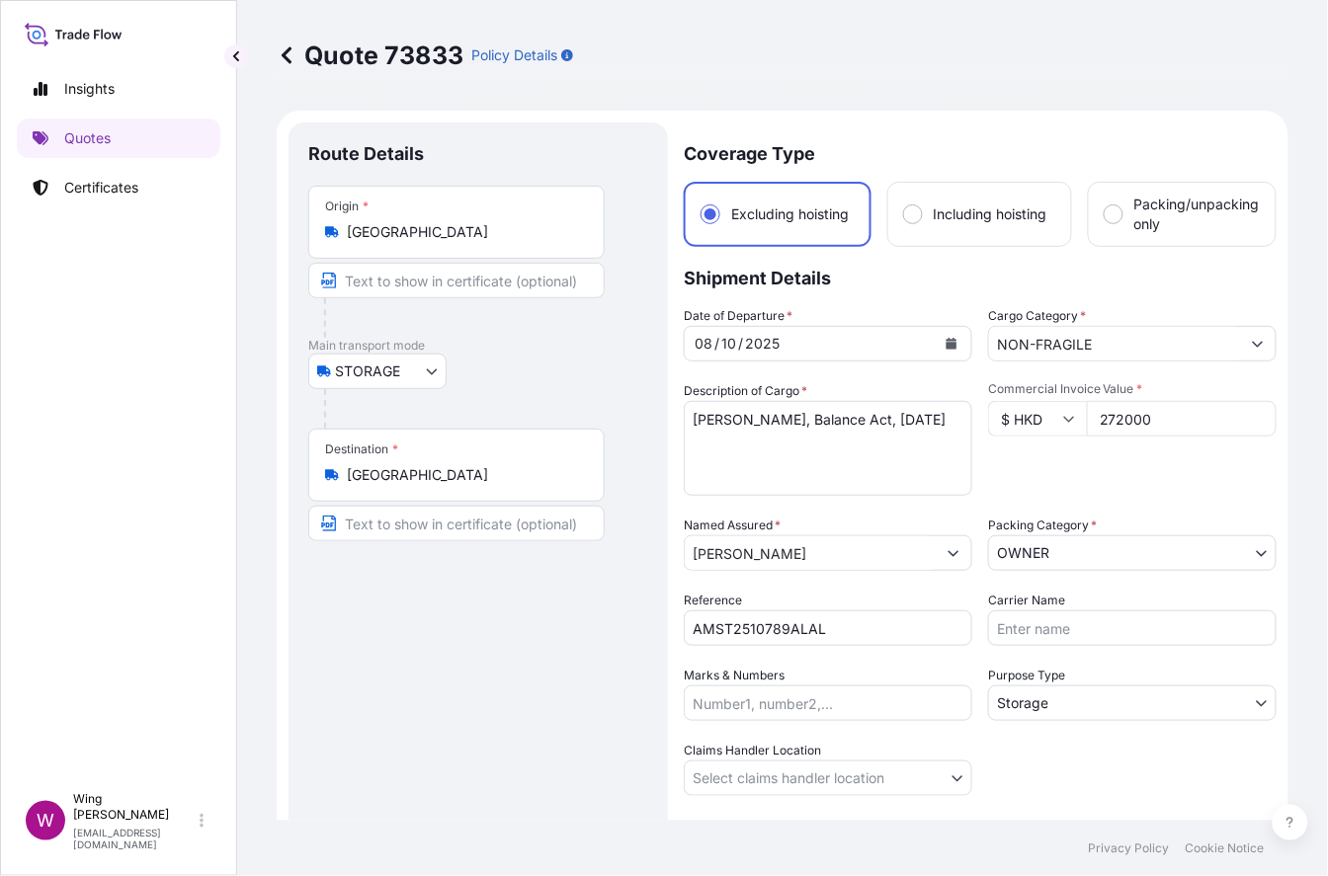
click at [485, 692] on div "Route Details Place of loading Road / [GEOGRAPHIC_DATA] / Inland Origin * [GEOG…" at bounding box center [478, 532] width 340 height 781
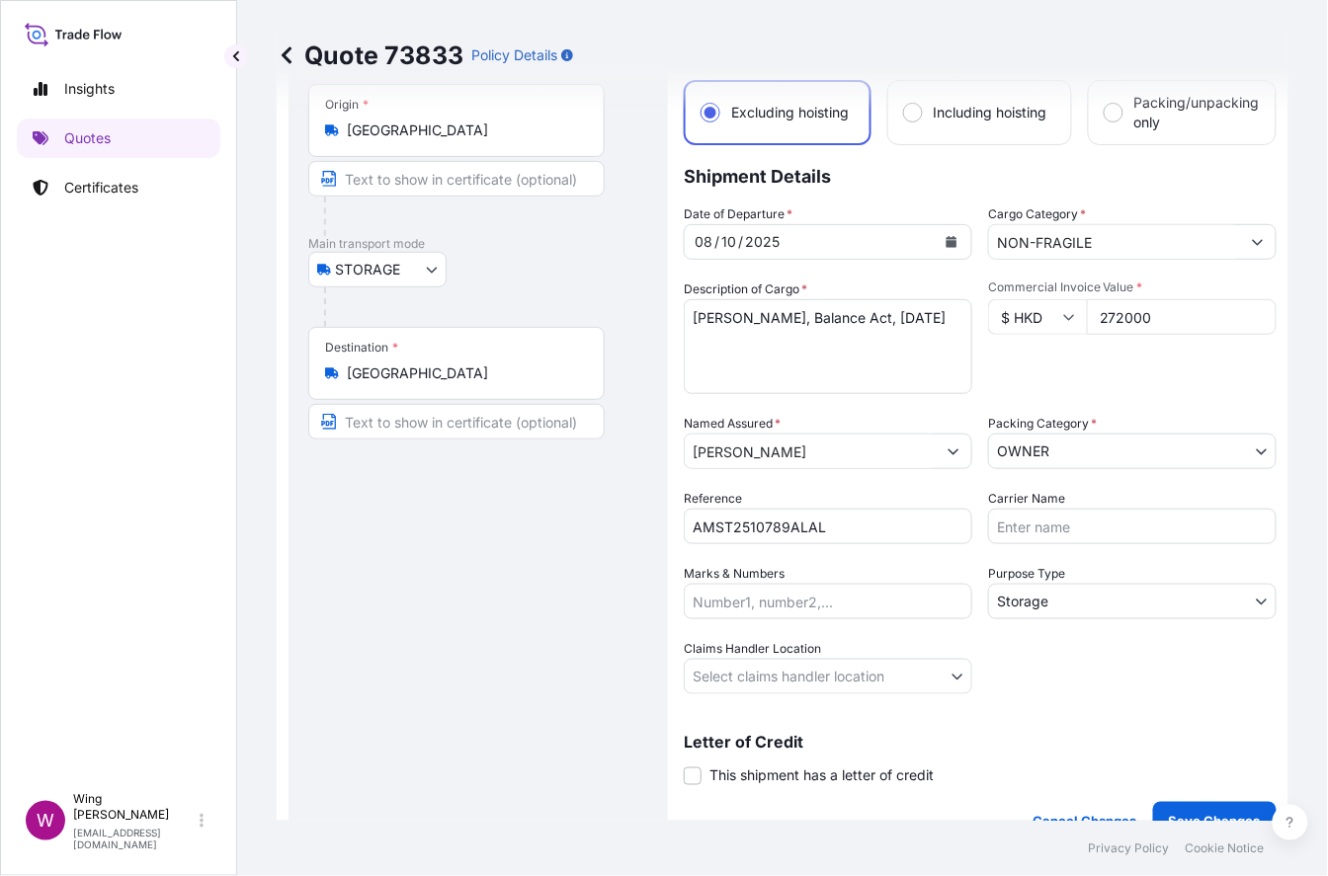
scroll to position [263, 0]
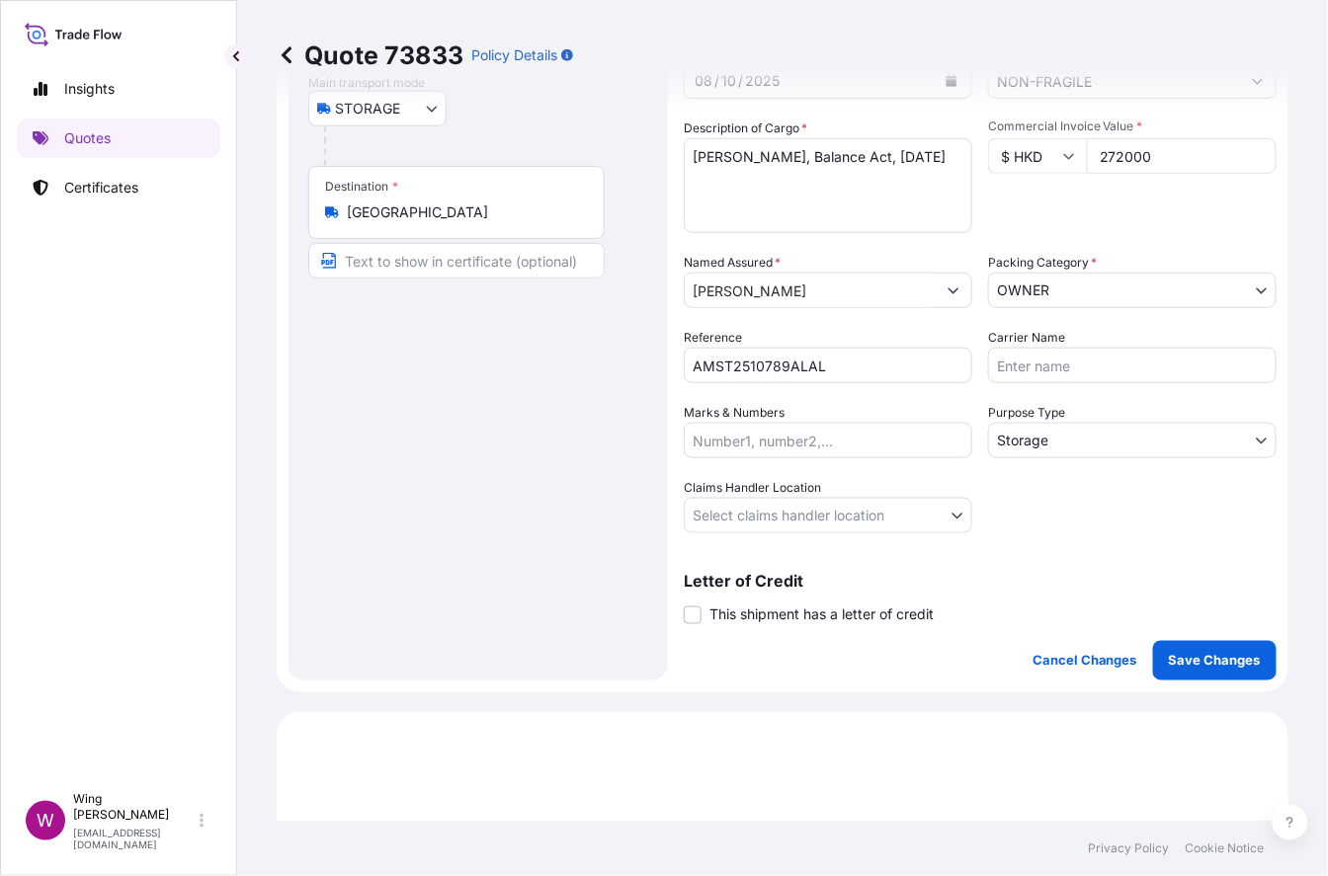
click at [713, 535] on div "Coverage Type Excluding hoisting Including hoisting Packing/unpacking only Ship…" at bounding box center [980, 270] width 593 height 821
click at [723, 514] on body "Insights Quotes Certificates W Wing Lee [EMAIL_ADDRESS][DOMAIN_NAME] Quote 7383…" at bounding box center [664, 438] width 1328 height 876
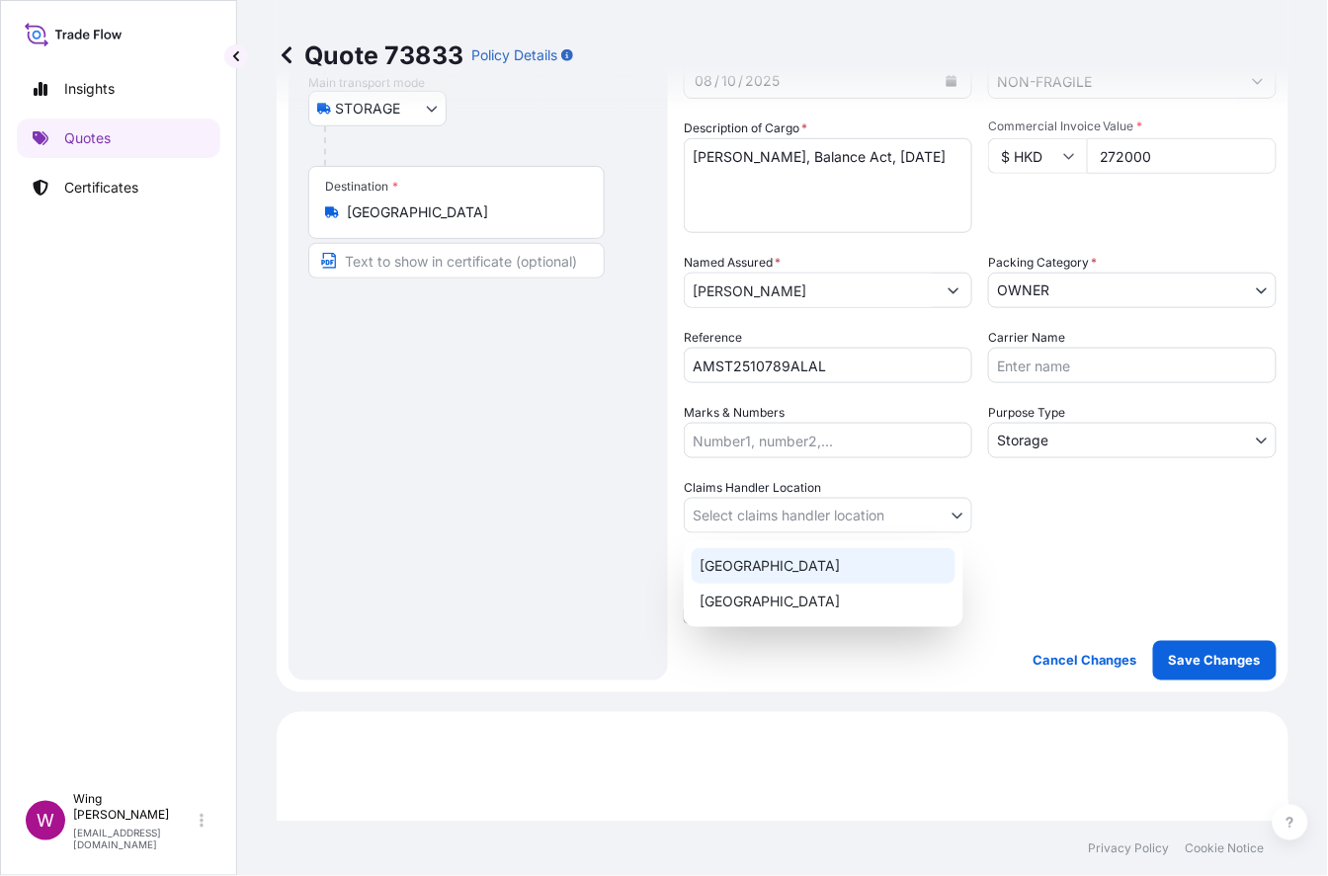
click at [727, 557] on div "[GEOGRAPHIC_DATA]" at bounding box center [823, 566] width 264 height 36
select select "[GEOGRAPHIC_DATA]"
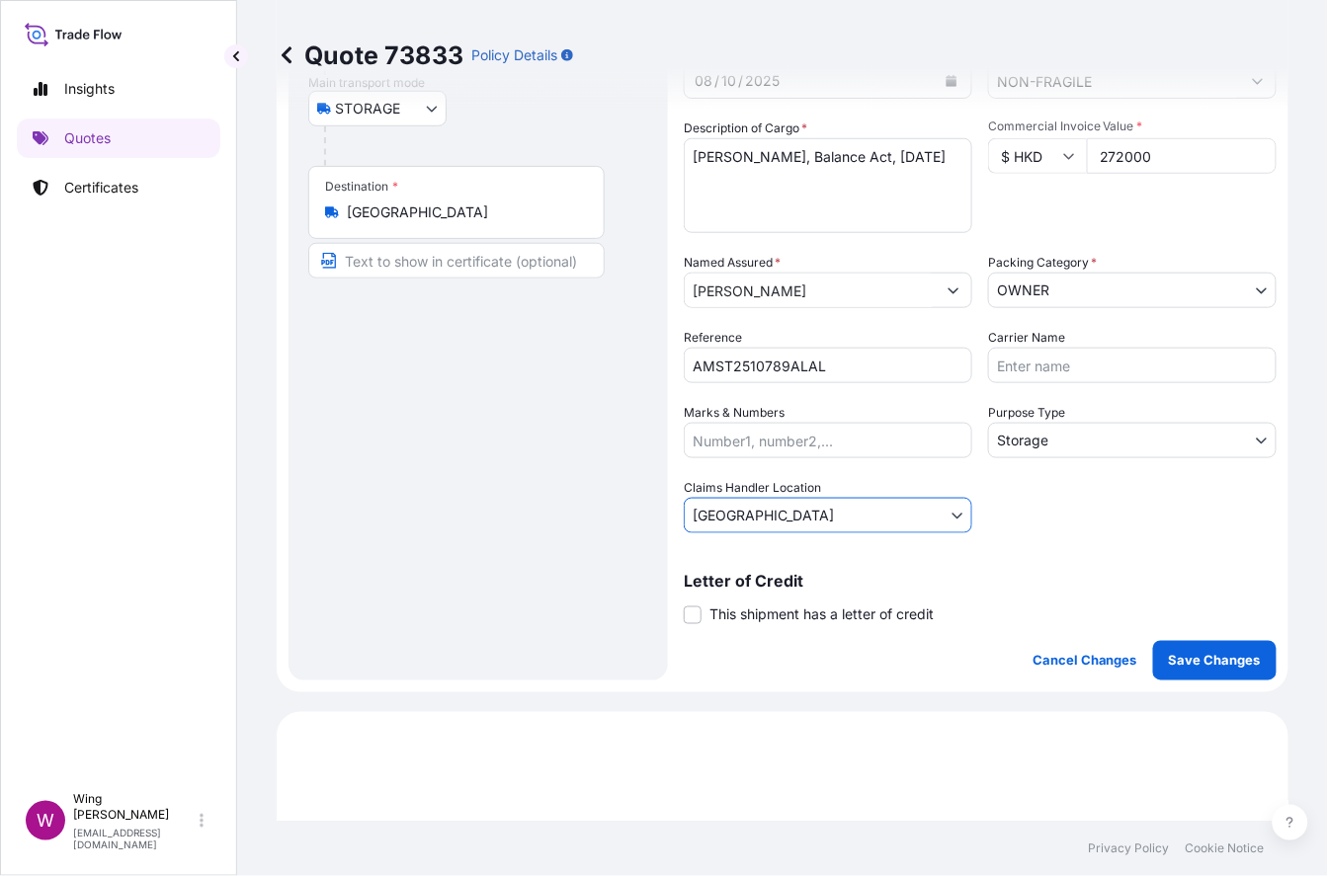
click at [687, 627] on div "Coverage Type Excluding hoisting Including hoisting Packing/unpacking only Ship…" at bounding box center [980, 270] width 593 height 821
click at [691, 616] on span at bounding box center [693, 616] width 18 height 18
click at [684, 605] on input "This shipment has a letter of credit" at bounding box center [684, 605] width 0 height 0
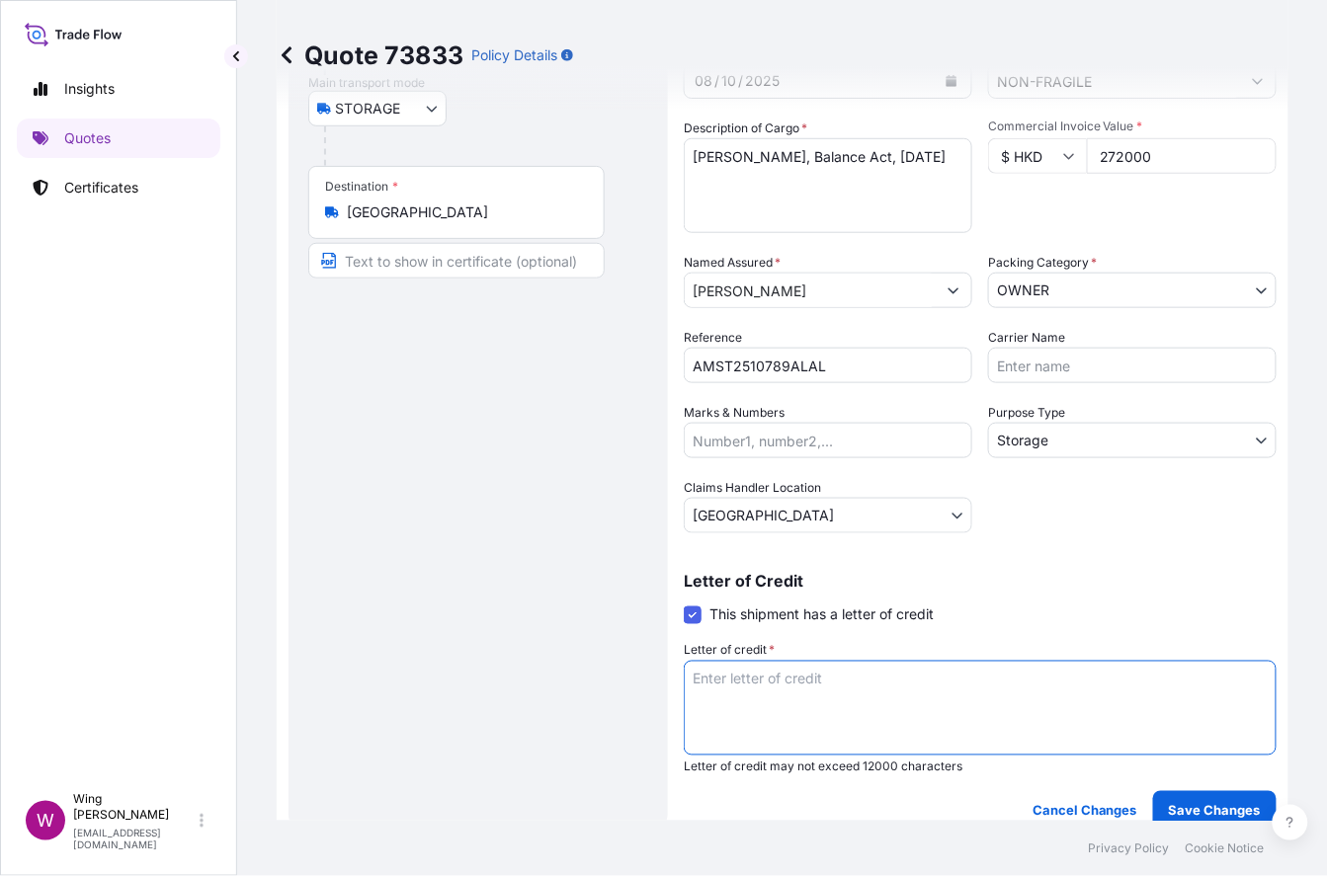
click at [848, 688] on textarea "Letter of credit *" at bounding box center [980, 708] width 593 height 95
paste textarea "Storage period: [DATE] to [DATE] (till further notice)"
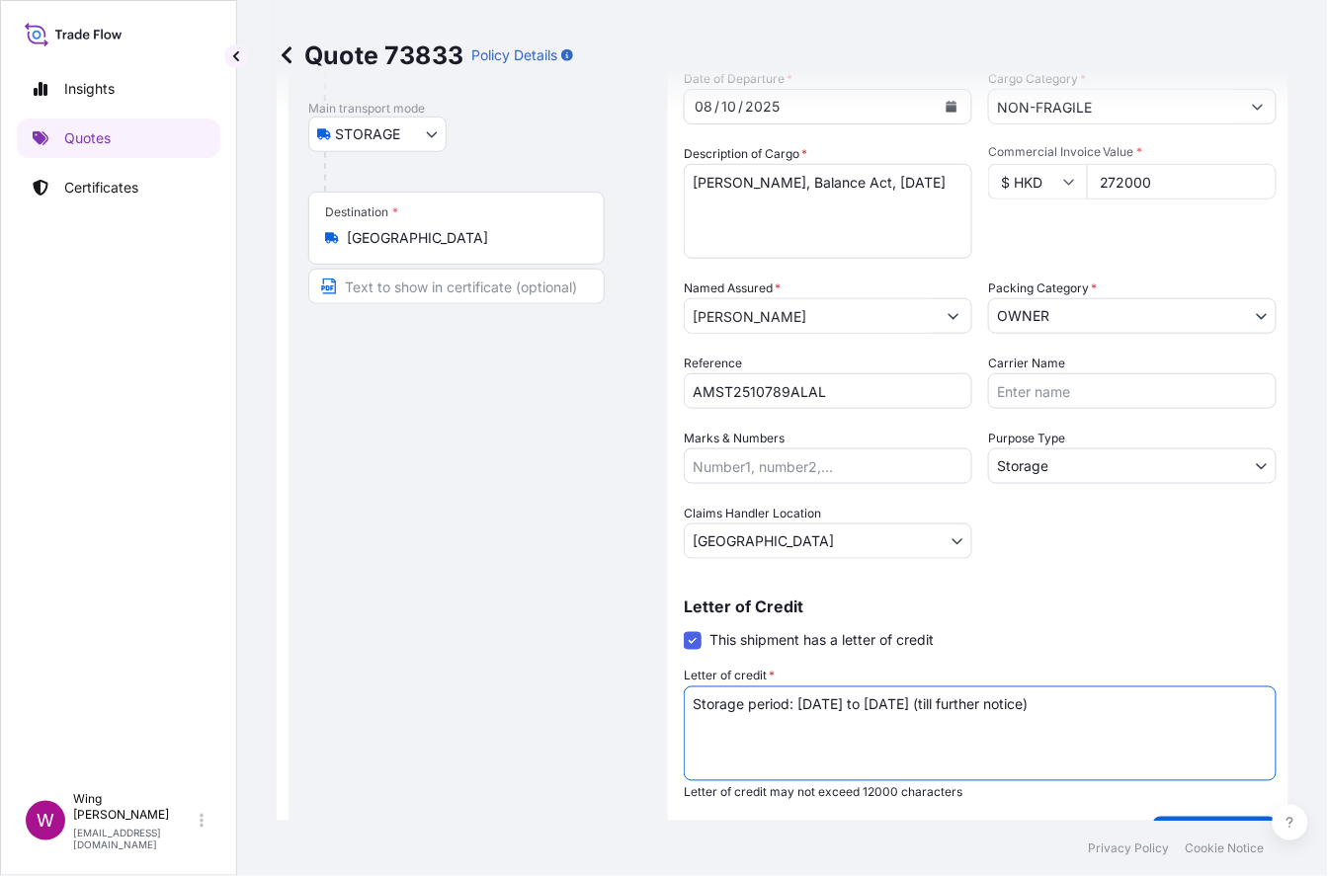
scroll to position [394, 0]
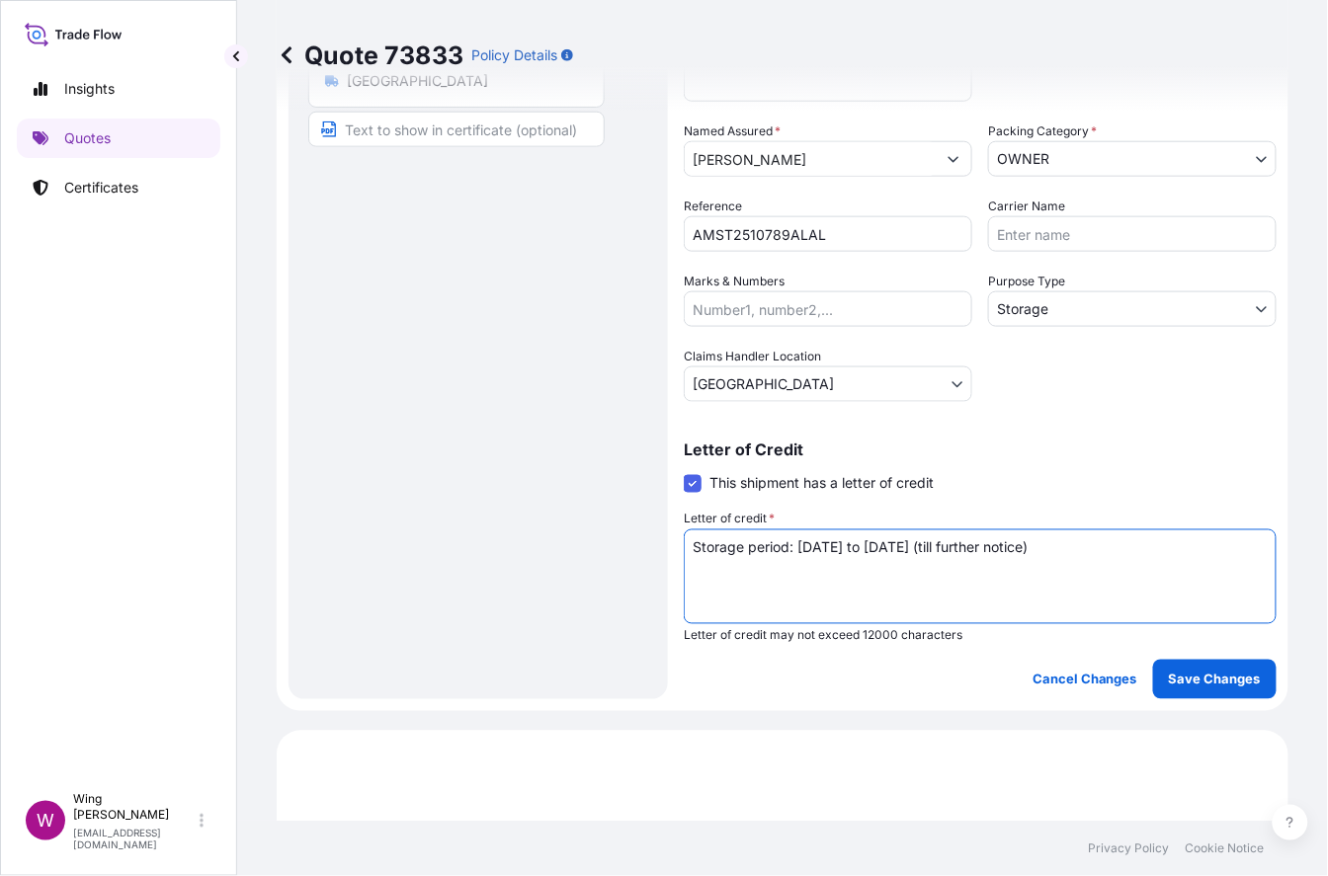
type textarea "Storage period: [DATE] to [DATE] (till further notice)"
click at [1111, 699] on form "Route Details Place of loading Road / Inland Road / Inland Origin * [GEOGRAPHIC…" at bounding box center [783, 214] width 1012 height 995
click at [1111, 678] on p "Save Changes" at bounding box center [1215, 680] width 92 height 20
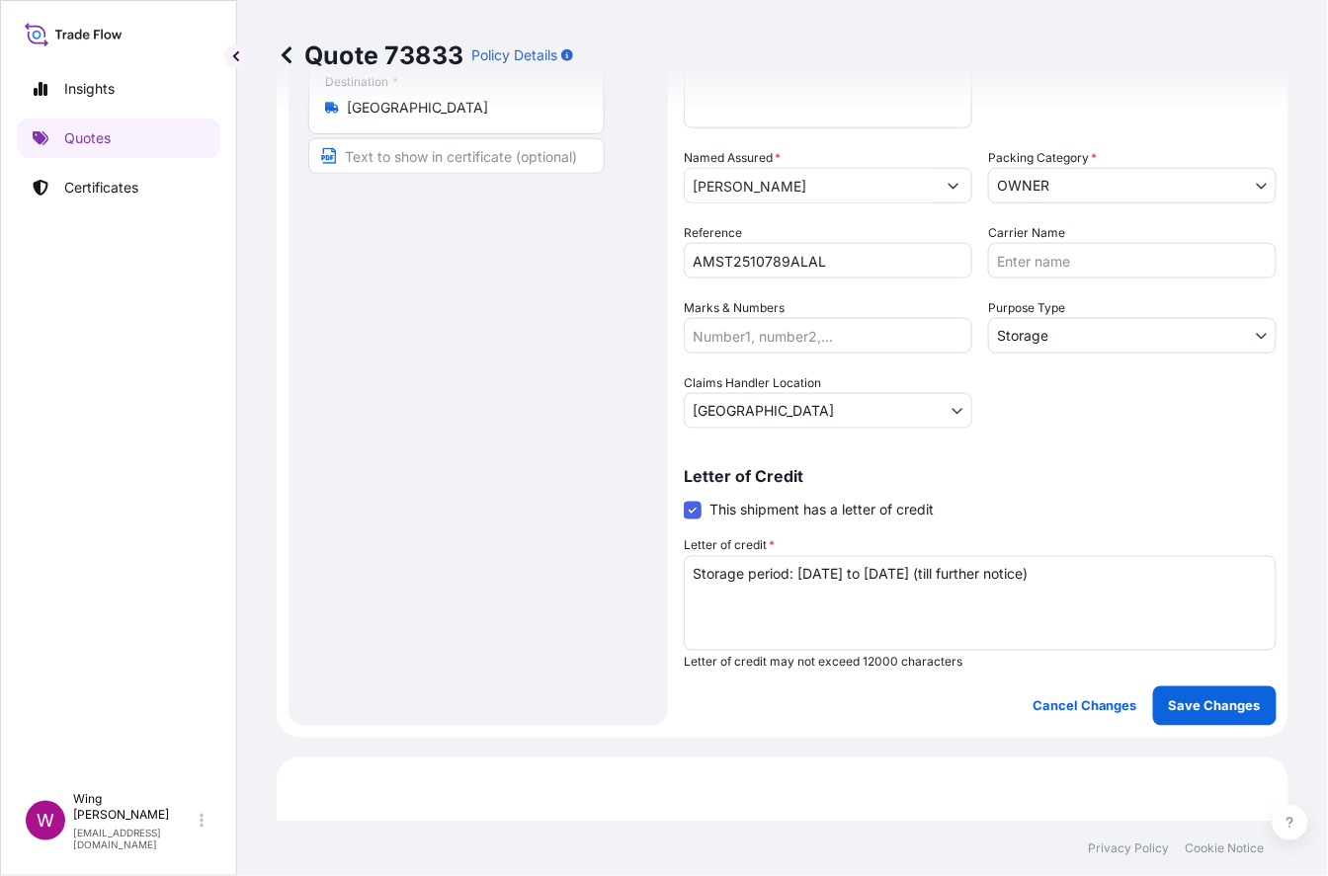
select select "STORAGE"
select select "Storage"
select select "[GEOGRAPHIC_DATA]"
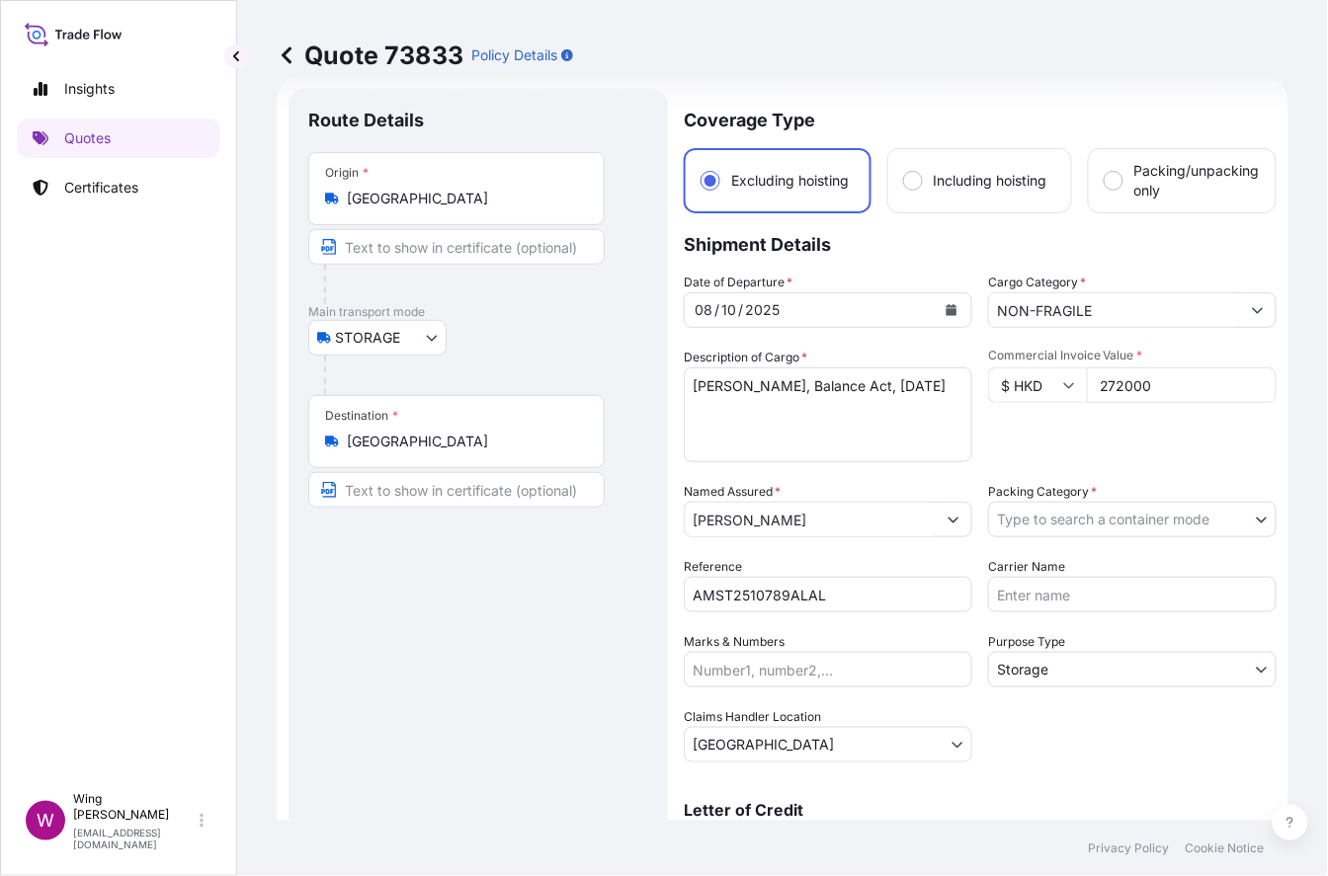
scroll to position [0, 0]
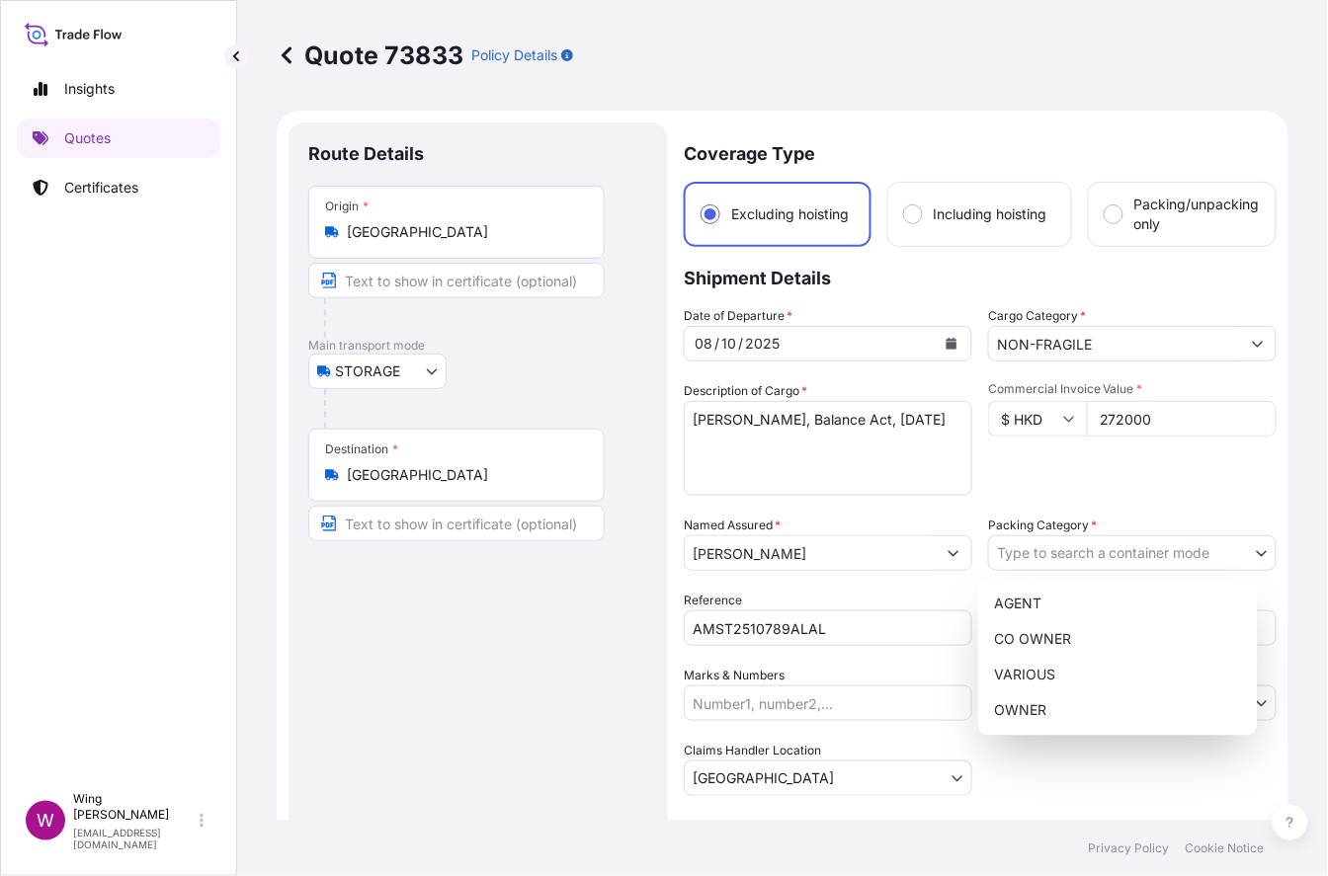
click at [1058, 550] on body "Insights Quotes Certificates W Wing Lee [EMAIL_ADDRESS][DOMAIN_NAME] Quote 7383…" at bounding box center [664, 438] width 1328 height 876
click at [1026, 704] on div "OWNER" at bounding box center [1118, 710] width 264 height 36
select select "27"
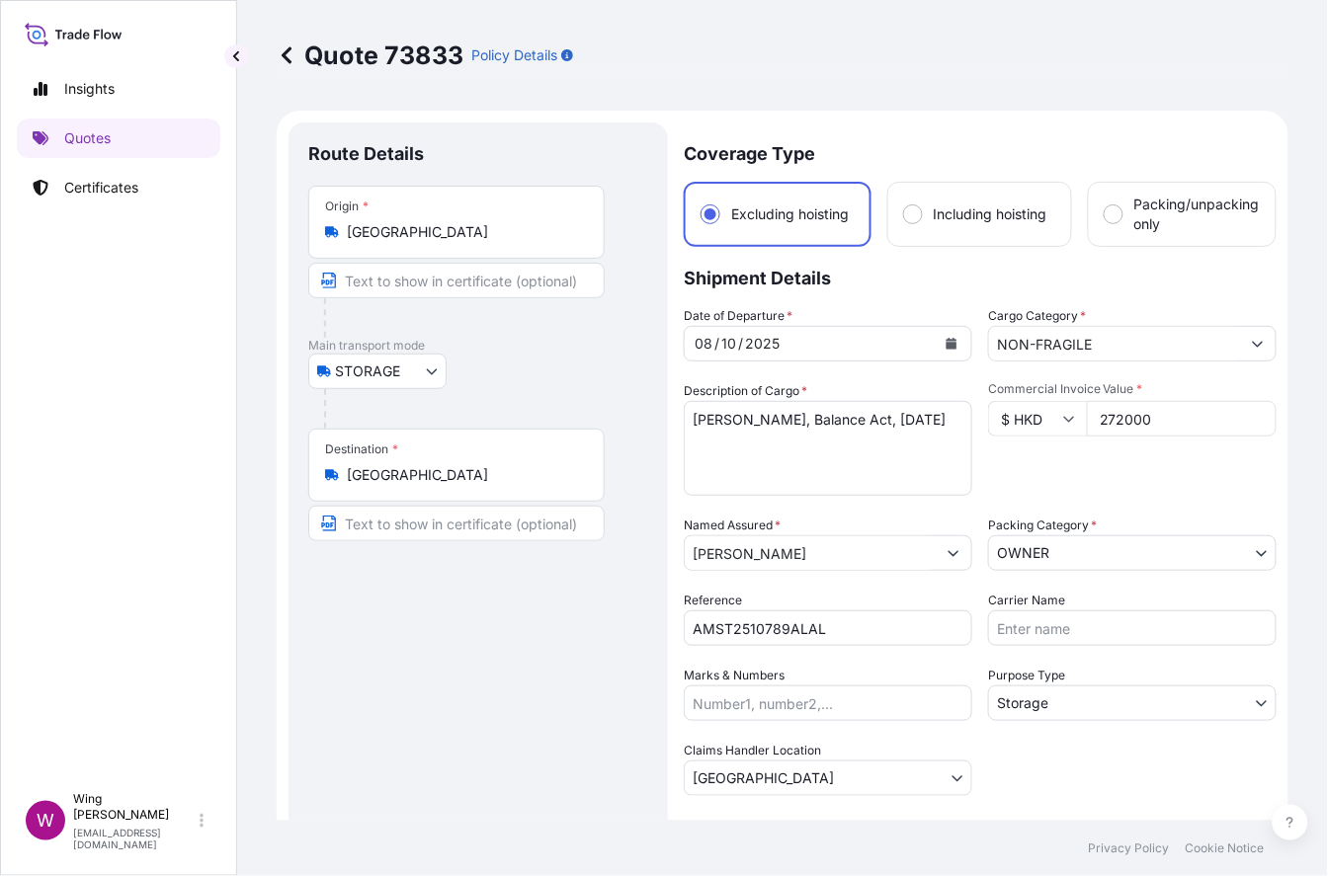
click at [581, 696] on div "Route Details Place of loading Road / [GEOGRAPHIC_DATA] / Inland Origin * [GEOG…" at bounding box center [478, 607] width 340 height 931
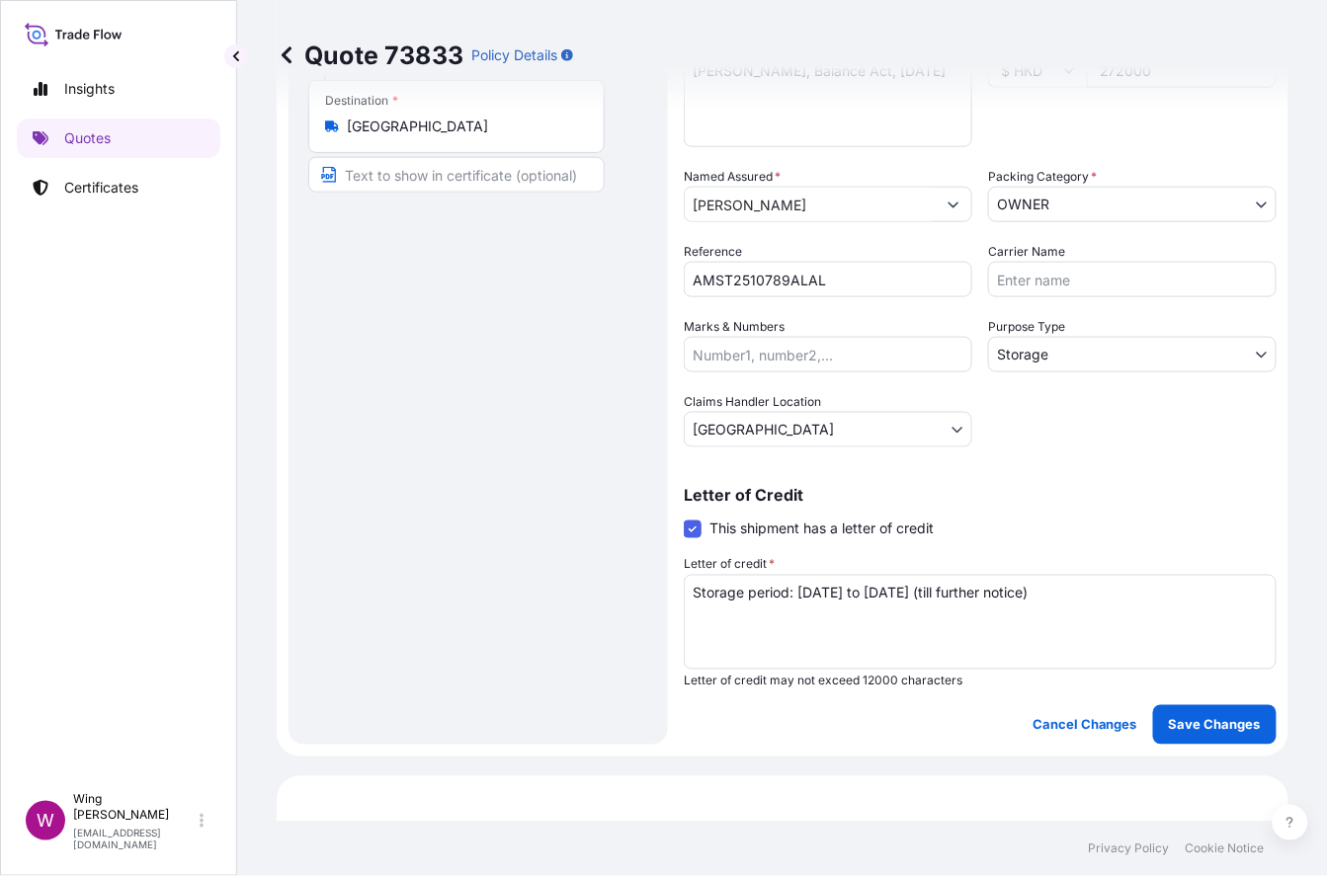
scroll to position [394, 0]
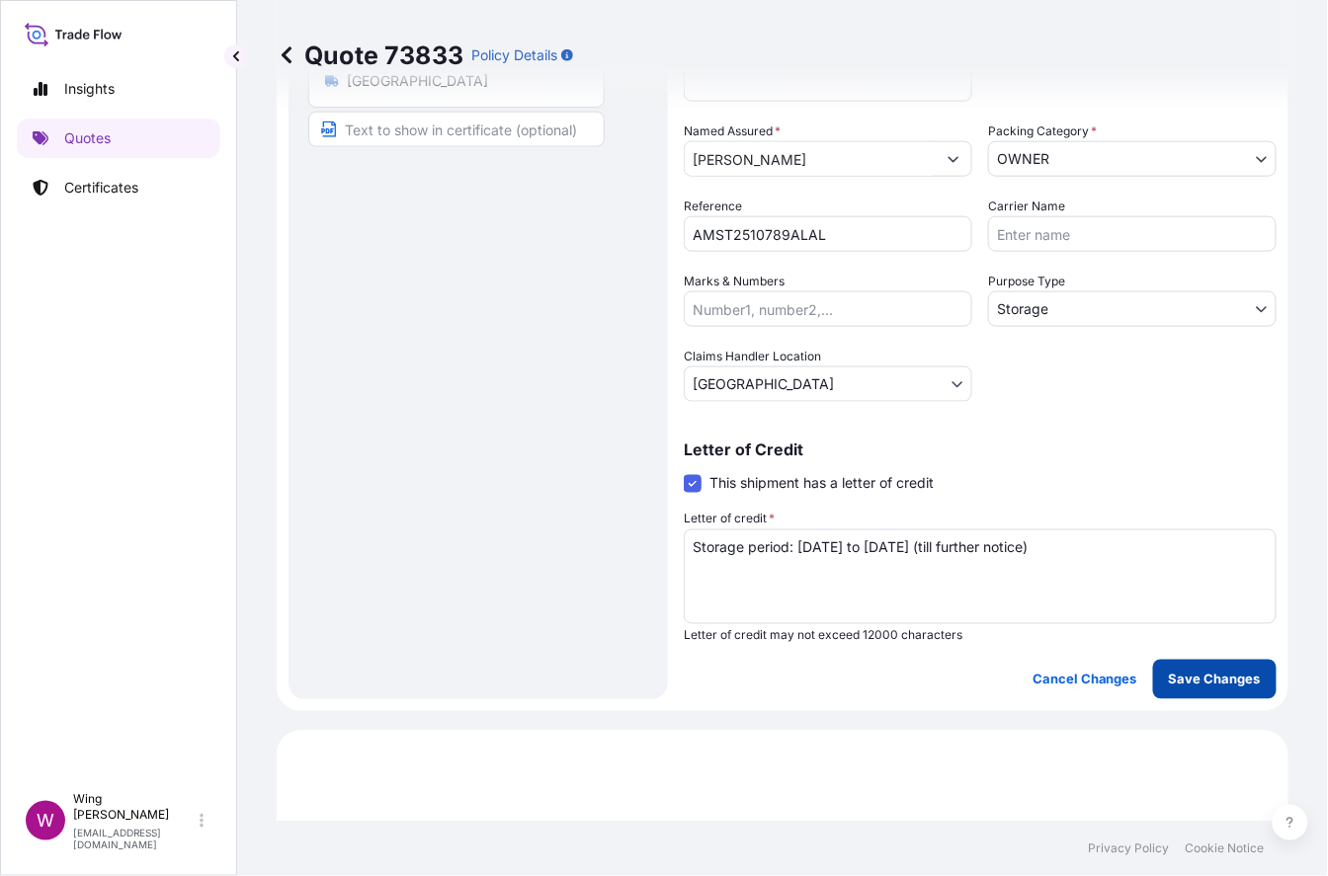
click at [1111, 675] on p "Save Changes" at bounding box center [1215, 680] width 92 height 20
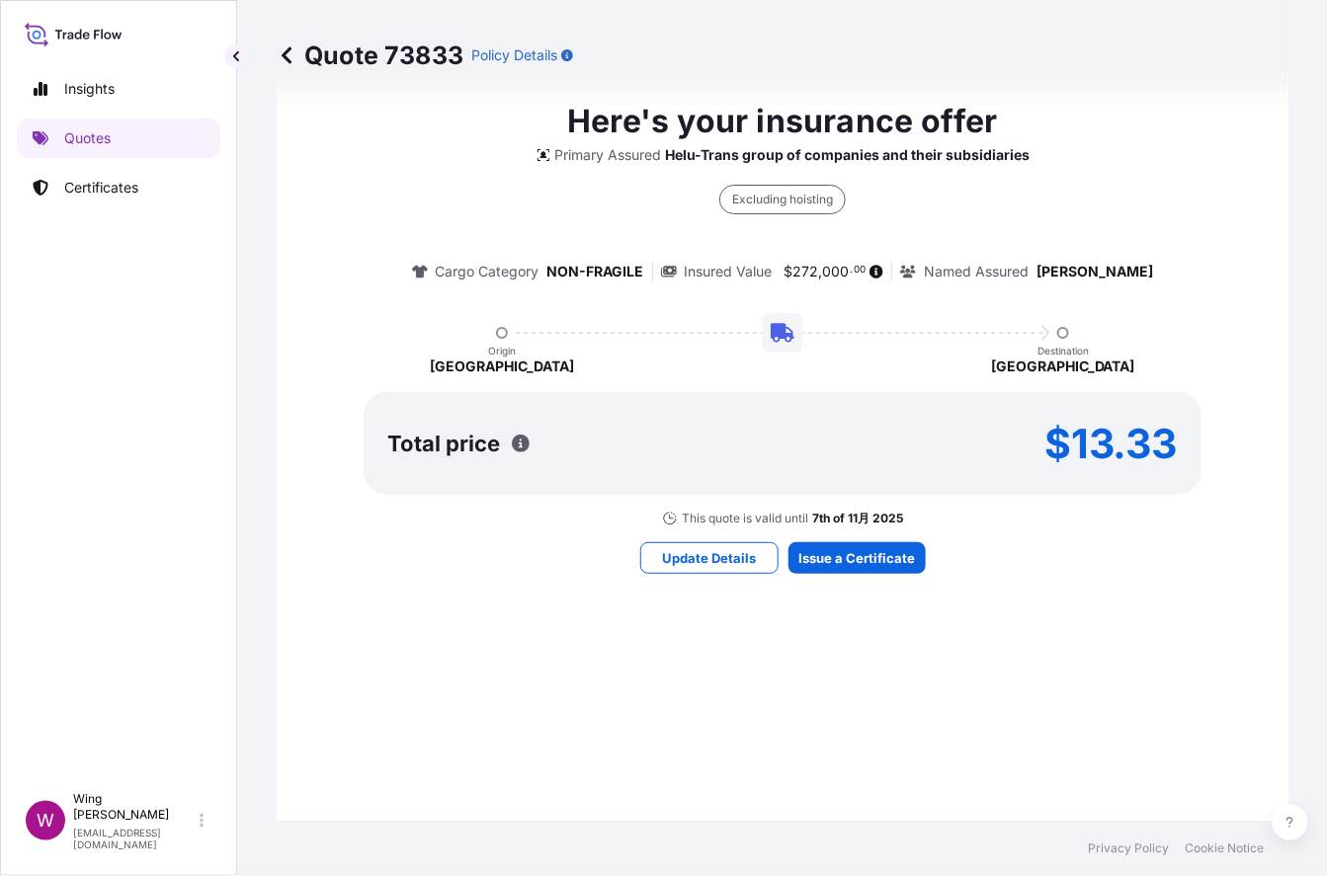
select select "STORAGE"
select select "Storage"
select select "[GEOGRAPHIC_DATA]"
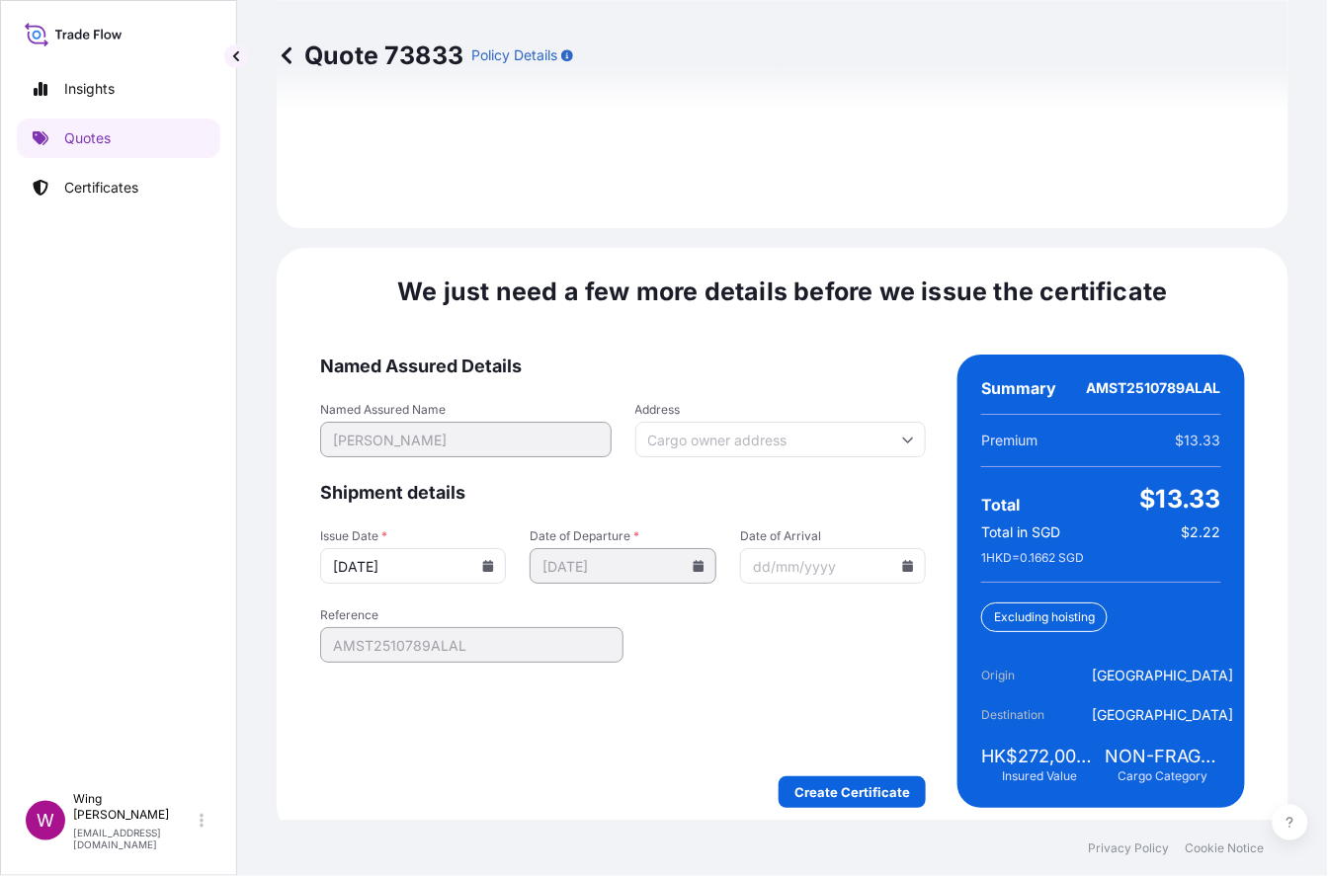
scroll to position [3045, 0]
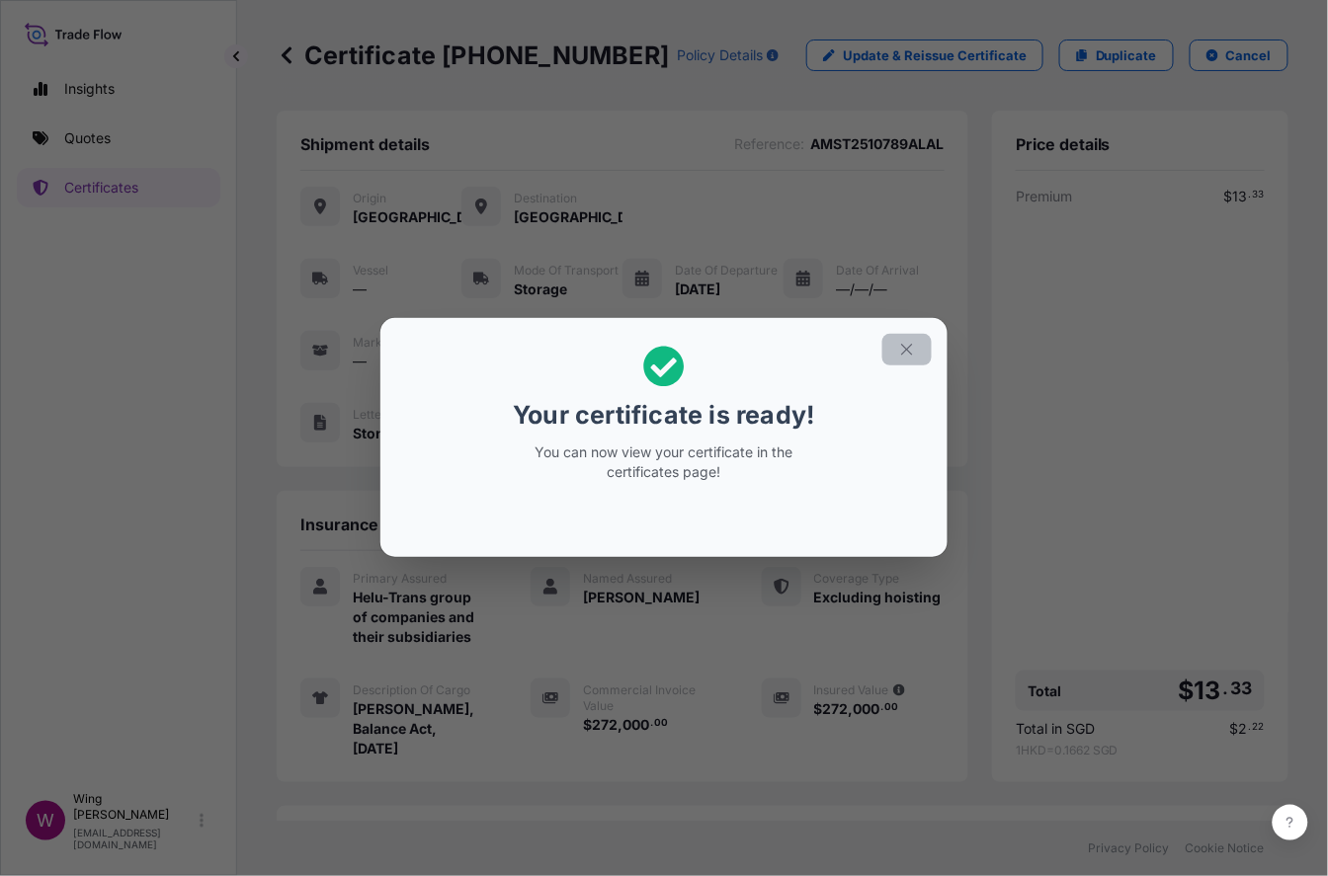
click at [904, 337] on button "button" at bounding box center [906, 350] width 49 height 32
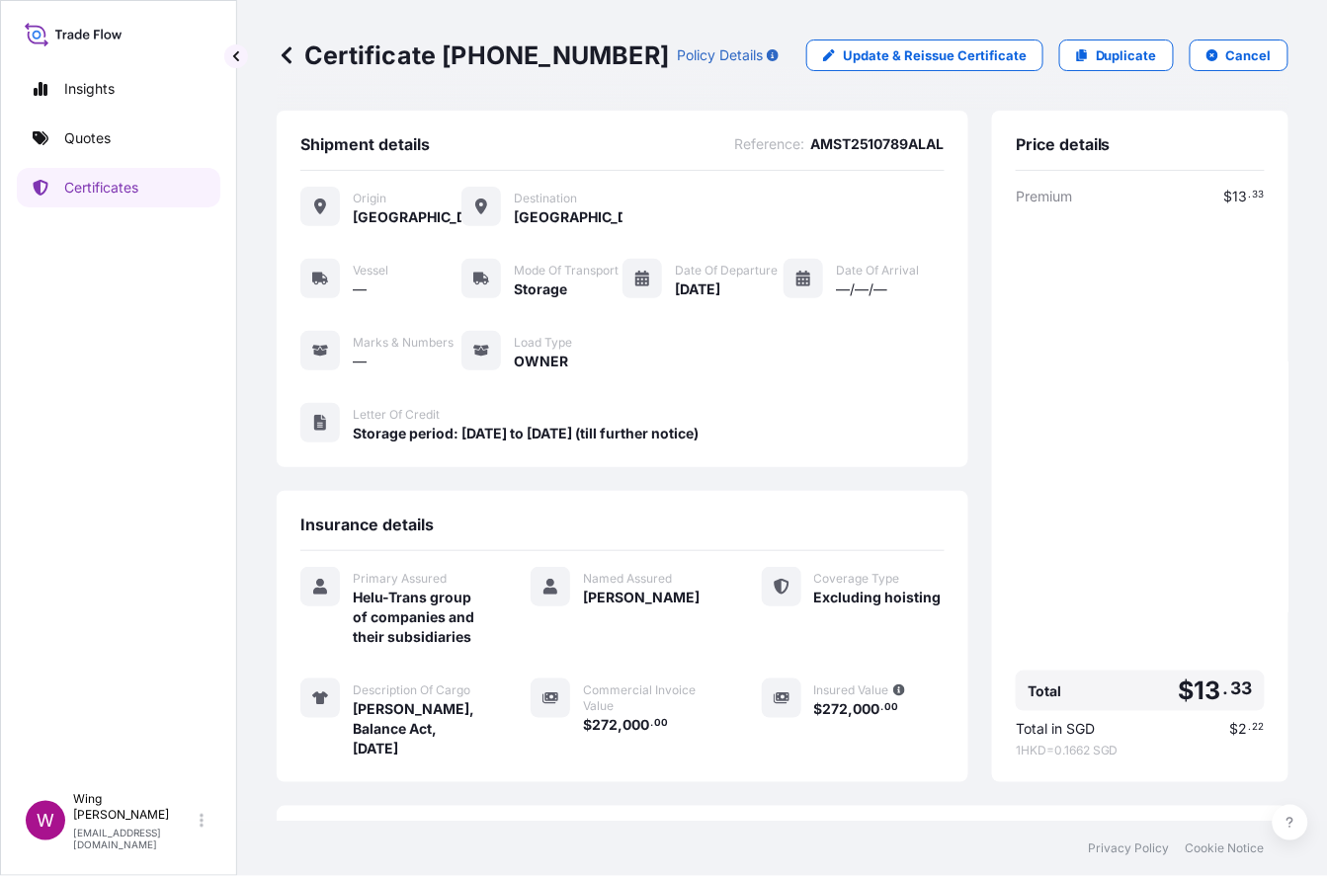
scroll to position [218, 0]
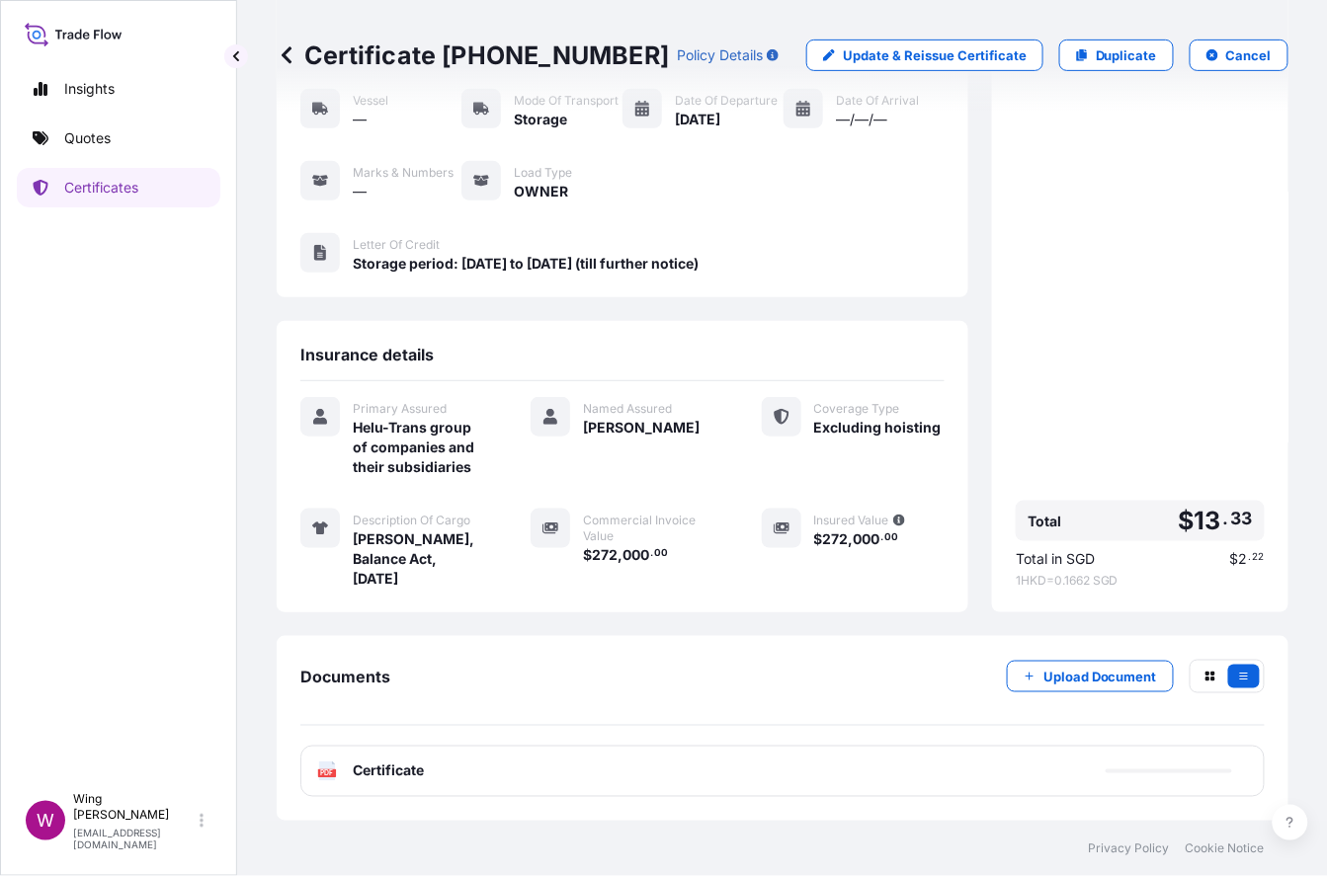
click at [331, 771] on text "PDF" at bounding box center [327, 773] width 13 height 7
click at [323, 773] on text "PDF" at bounding box center [327, 773] width 13 height 7
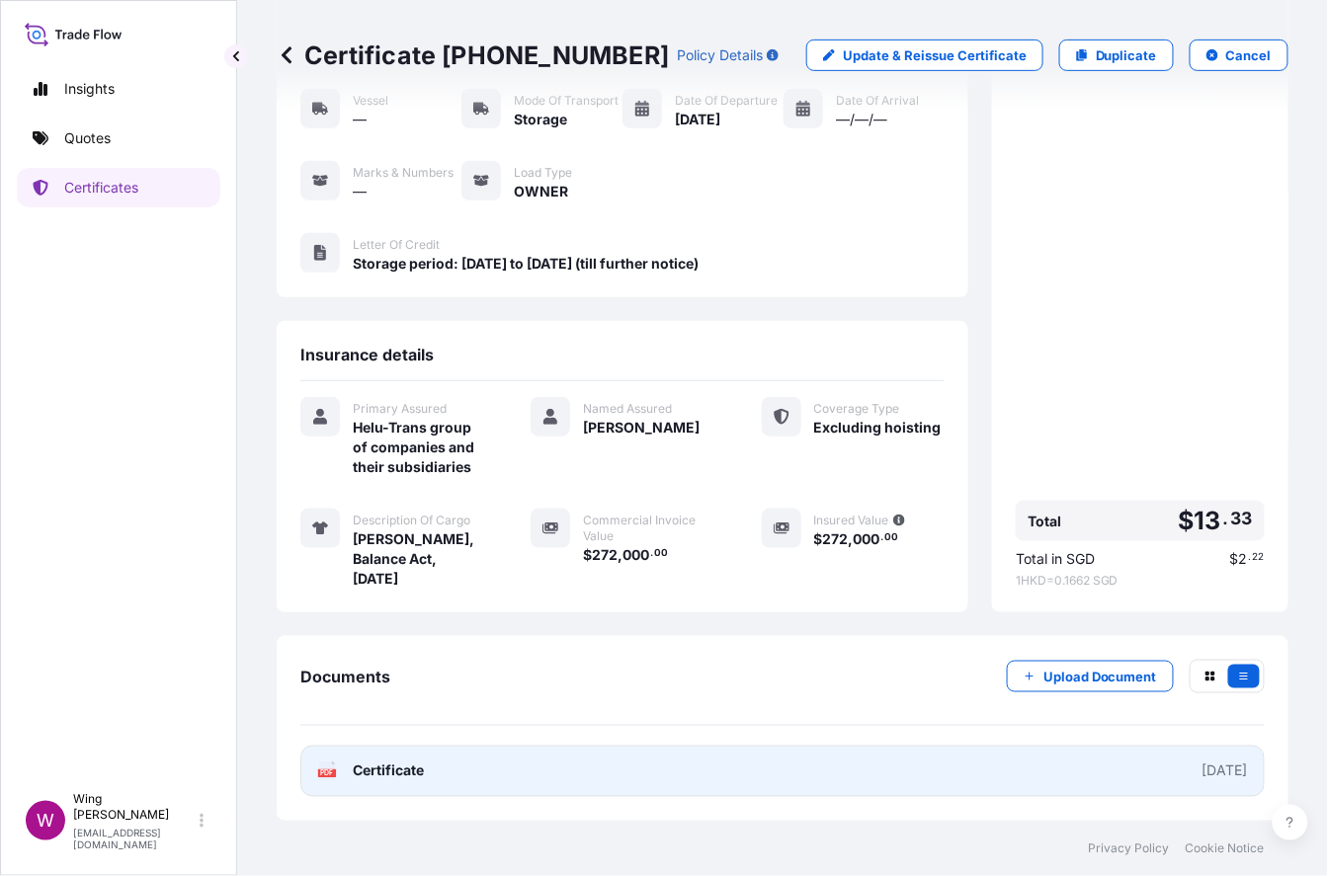
click at [323, 773] on text "PDF" at bounding box center [327, 773] width 13 height 7
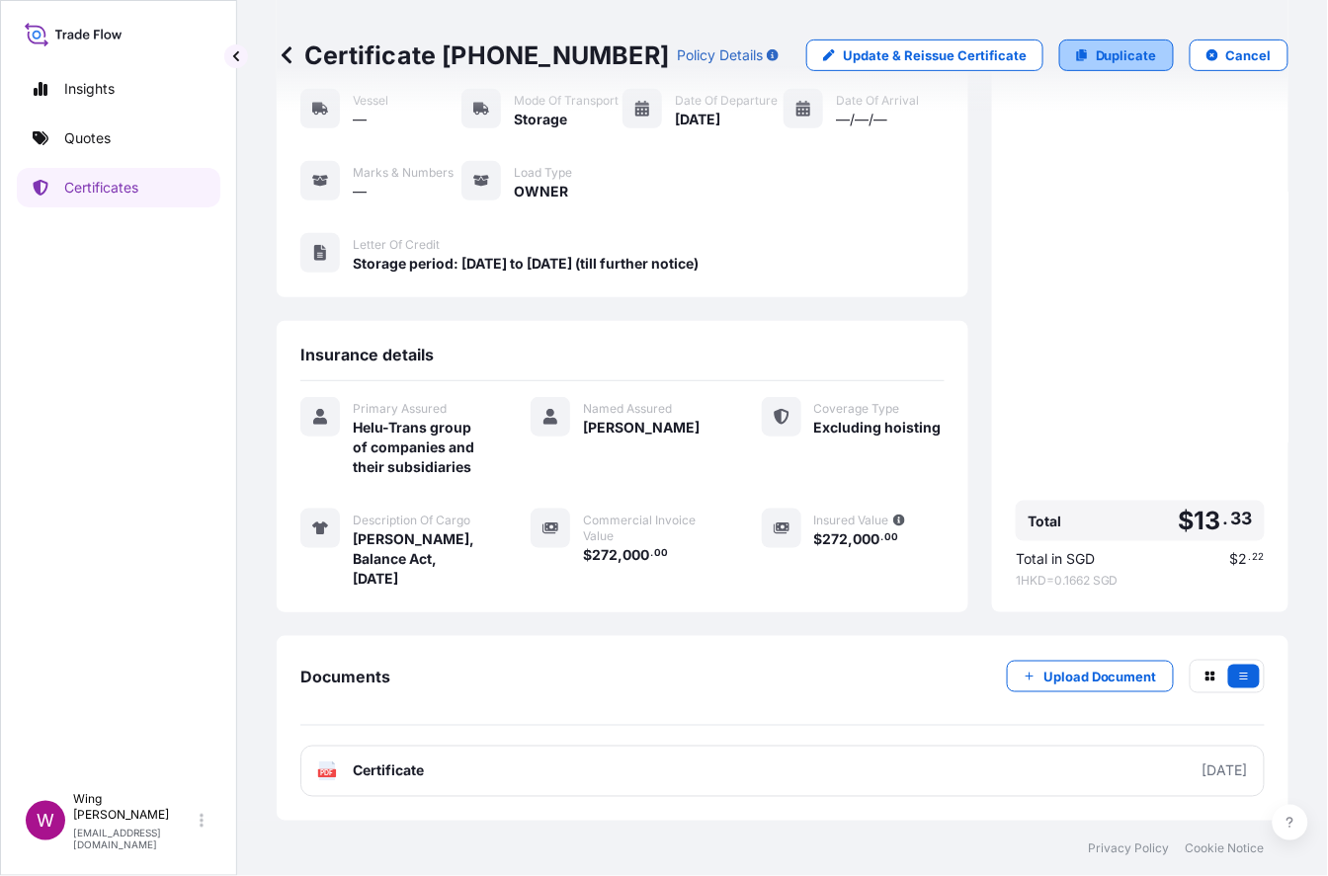
click at [1095, 57] on p "Duplicate" at bounding box center [1125, 55] width 61 height 20
select select "STORAGE"
select select "Storage"
select select "[GEOGRAPHIC_DATA]"
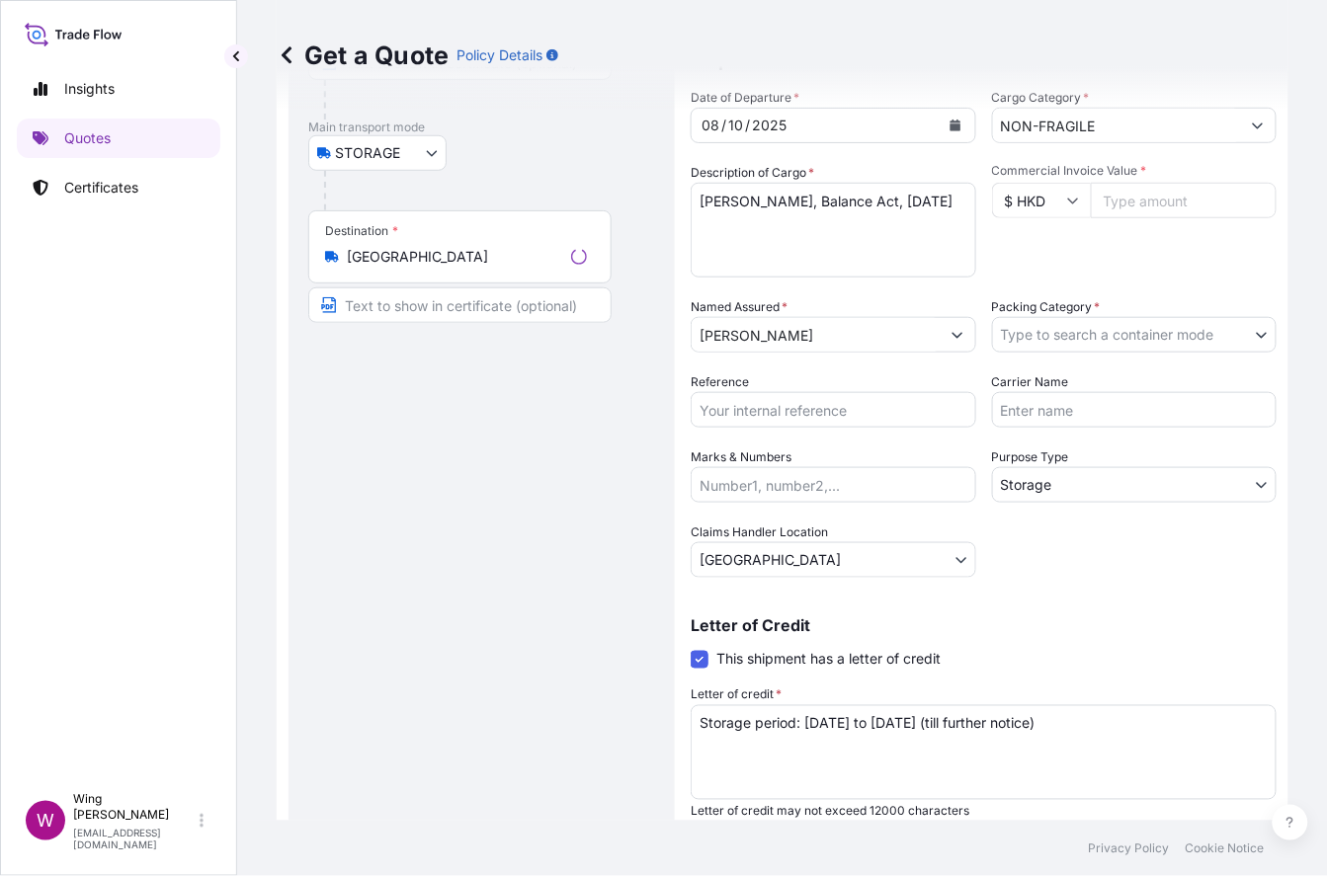
scroll to position [31, 0]
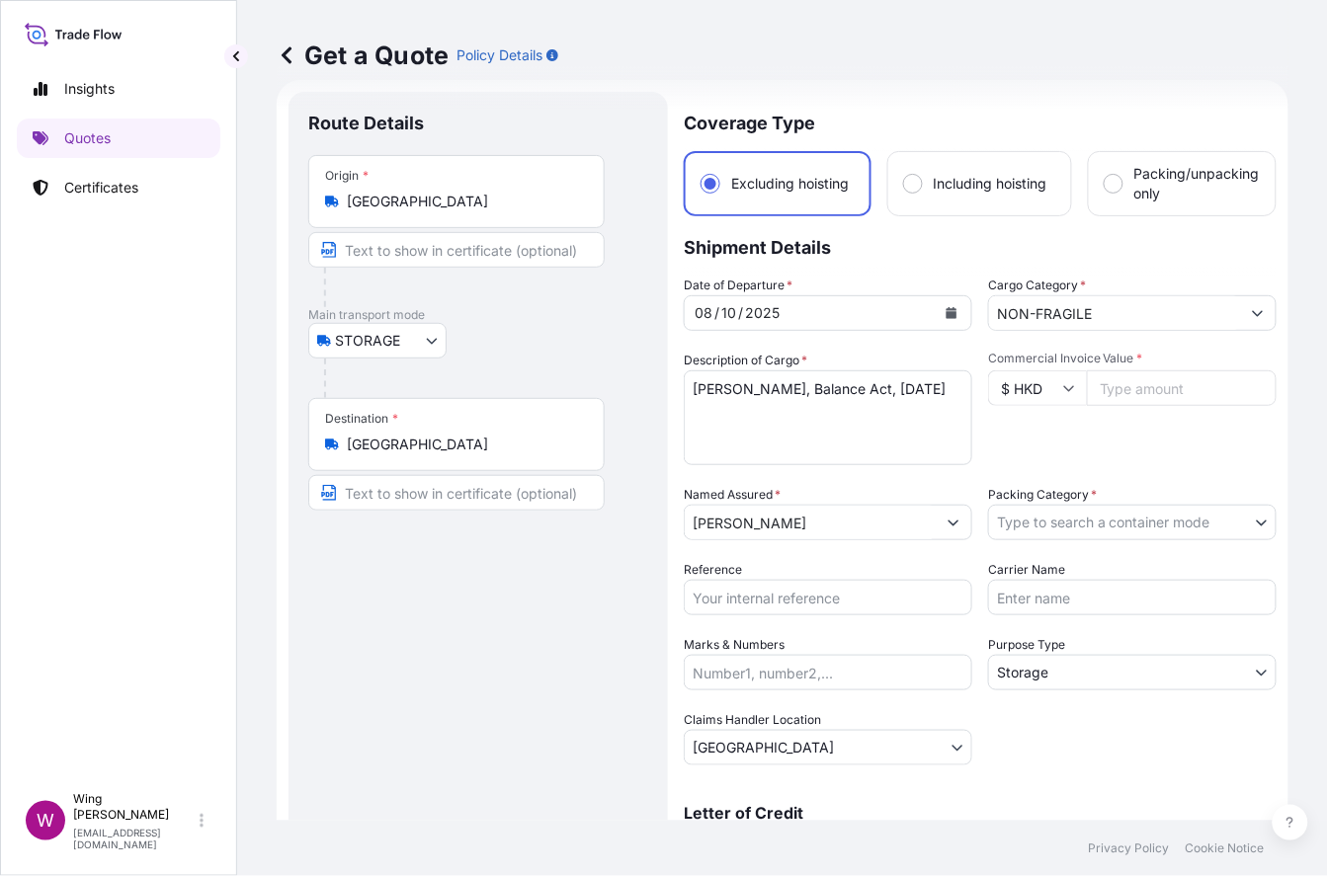
click at [835, 436] on textarea "[PERSON_NAME], Balance Act, [DATE]" at bounding box center [828, 417] width 288 height 95
drag, startPoint x: 691, startPoint y: 391, endPoint x: 1095, endPoint y: 377, distance: 404.2
click at [1095, 377] on div "Date of Departure * [DATE] Cargo Category * NON-FRAGILE Description of Cargo * …" at bounding box center [980, 521] width 593 height 490
paste textarea "[PERSON_NAME] Love Me 2"
type textarea "[PERSON_NAME], Love Me 2"
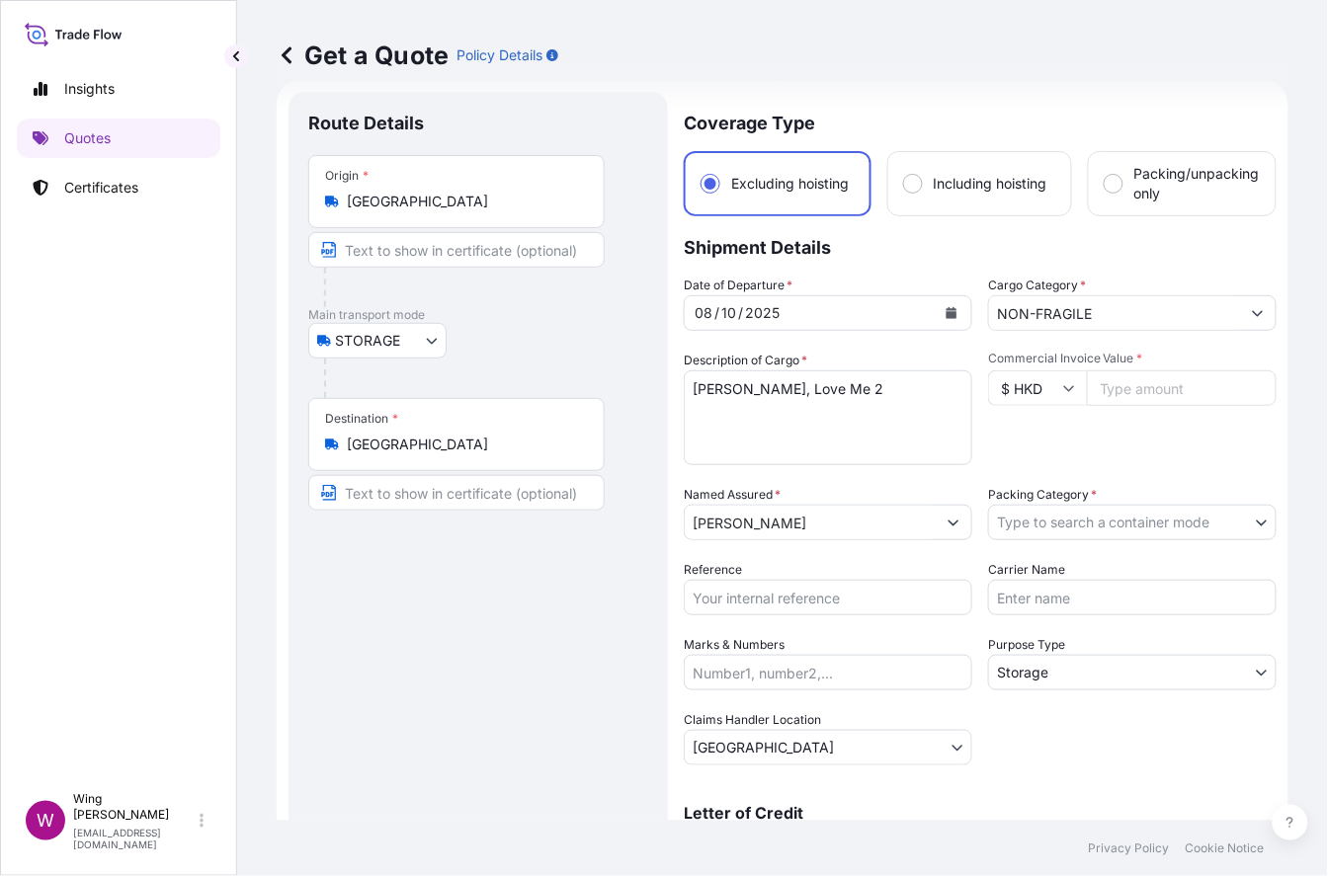
click at [1094, 384] on input "Commercial Invoice Value *" at bounding box center [1182, 388] width 190 height 36
paste input "389000"
type input "389000"
click at [1040, 446] on div "Commercial Invoice Value * $ HKD 389000" at bounding box center [1132, 408] width 288 height 115
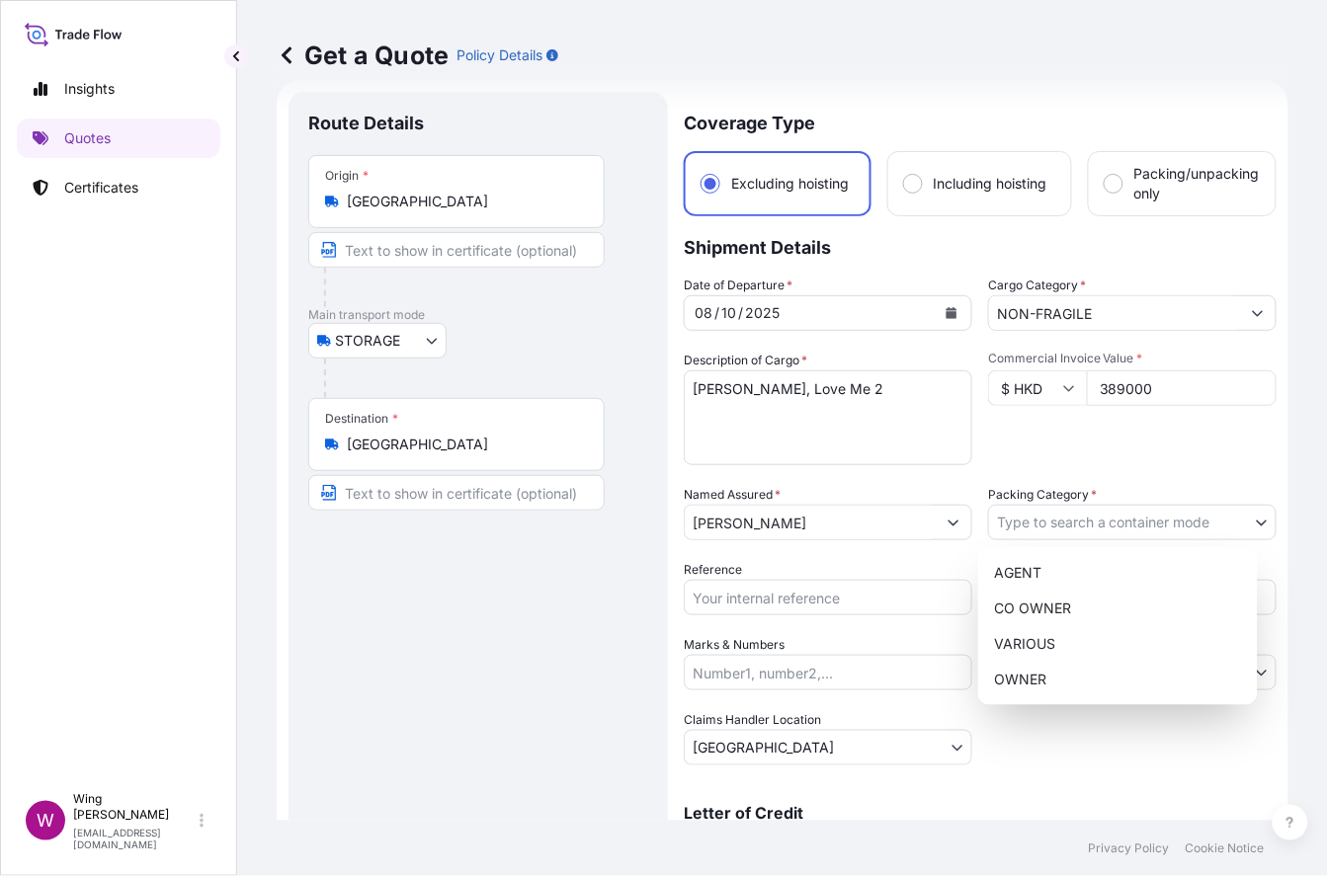
click at [1010, 516] on body "Insights Quotes Certificates W Wing Lee [EMAIL_ADDRESS][DOMAIN_NAME] Get a Quot…" at bounding box center [664, 438] width 1328 height 876
click at [1047, 702] on div "AGENT CO OWNER VARIOUS OWNER" at bounding box center [1118, 626] width 280 height 158
click at [1040, 678] on div "OWNER" at bounding box center [1118, 680] width 264 height 36
select select "27"
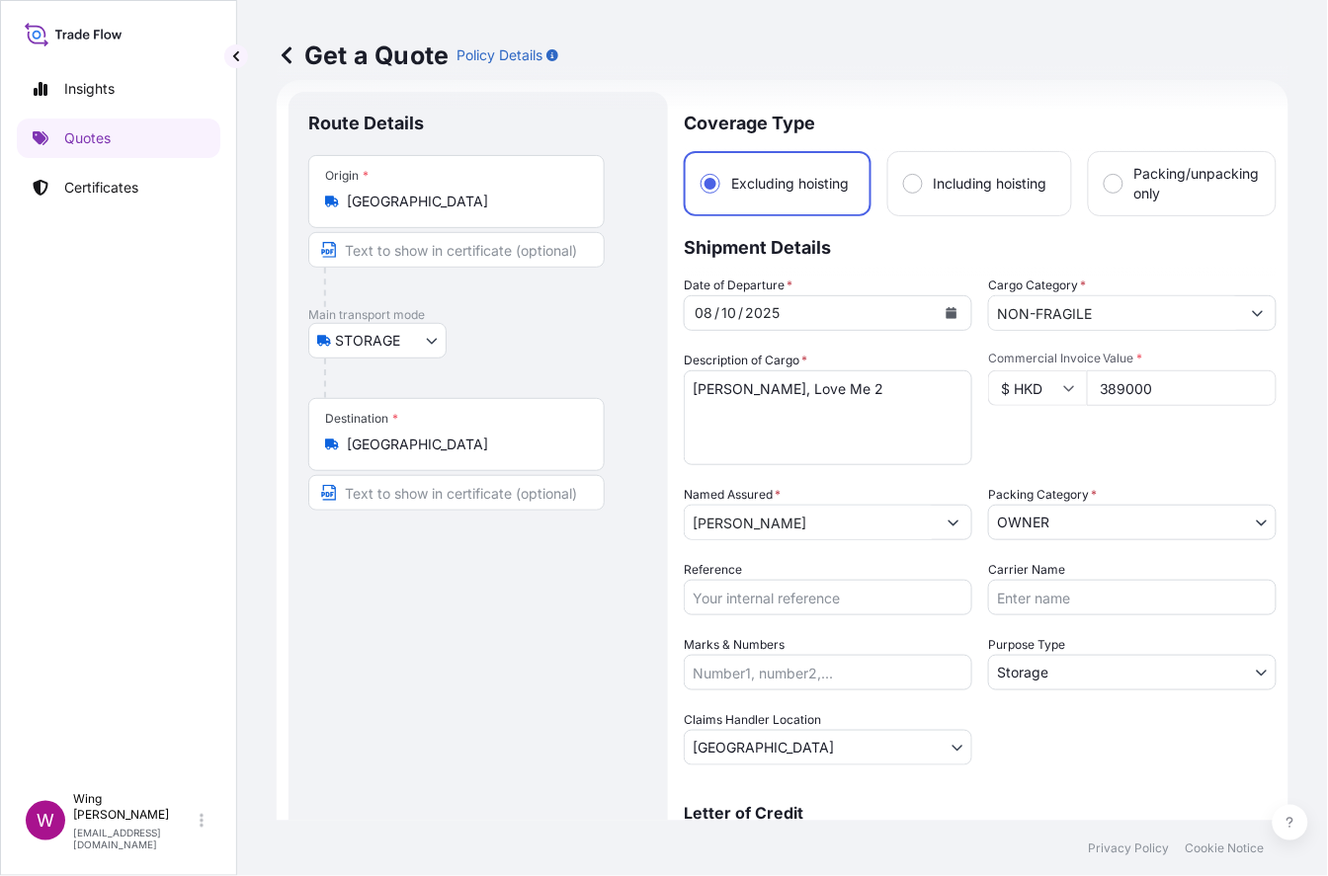
click at [1035, 721] on div "Date of Departure * [DATE] Cargo Category * NON-FRAGILE Description of Cargo * …" at bounding box center [980, 521] width 593 height 490
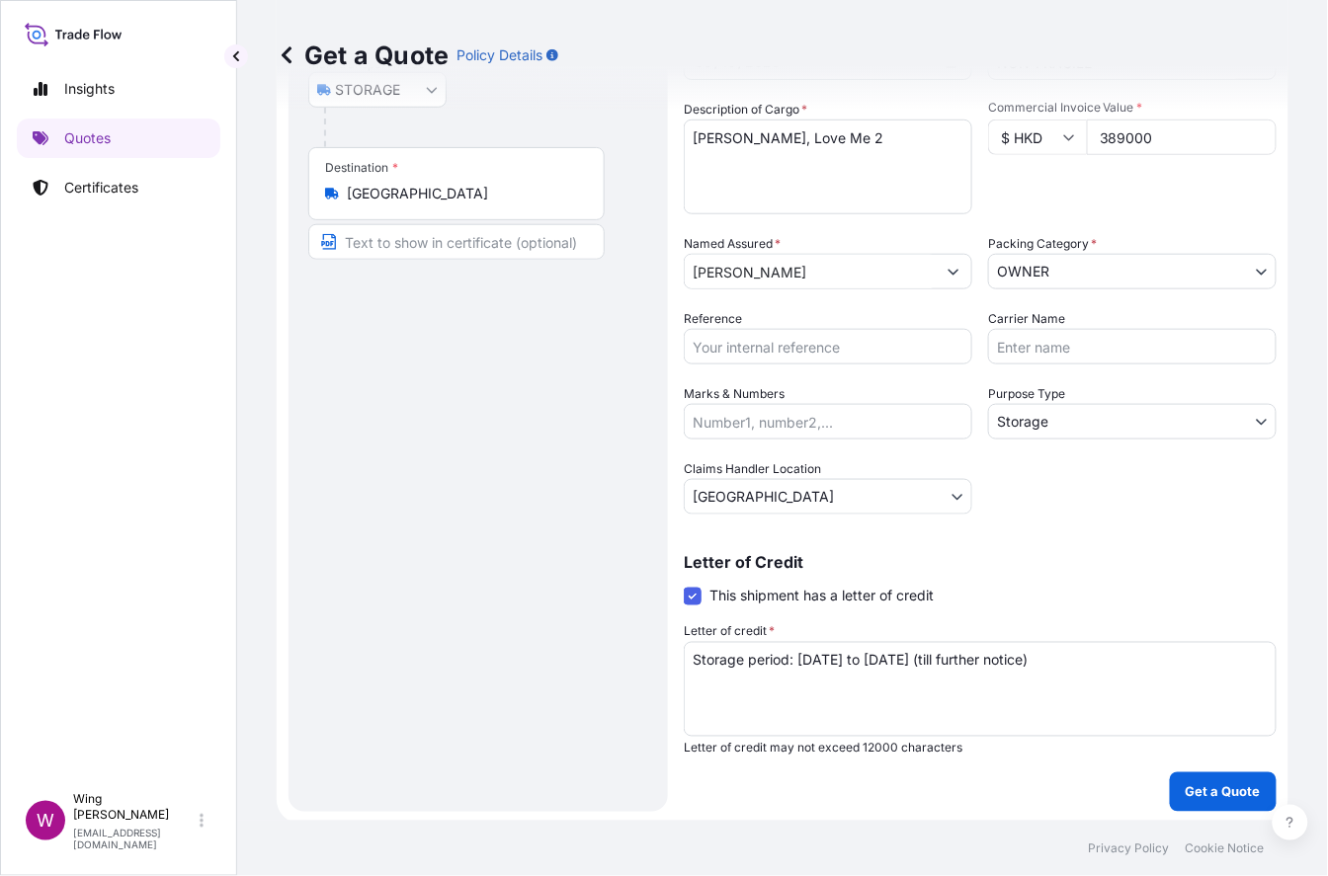
scroll to position [283, 0]
click at [1111, 788] on p "Get a Quote" at bounding box center [1222, 790] width 75 height 20
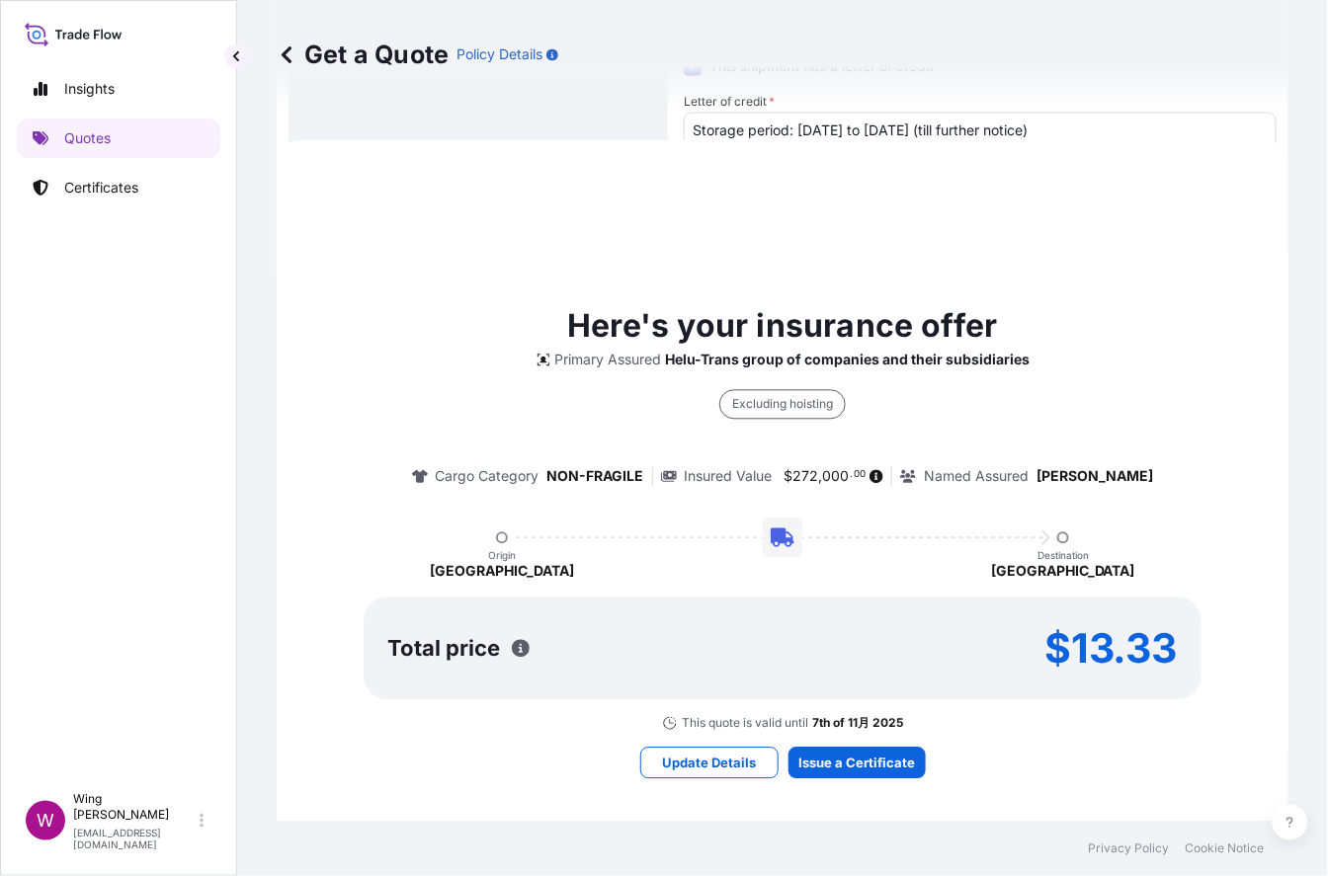
scroll to position [851, 0]
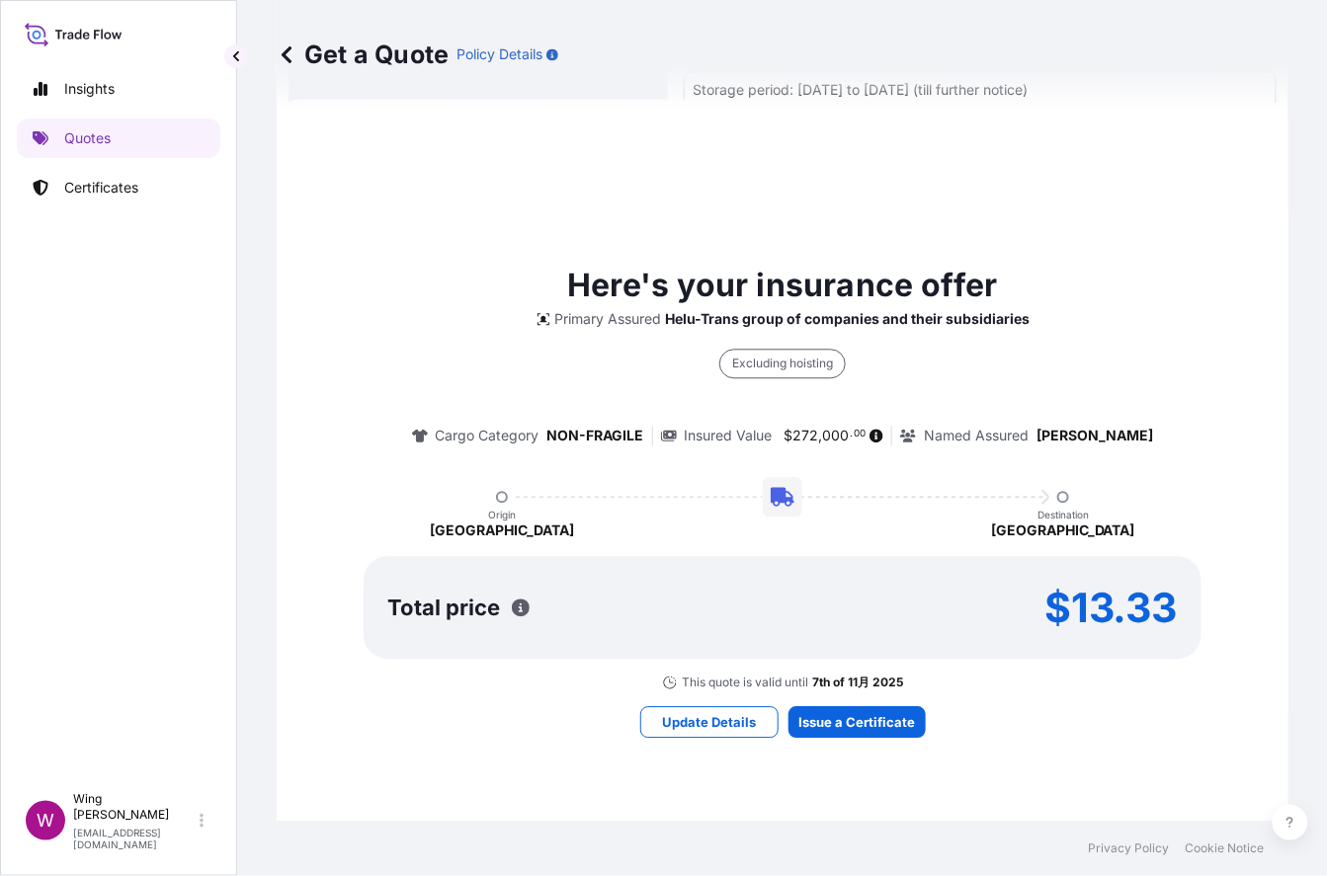
click at [938, 573] on div "Total price $13.33" at bounding box center [783, 608] width 838 height 103
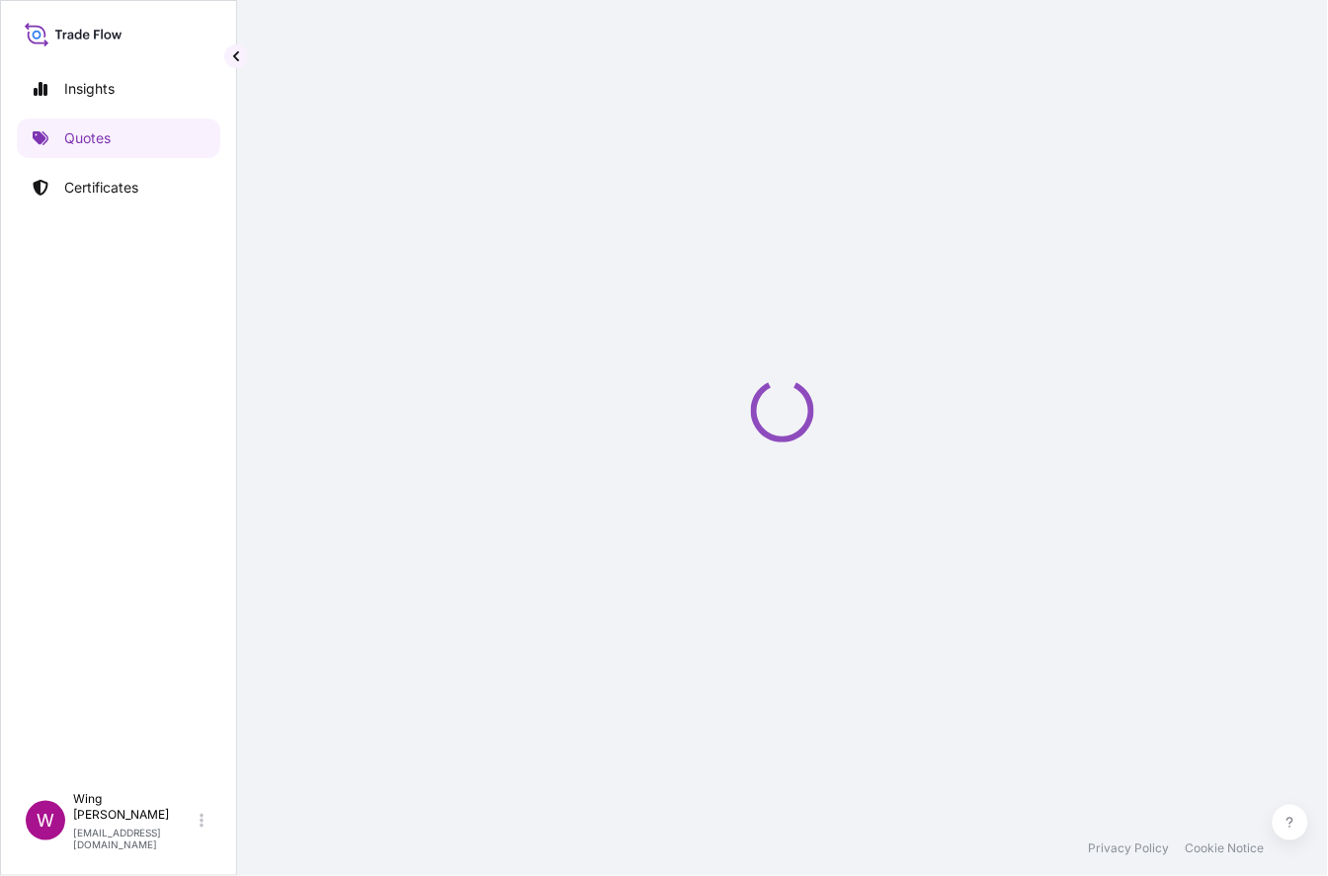
select select "STORAGE"
select select "Transit"
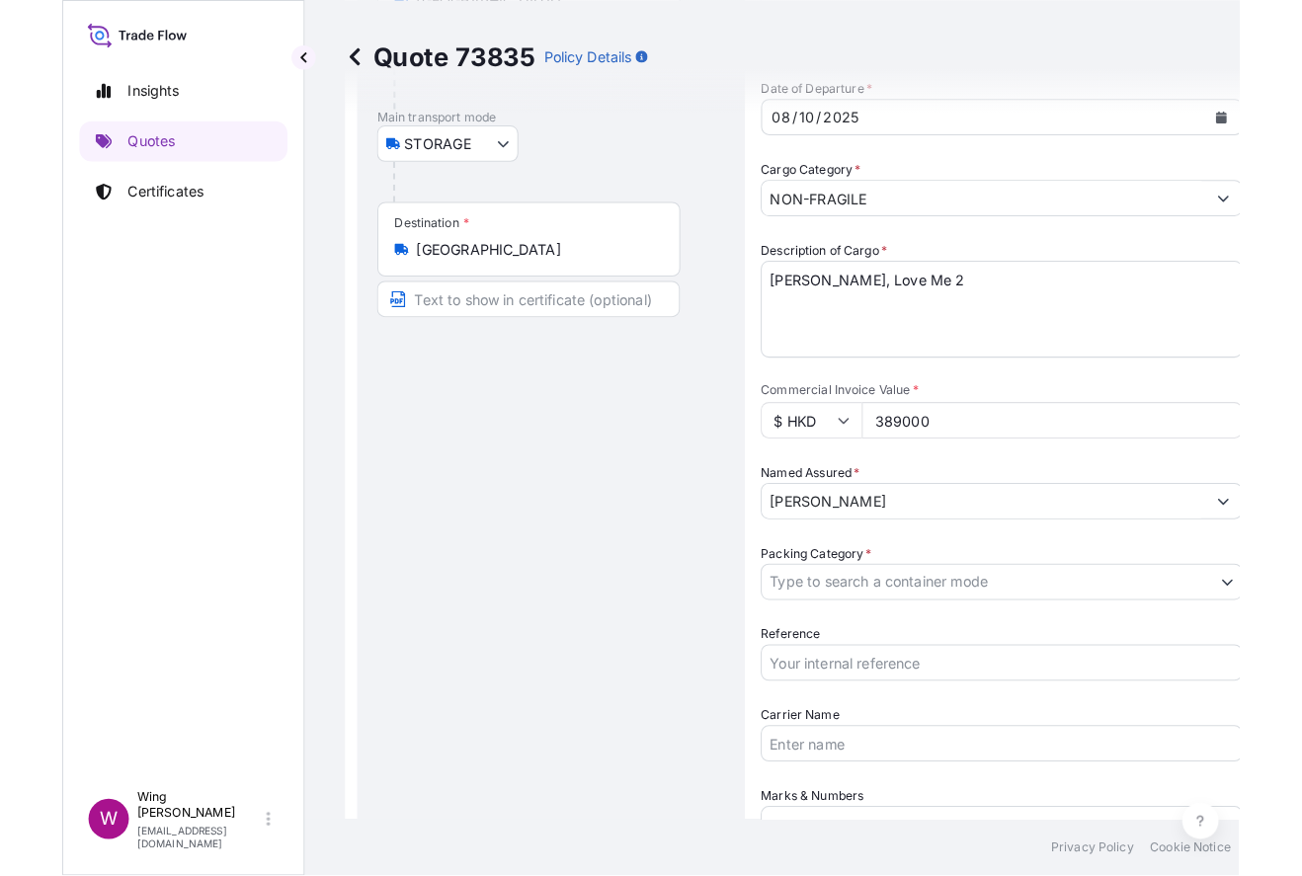
scroll to position [263, 0]
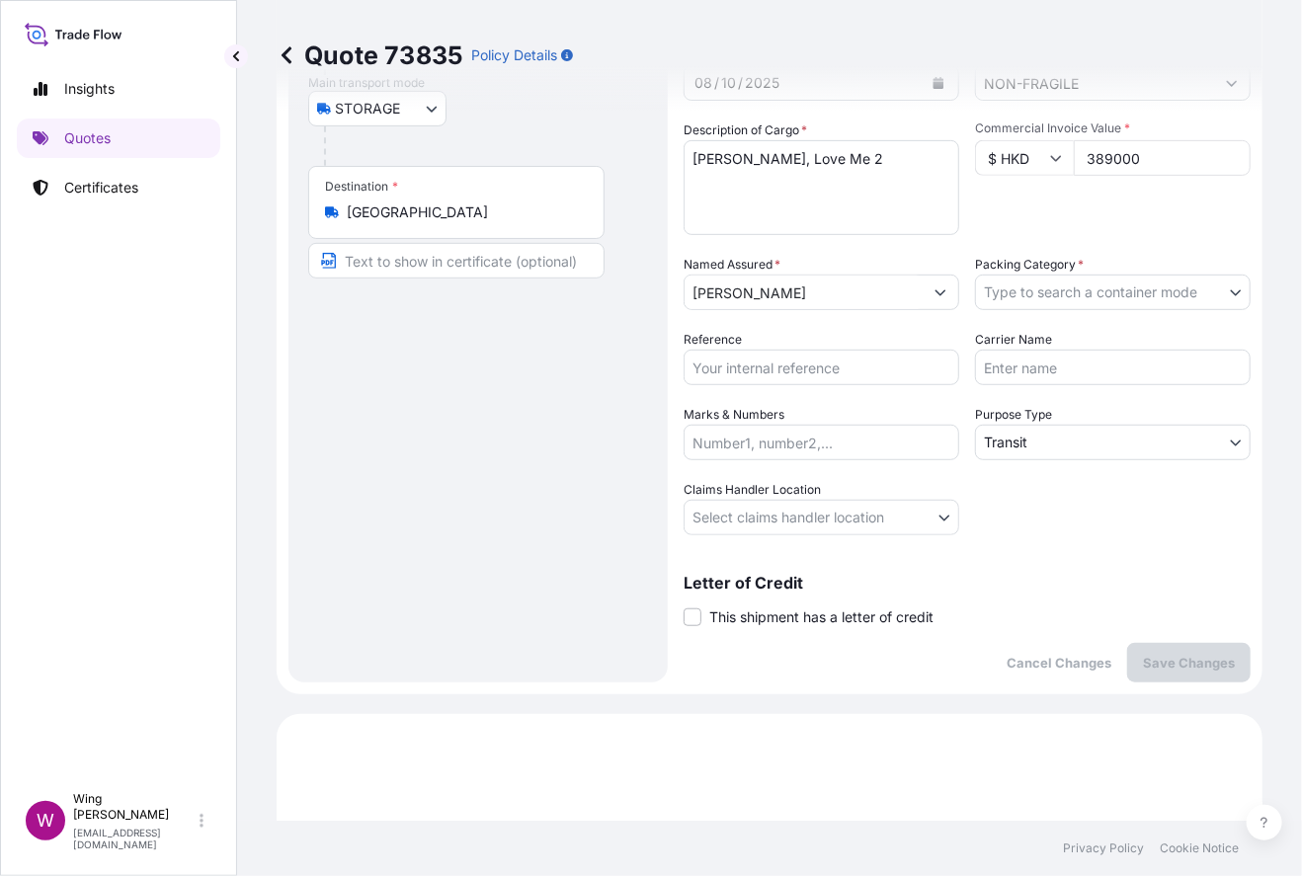
click at [1041, 293] on body "Insights Quotes Certificates W Wing Lee [EMAIL_ADDRESS][DOMAIN_NAME] Quote 7383…" at bounding box center [651, 438] width 1302 height 876
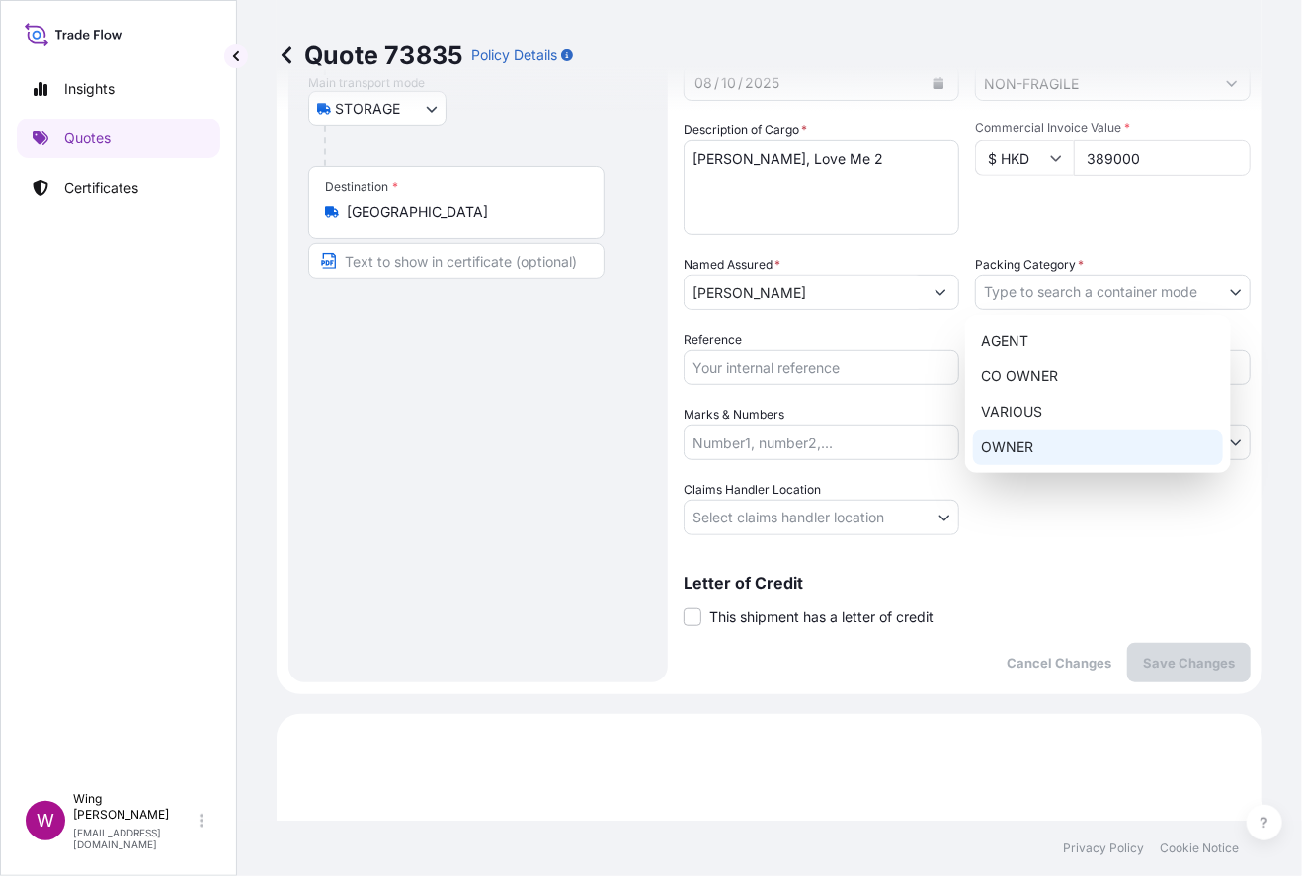
click at [1029, 442] on div "OWNER" at bounding box center [1098, 448] width 250 height 36
select select "27"
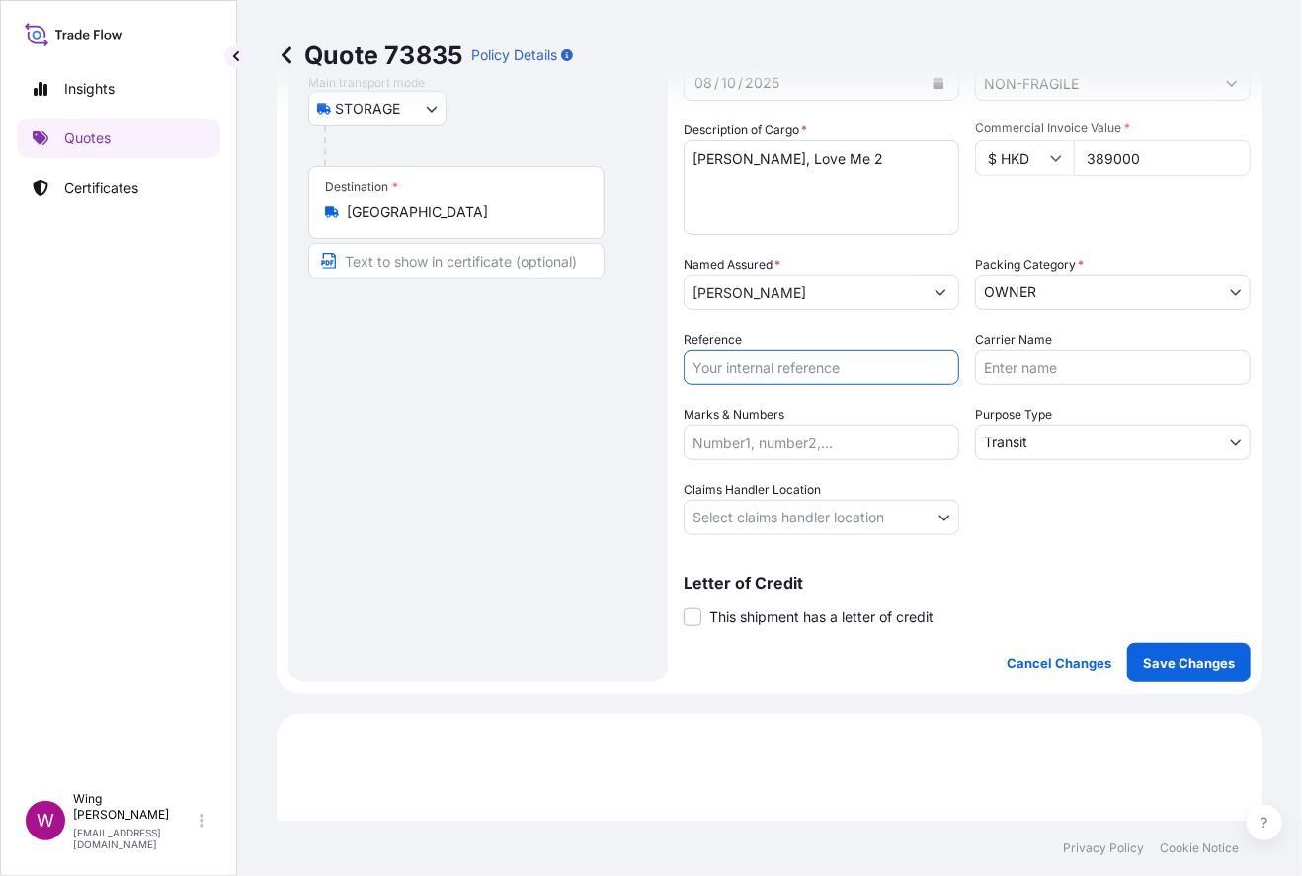
click at [784, 352] on input "Reference" at bounding box center [822, 368] width 276 height 36
paste input "AMST2510789ALAL"
type input "AMST2510789ALAL"
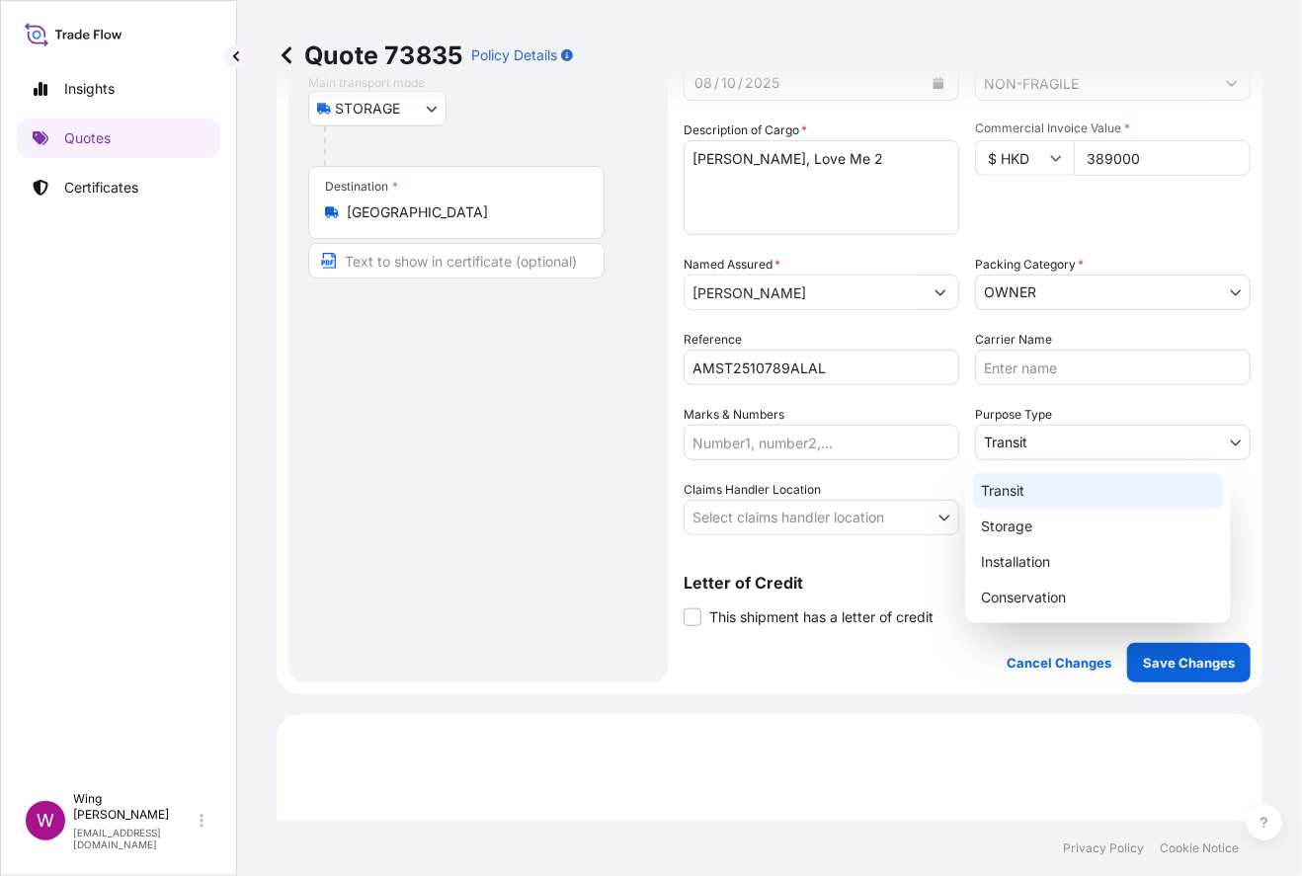
click at [1049, 426] on body "Insights Quotes Certificates W Wing Lee [EMAIL_ADDRESS][DOMAIN_NAME] Quote 7383…" at bounding box center [651, 438] width 1302 height 876
click at [1039, 515] on div "Storage" at bounding box center [1098, 527] width 250 height 36
select select "Storage"
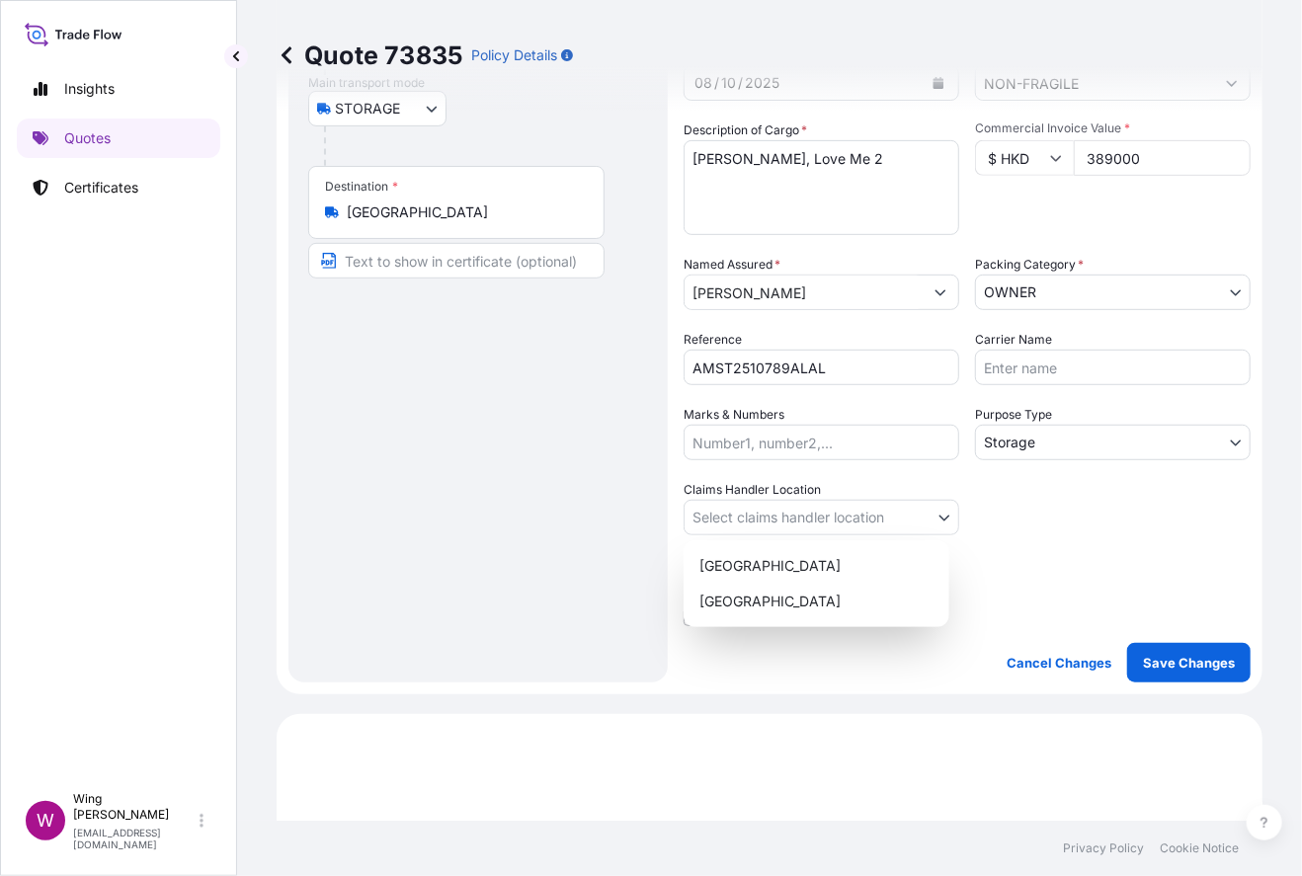
click at [786, 514] on body "Insights Quotes Certificates W Wing Lee [EMAIL_ADDRESS][DOMAIN_NAME] Quote 7383…" at bounding box center [651, 438] width 1302 height 876
click at [776, 556] on div "[GEOGRAPHIC_DATA]" at bounding box center [816, 566] width 250 height 36
select select "[GEOGRAPHIC_DATA]"
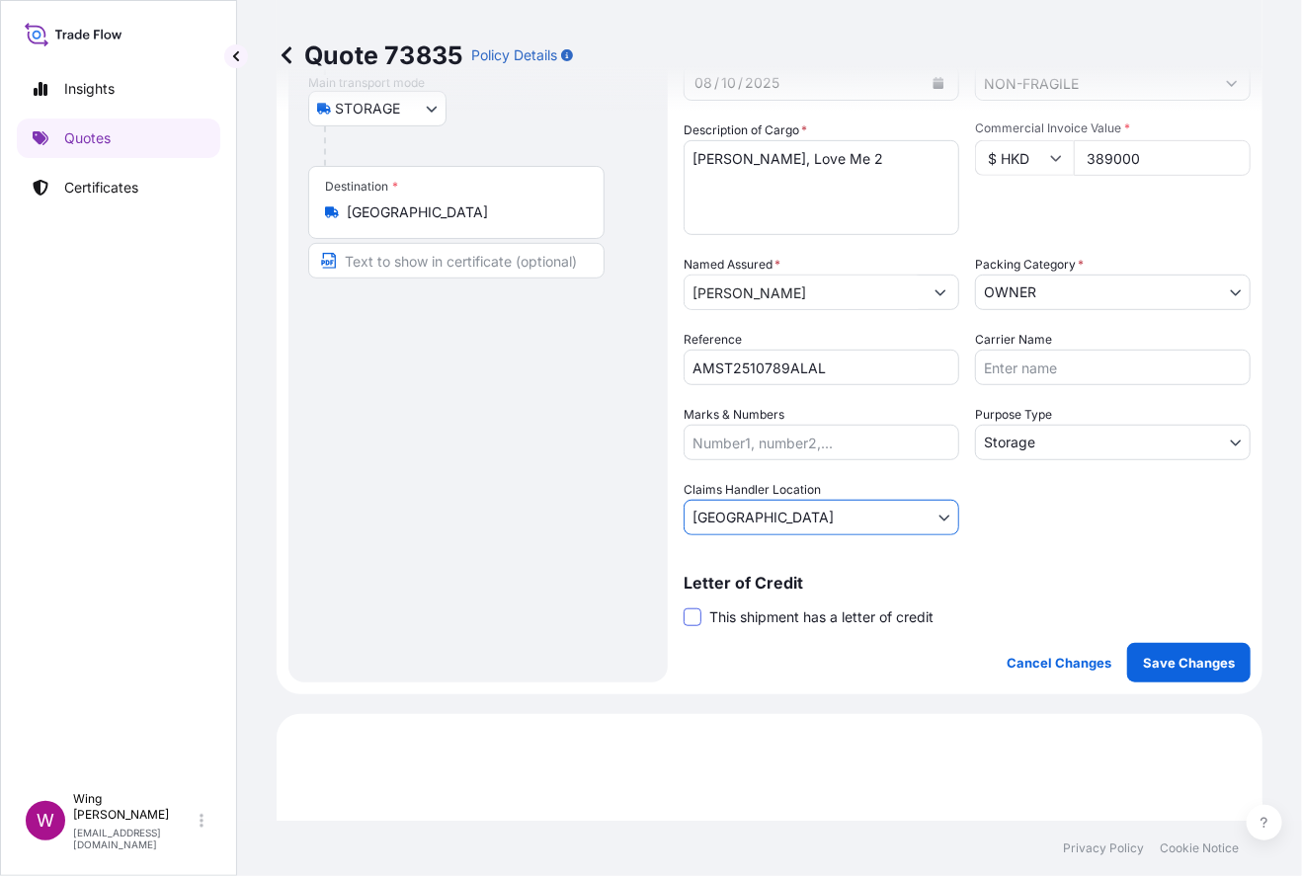
click at [696, 611] on span at bounding box center [693, 617] width 18 height 18
click at [684, 607] on input "This shipment has a letter of credit" at bounding box center [684, 607] width 0 height 0
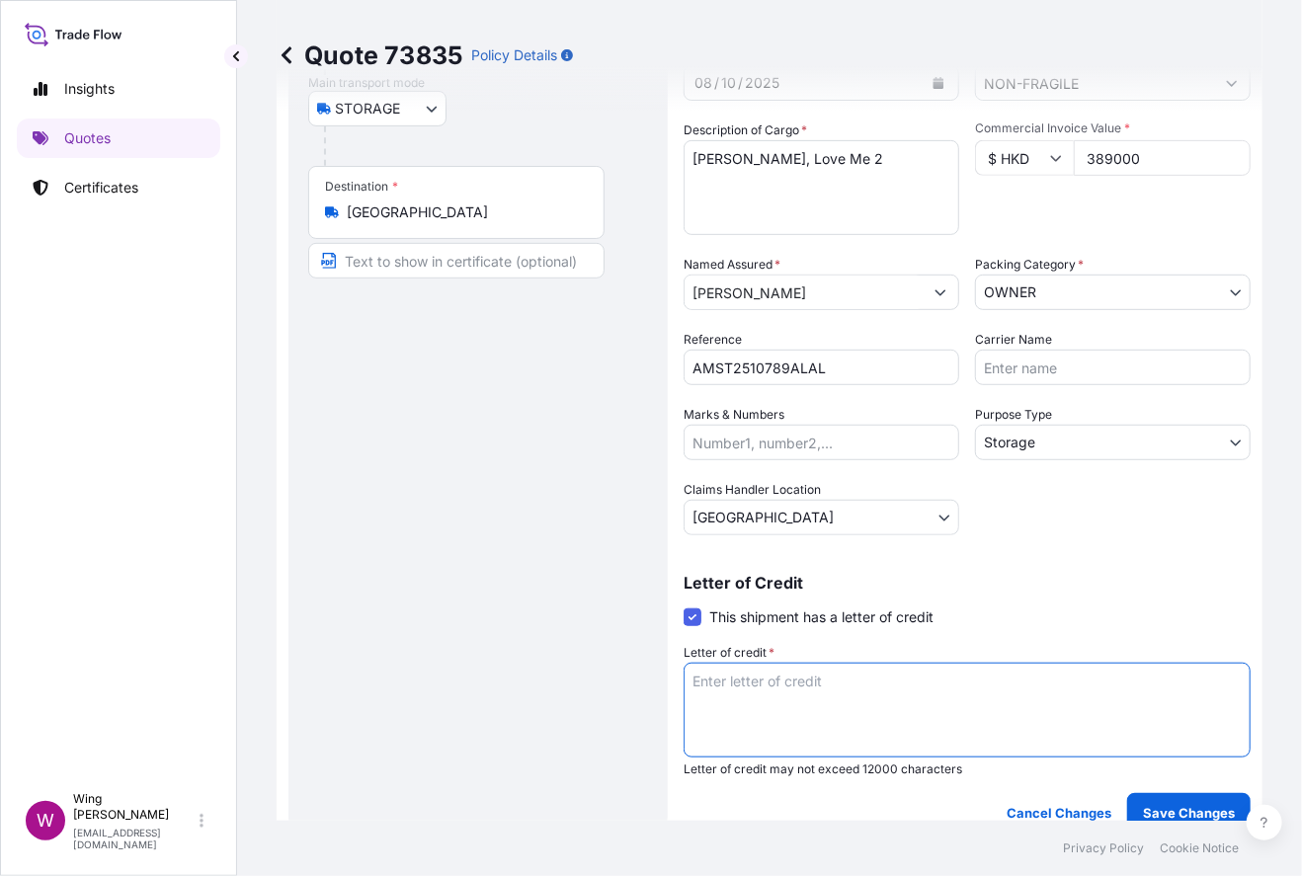
click at [1039, 688] on textarea "Letter of credit *" at bounding box center [967, 710] width 567 height 95
paste textarea "Storage period: [DATE] to [DATE] (till further notice)"
type textarea "Storage period: [DATE] to [DATE] (till further notice)"
click at [1111, 803] on p "Save Changes" at bounding box center [1189, 813] width 92 height 20
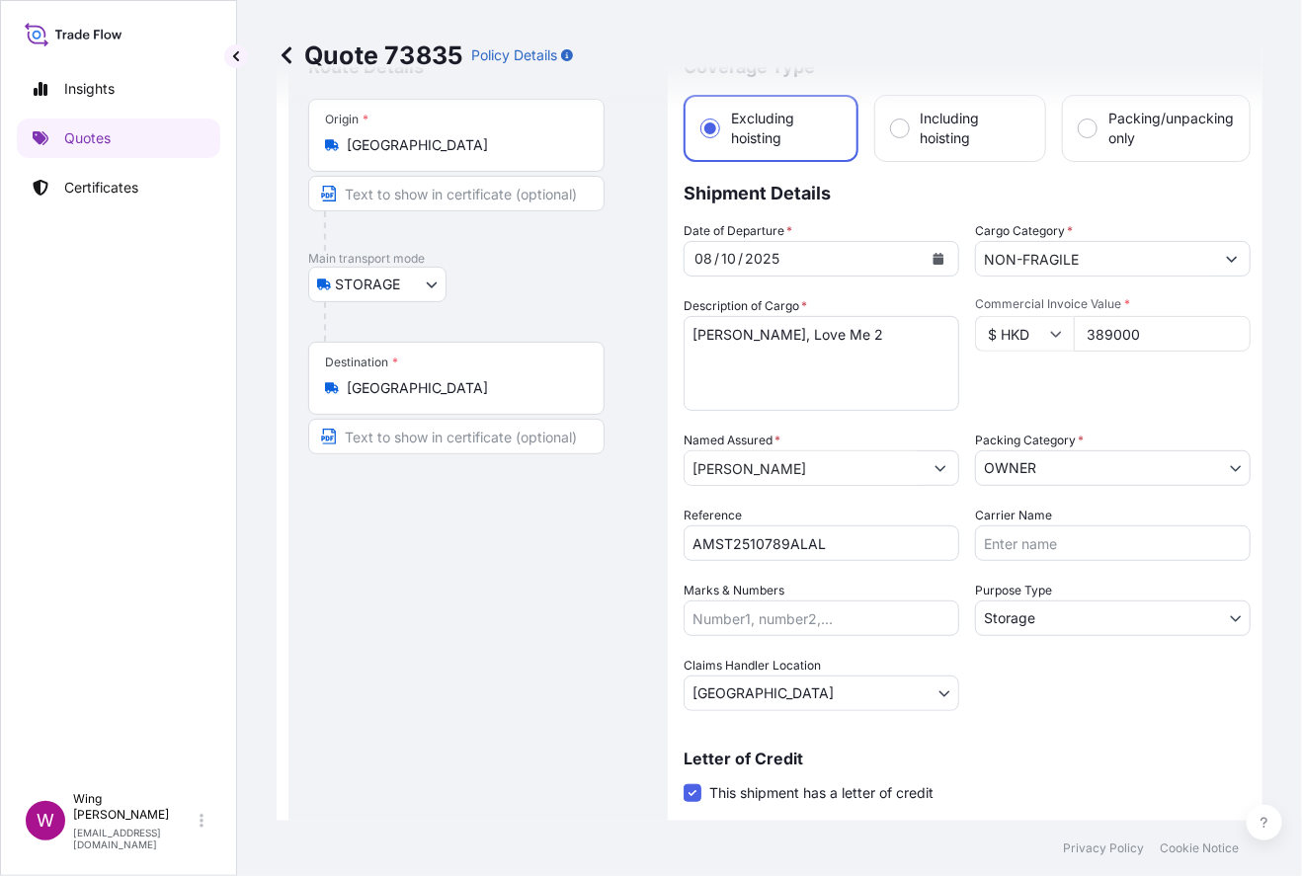
select select "STORAGE"
select select "Storage"
select select "[GEOGRAPHIC_DATA]"
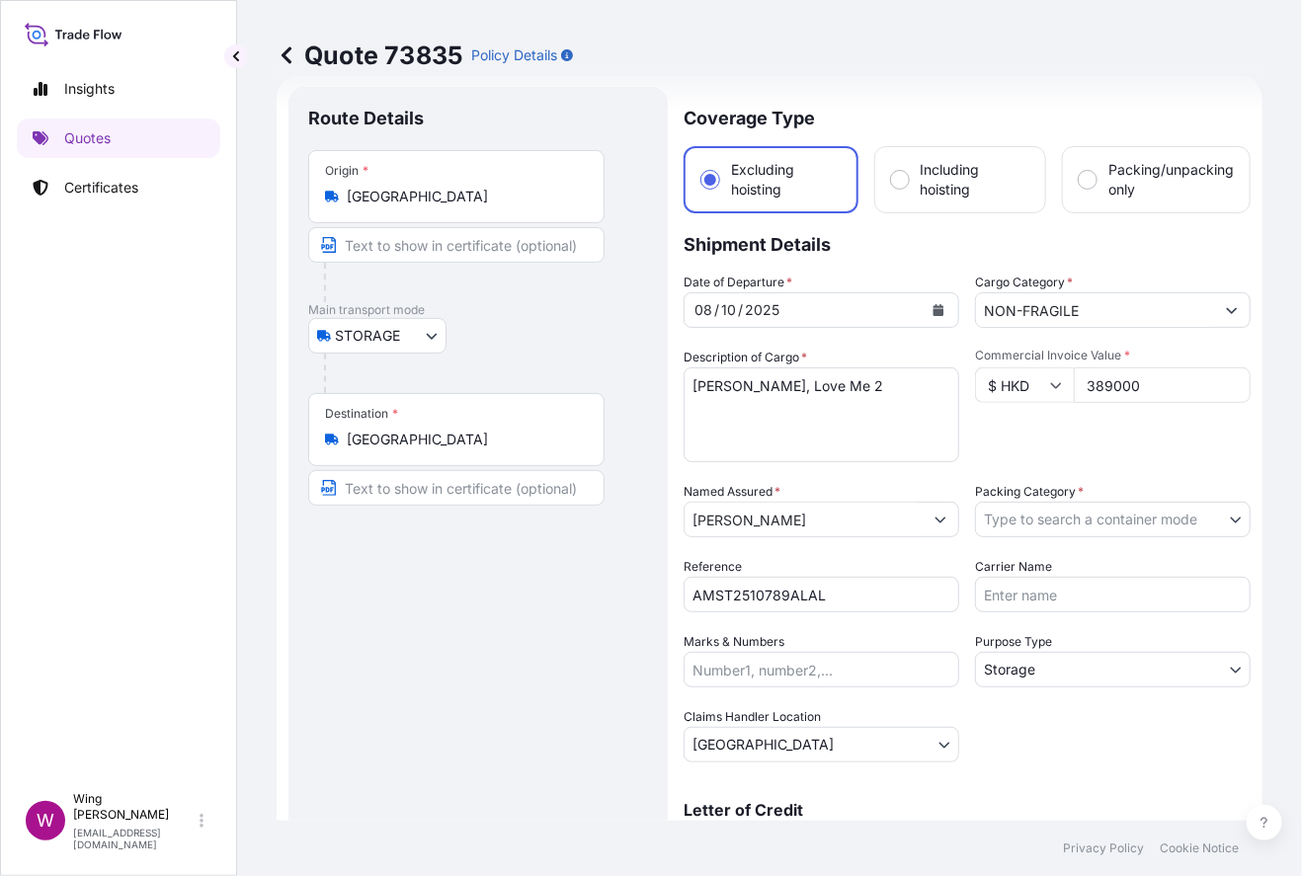
scroll to position [0, 0]
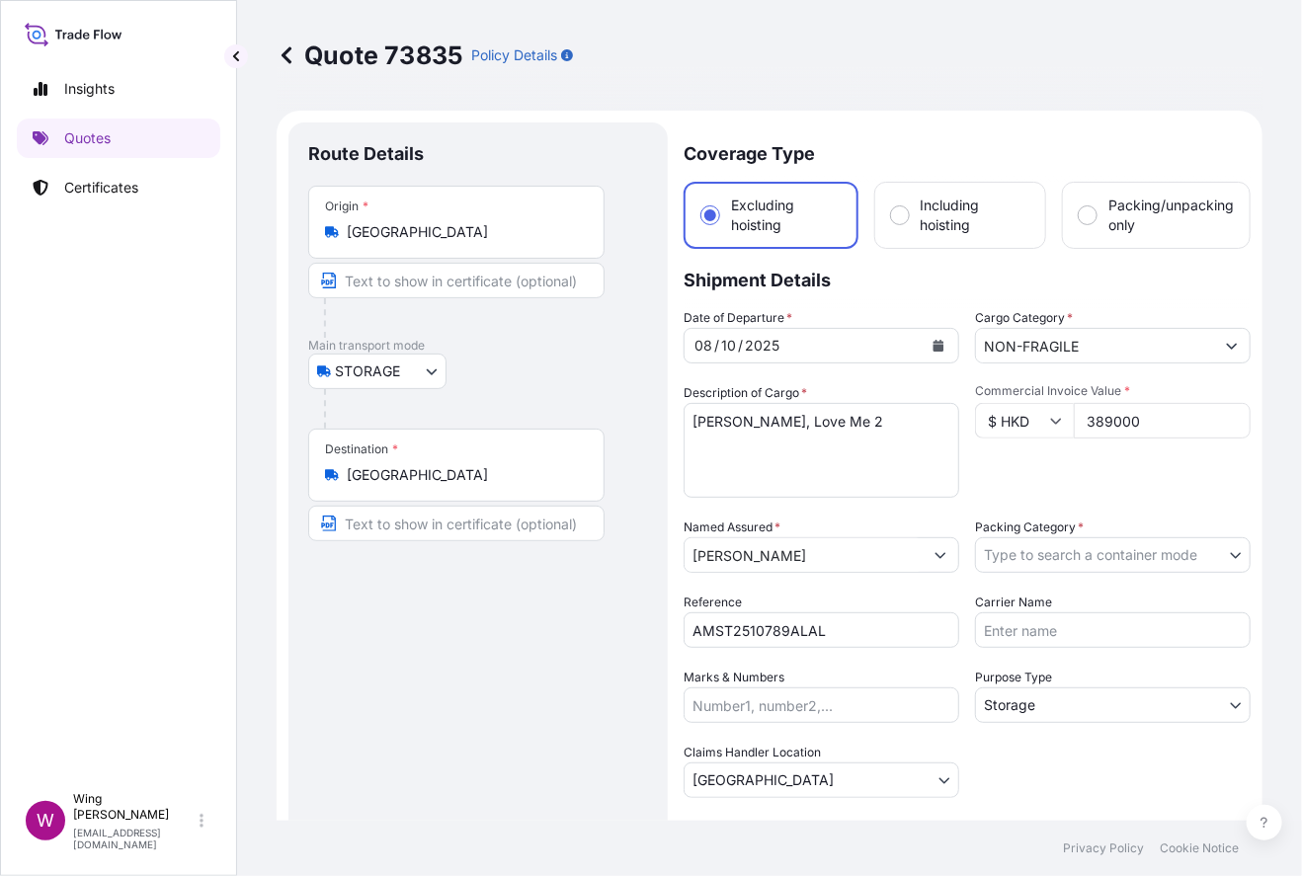
click at [1054, 566] on body "Insights Quotes Certificates W Wing Lee [EMAIL_ADDRESS][DOMAIN_NAME] Quote 7383…" at bounding box center [651, 438] width 1302 height 876
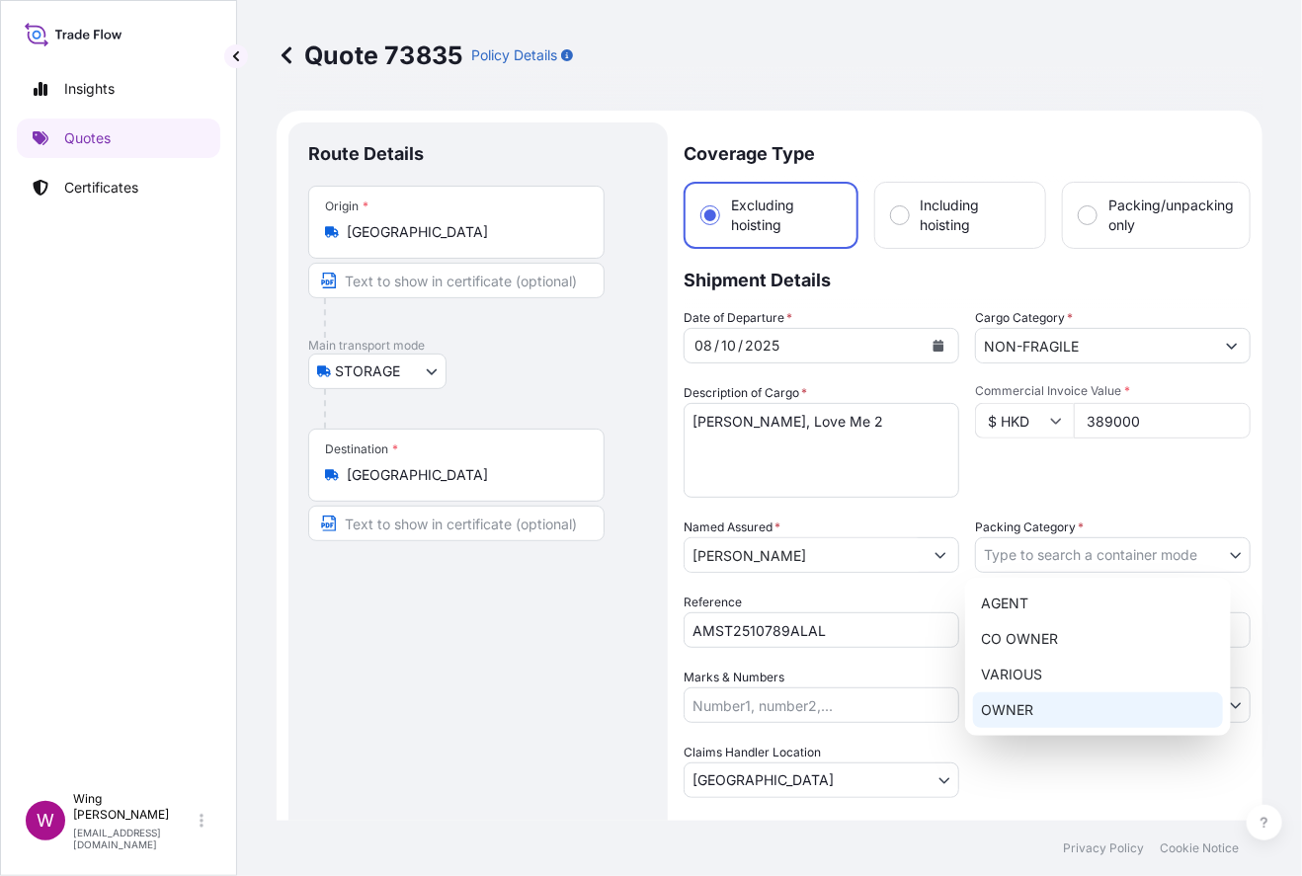
click at [1050, 703] on div "OWNER" at bounding box center [1098, 710] width 250 height 36
select select "27"
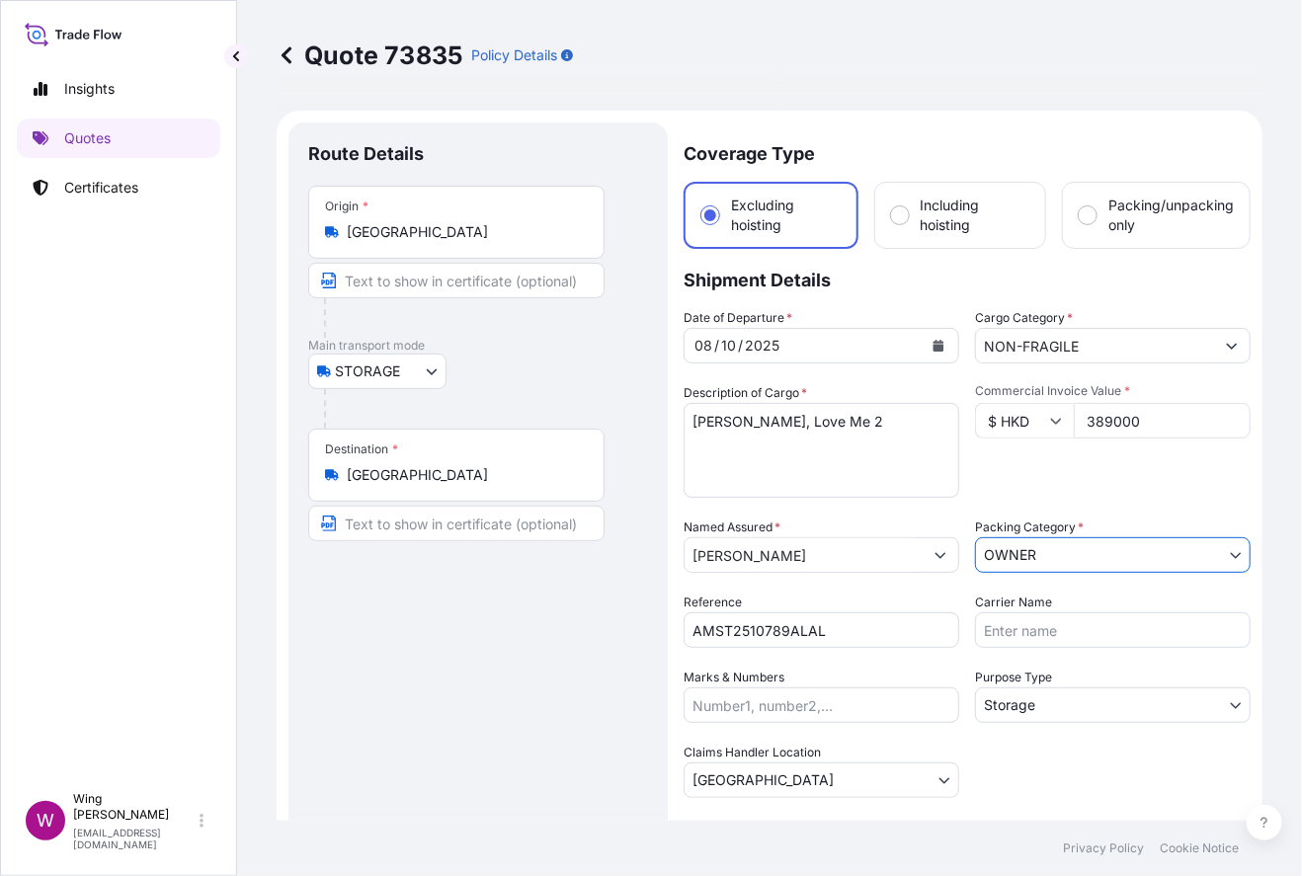
click at [420, 680] on div "Route Details Place of loading Road / [GEOGRAPHIC_DATA] / Inland Origin * [GEOG…" at bounding box center [478, 608] width 340 height 933
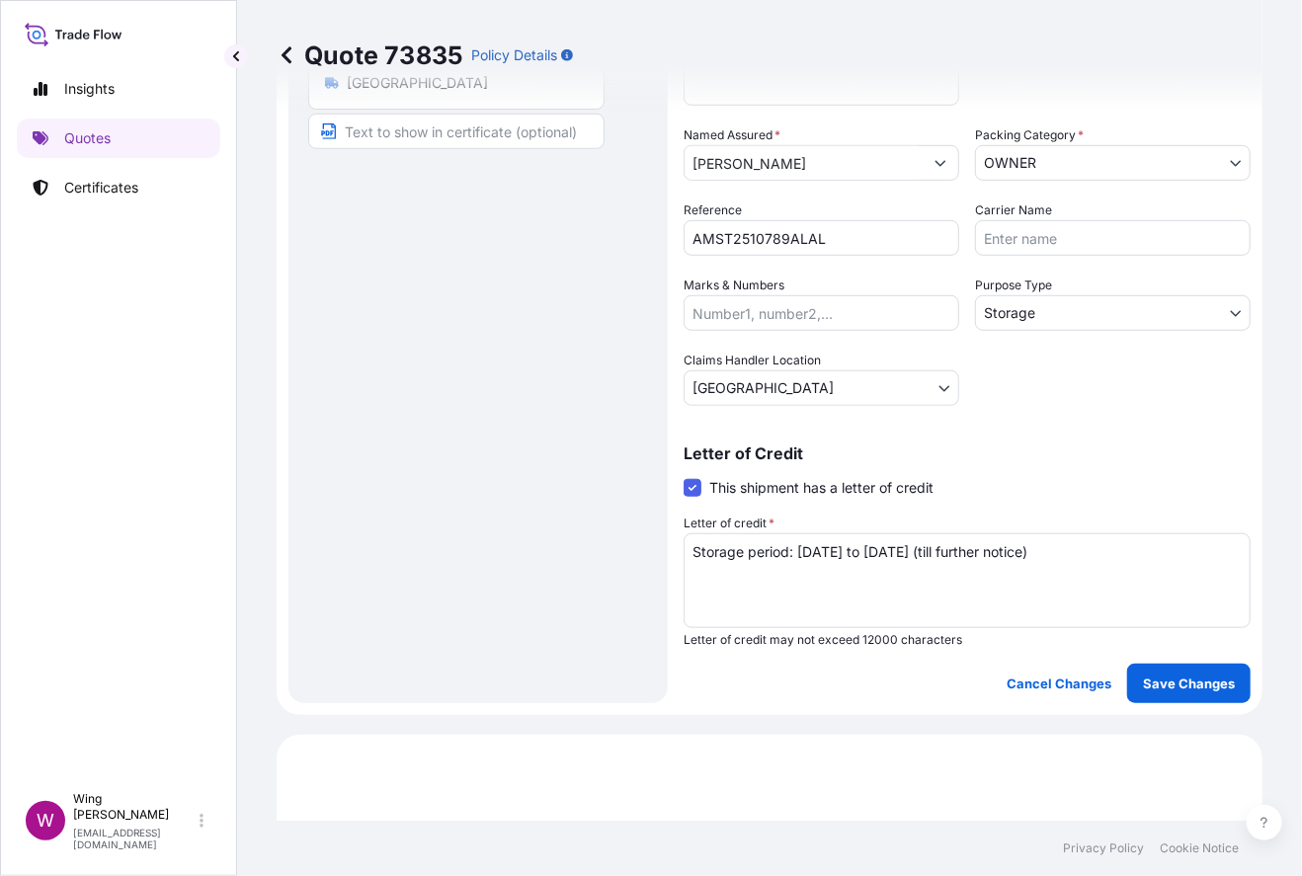
scroll to position [394, 0]
click at [1111, 684] on button "Save Changes" at bounding box center [1188, 682] width 123 height 40
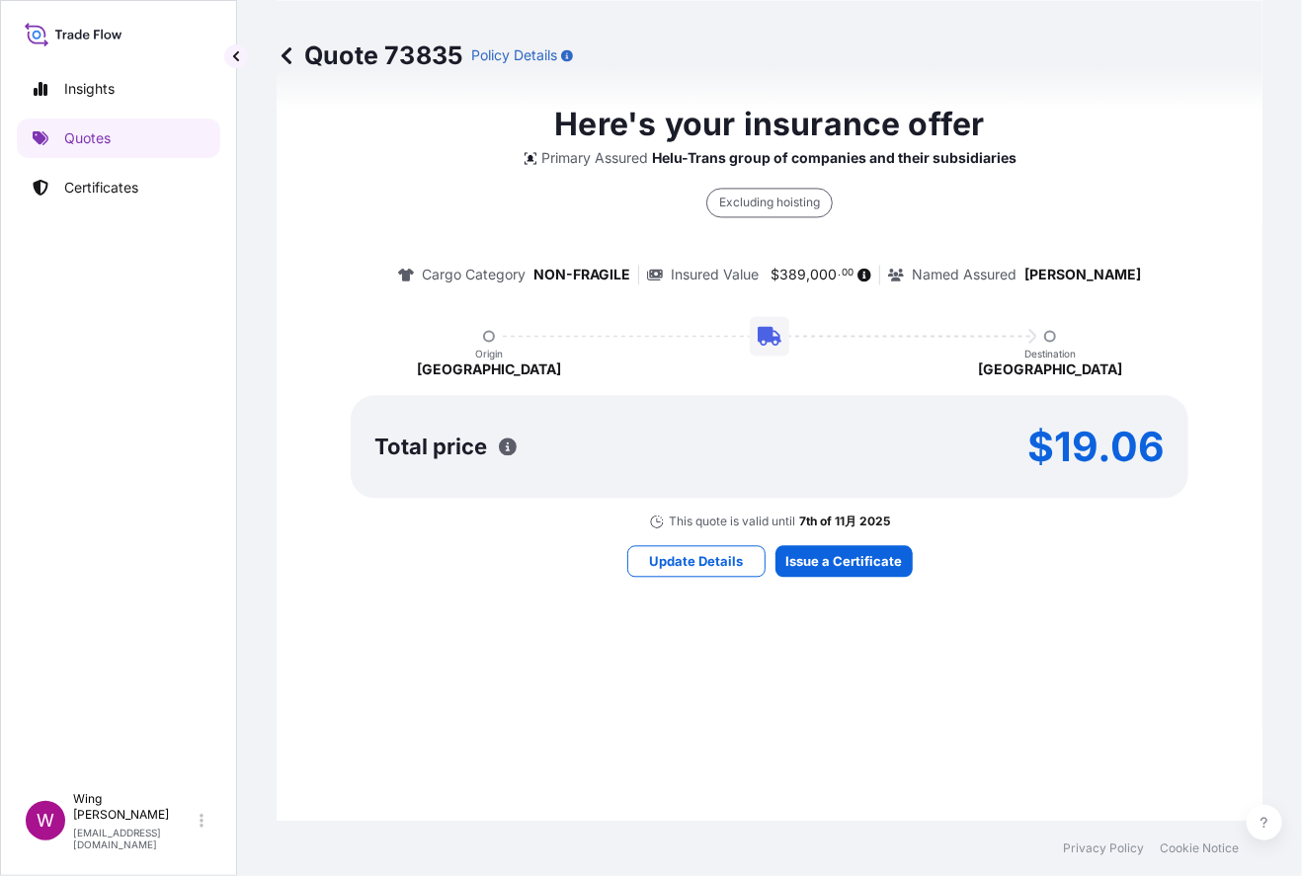
select select "STORAGE"
select select "Storage"
select select "[GEOGRAPHIC_DATA]"
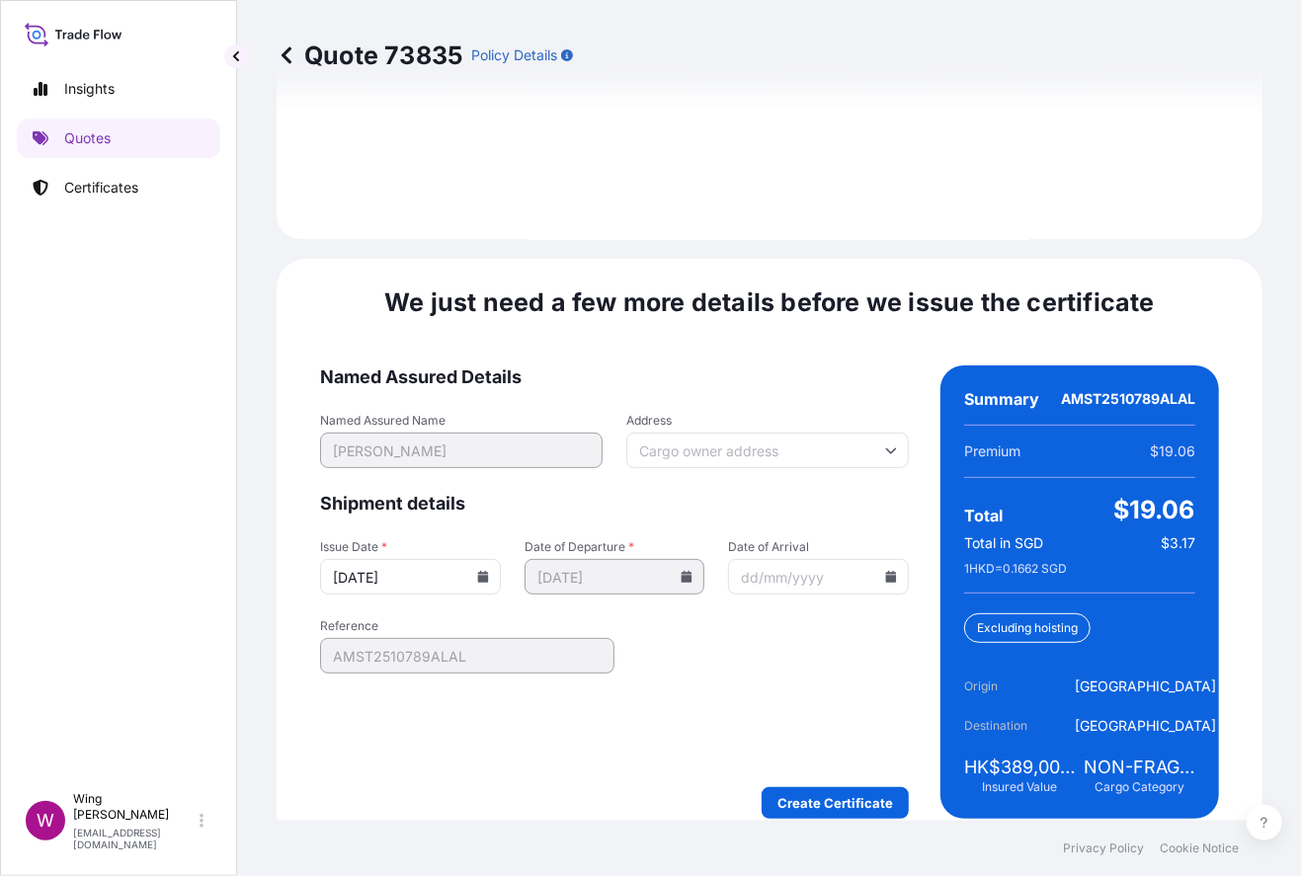
scroll to position [3045, 0]
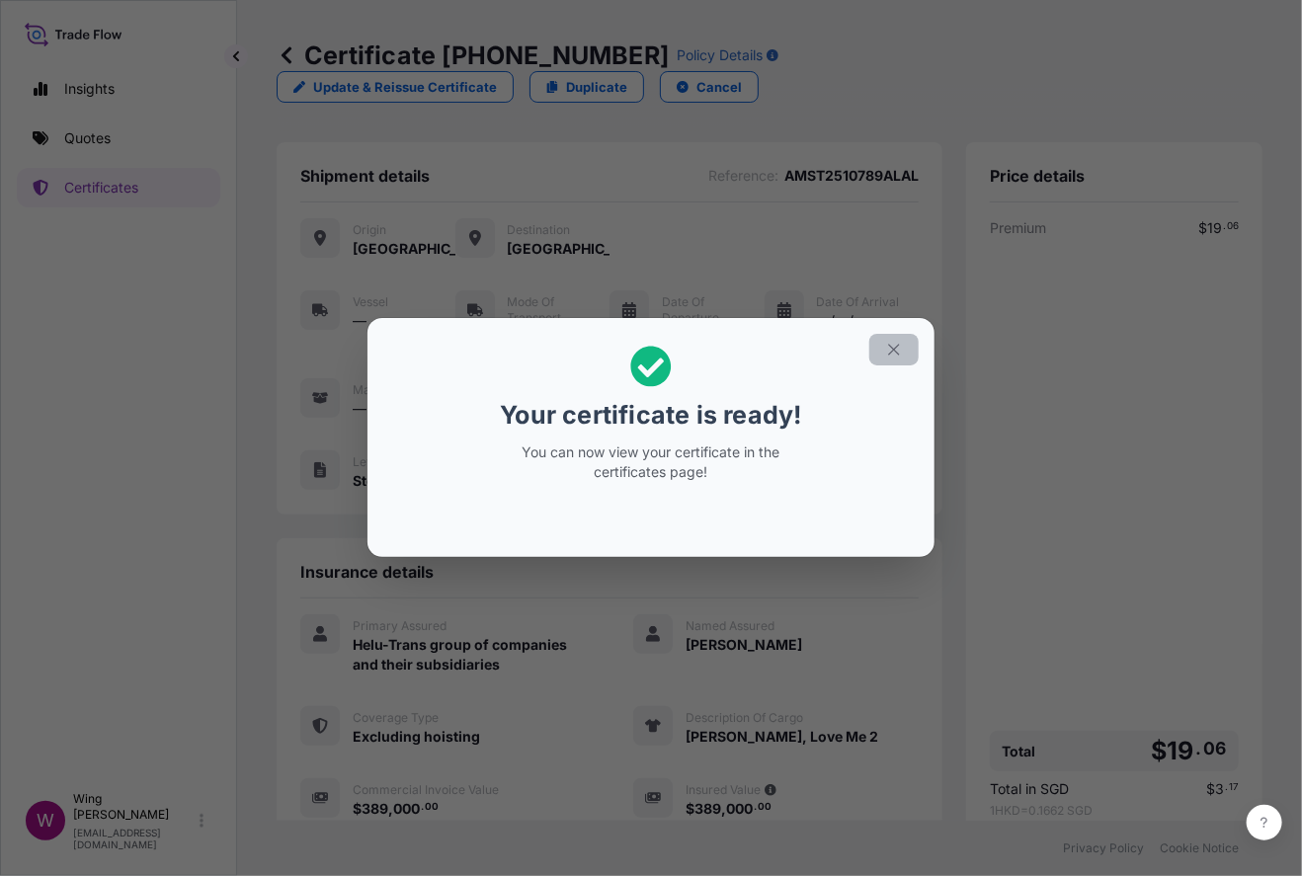
click at [903, 363] on button "button" at bounding box center [893, 350] width 49 height 32
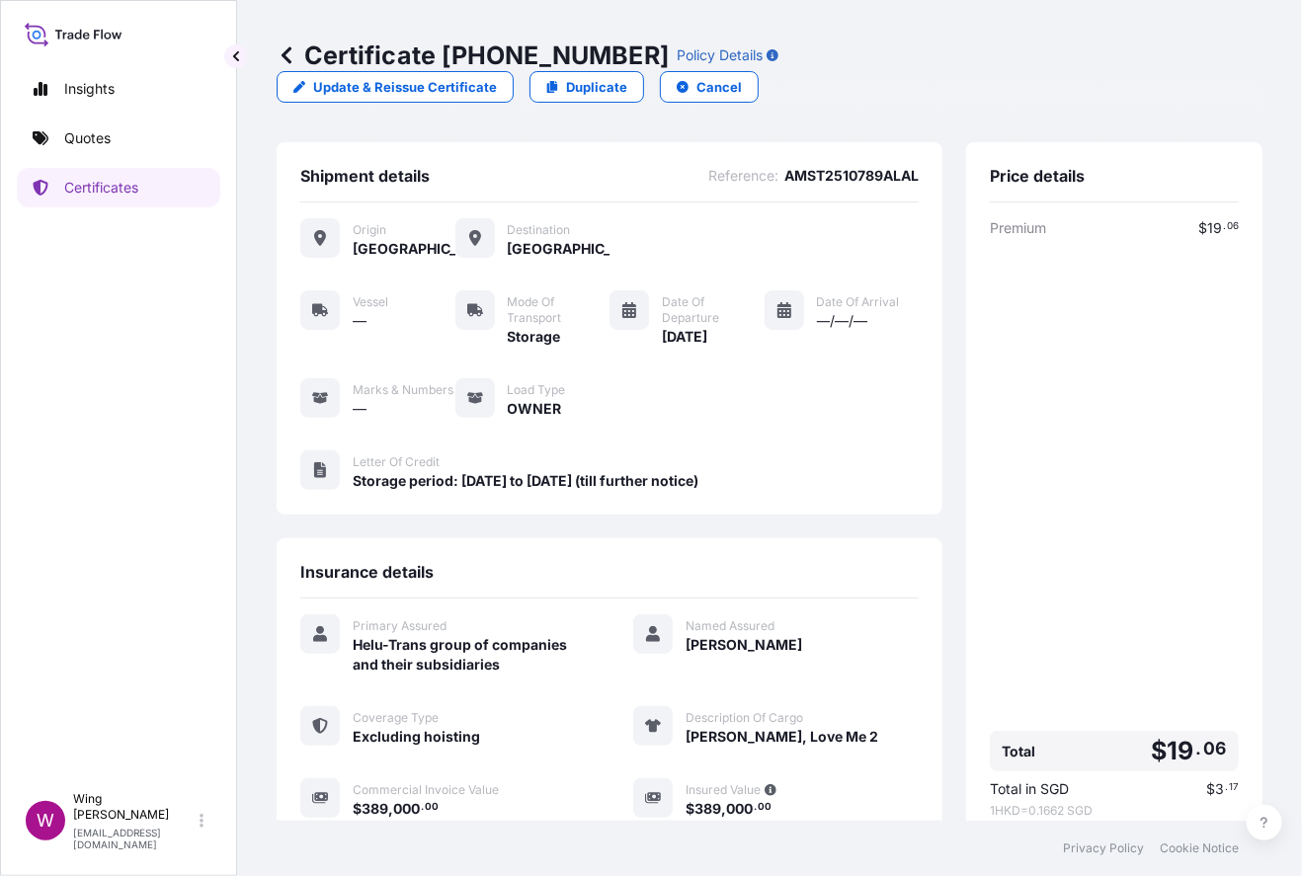
scroll to position [213, 0]
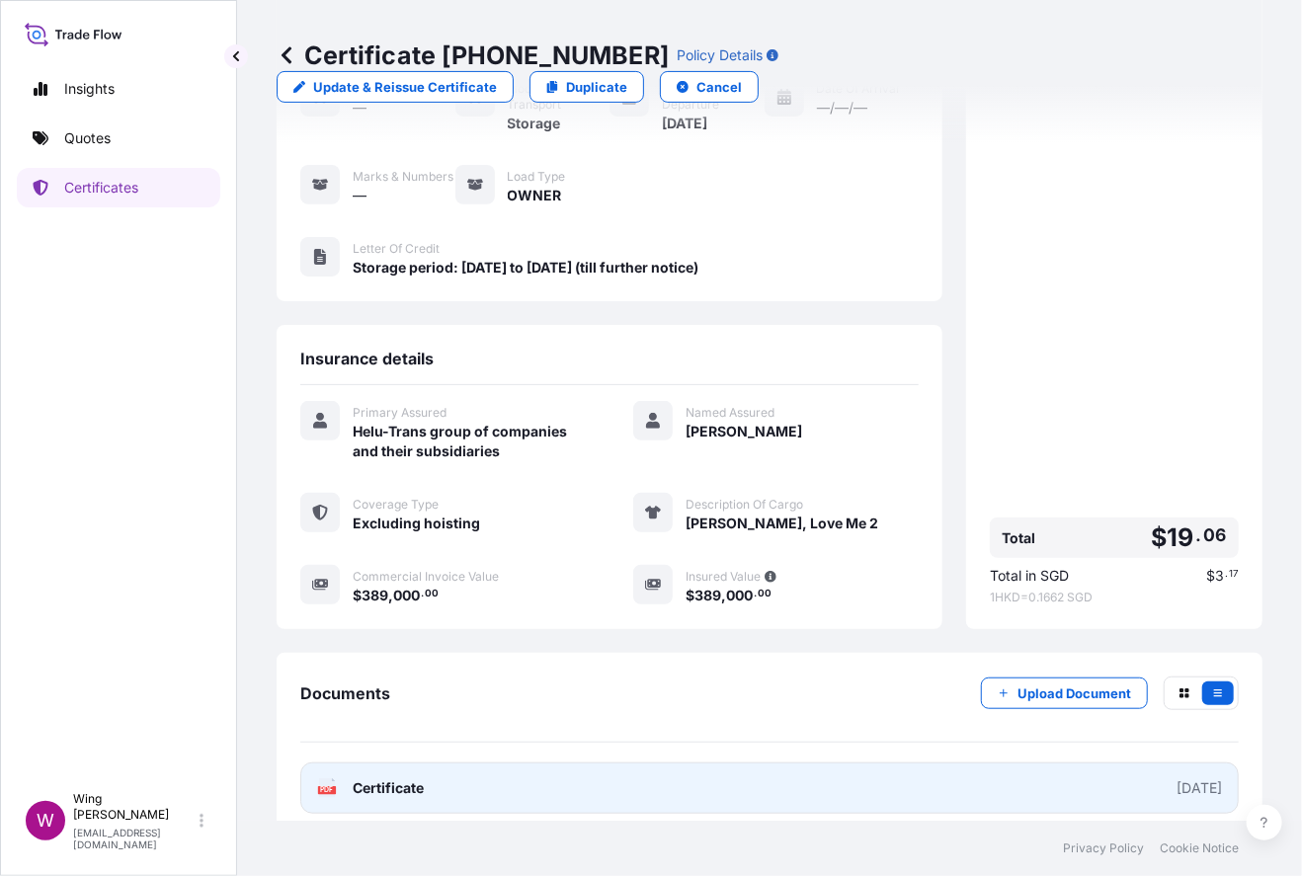
click at [328, 787] on text "PDF" at bounding box center [327, 790] width 13 height 7
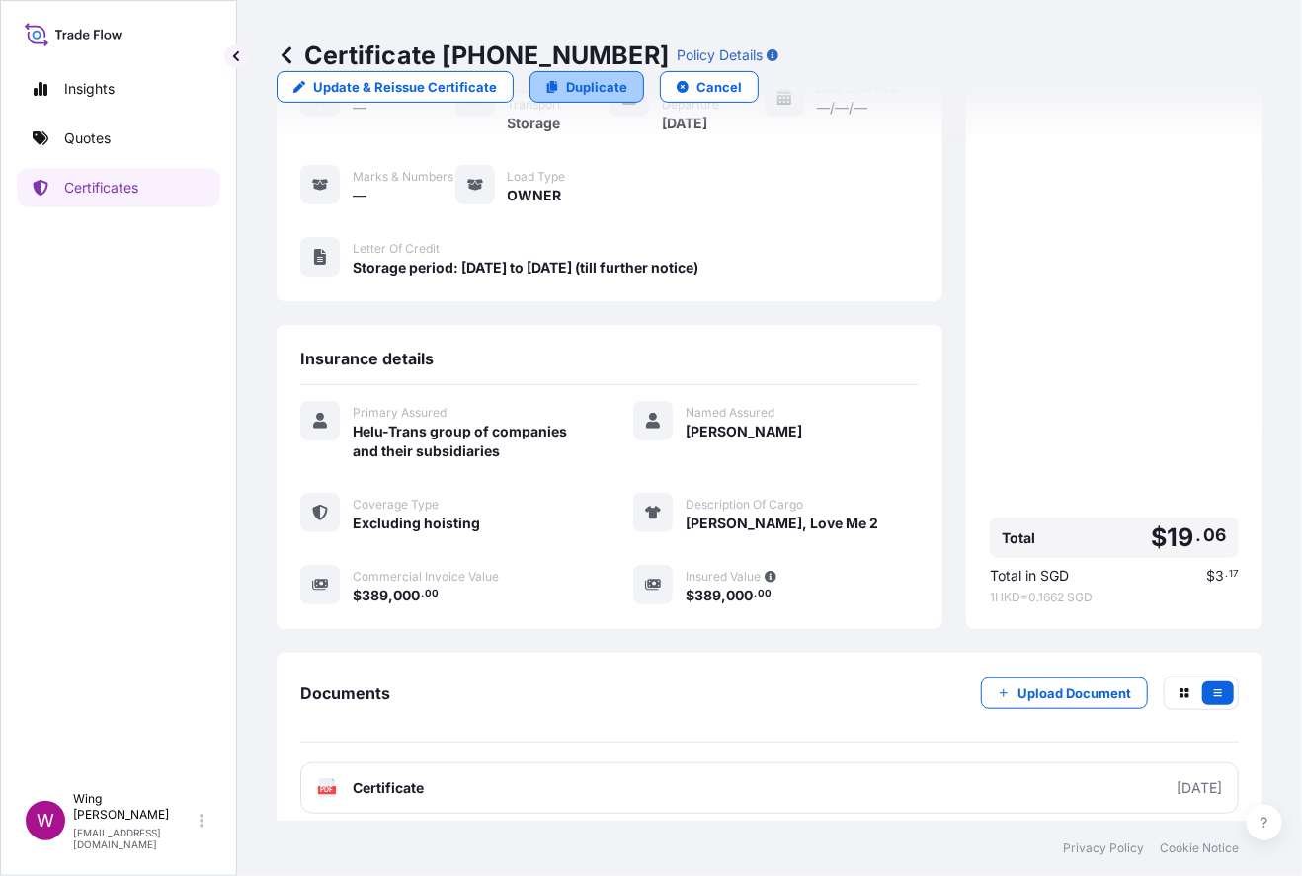
click at [627, 77] on p "Duplicate" at bounding box center [596, 87] width 61 height 20
select select "STORAGE"
select select "Storage"
select select "[GEOGRAPHIC_DATA]"
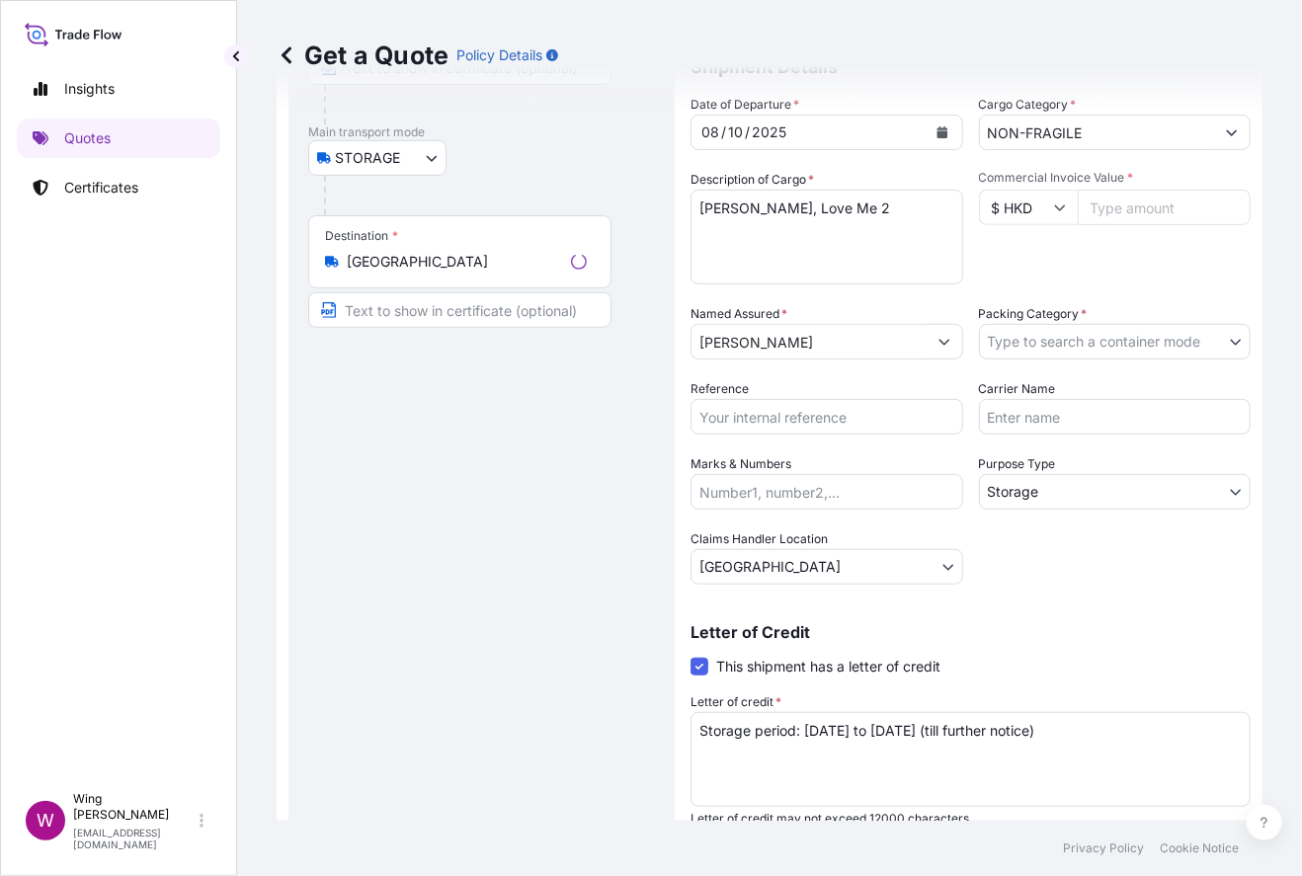
scroll to position [31, 0]
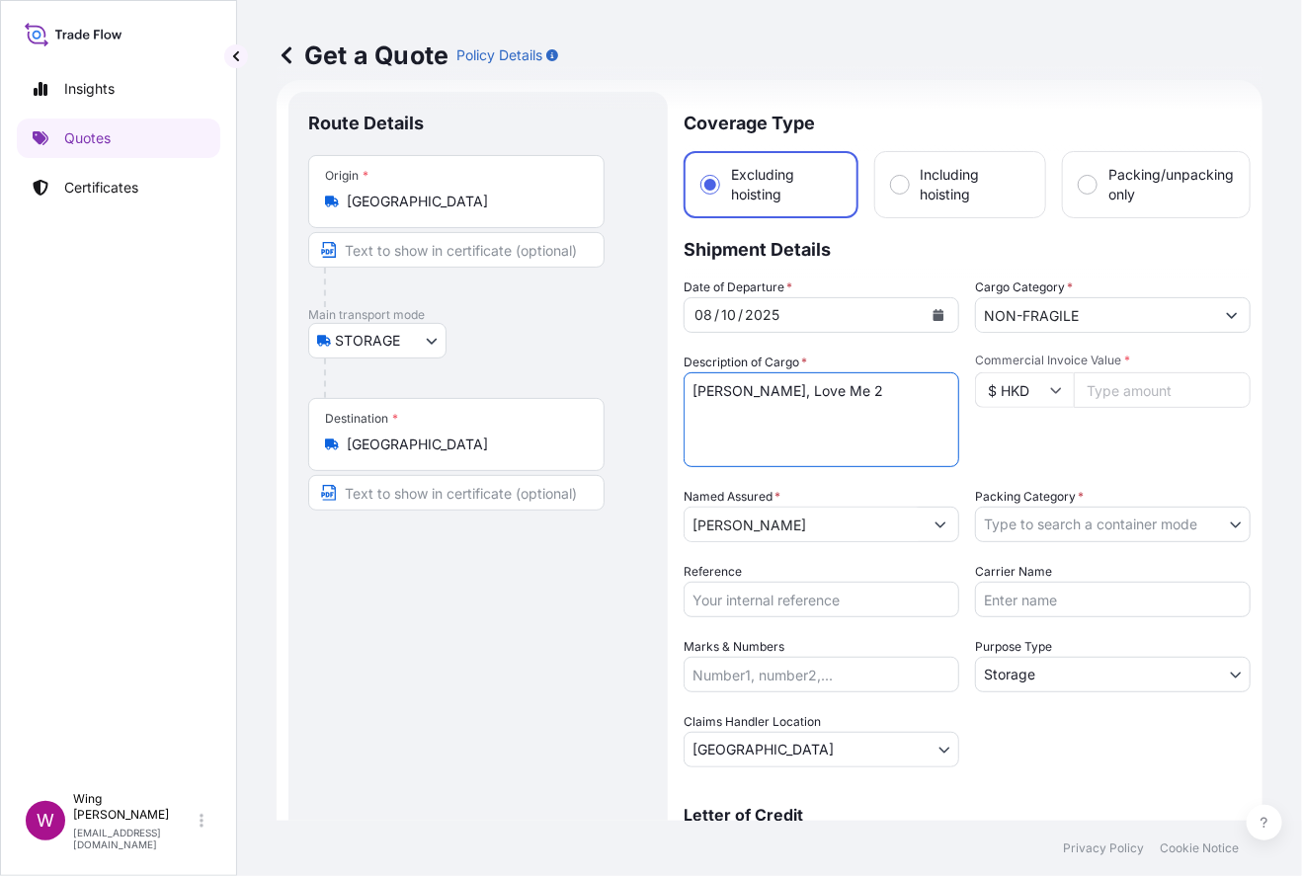
drag, startPoint x: 837, startPoint y: 379, endPoint x: 437, endPoint y: 377, distance: 400.1
click at [437, 377] on form "Route Details Place of loading Road / Inland Road / Inland Origin * [GEOGRAPHIC…" at bounding box center [770, 578] width 986 height 997
paste textarea "Yitian, Sun Seven Centimeters above the World"
click at [772, 389] on textarea "[PERSON_NAME], Love Me 2" at bounding box center [822, 419] width 276 height 95
click at [760, 403] on textarea "[PERSON_NAME], Love Me 2" at bounding box center [822, 419] width 276 height 95
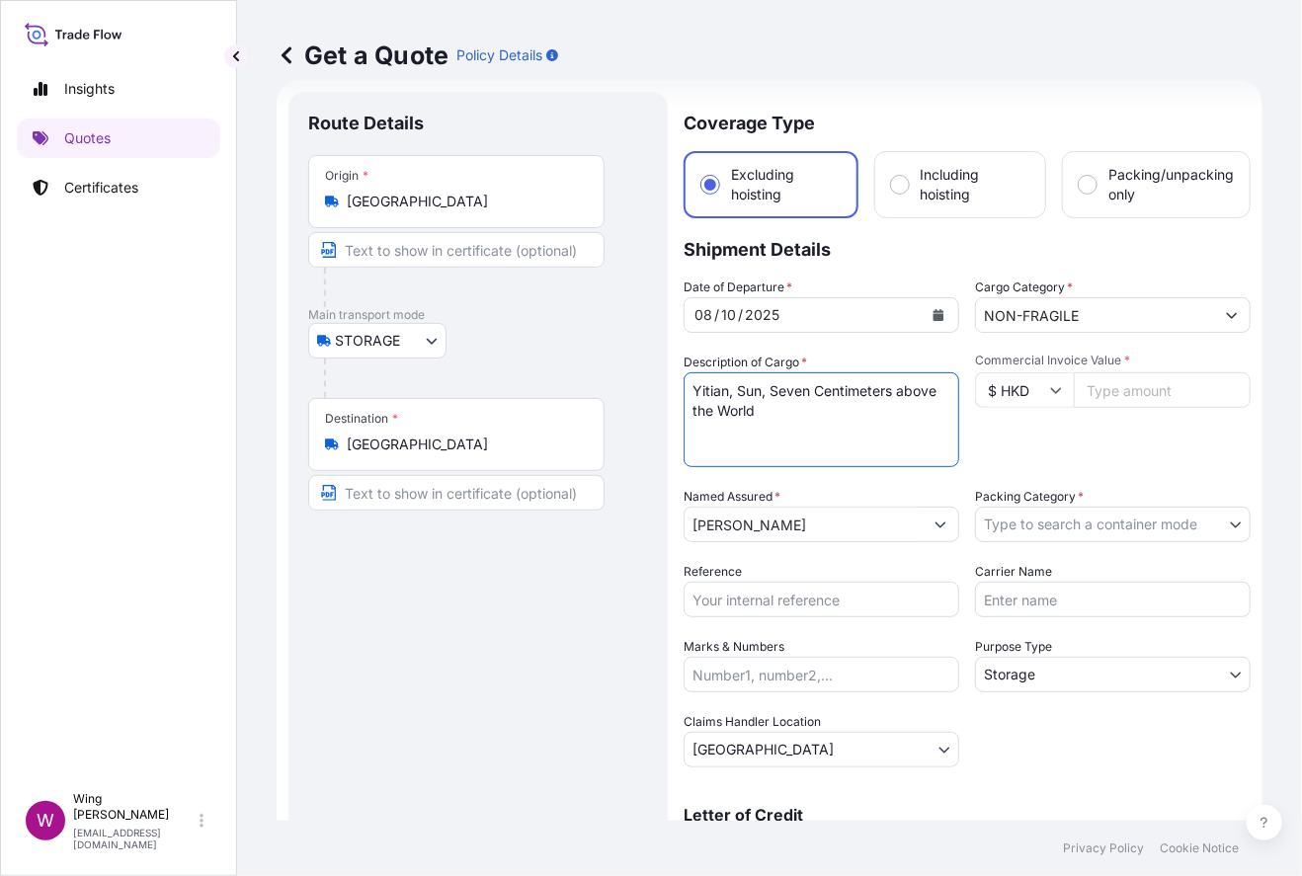
type textarea "Yitian, Sun, Seven Centimeters above the World"
click at [1111, 392] on input "Commercial Invoice Value *" at bounding box center [1162, 390] width 177 height 36
paste input "1071000"
type input "1071000"
click at [1096, 441] on div "Commercial Invoice Value * $ HKD 1071000" at bounding box center [1113, 410] width 276 height 115
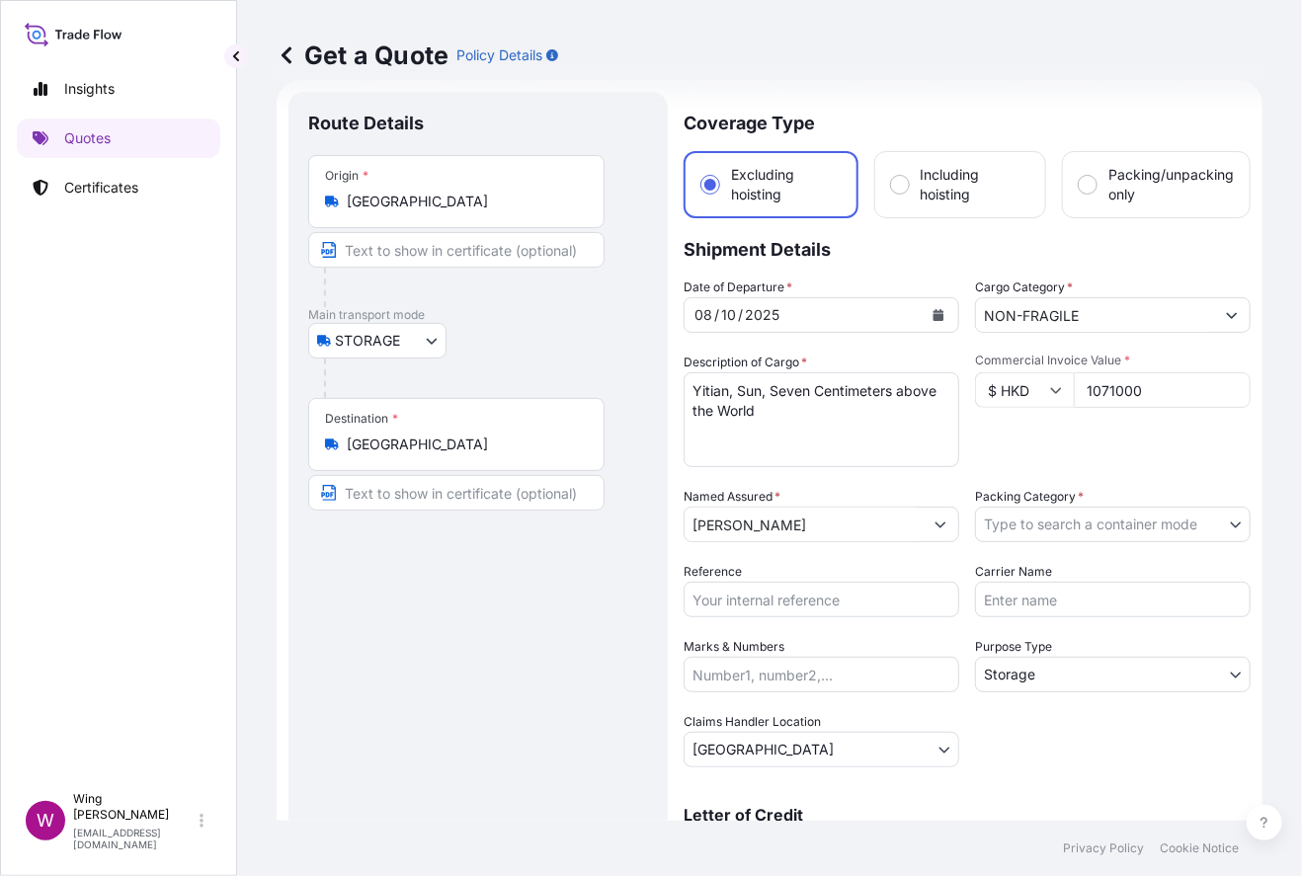
click at [1063, 533] on body "Insights Quotes Certificates W Wing Lee [EMAIL_ADDRESS][DOMAIN_NAME] Get a Quot…" at bounding box center [651, 438] width 1302 height 876
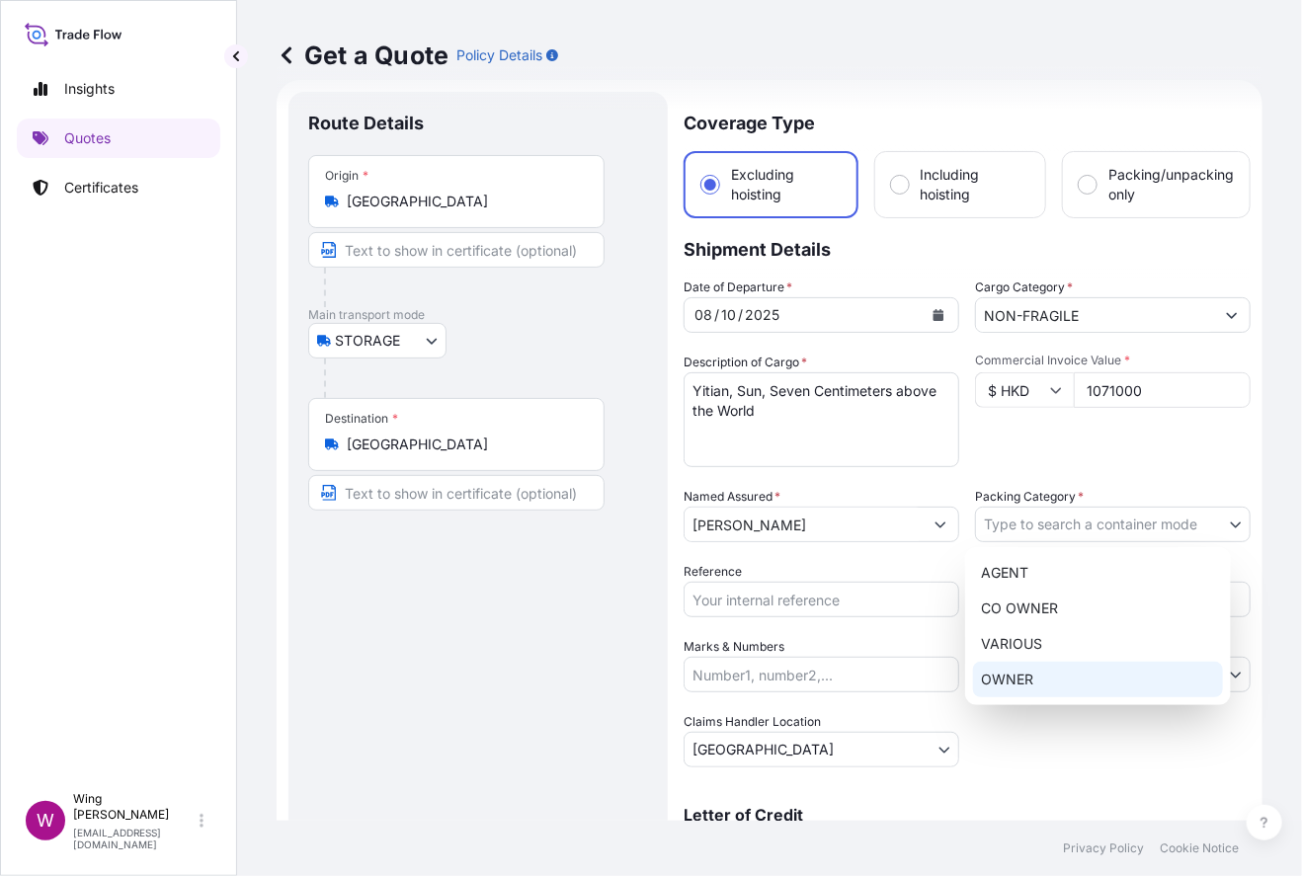
click at [1056, 679] on div "OWNER" at bounding box center [1098, 680] width 250 height 36
select select "27"
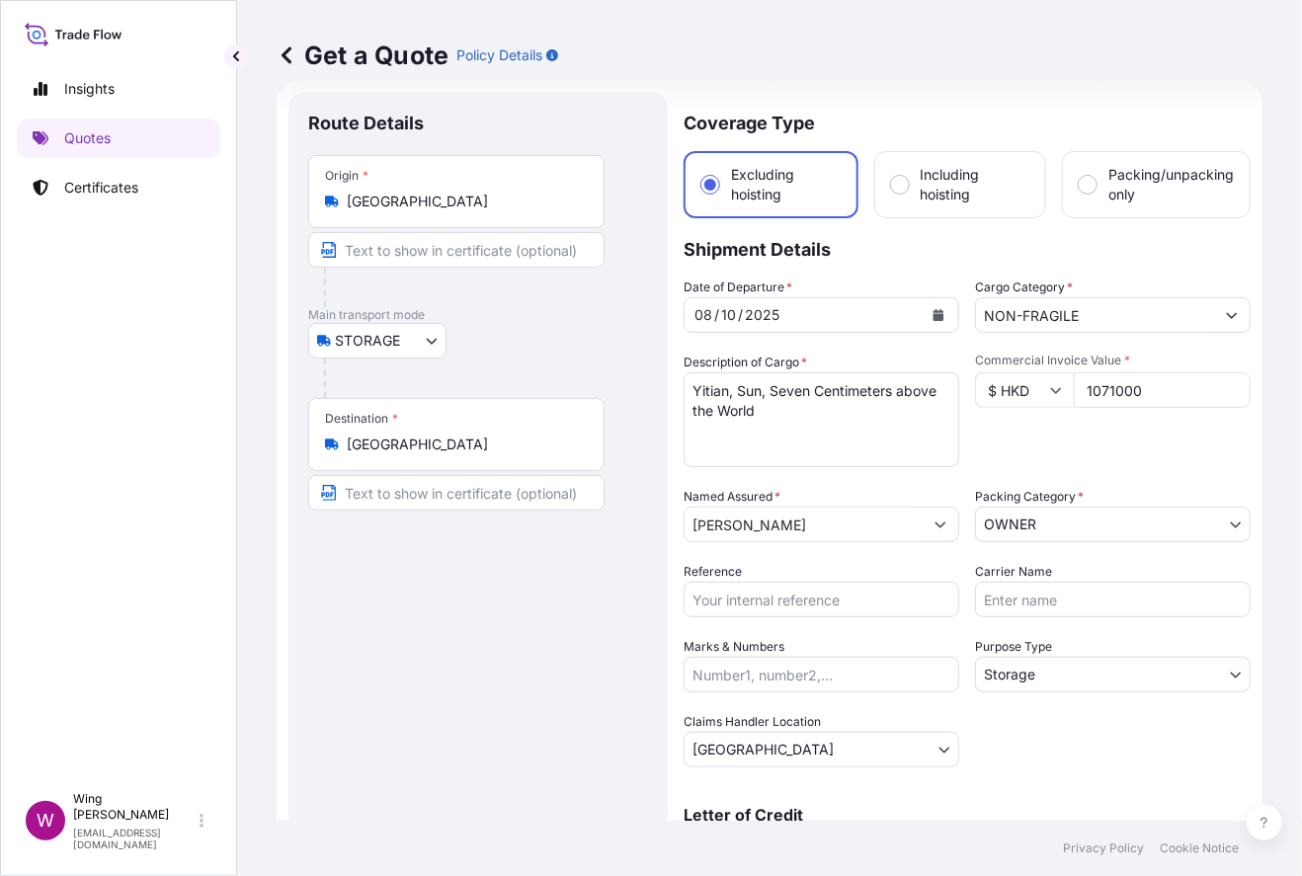
click at [1046, 711] on div "Date of Departure * [DATE] Cargo Category * NON-FRAGILE Description of Cargo * …" at bounding box center [967, 523] width 567 height 490
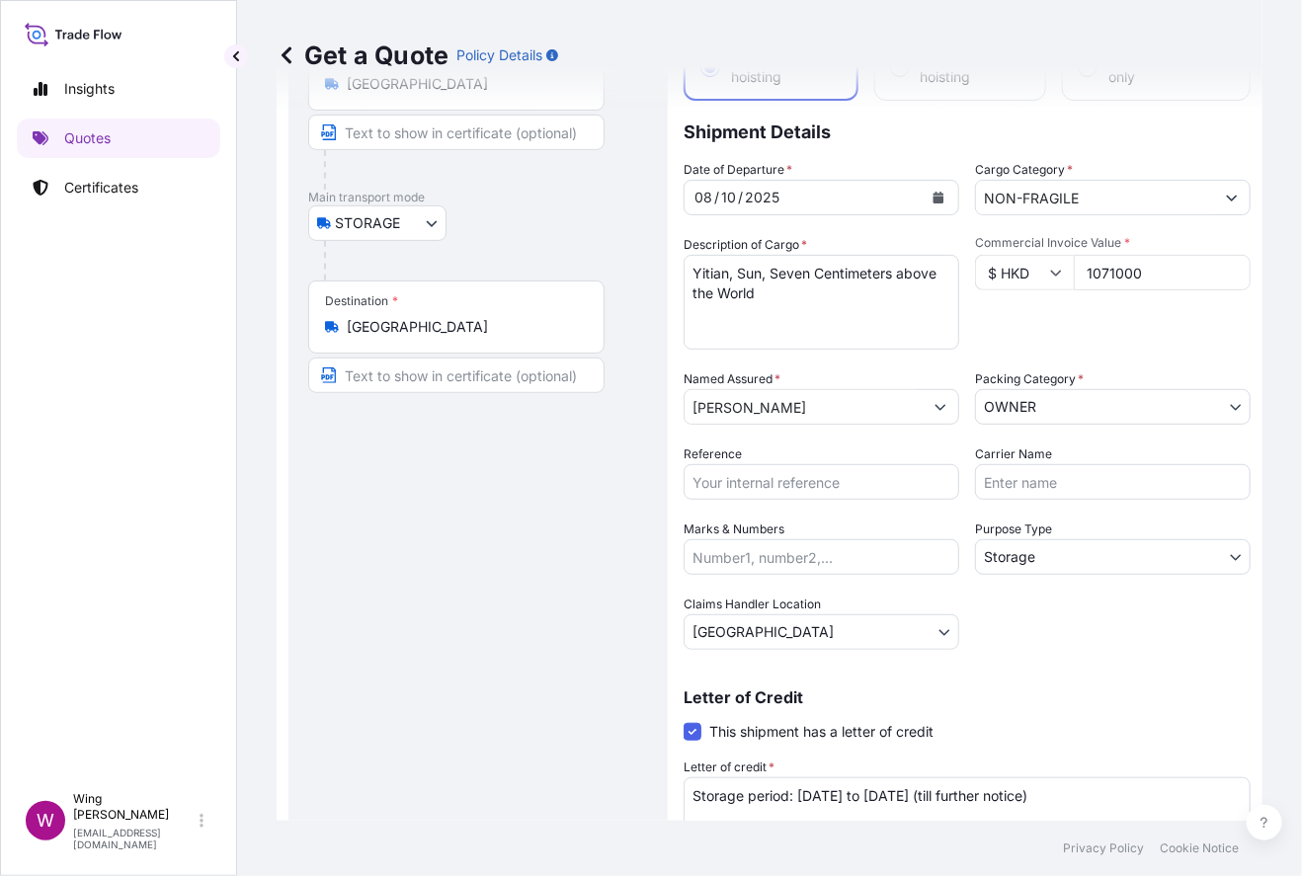
scroll to position [283, 0]
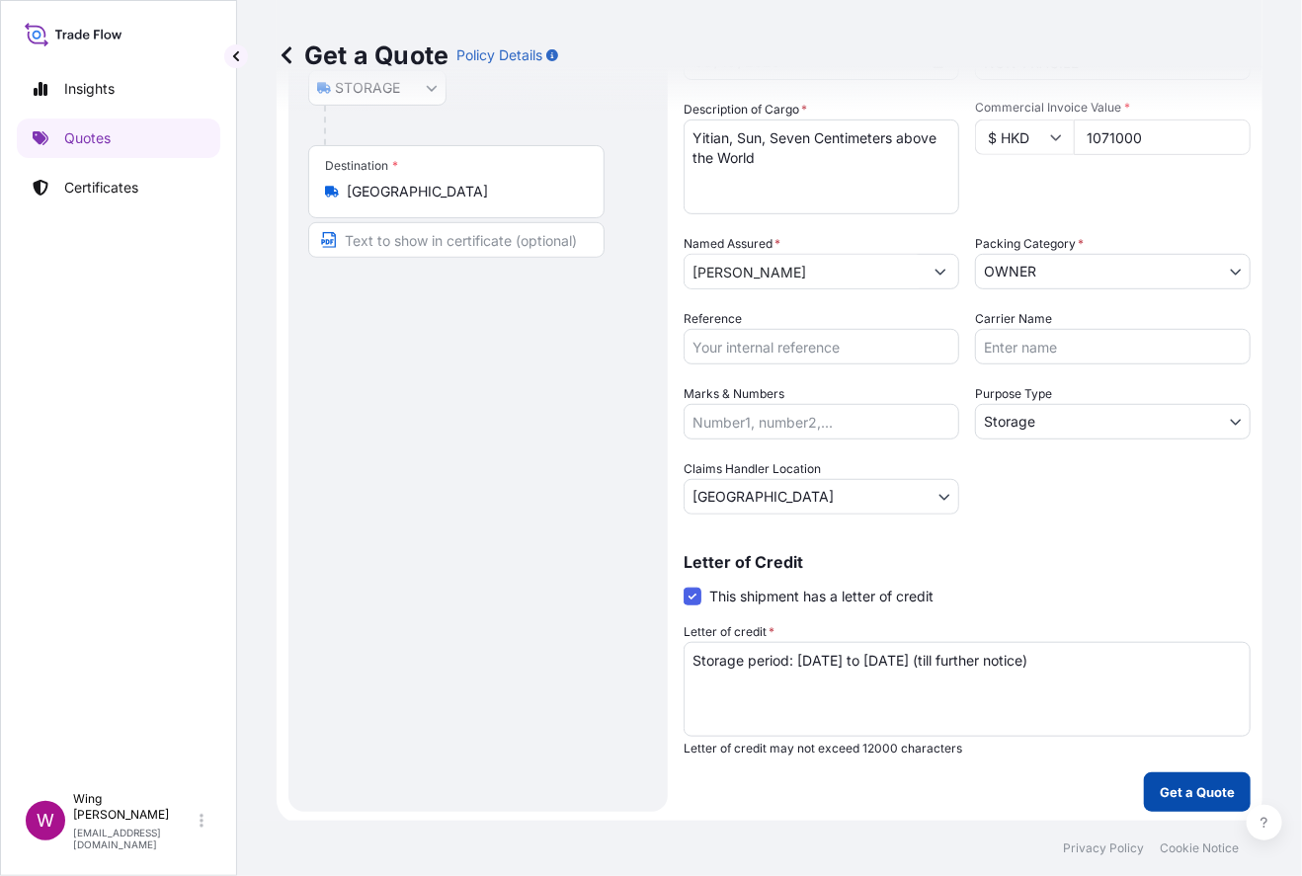
click at [1111, 789] on p "Get a Quote" at bounding box center [1197, 792] width 75 height 20
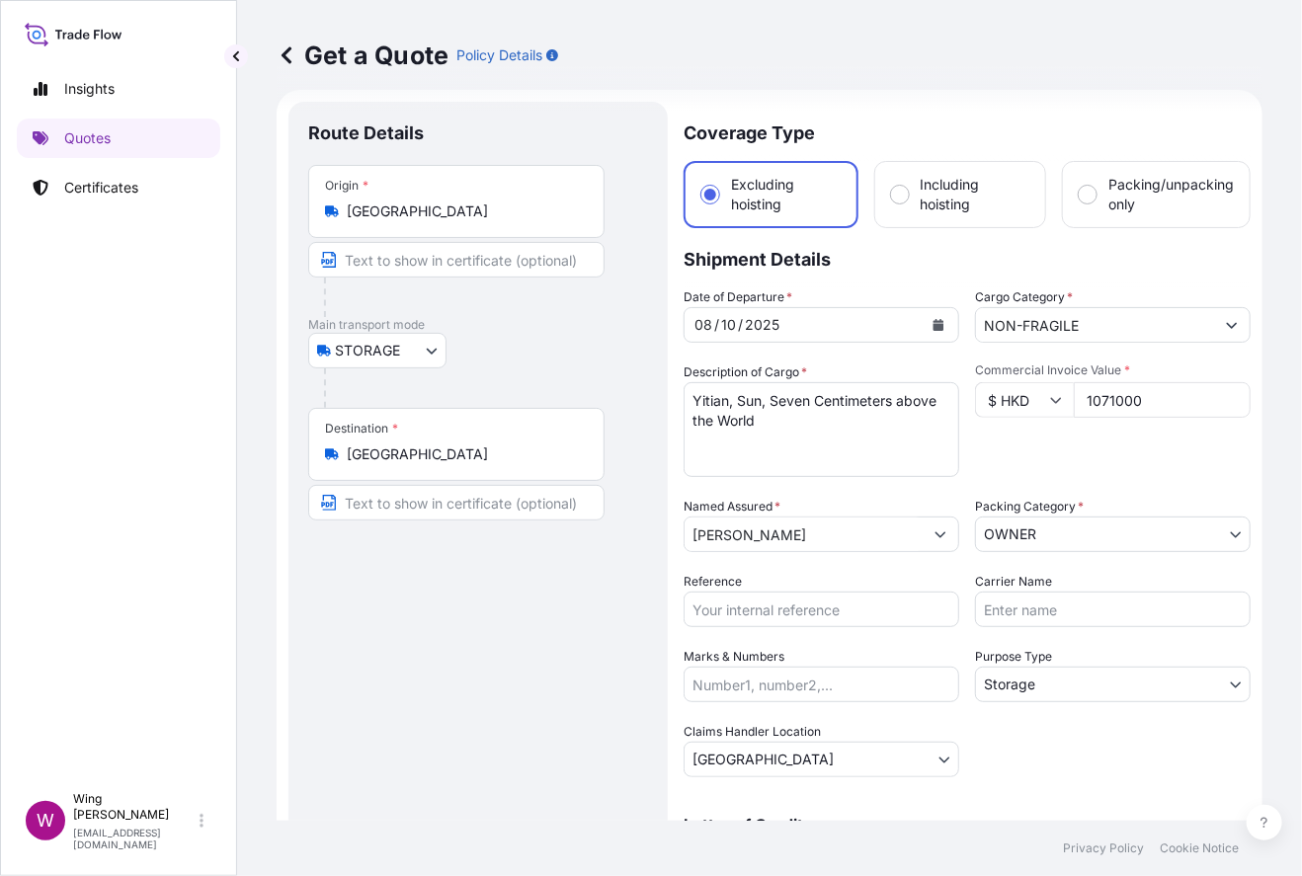
scroll to position [0, 0]
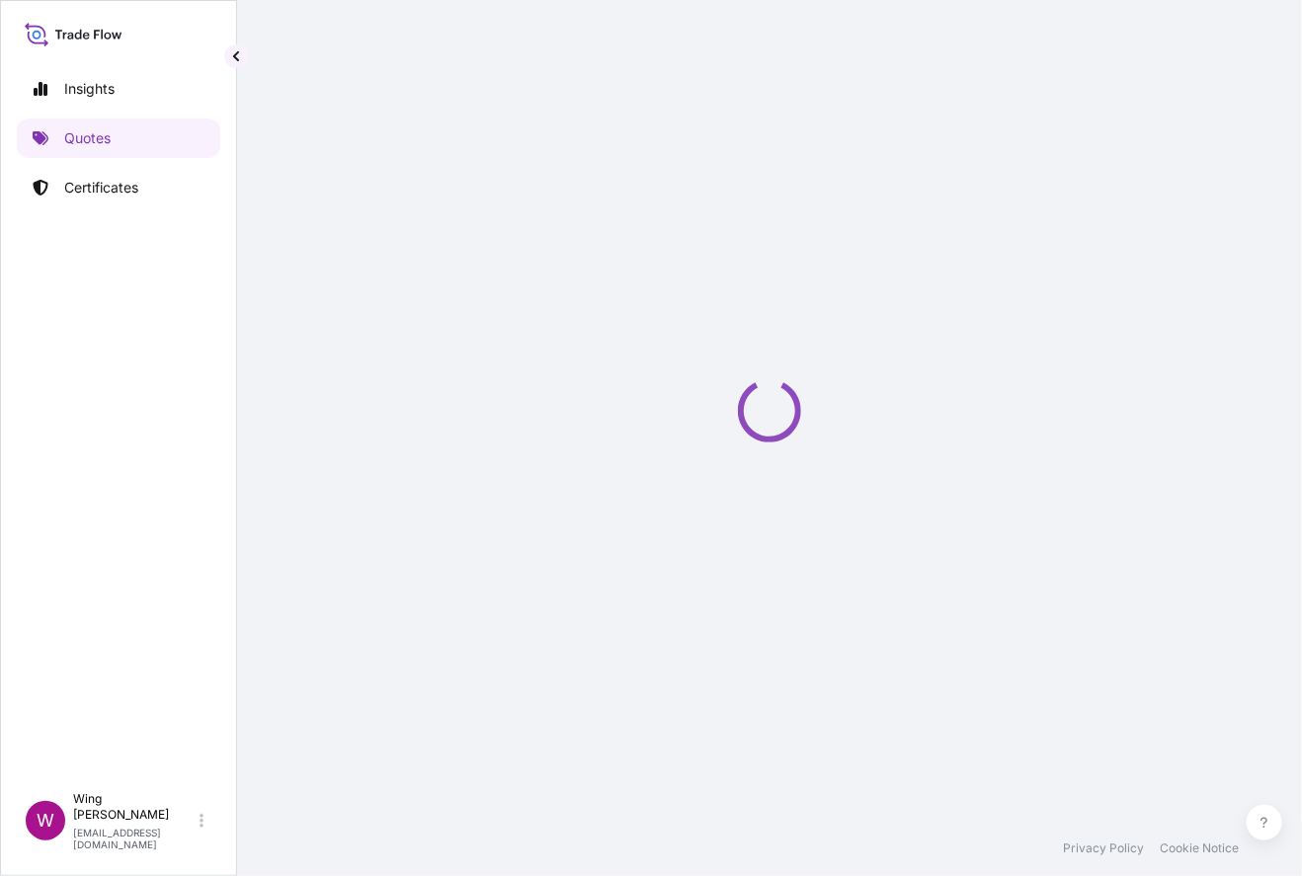
select select "STORAGE"
select select "Transit"
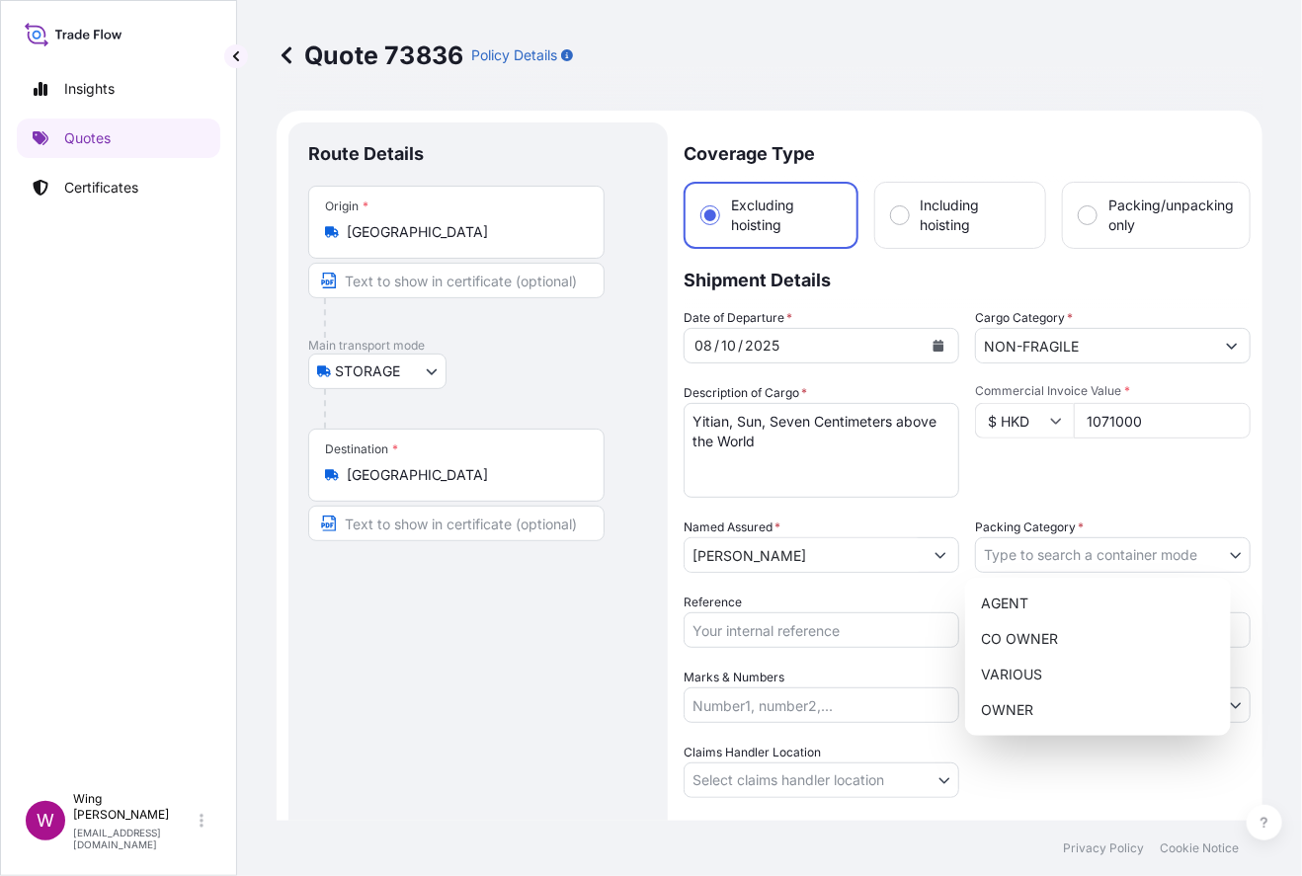
click at [1078, 548] on body "Insights Quotes Certificates W Wing Lee [EMAIL_ADDRESS][DOMAIN_NAME] Quote 7383…" at bounding box center [651, 438] width 1302 height 876
click at [1070, 706] on div "OWNER" at bounding box center [1098, 710] width 250 height 36
select select "27"
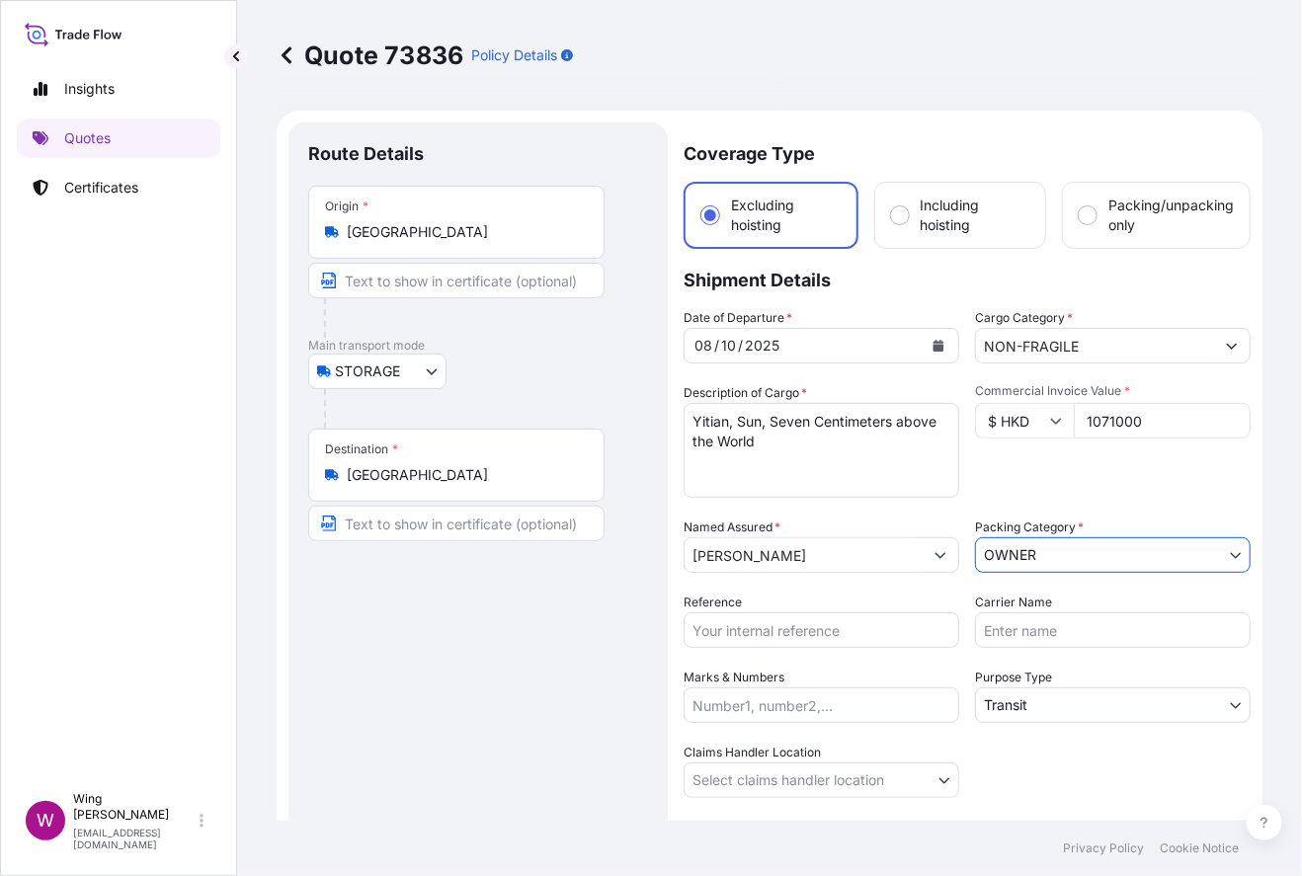
click at [608, 677] on div "Route Details Place of loading Road / [GEOGRAPHIC_DATA] / Inland Origin * [GEOG…" at bounding box center [478, 533] width 340 height 783
click at [437, 669] on div "Route Details Place of loading Road / [GEOGRAPHIC_DATA] / Inland Origin * [GEOG…" at bounding box center [478, 533] width 340 height 783
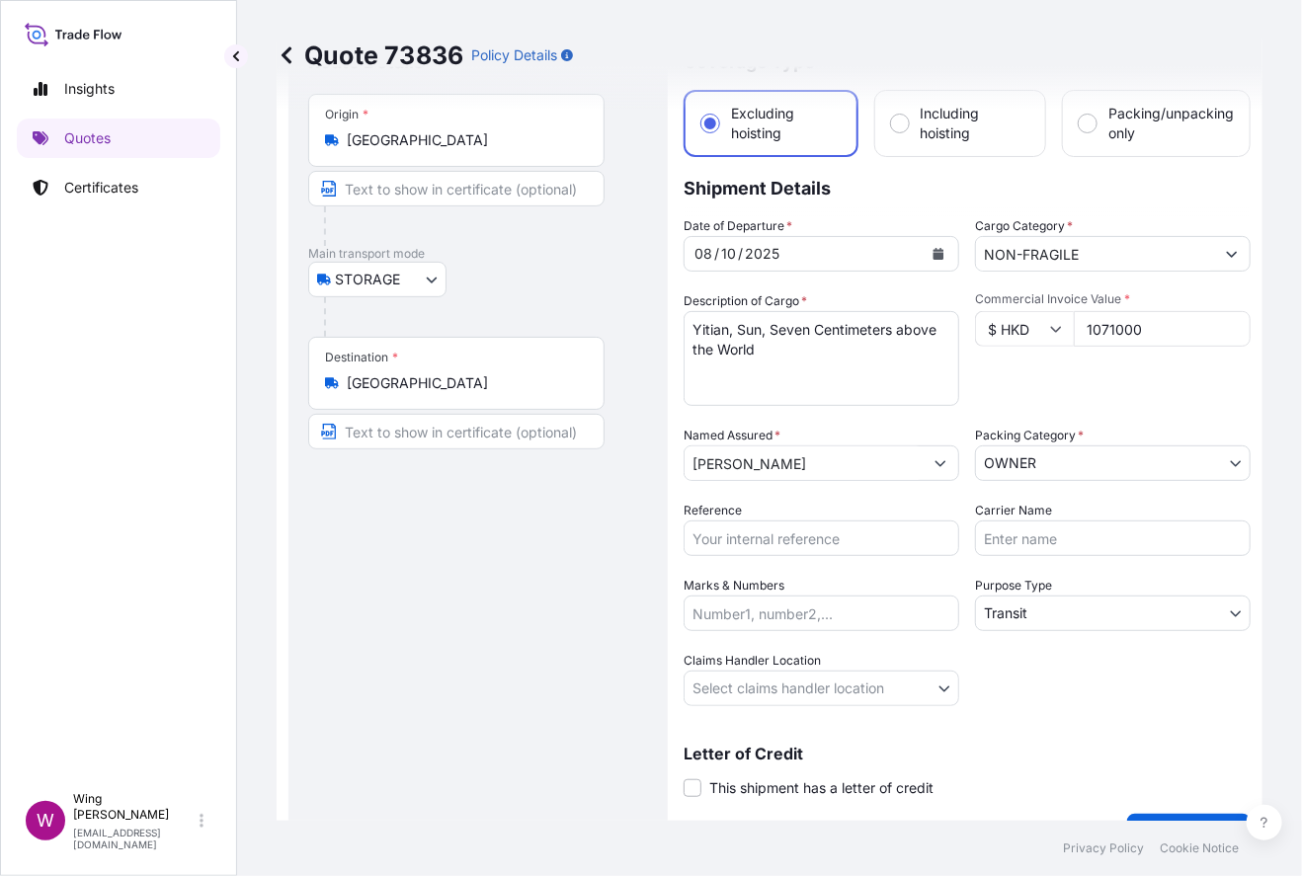
scroll to position [130, 0]
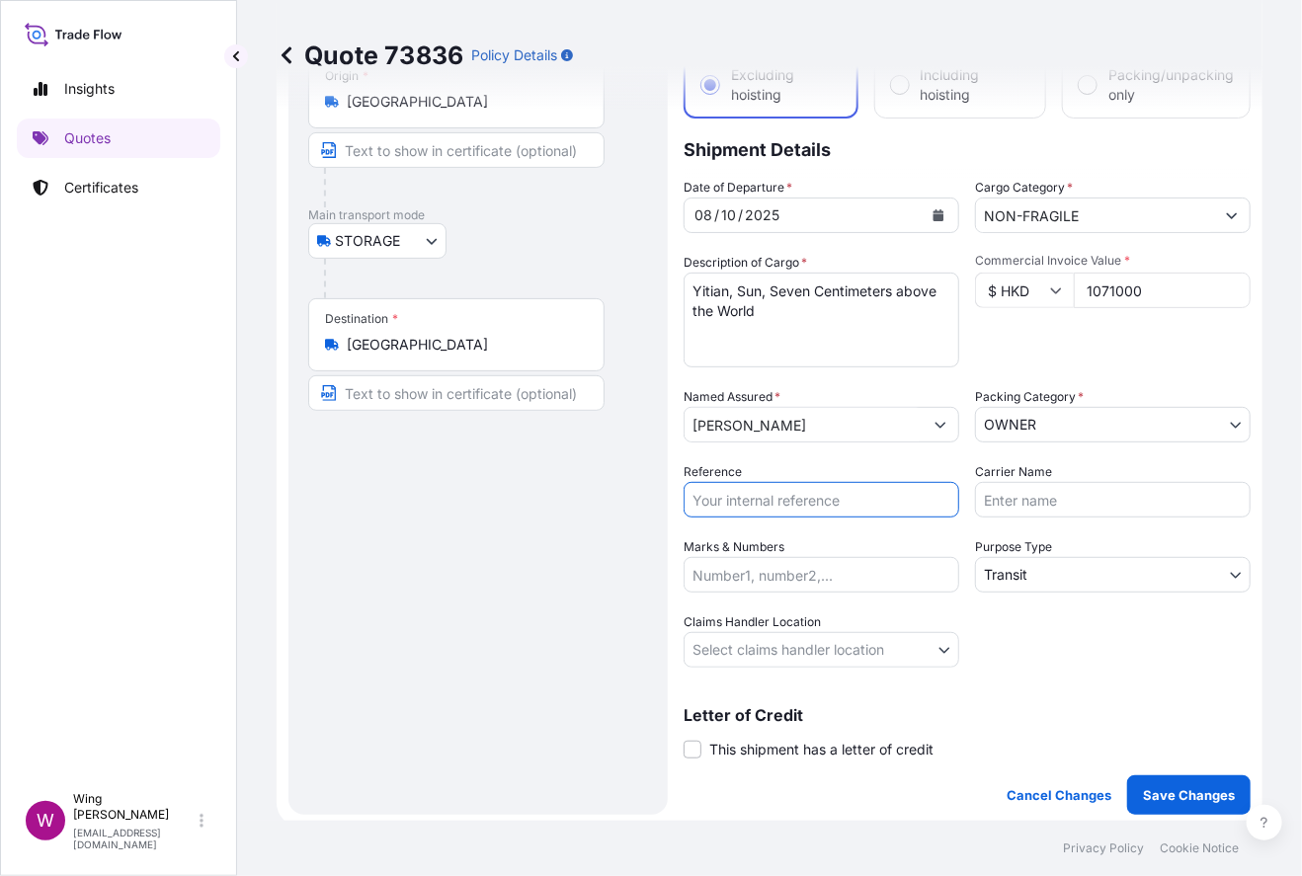
click at [753, 497] on input "Reference" at bounding box center [822, 500] width 276 height 36
paste input "AMST2510789ALAL"
type input "AMST2510789ALAL"
click at [481, 555] on div "Route Details Place of loading Road / [GEOGRAPHIC_DATA] / Inland Origin * [GEOG…" at bounding box center [478, 403] width 340 height 783
click at [1080, 574] on body "Insights Quotes Certificates W Wing Lee [EMAIL_ADDRESS][DOMAIN_NAME] Quote 7383…" at bounding box center [651, 438] width 1302 height 876
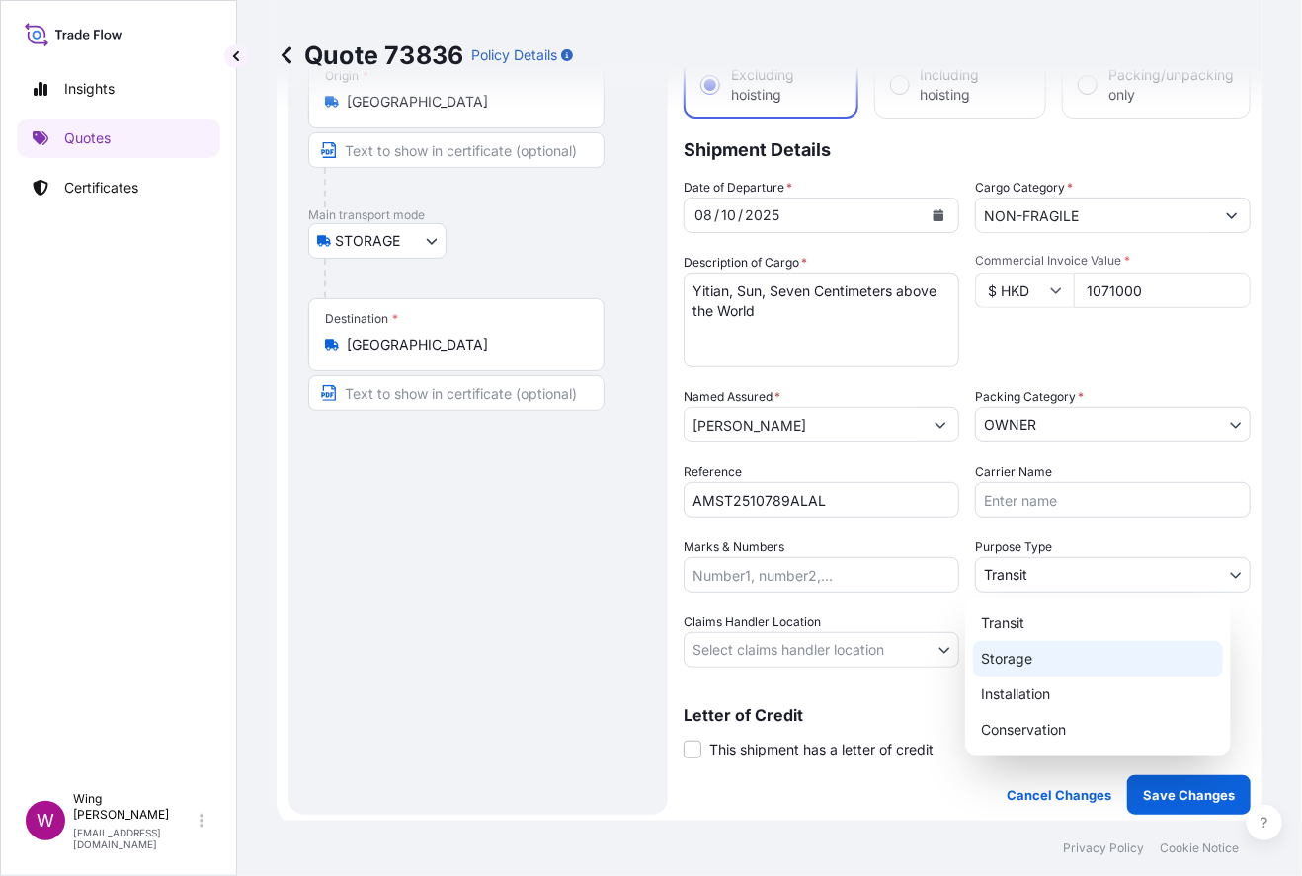
click at [1073, 651] on div "Storage" at bounding box center [1098, 659] width 250 height 36
select select "Storage"
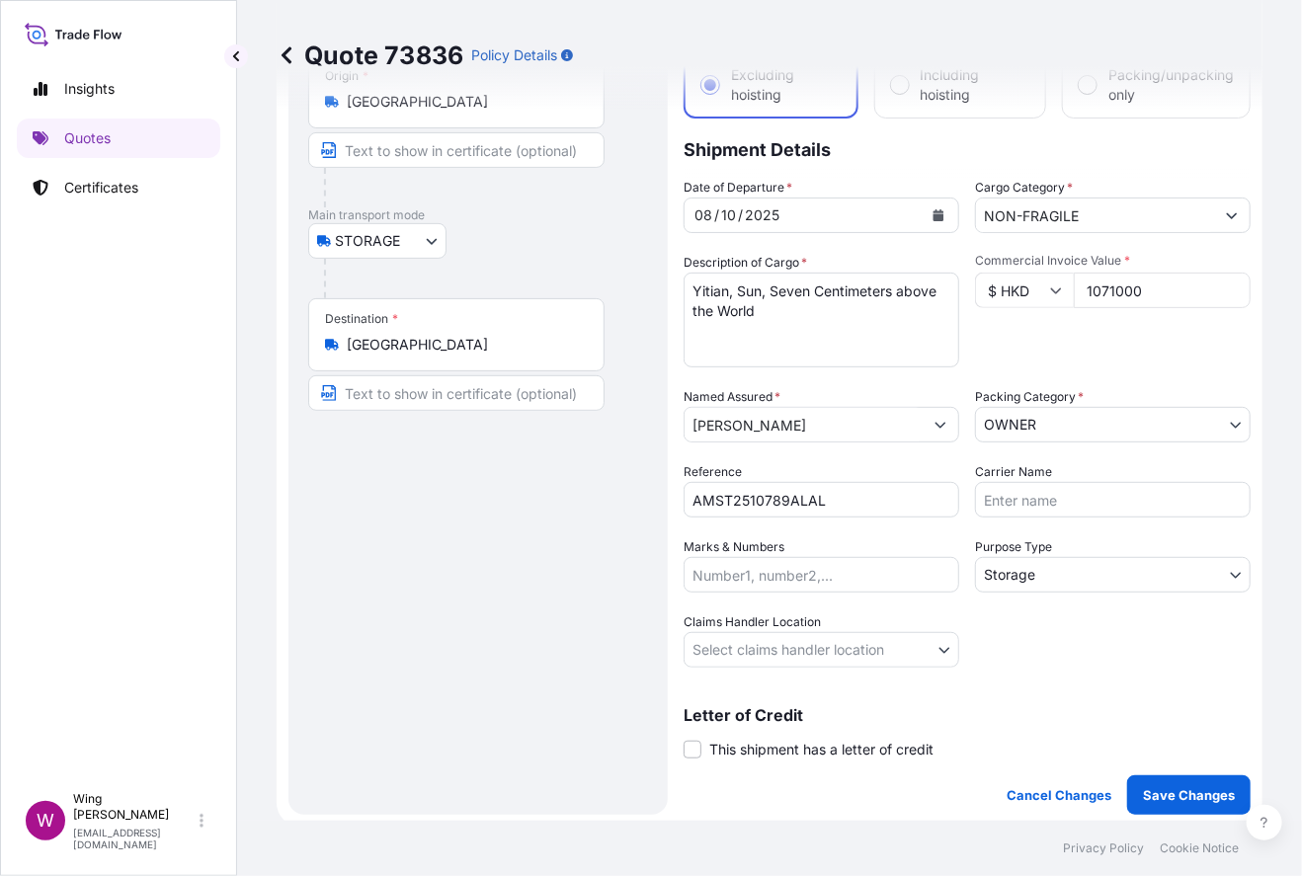
click at [500, 618] on div "Route Details Place of loading Road / [GEOGRAPHIC_DATA] / Inland Origin * [GEOG…" at bounding box center [478, 403] width 340 height 783
click at [756, 652] on body "Insights Quotes Certificates W Wing Lee [EMAIL_ADDRESS][DOMAIN_NAME] Quote 7383…" at bounding box center [651, 438] width 1302 height 876
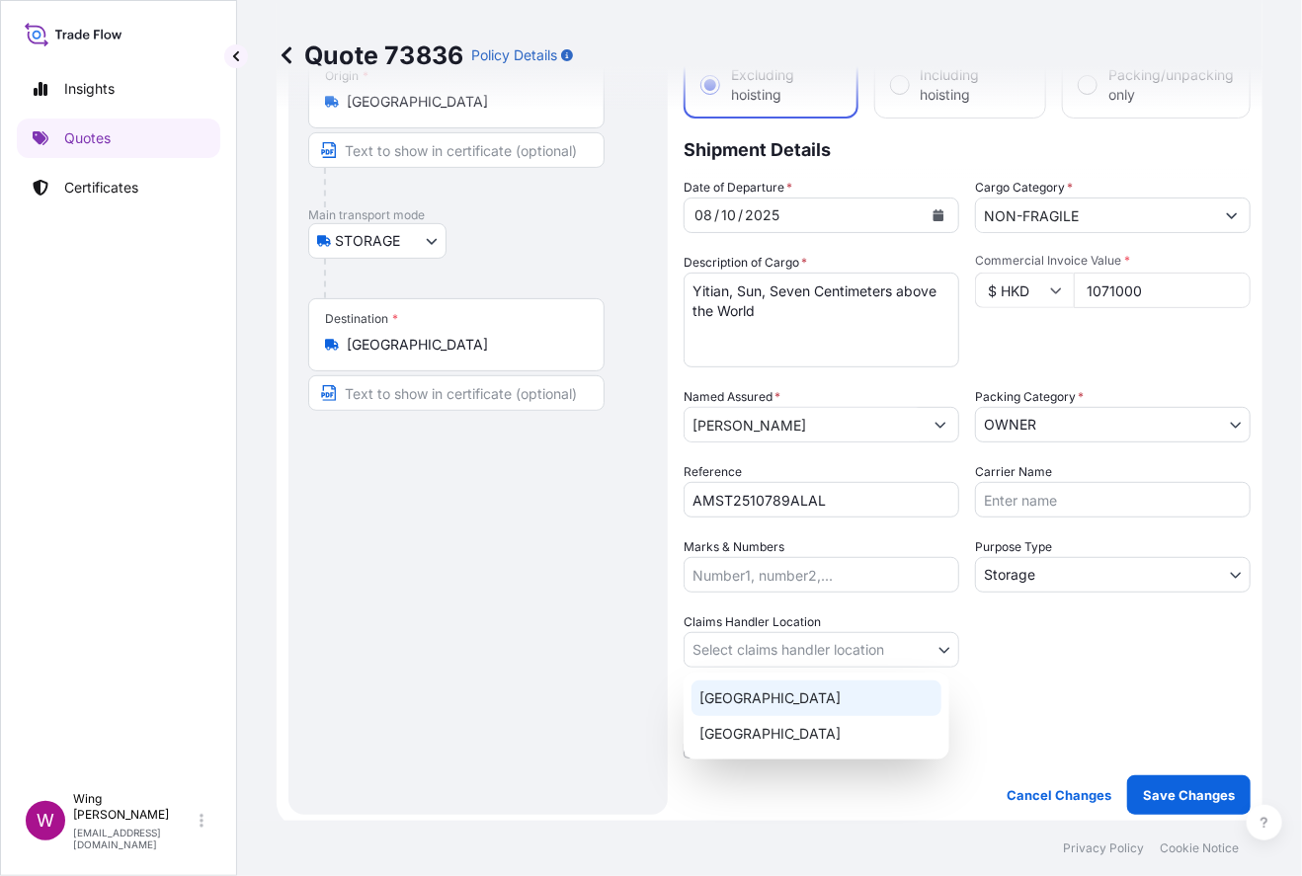
click at [763, 694] on div "[GEOGRAPHIC_DATA]" at bounding box center [816, 699] width 250 height 36
select select "[GEOGRAPHIC_DATA]"
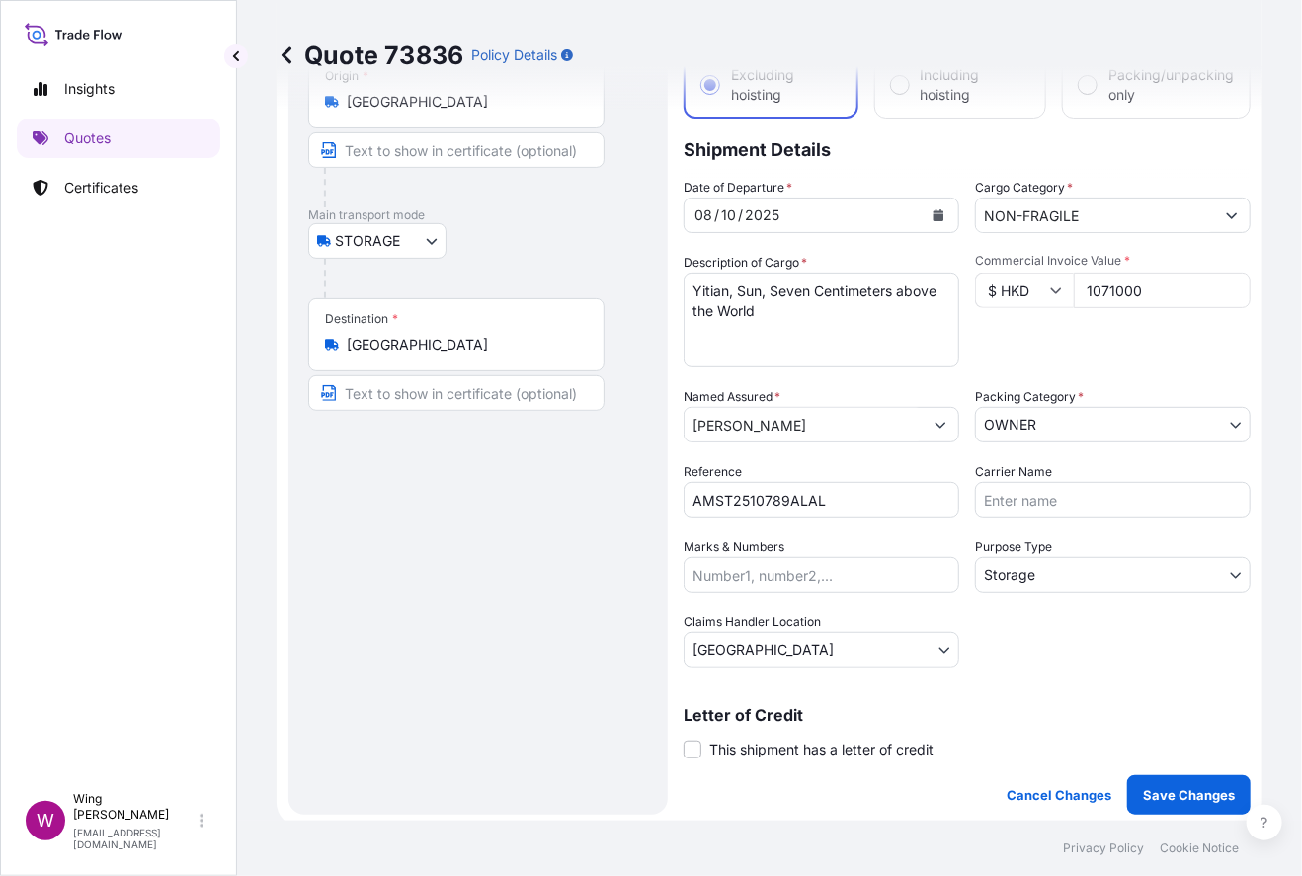
drag, startPoint x: 505, startPoint y: 686, endPoint x: 529, endPoint y: 674, distance: 27.4
click at [506, 686] on div "Route Details Place of loading Road / [GEOGRAPHIC_DATA] / Inland Origin * [GEOG…" at bounding box center [478, 403] width 340 height 783
click at [558, 608] on div "Route Details Place of loading Road / [GEOGRAPHIC_DATA] / Inland Origin * [GEOG…" at bounding box center [478, 403] width 340 height 783
click at [691, 751] on span at bounding box center [693, 750] width 18 height 18
click at [684, 739] on input "This shipment has a letter of credit" at bounding box center [684, 739] width 0 height 0
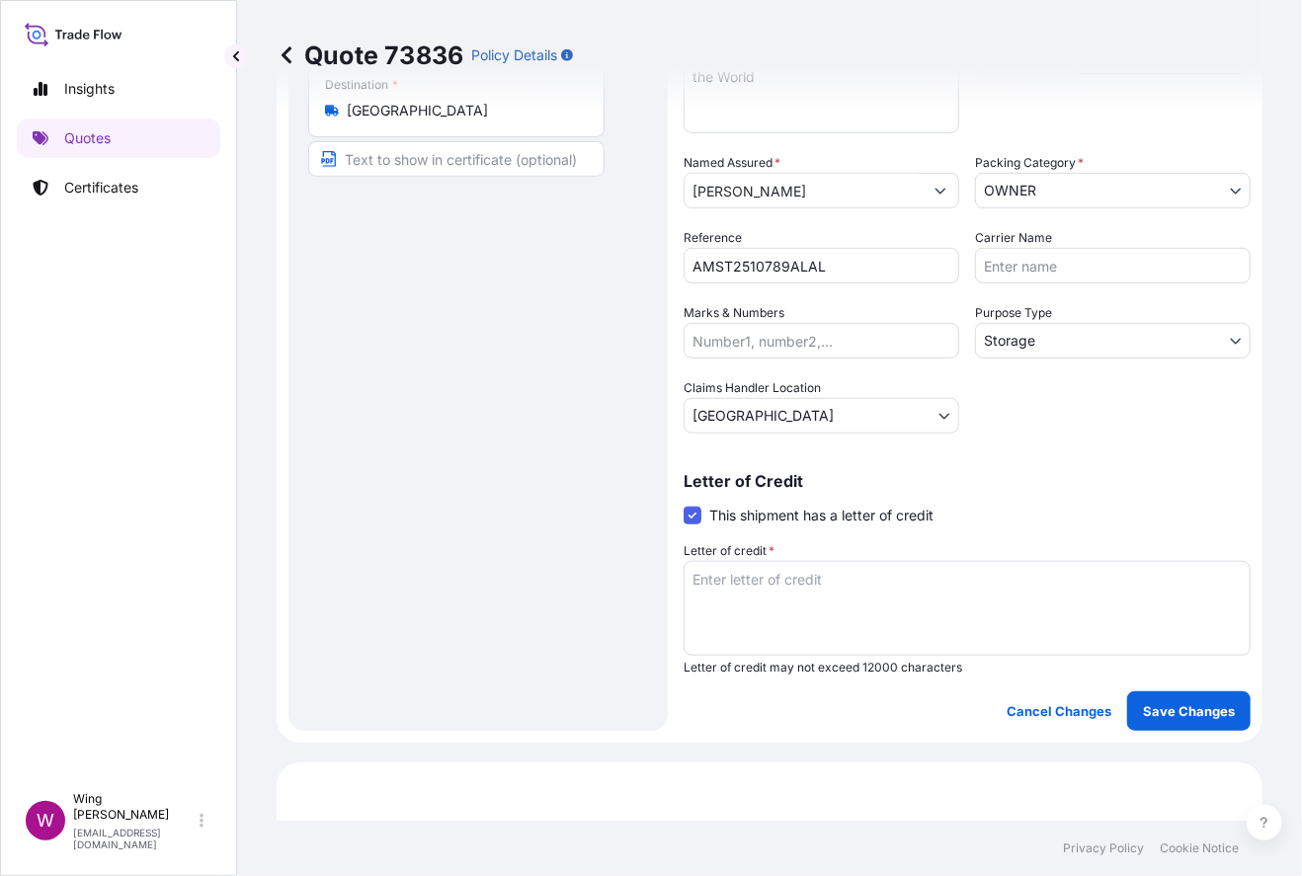
scroll to position [394, 0]
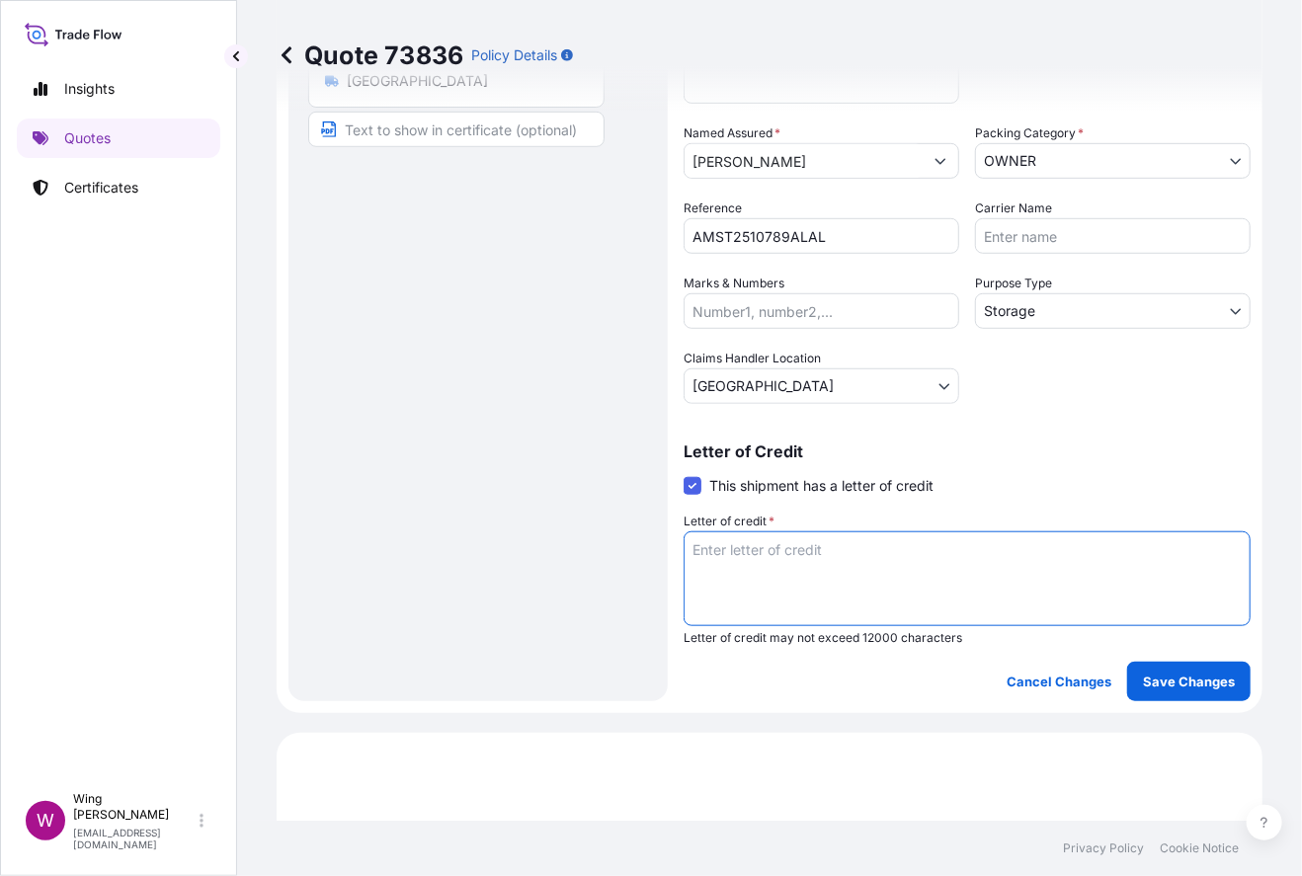
click at [849, 572] on textarea "Letter of credit *" at bounding box center [967, 578] width 567 height 95
paste textarea "Storage period: [DATE] to [DATE] (till further notice)"
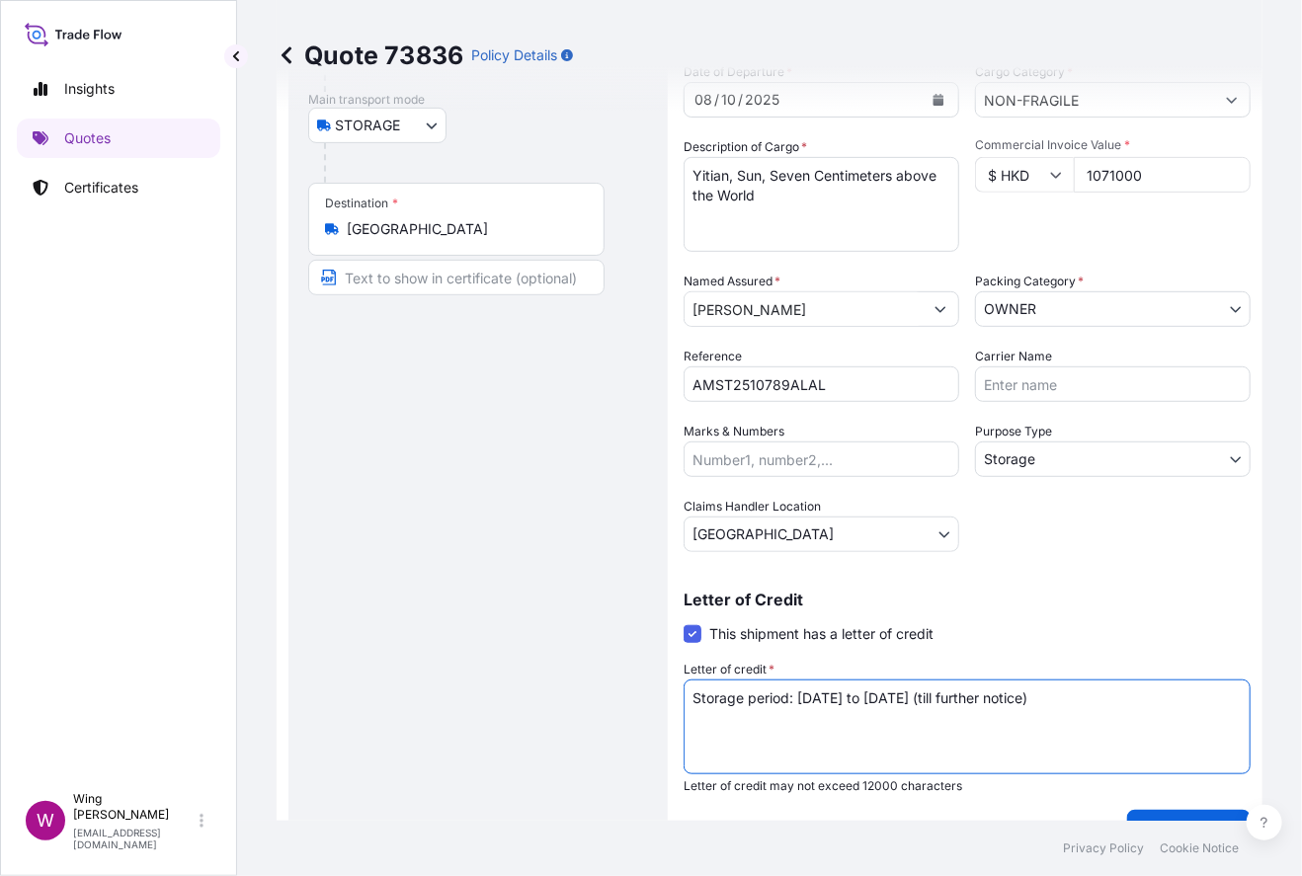
scroll to position [263, 0]
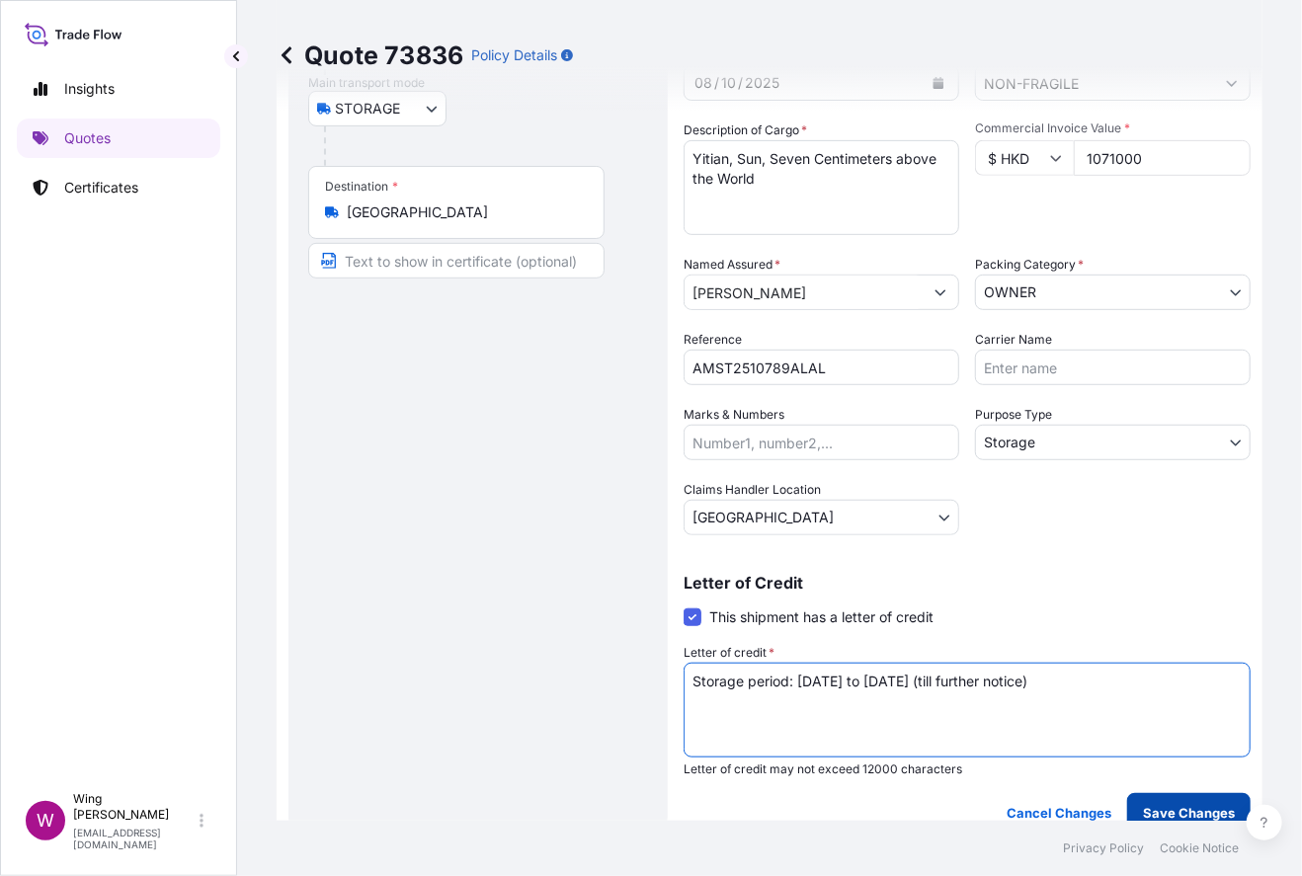
type textarea "Storage period: [DATE] to [DATE] (till further notice)"
click at [1111, 803] on p "Save Changes" at bounding box center [1189, 813] width 92 height 20
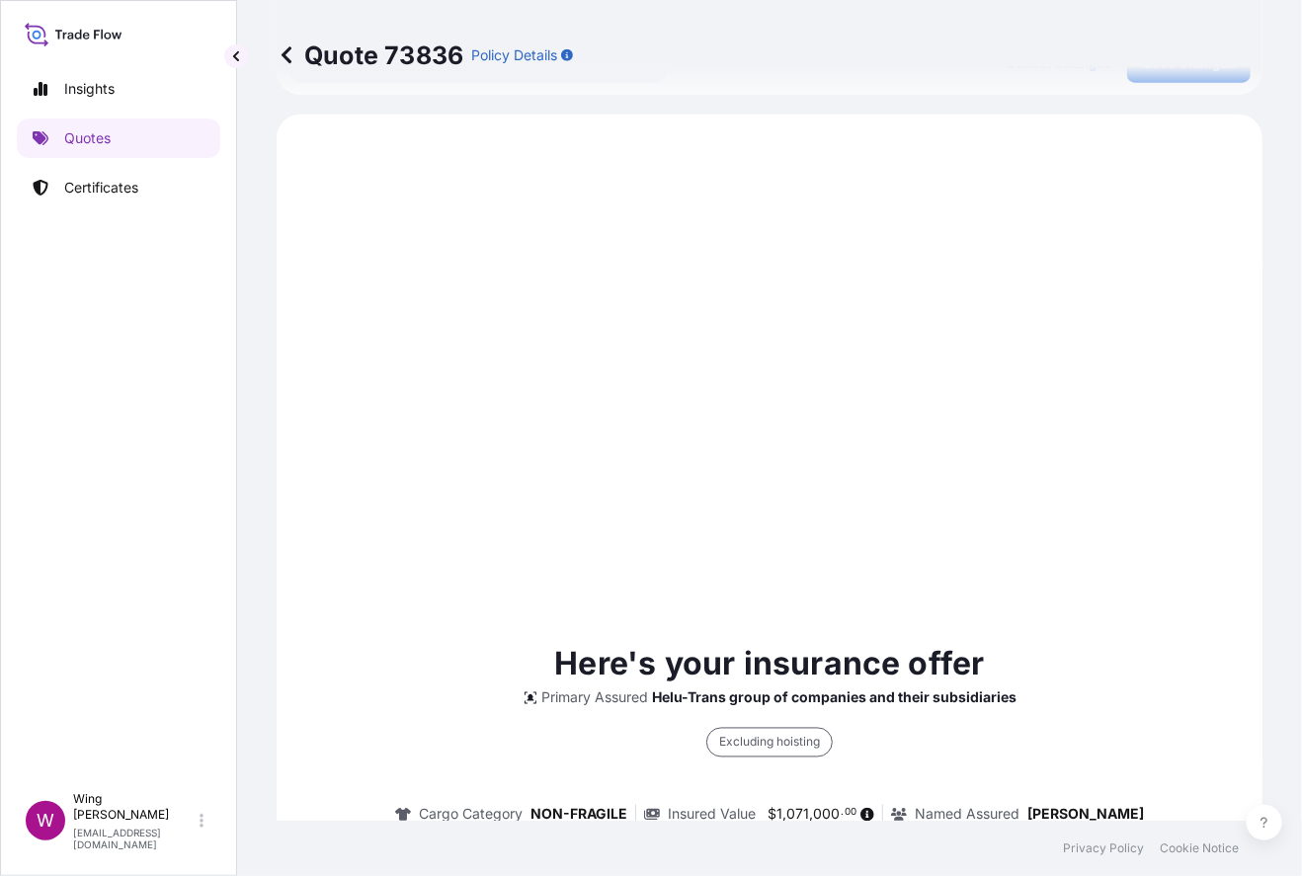
scroll to position [1025, 0]
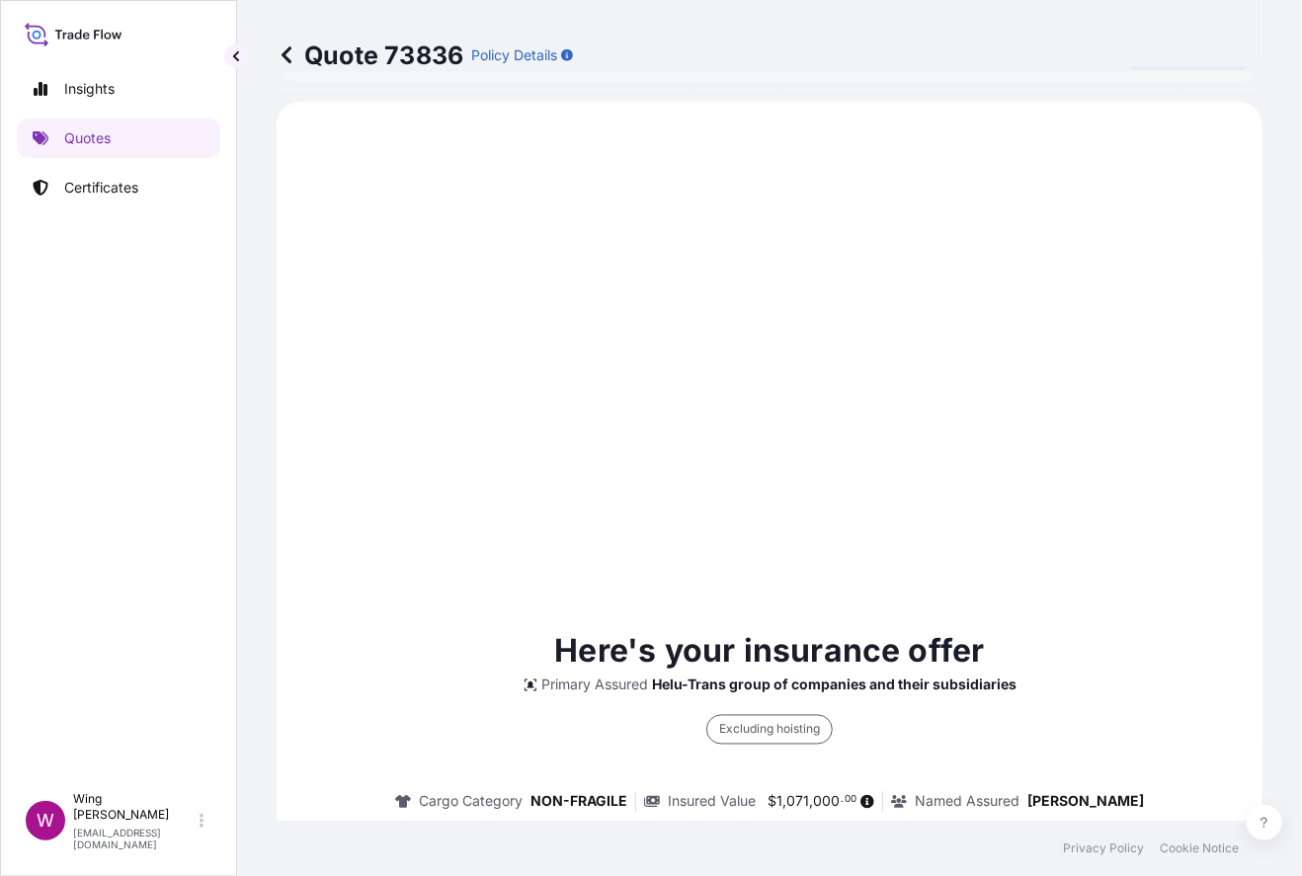
select select "STORAGE"
select select "Storage"
select select "[GEOGRAPHIC_DATA]"
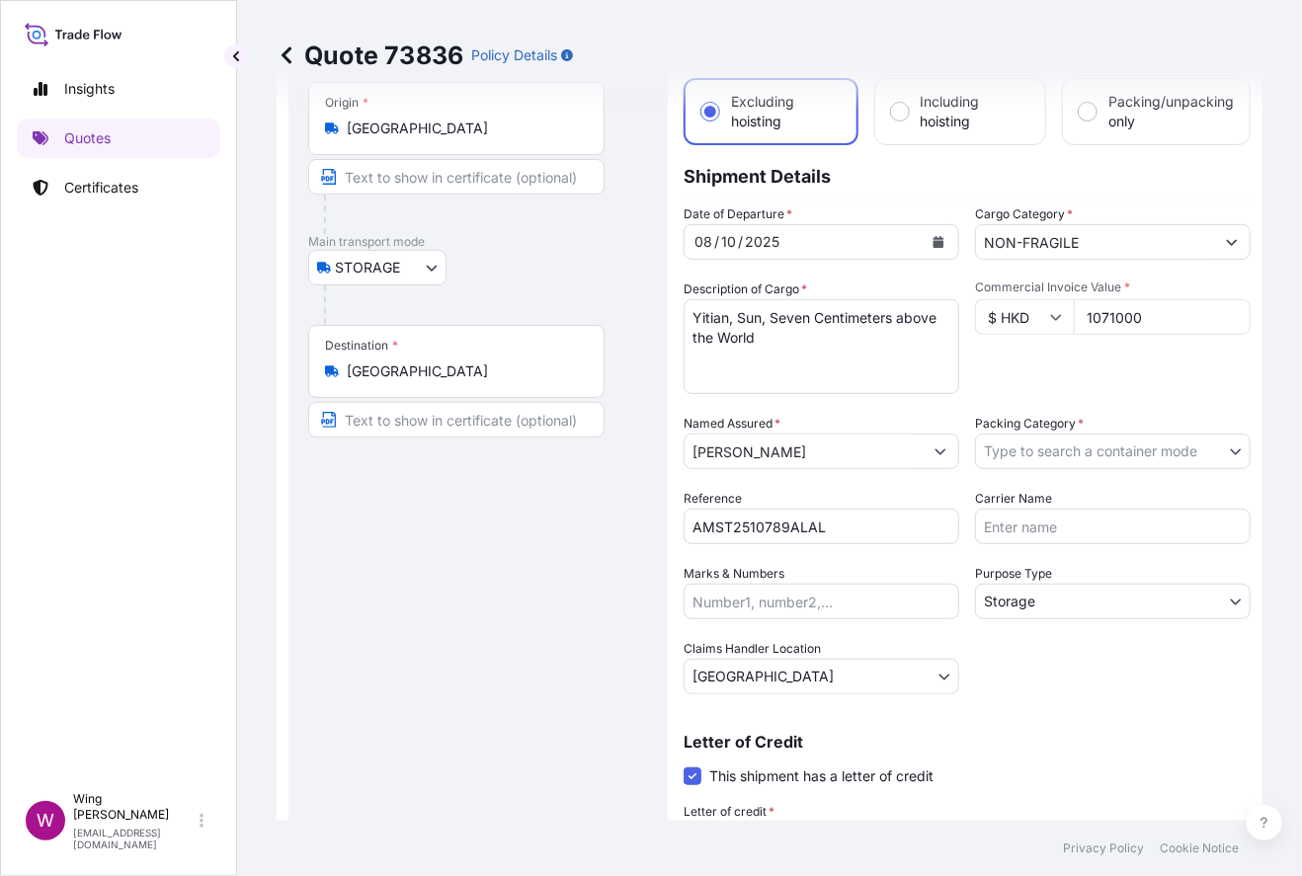
scroll to position [0, 0]
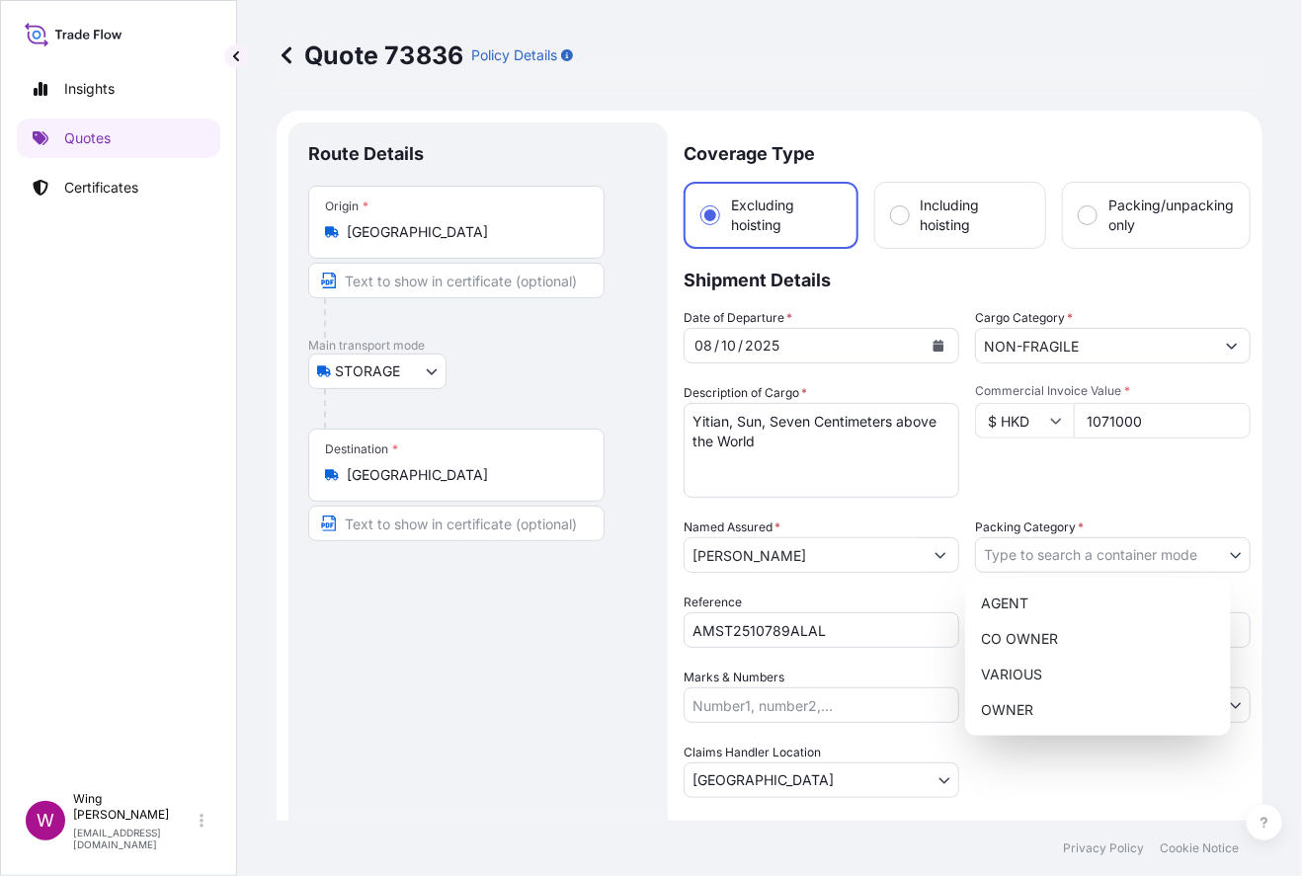
click at [1030, 552] on body "Insights Quotes Certificates W Wing Lee [EMAIL_ADDRESS][DOMAIN_NAME] Quote 7383…" at bounding box center [651, 438] width 1302 height 876
click at [1044, 692] on div "OWNER" at bounding box center [1098, 710] width 250 height 36
select select "27"
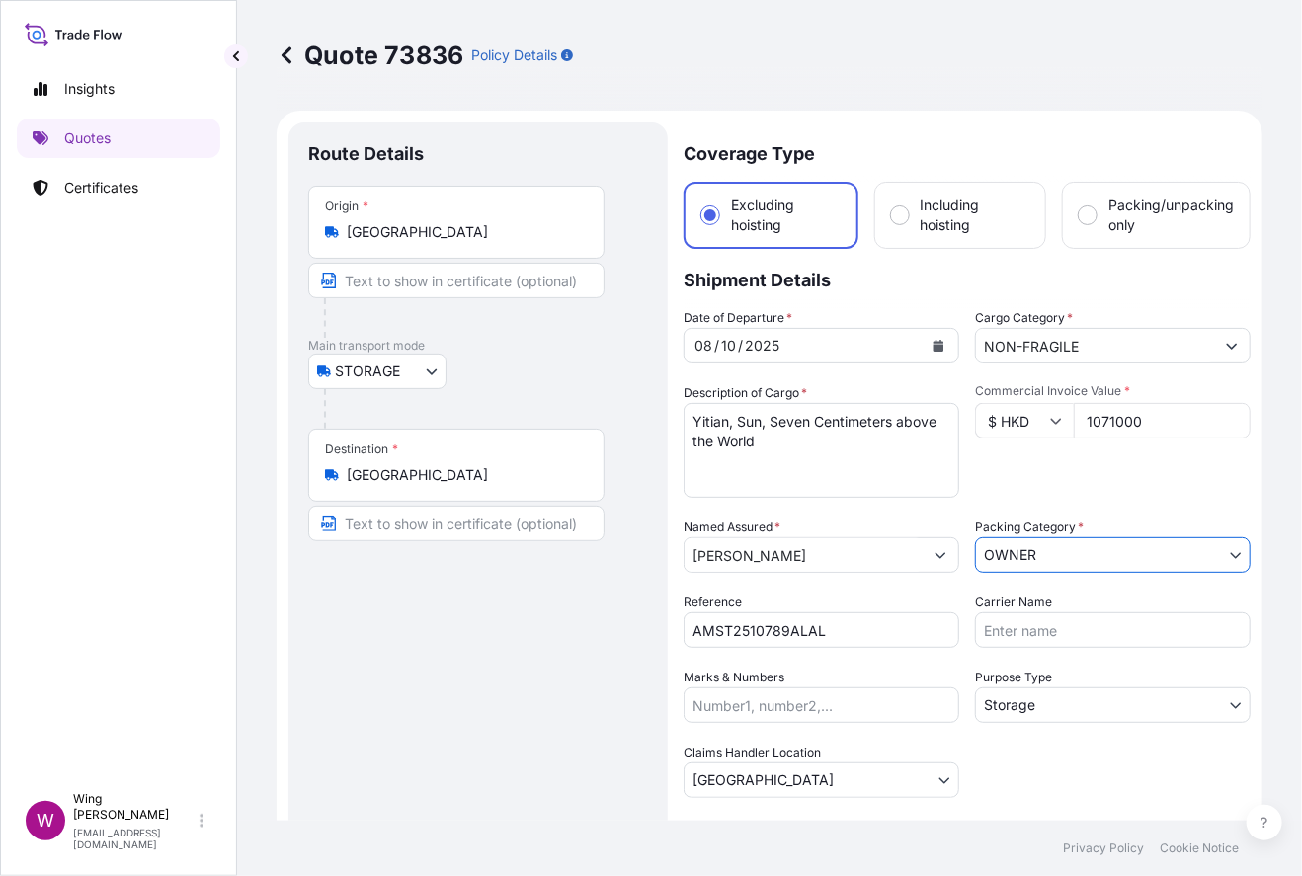
click at [540, 673] on div "Route Details Place of loading Road / [GEOGRAPHIC_DATA] / Inland Origin * [GEOG…" at bounding box center [478, 608] width 340 height 933
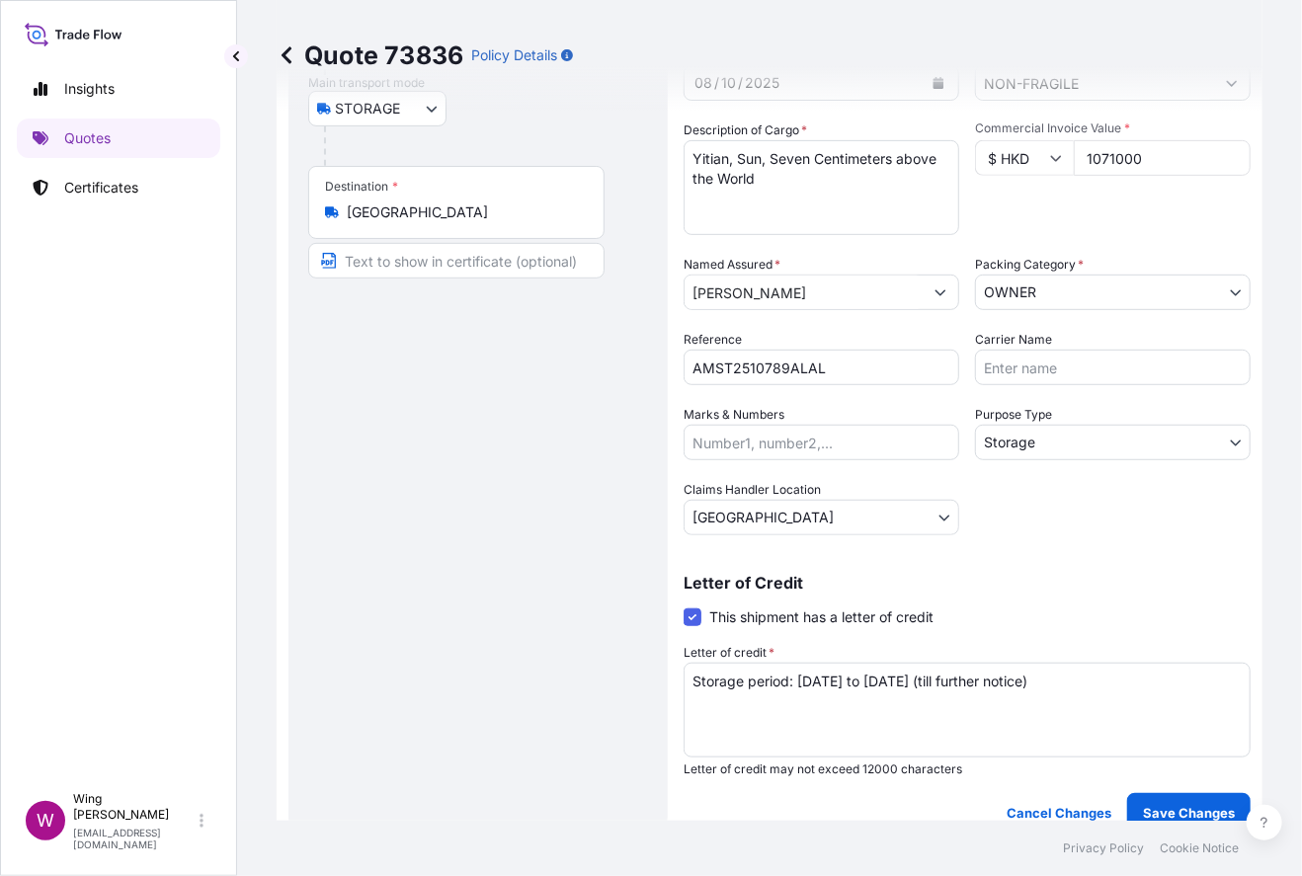
scroll to position [394, 0]
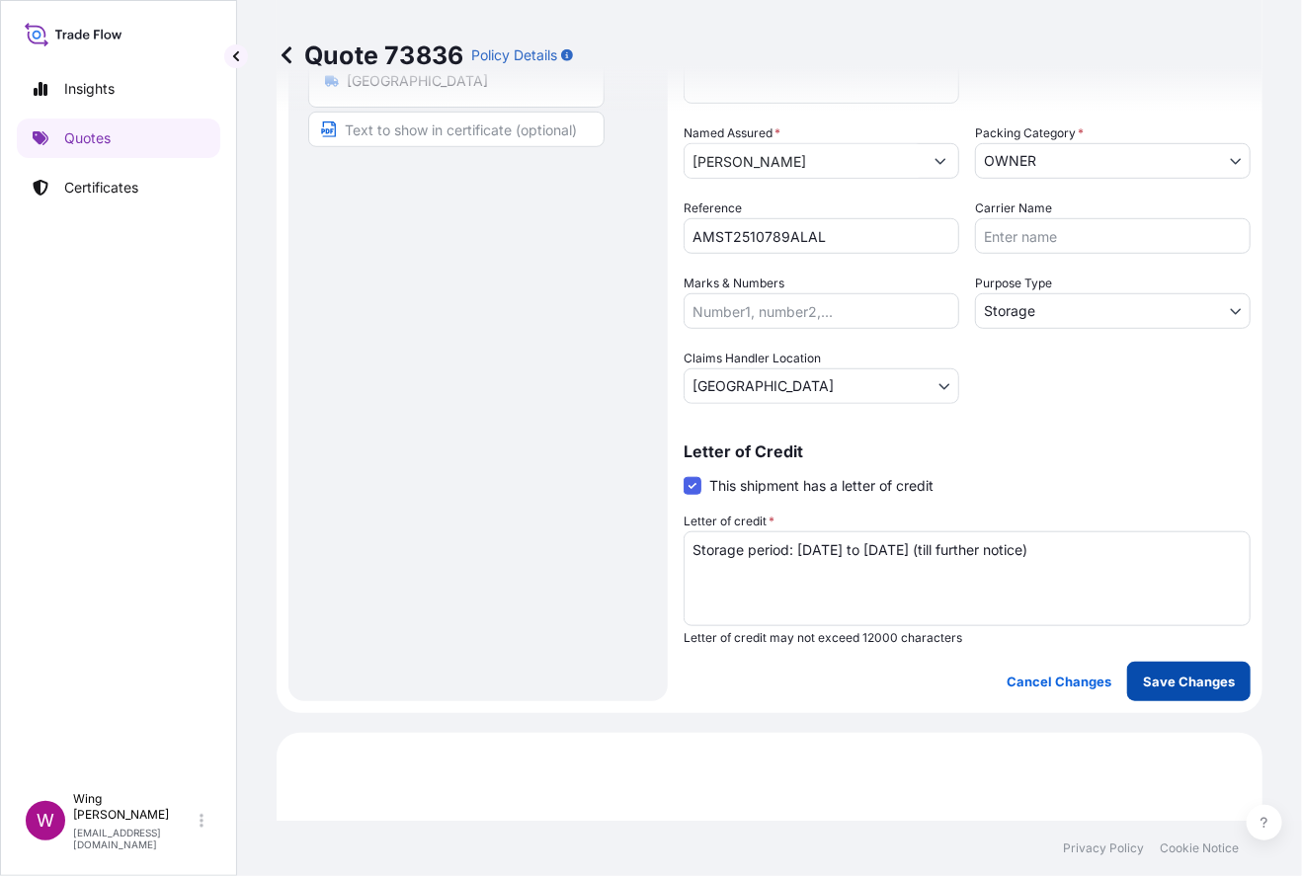
click at [1111, 690] on button "Save Changes" at bounding box center [1188, 682] width 123 height 40
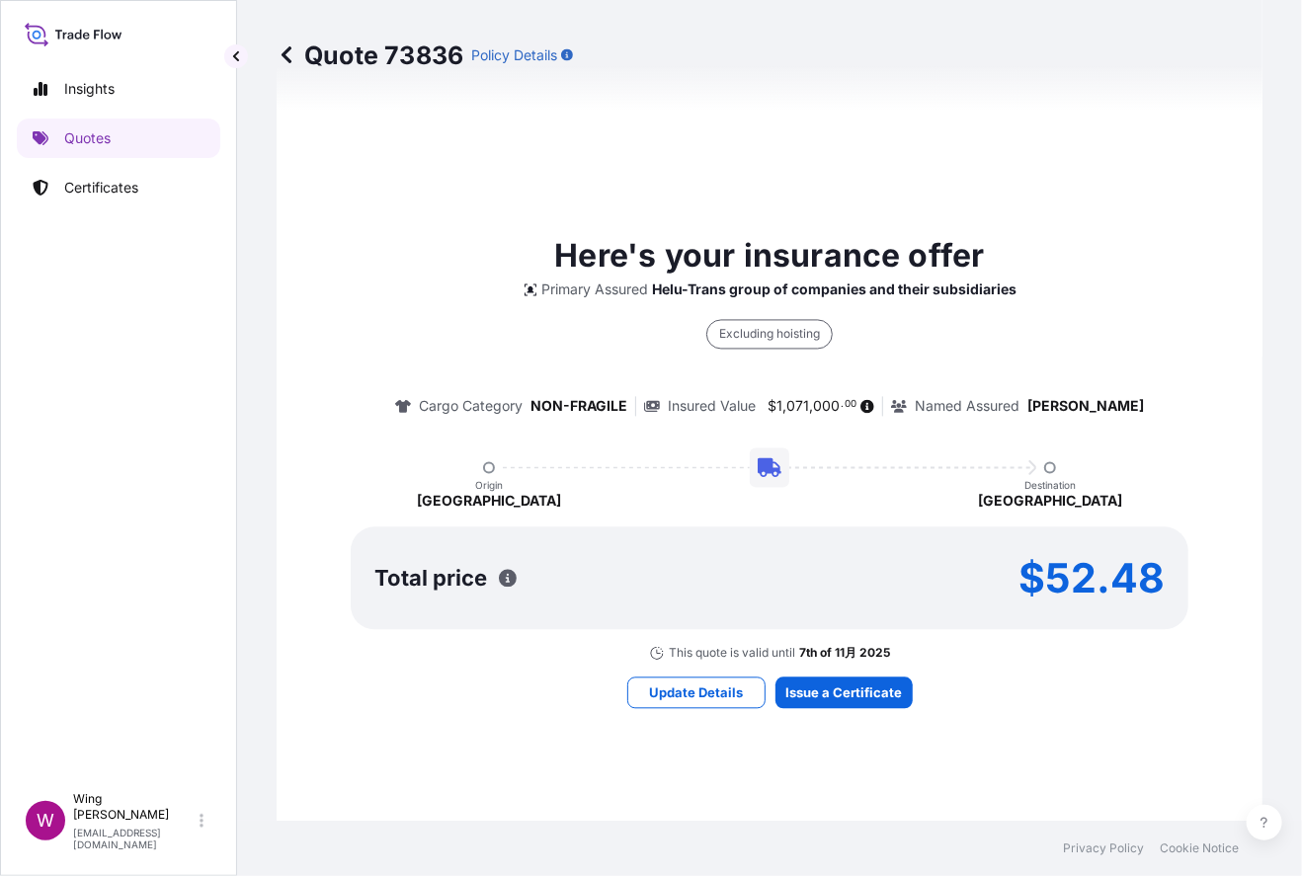
select select "STORAGE"
select select "Storage"
select select "[GEOGRAPHIC_DATA]"
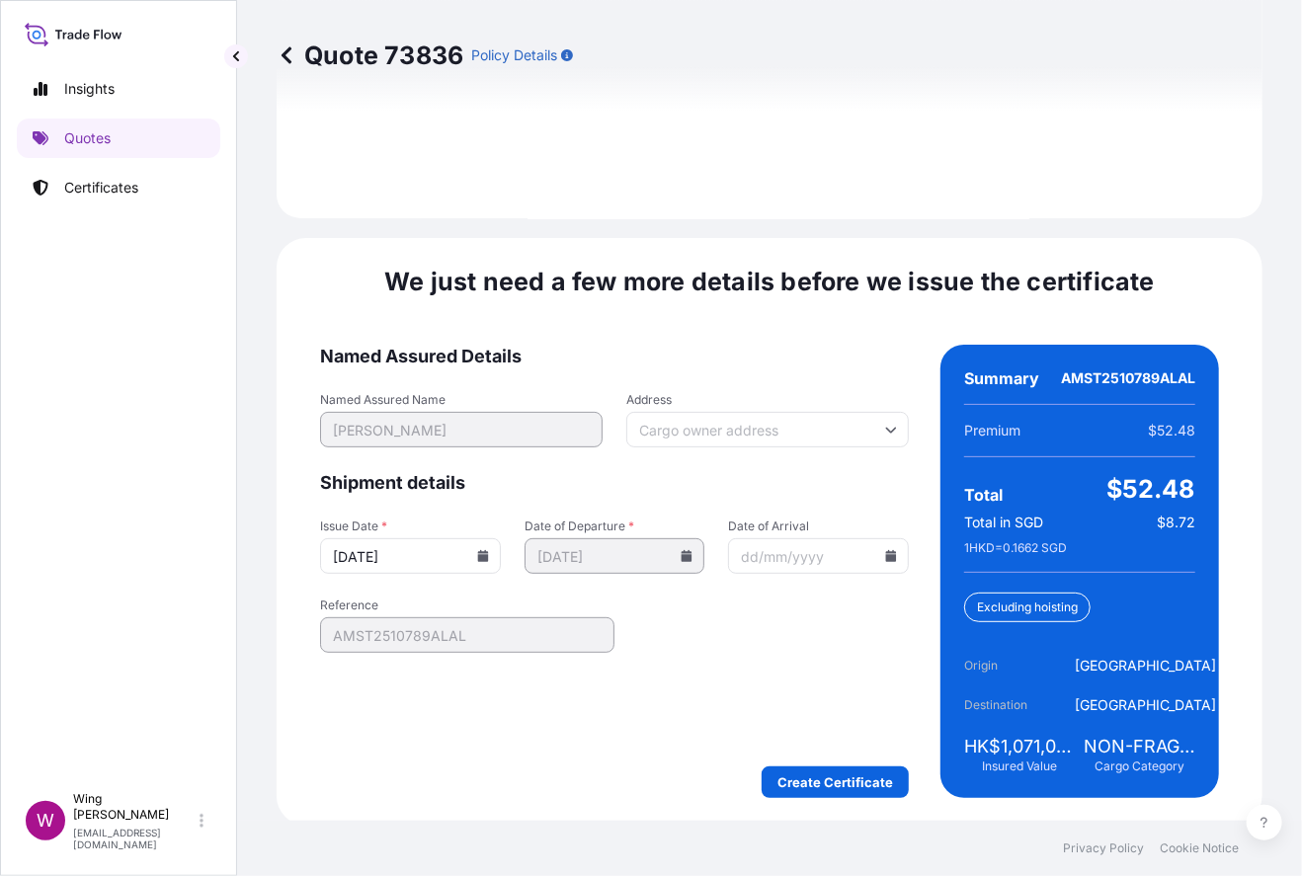
scroll to position [3045, 0]
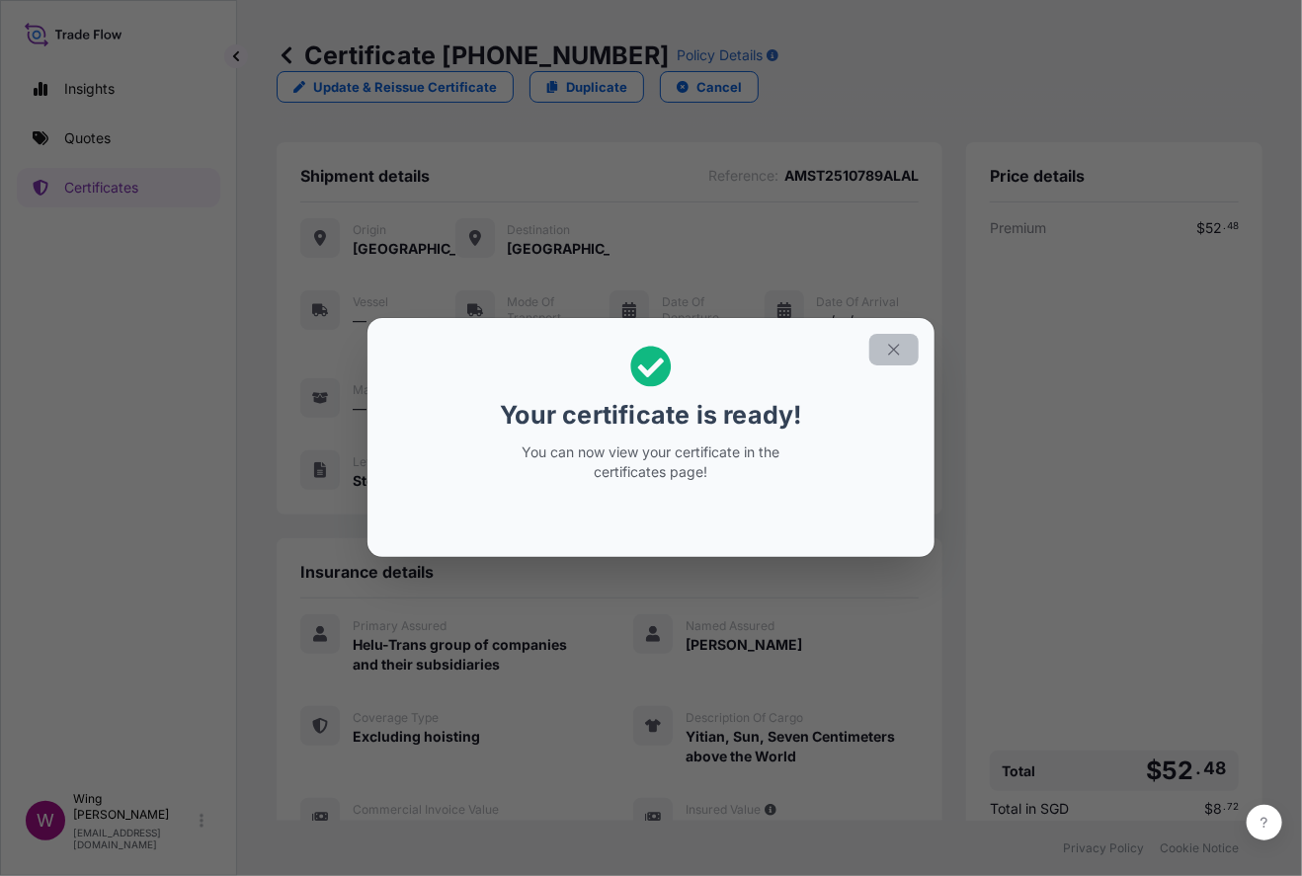
click at [886, 339] on button "button" at bounding box center [893, 350] width 49 height 32
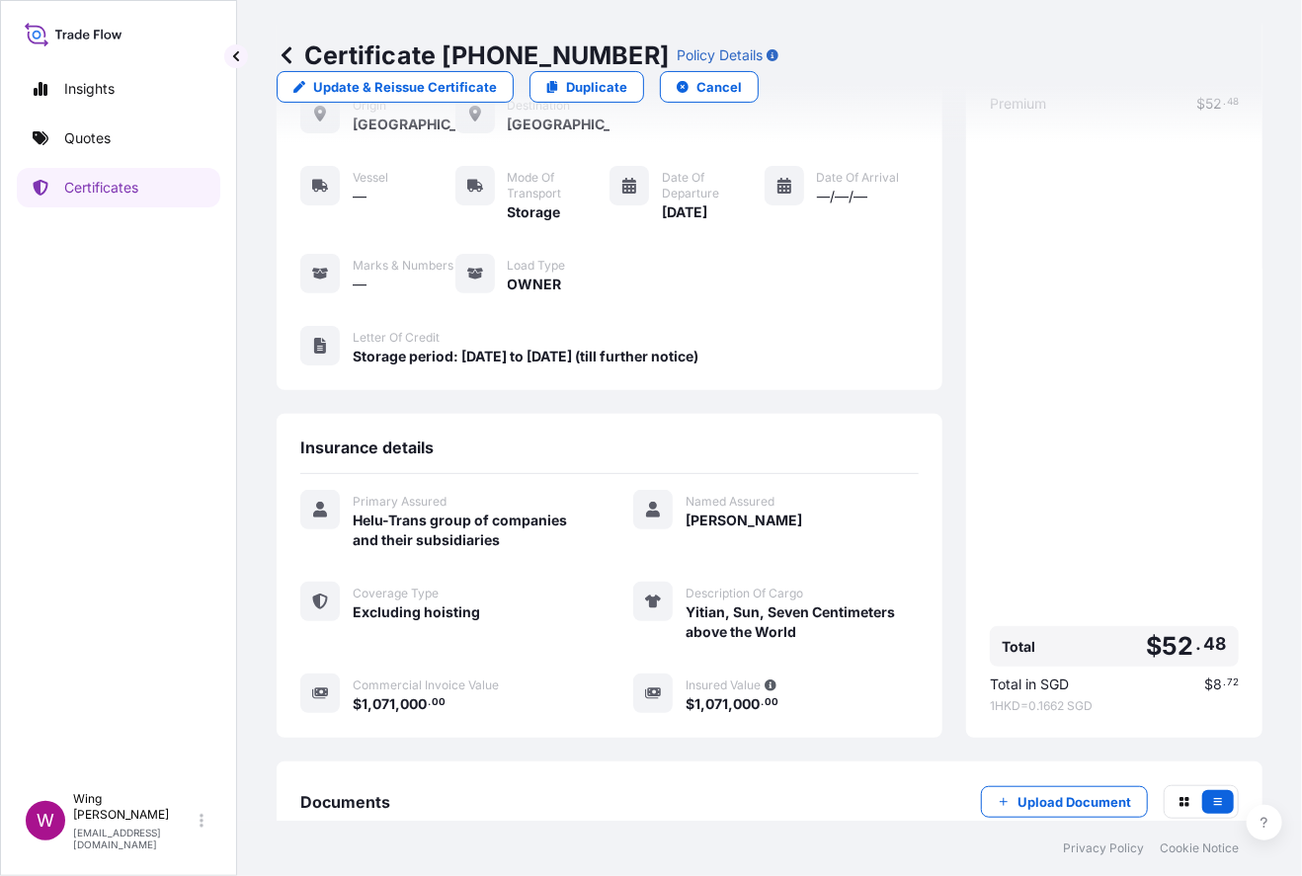
scroll to position [233, 0]
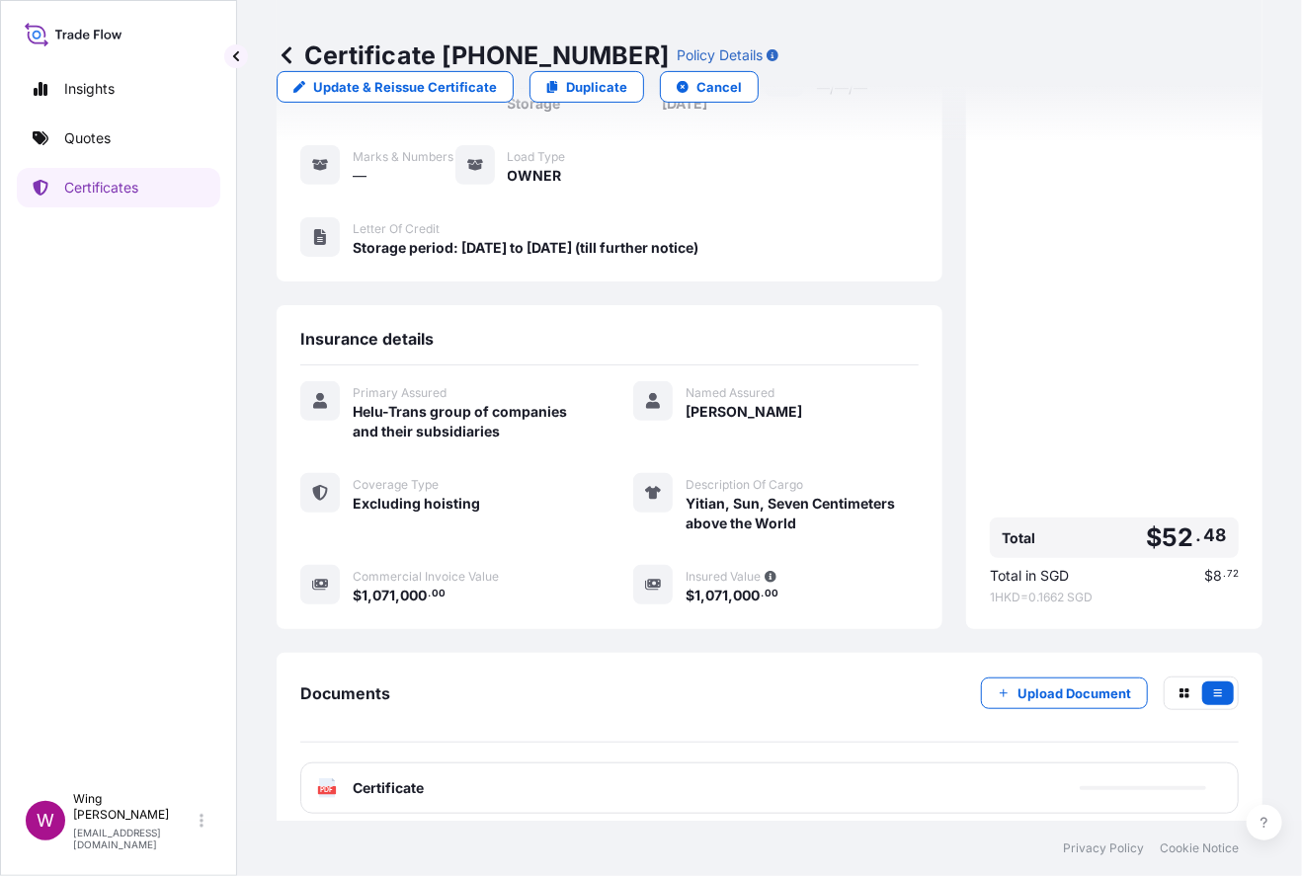
click at [330, 787] on text "PDF" at bounding box center [327, 790] width 13 height 7
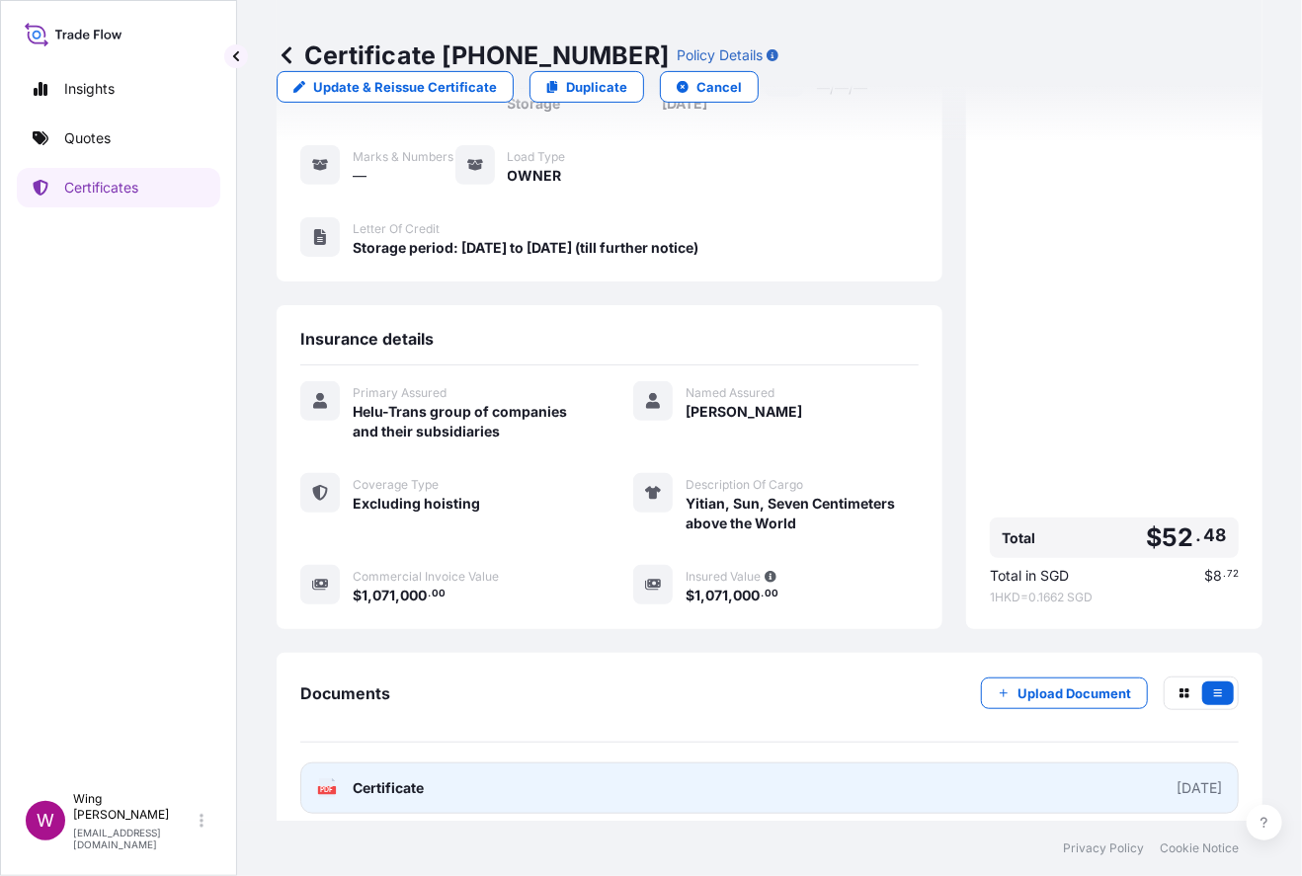
click at [322, 787] on text "PDF" at bounding box center [327, 790] width 13 height 7
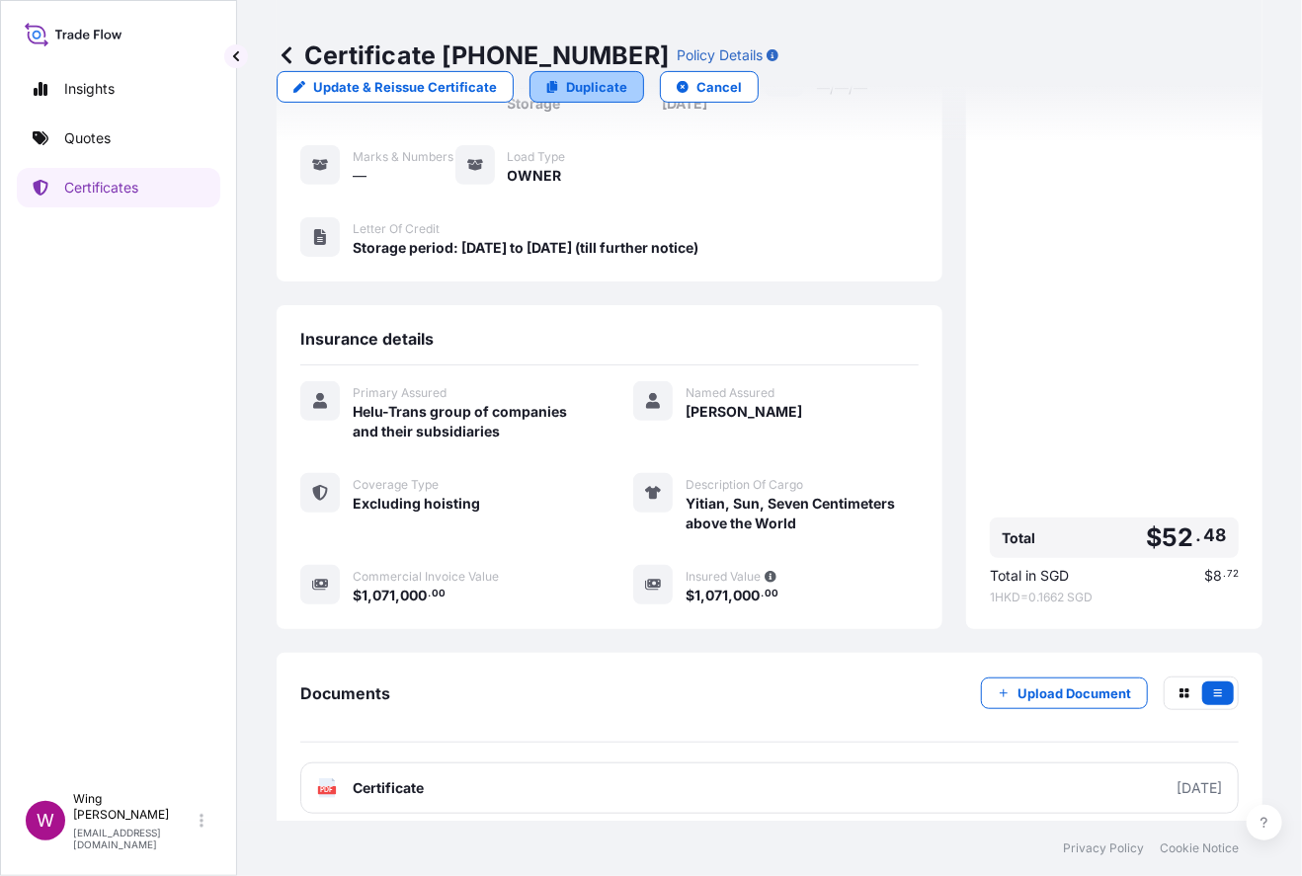
click at [627, 77] on p "Duplicate" at bounding box center [596, 87] width 61 height 20
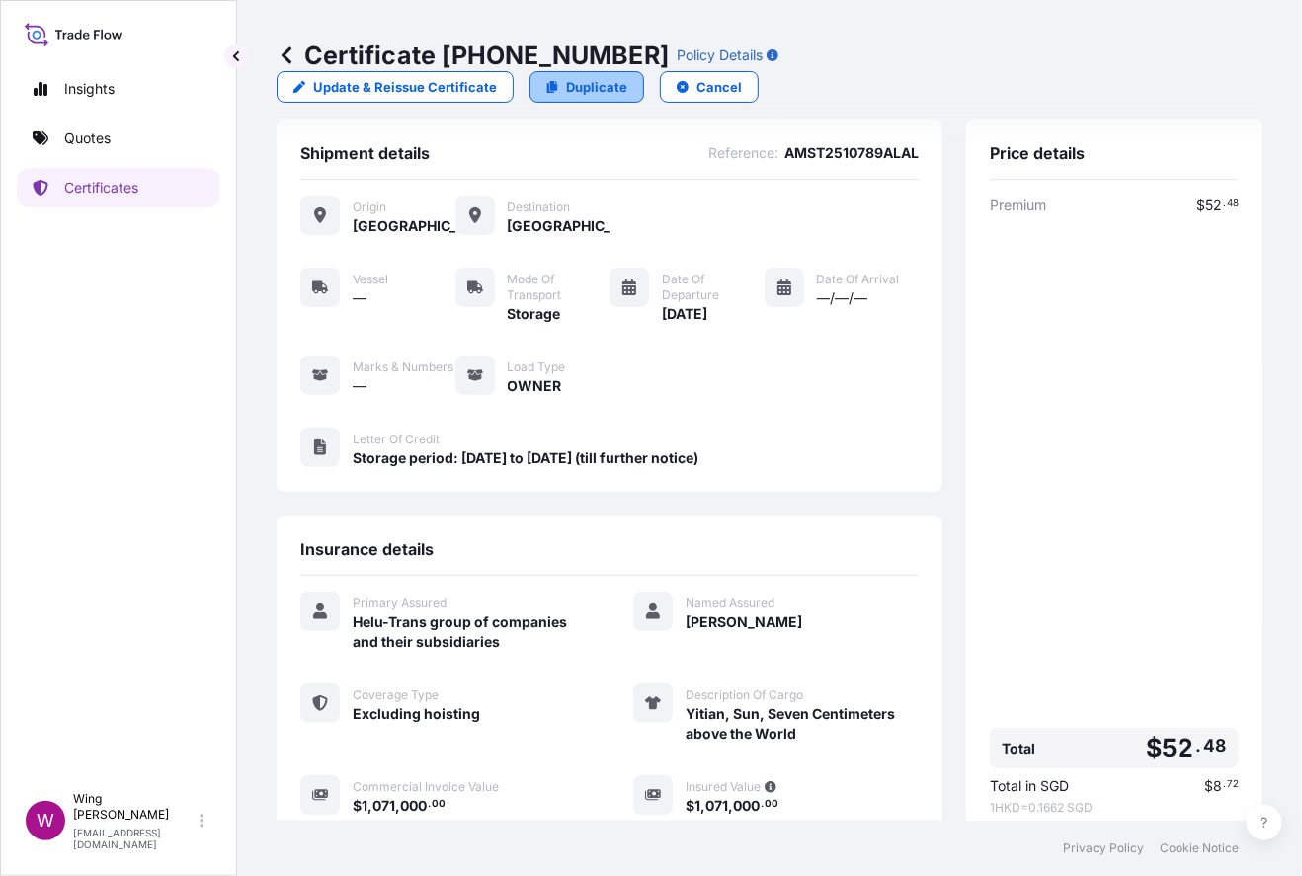
select select "STORAGE"
select select "Storage"
select select "[GEOGRAPHIC_DATA]"
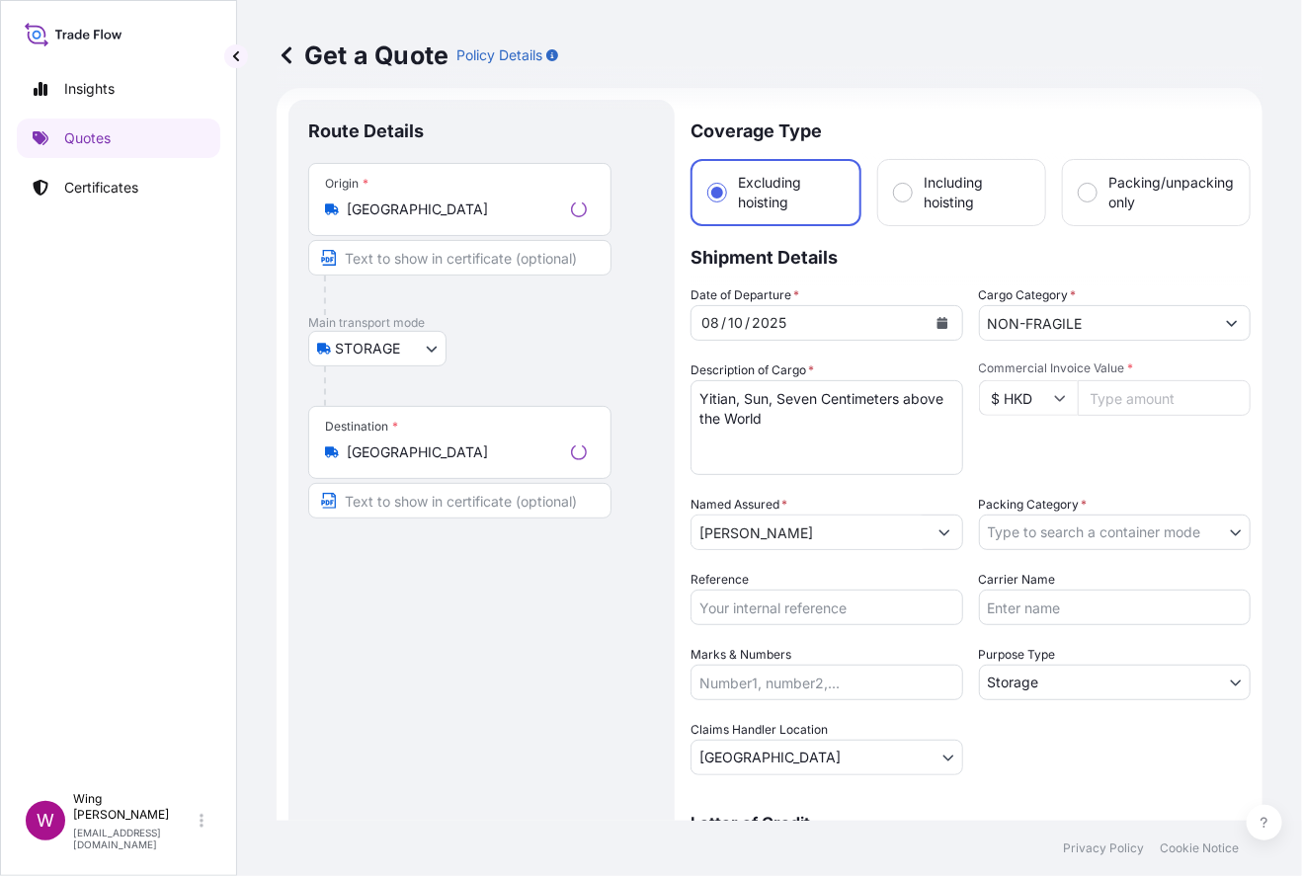
scroll to position [31, 0]
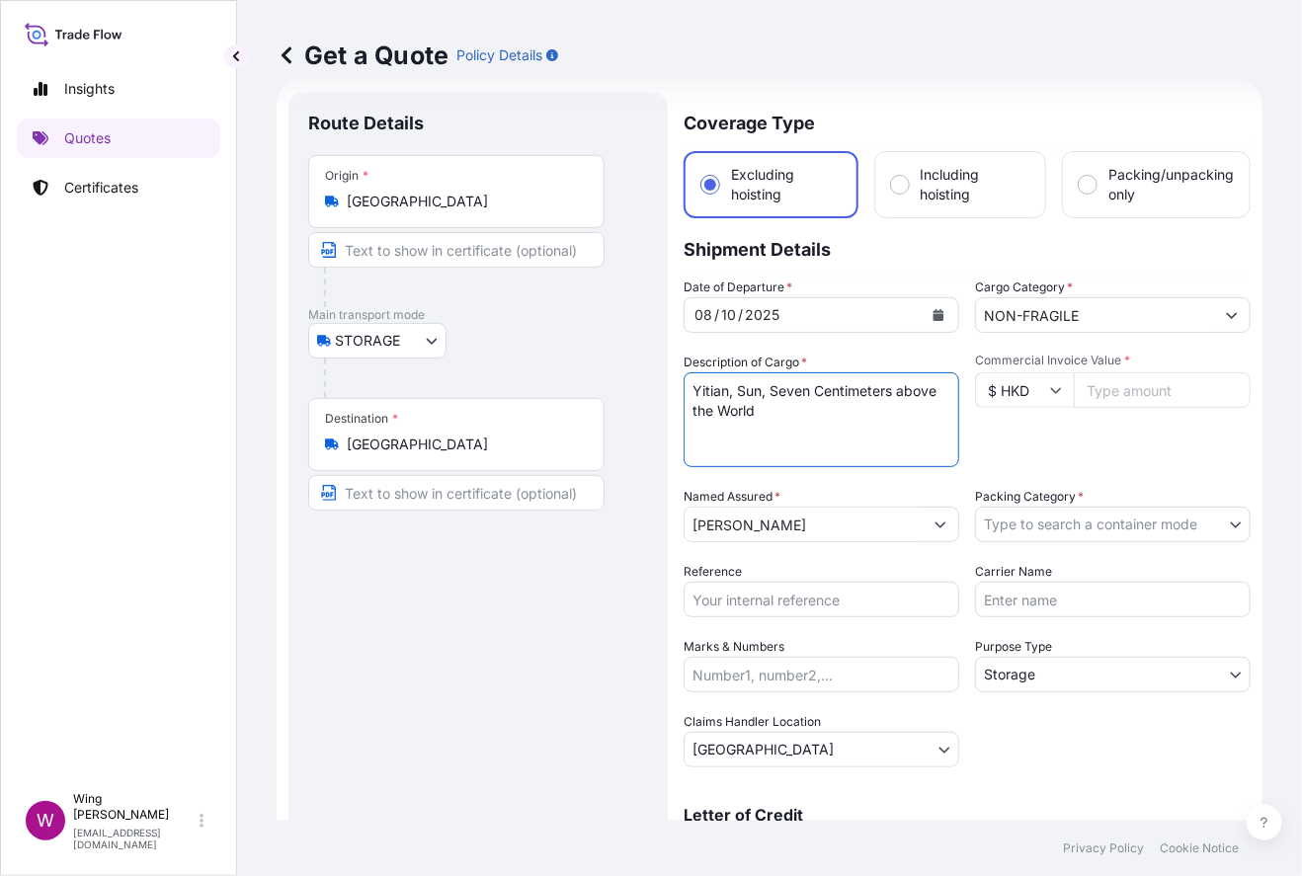
drag, startPoint x: 811, startPoint y: 402, endPoint x: 607, endPoint y: 378, distance: 204.9
click at [607, 378] on form "Route Details Place of loading Road / Inland Road / Inland Origin * [GEOGRAPHIC…" at bounding box center [770, 578] width 986 height 997
paste textarea "[PERSON_NAME] Sans titre (Cartede yoeux demariage pouAdrian [PERSON_NAME])"
click at [788, 389] on textarea "Yitian, Sun, Seven Centimeters above the World" at bounding box center [822, 419] width 276 height 95
click at [817, 442] on textarea "Yitian, Sun, Seven Centimeters above the World" at bounding box center [822, 419] width 276 height 95
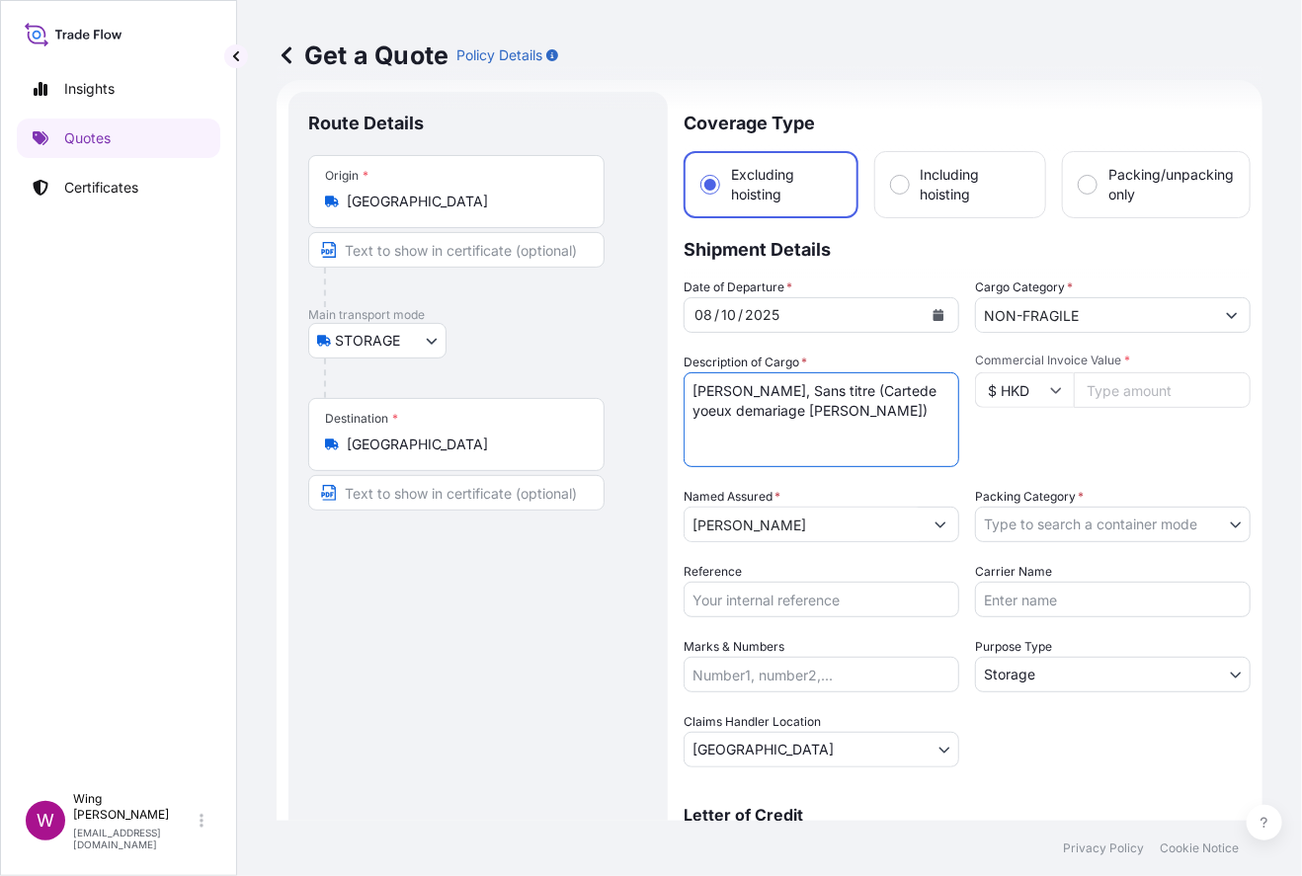
type textarea "[PERSON_NAME], Sans titre (Cartede yoeux demariage [PERSON_NAME])"
click at [1105, 379] on input "Commercial Invoice Value *" at bounding box center [1162, 390] width 177 height 36
paste input "400000"
type input "400000"
click at [1088, 445] on div "Commercial Invoice Value * $ HKD 400000" at bounding box center [1113, 410] width 276 height 115
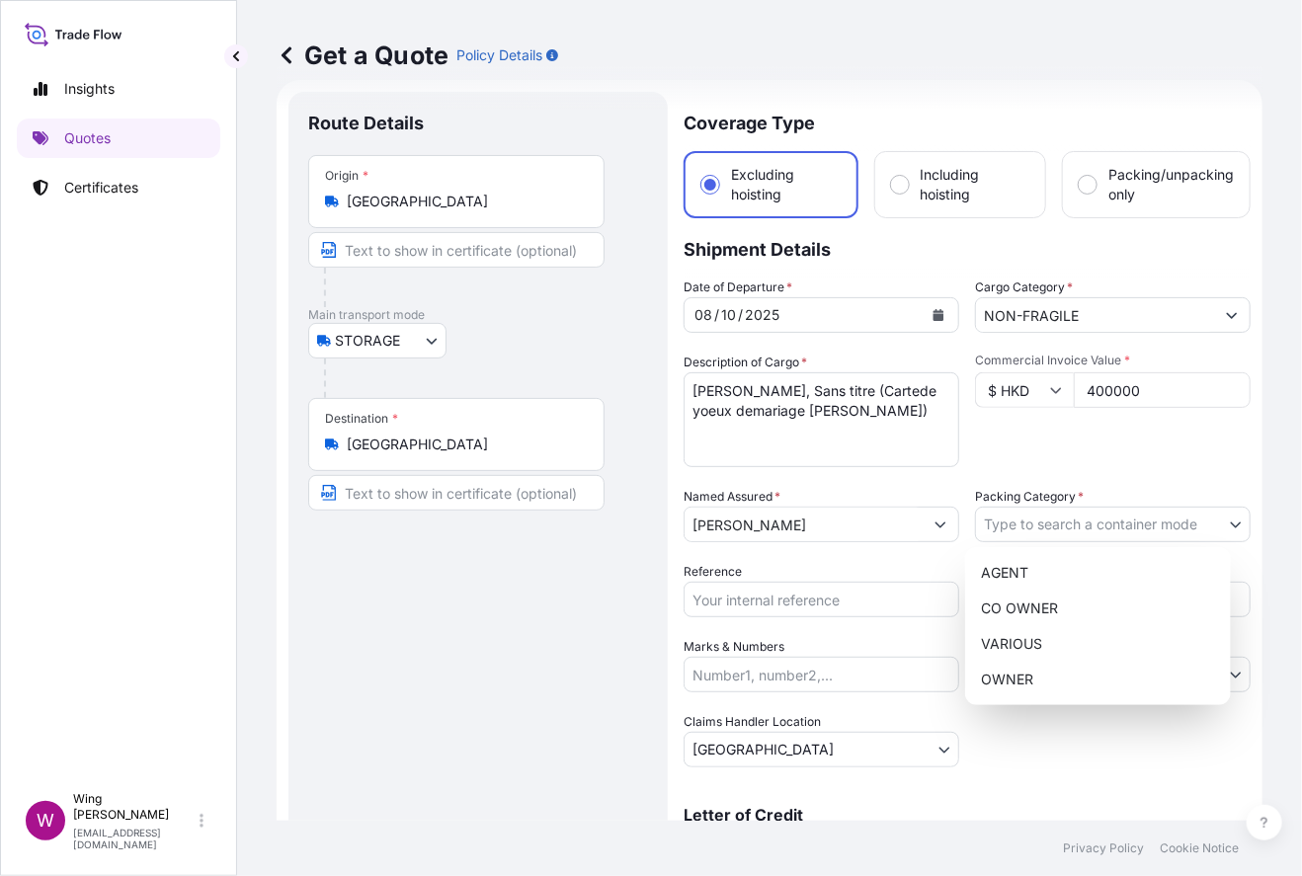
click at [1111, 517] on body "Insights Quotes Certificates W Wing Lee [EMAIL_ADDRESS][DOMAIN_NAME] Get a Quot…" at bounding box center [651, 438] width 1302 height 876
click at [1067, 691] on div "OWNER" at bounding box center [1098, 680] width 250 height 36
select select "27"
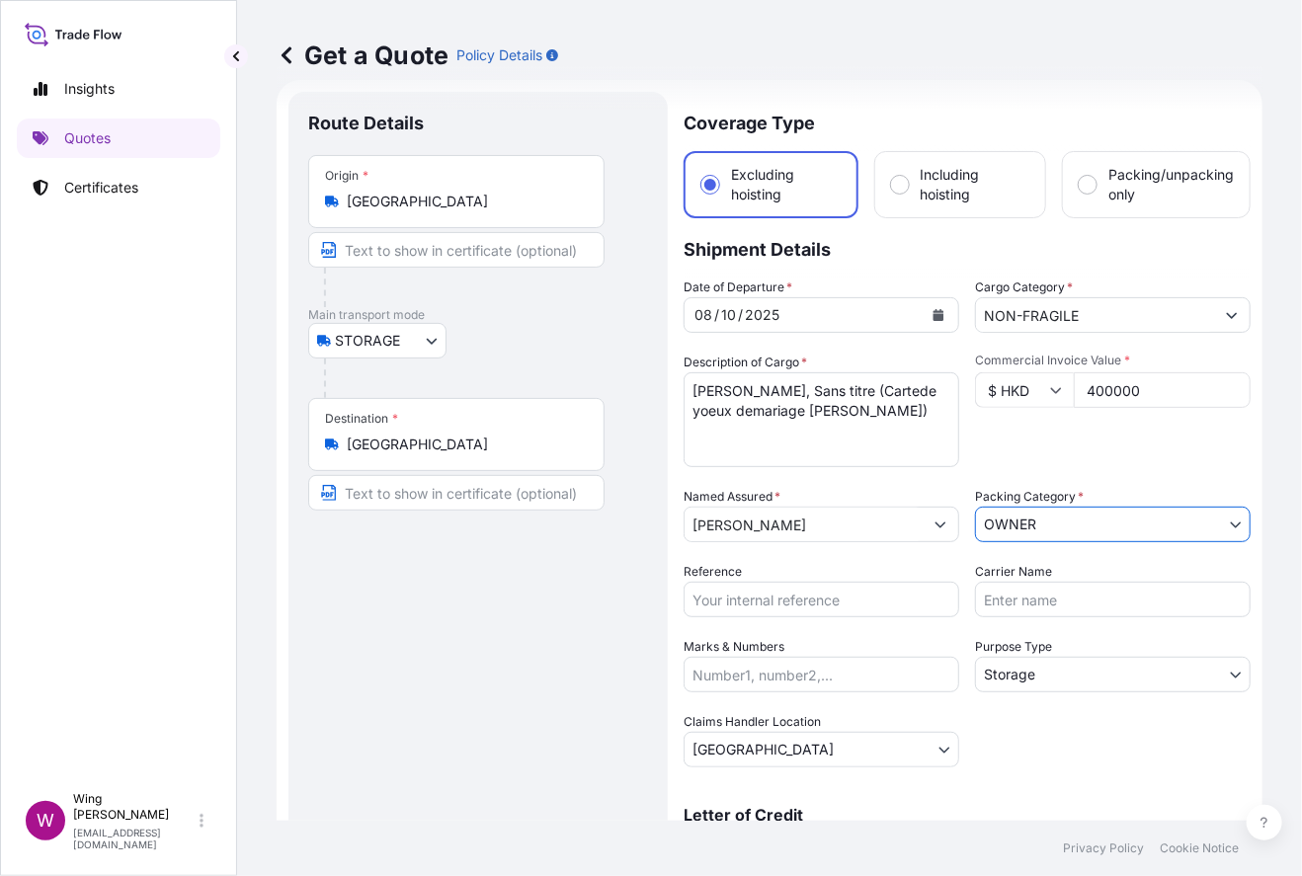
click at [1075, 711] on div "Date of Departure * [DATE] Cargo Category * NON-FRAGILE Description of Cargo * …" at bounding box center [967, 523] width 567 height 490
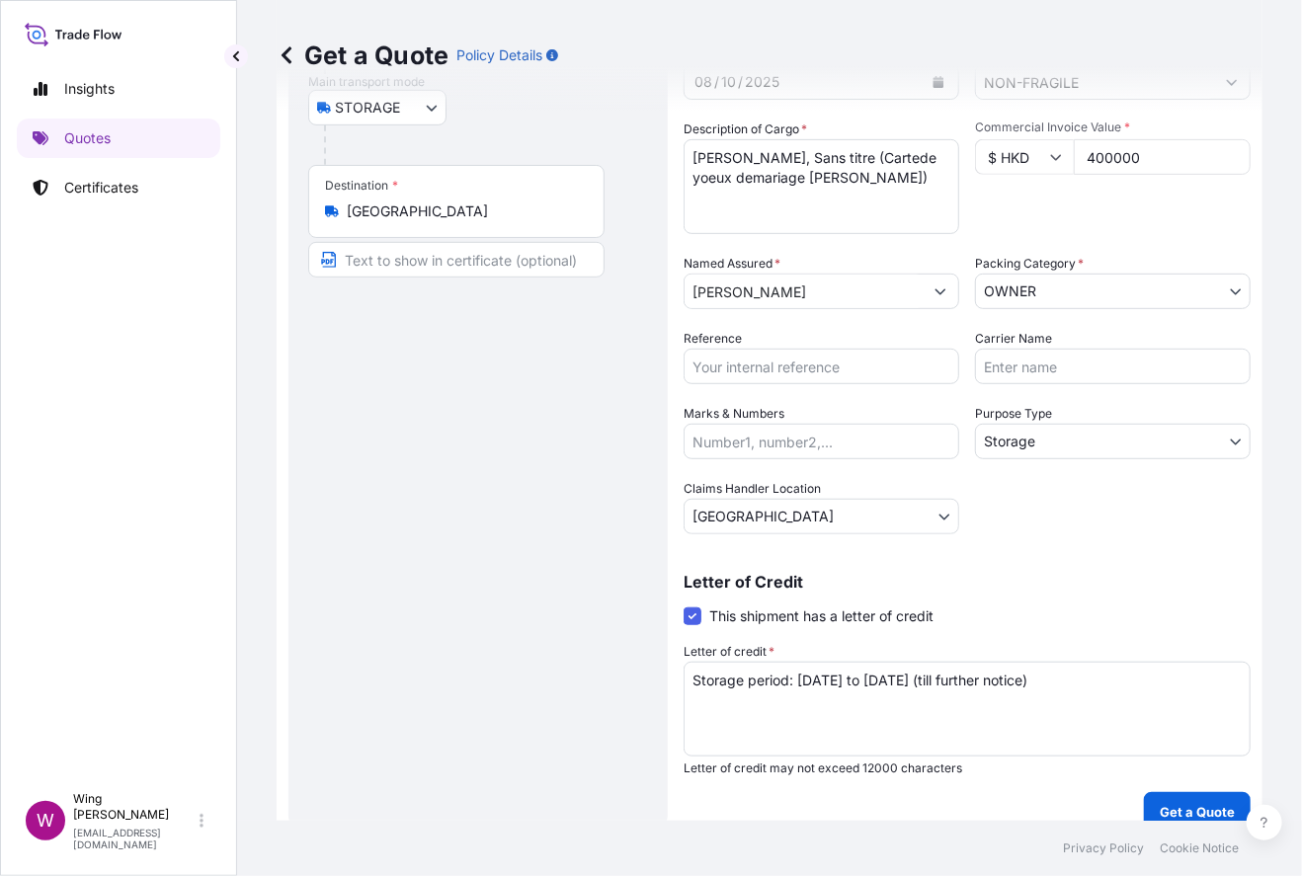
scroll to position [283, 0]
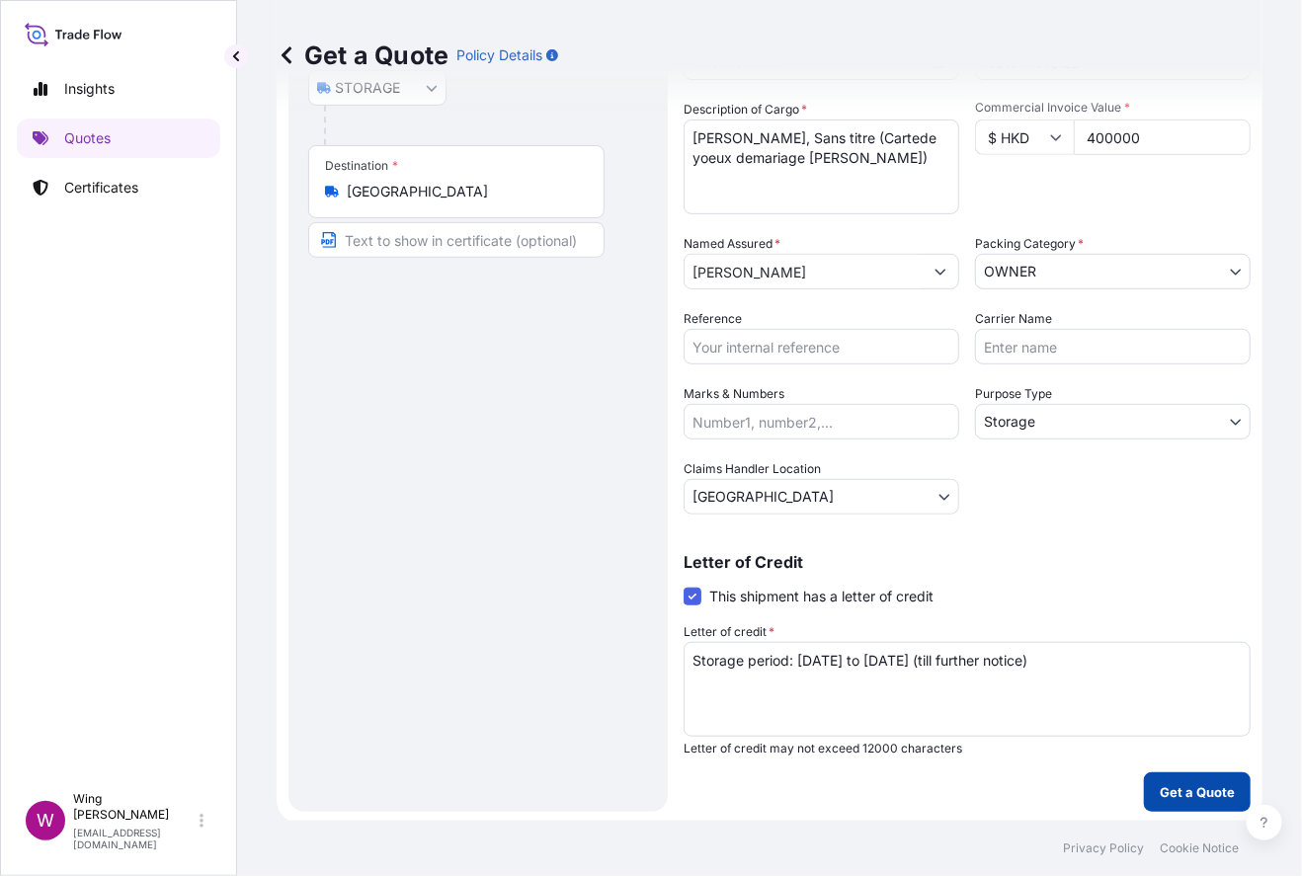
click at [1111, 790] on p "Get a Quote" at bounding box center [1197, 792] width 75 height 20
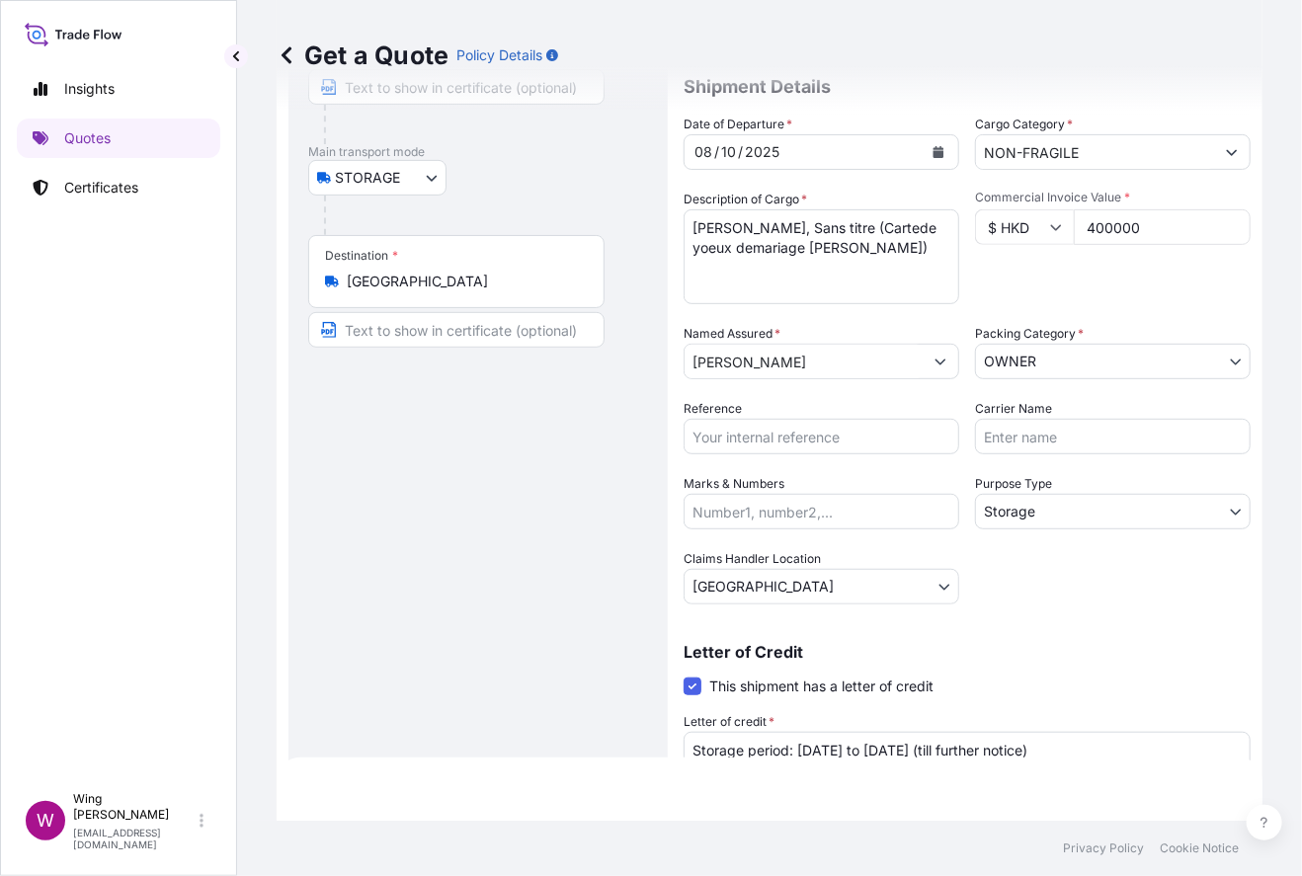
scroll to position [87, 0]
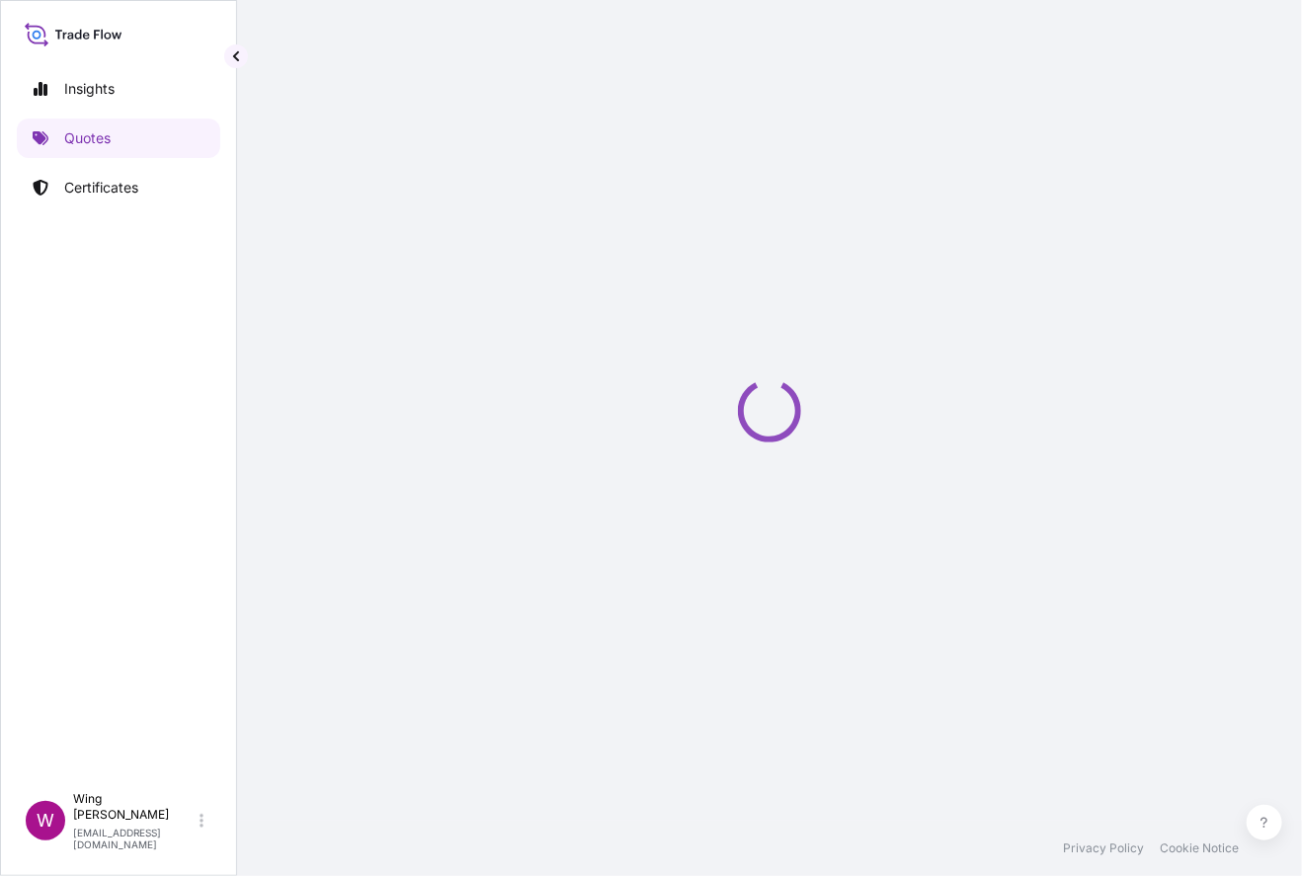
select select "STORAGE"
select select "Transit"
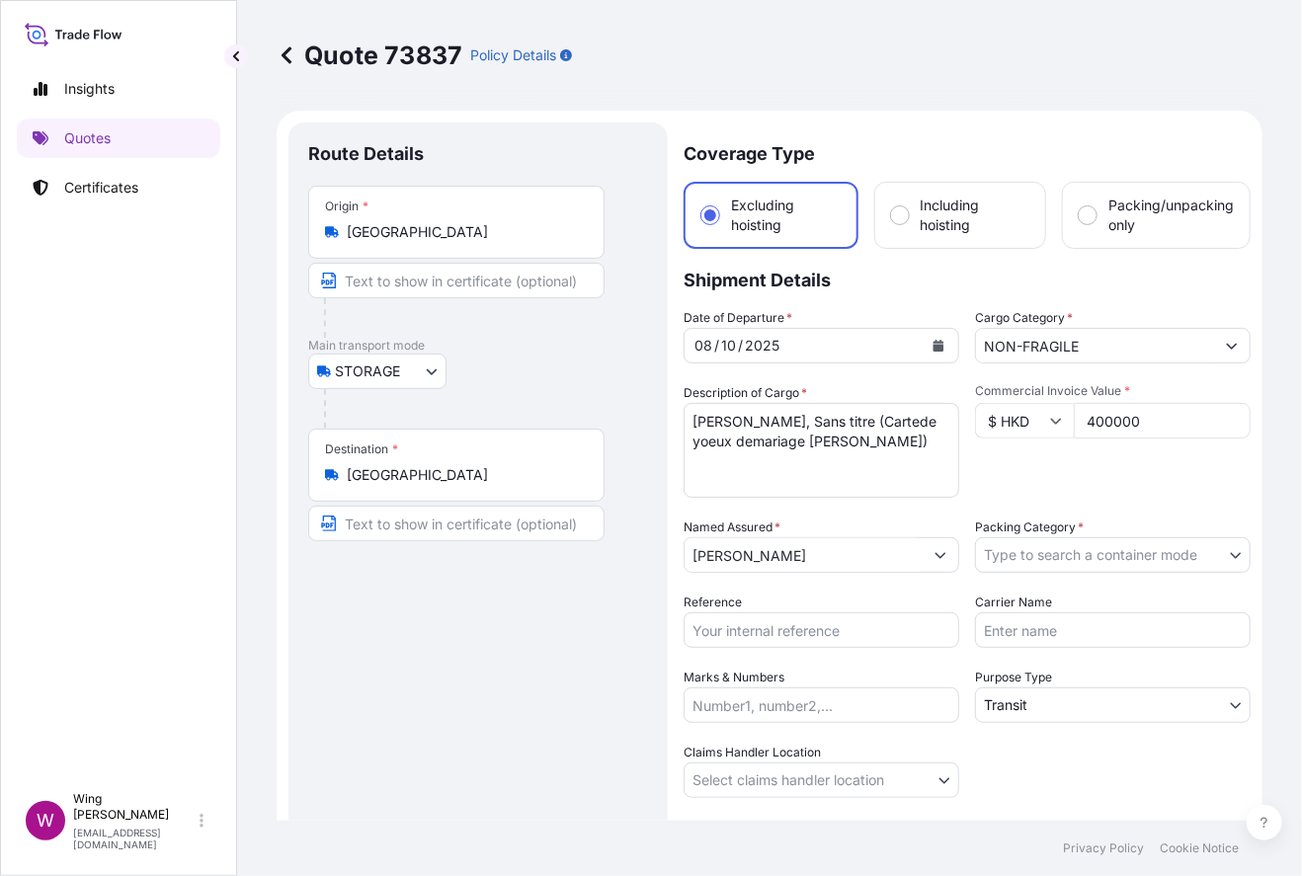
click at [1037, 545] on body "Insights Quotes Certificates W Wing Lee [EMAIL_ADDRESS][DOMAIN_NAME] Quote 7383…" at bounding box center [651, 438] width 1302 height 876
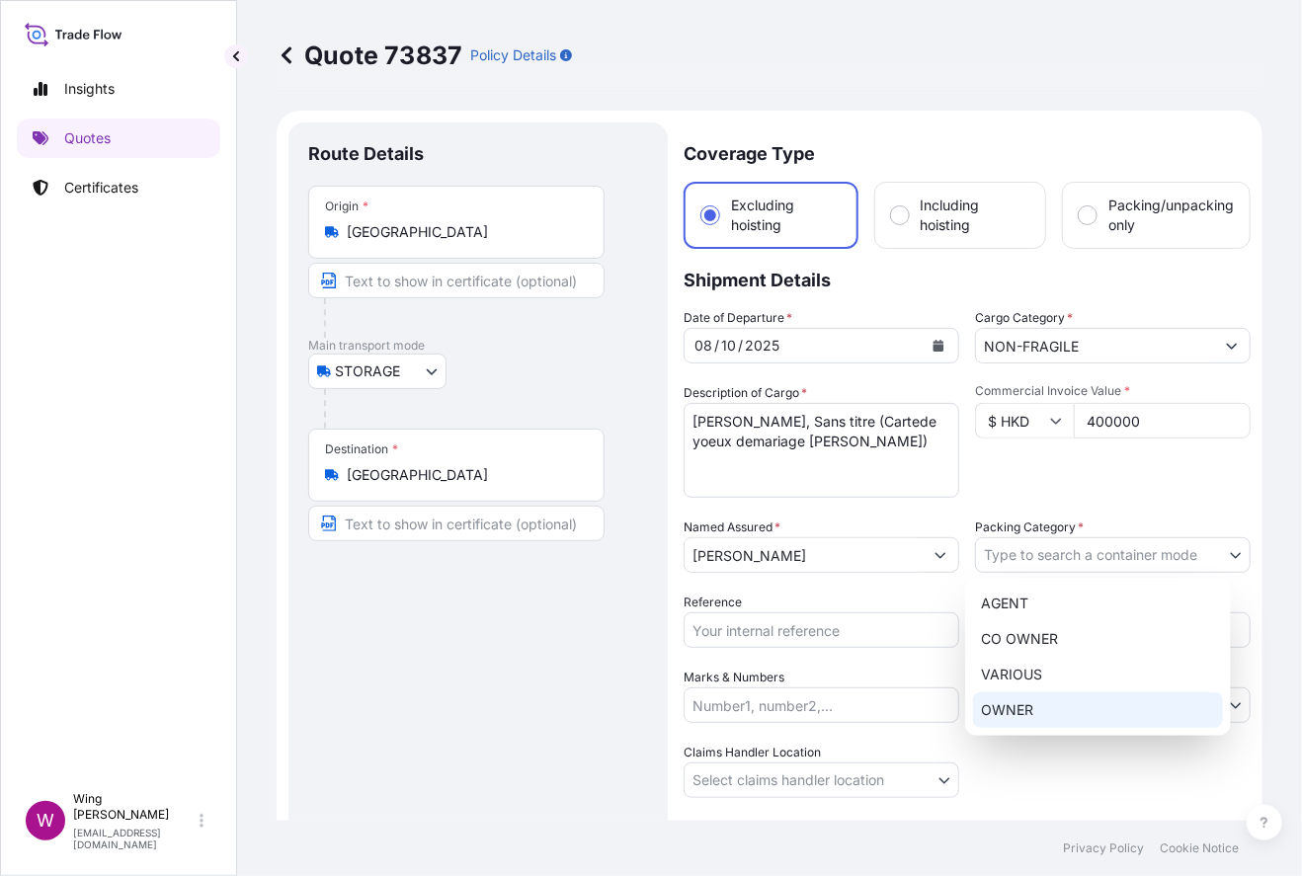
click at [1052, 696] on div "OWNER" at bounding box center [1098, 710] width 250 height 36
select select "27"
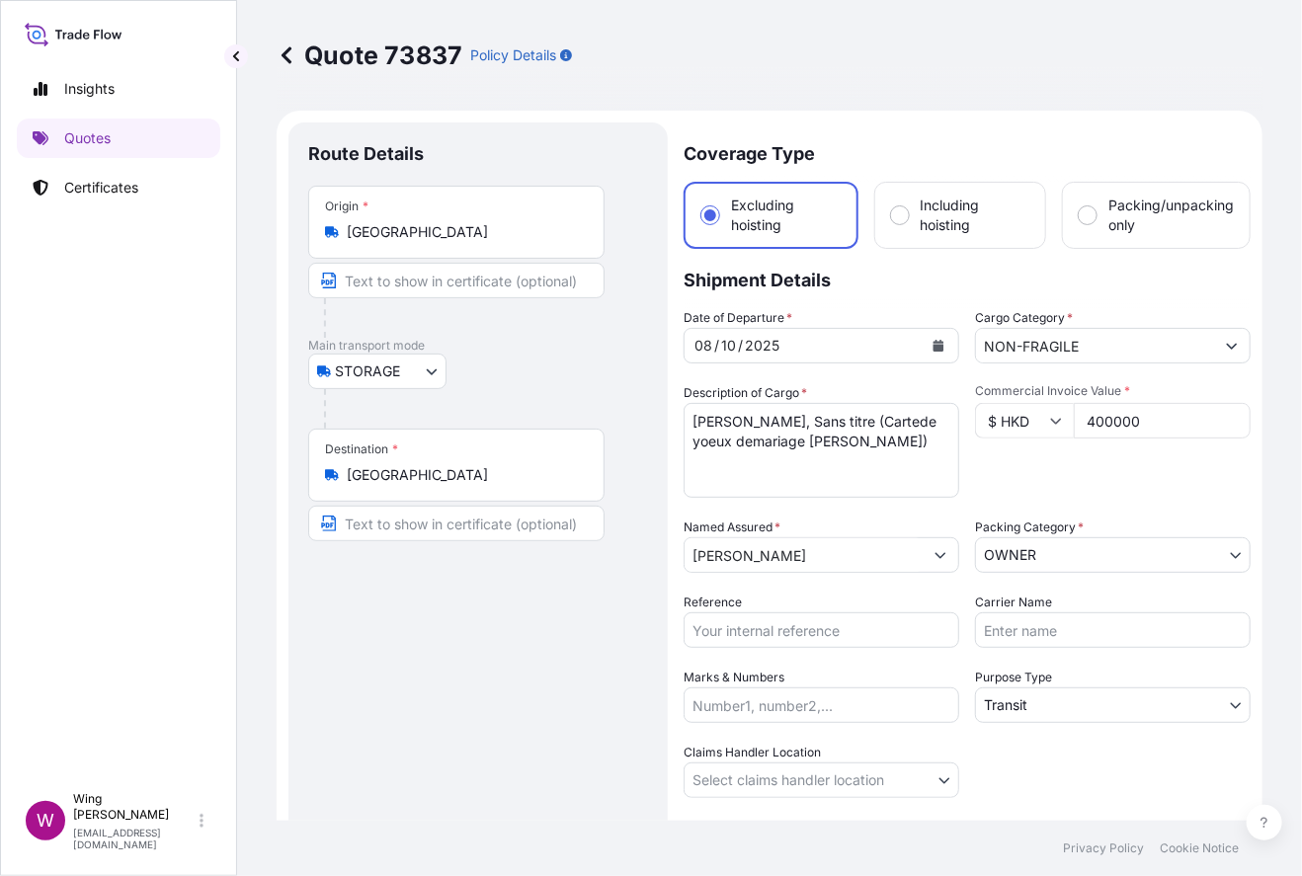
click at [812, 621] on input "Reference" at bounding box center [822, 630] width 276 height 36
paste input "AMST2510789ALAL"
type input "AMST2510789ALAL"
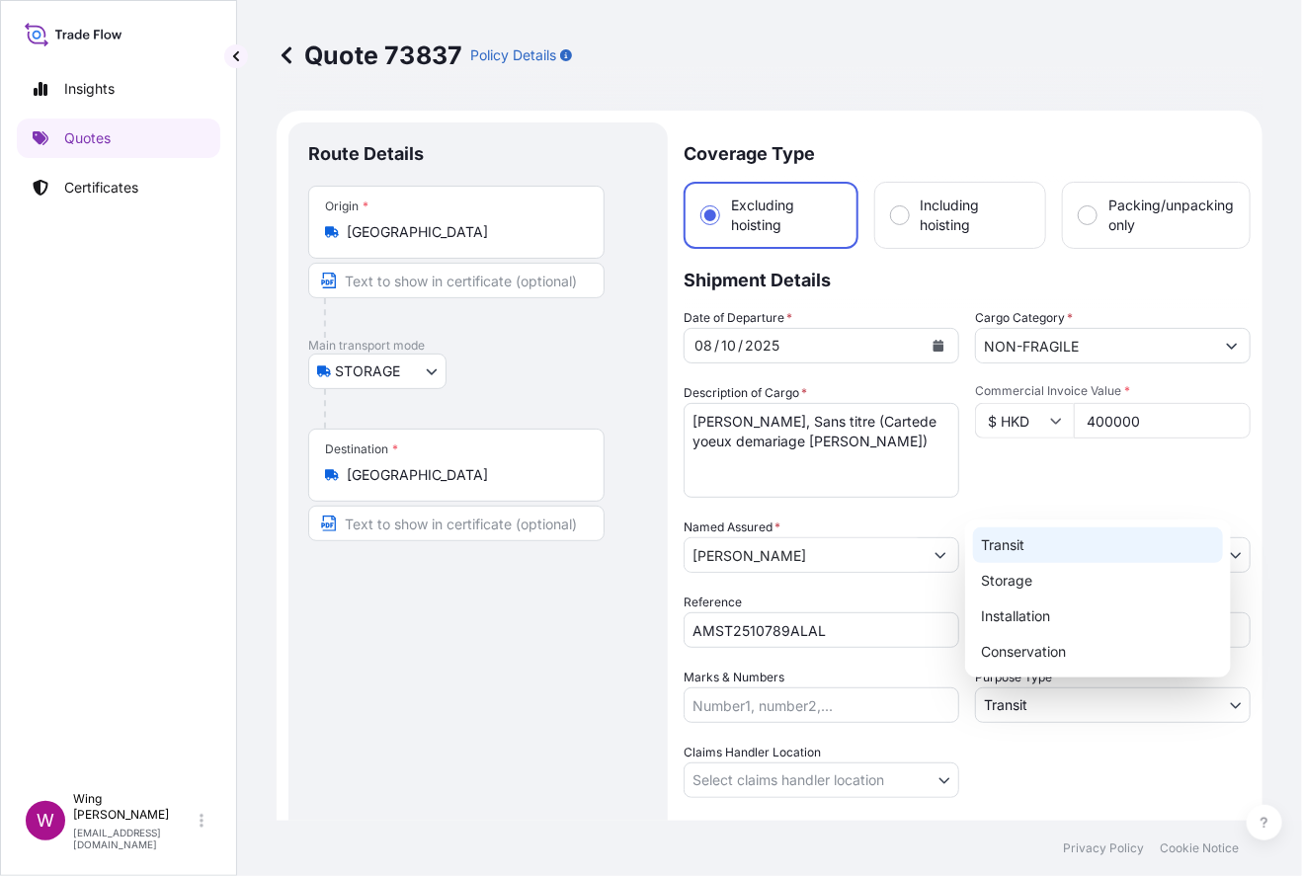
click at [1057, 694] on body "Insights Quotes Certificates W Wing Lee [EMAIL_ADDRESS][DOMAIN_NAME] Quote 7383…" at bounding box center [651, 438] width 1302 height 876
click at [1035, 580] on div "Storage" at bounding box center [1098, 581] width 250 height 36
select select "Storage"
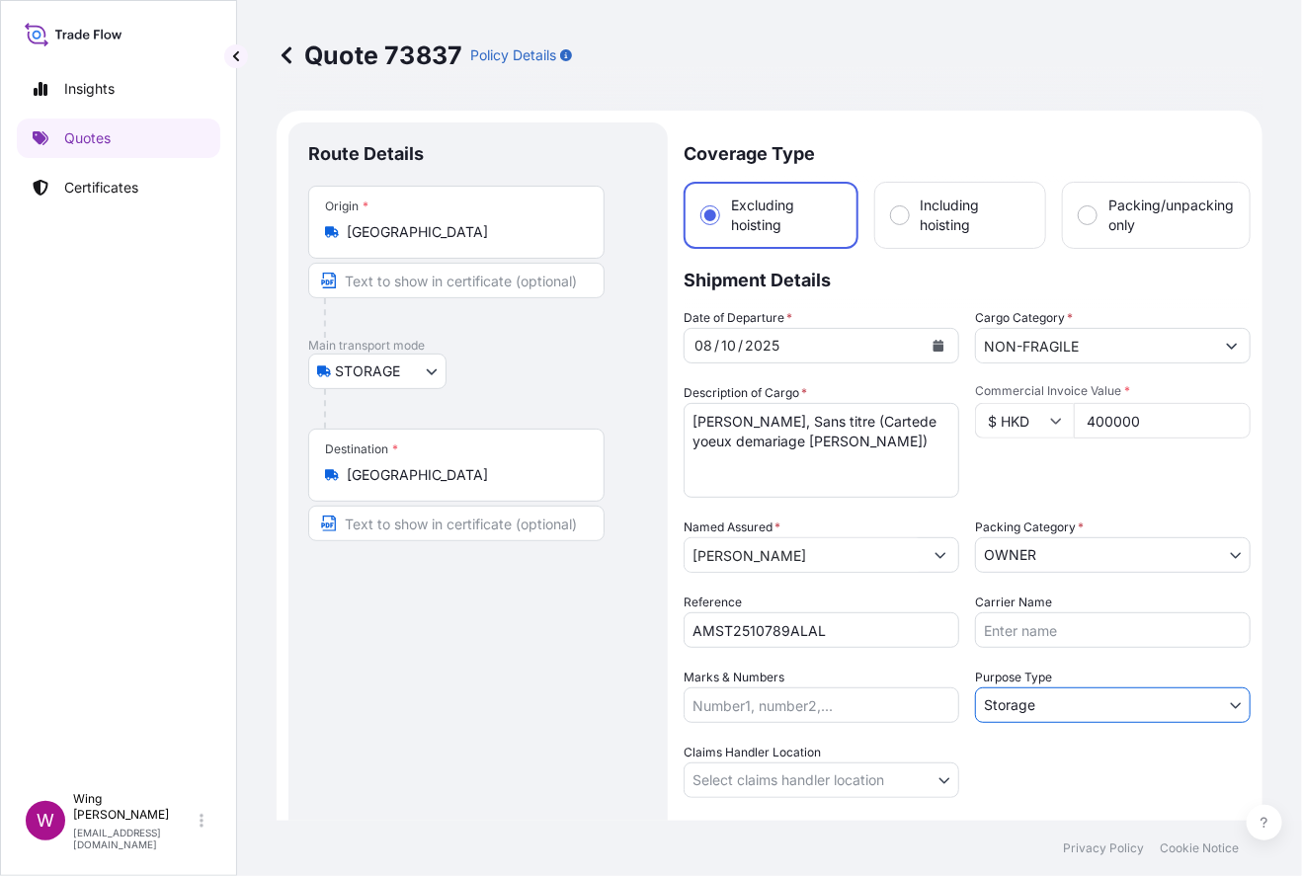
click at [583, 663] on div "Route Details Place of loading Road / [GEOGRAPHIC_DATA] / Inland Origin * [GEOG…" at bounding box center [478, 533] width 340 height 783
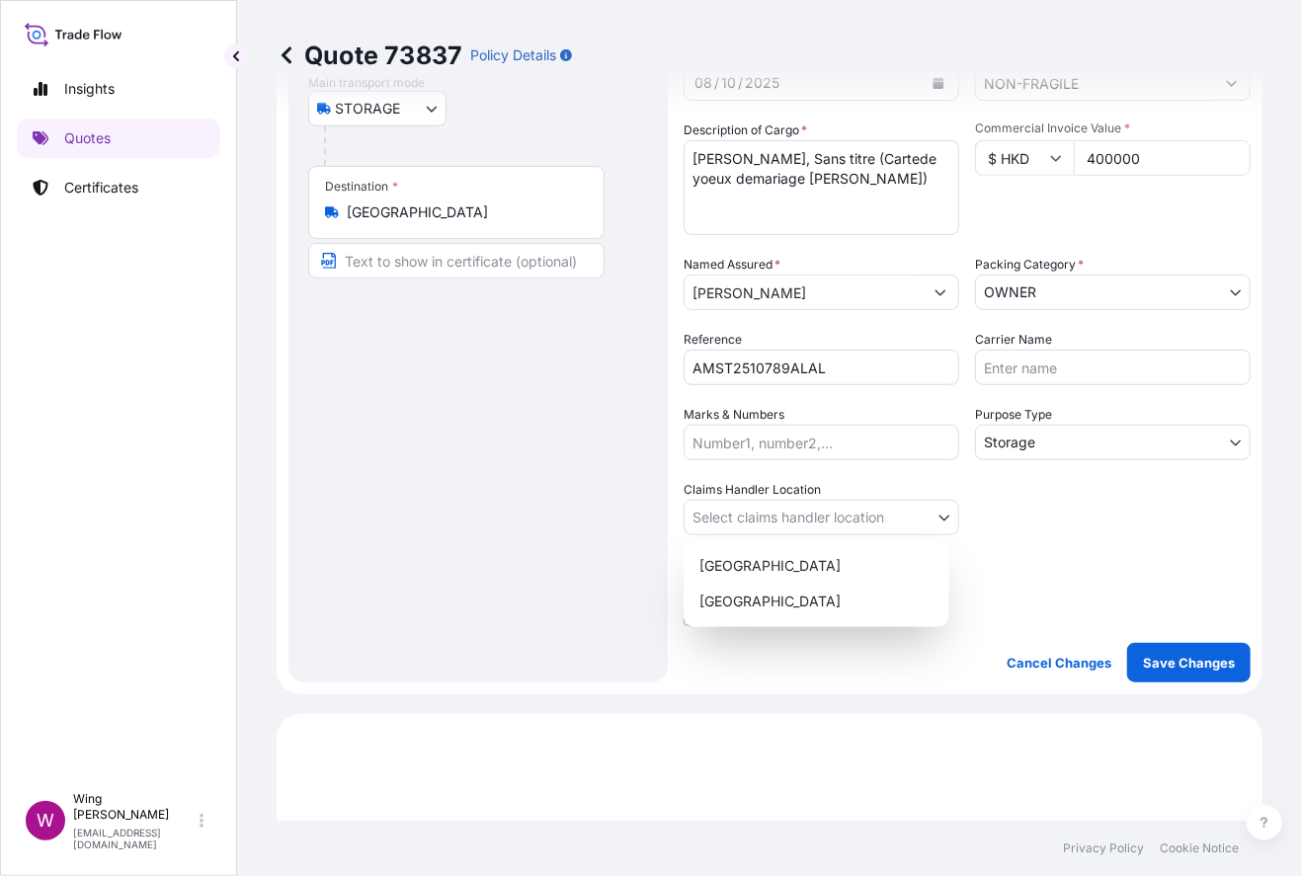
click at [728, 496] on body "Insights Quotes Certificates W Wing Lee [EMAIL_ADDRESS][DOMAIN_NAME] Quote 7383…" at bounding box center [651, 438] width 1302 height 876
click at [730, 573] on div "[GEOGRAPHIC_DATA]" at bounding box center [816, 566] width 250 height 36
select select "[GEOGRAPHIC_DATA]"
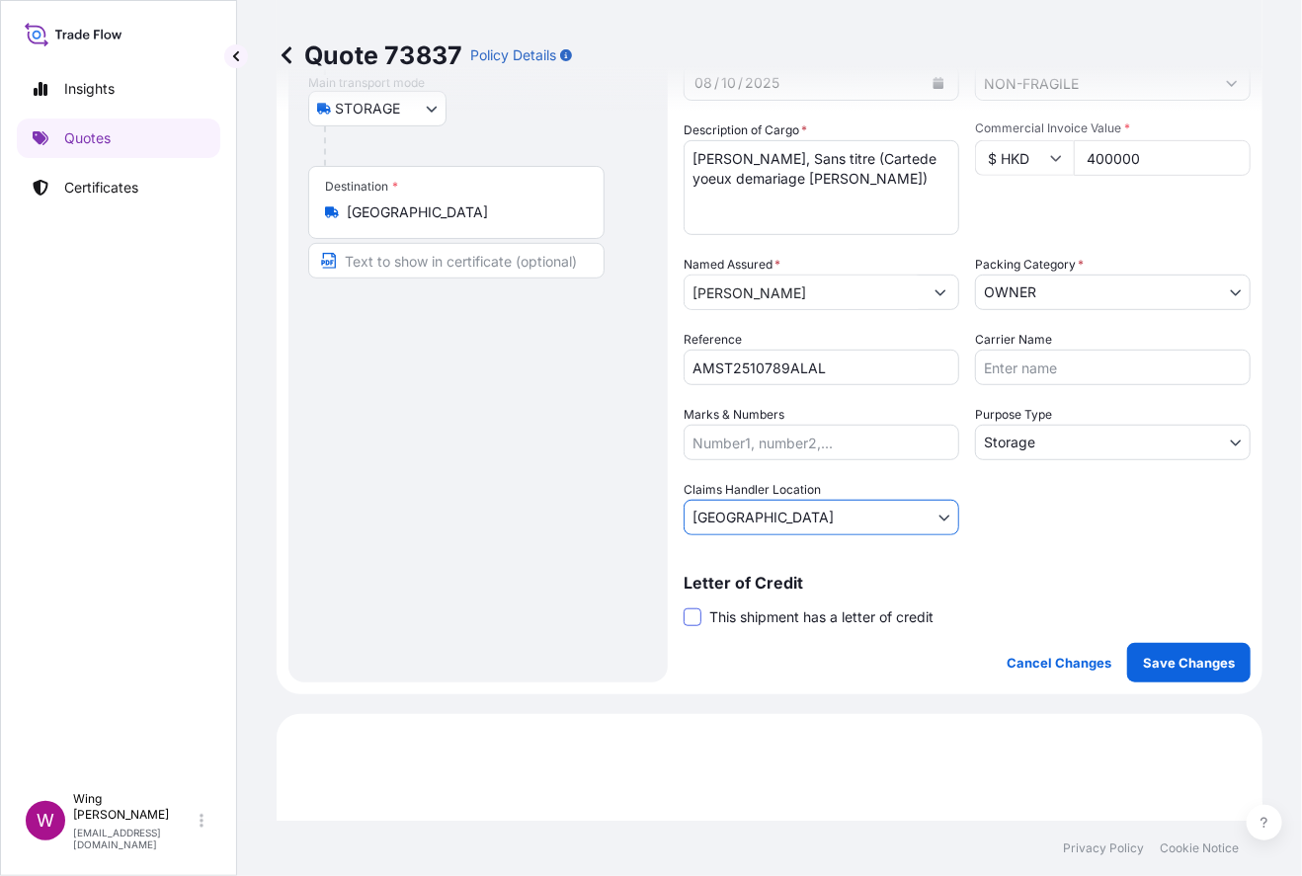
click at [696, 607] on label "This shipment has a letter of credit" at bounding box center [809, 617] width 250 height 21
click at [702, 618] on label "This shipment has a letter of credit" at bounding box center [809, 617] width 250 height 21
click at [684, 607] on input "This shipment has a letter of credit" at bounding box center [684, 607] width 0 height 0
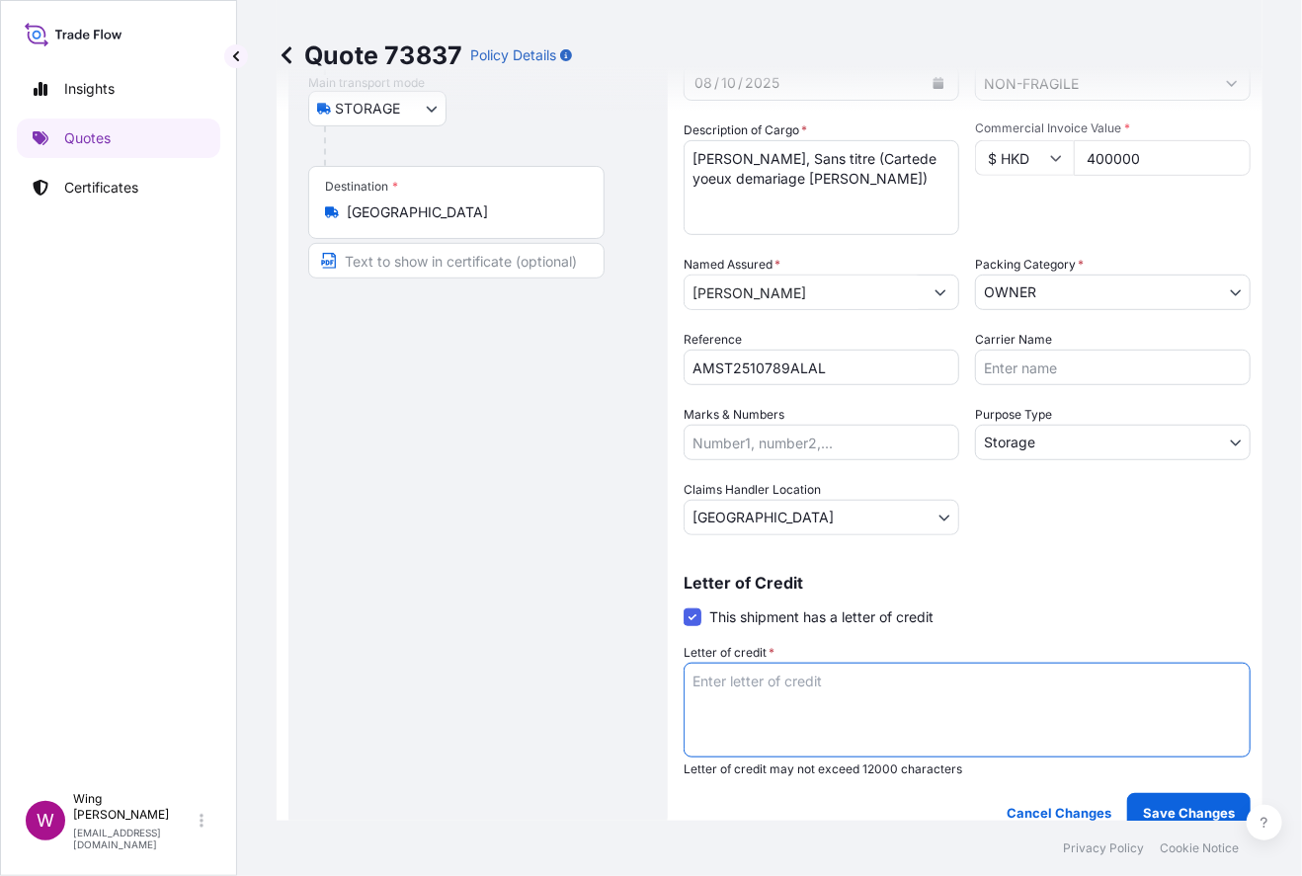
click at [840, 699] on textarea "Letter of credit *" at bounding box center [967, 710] width 567 height 95
paste textarea "Storage period: [DATE] to [DATE] (till further notice)"
type textarea "Storage period: [DATE] to [DATE] (till further notice)"
click at [485, 661] on div "Route Details Place of loading Road / [GEOGRAPHIC_DATA] / Inland Origin * [GEOG…" at bounding box center [478, 345] width 340 height 933
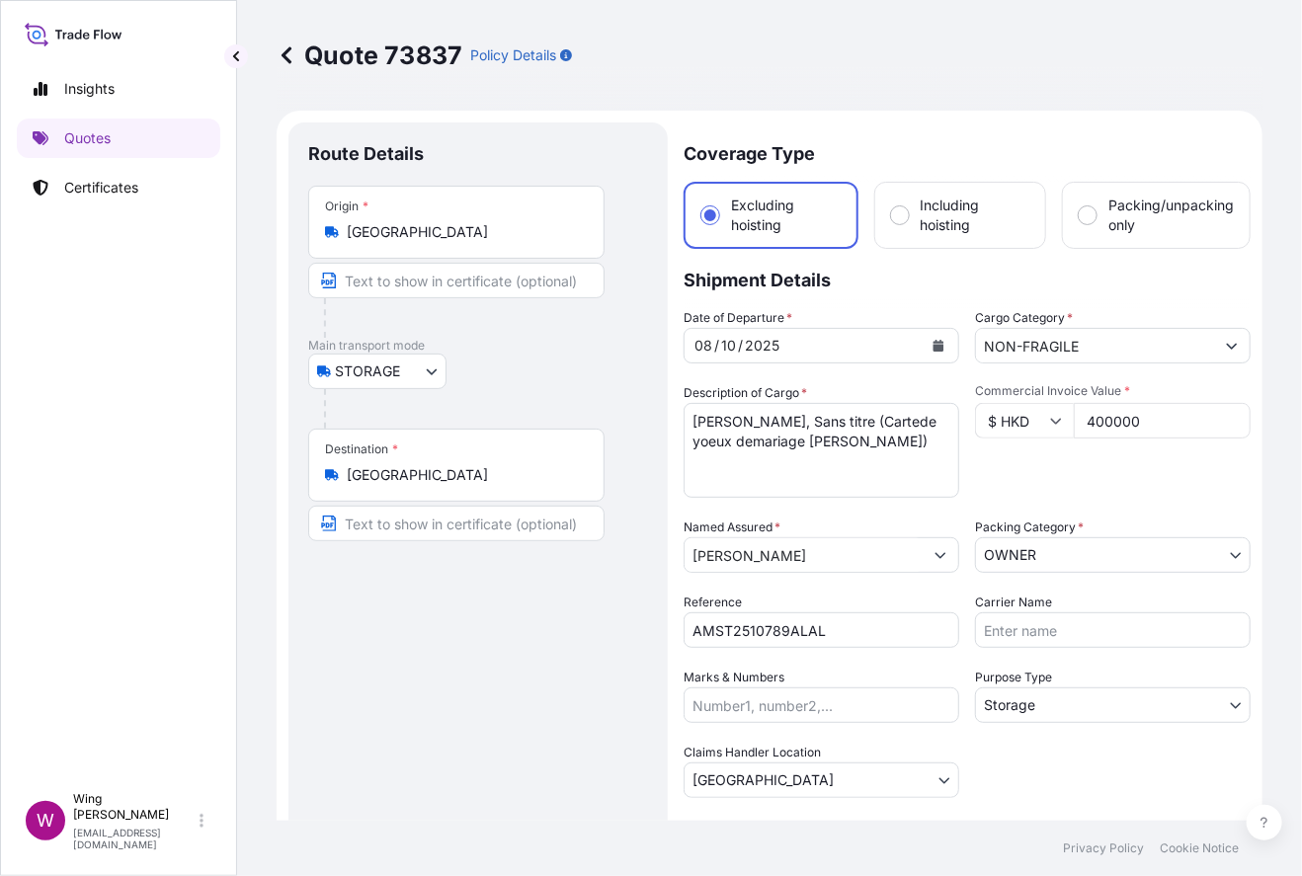
scroll to position [394, 0]
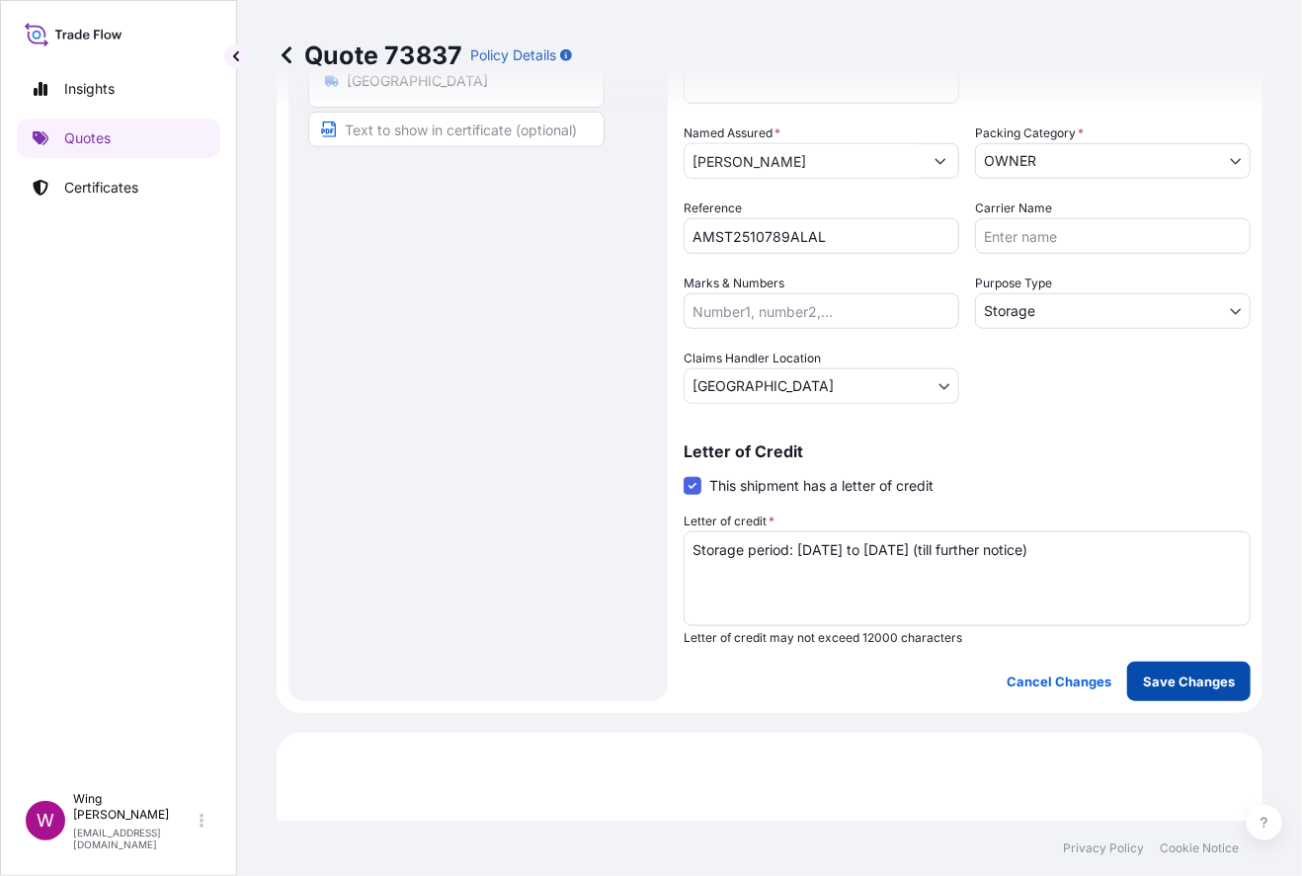
click at [1111, 674] on p "Save Changes" at bounding box center [1189, 682] width 92 height 20
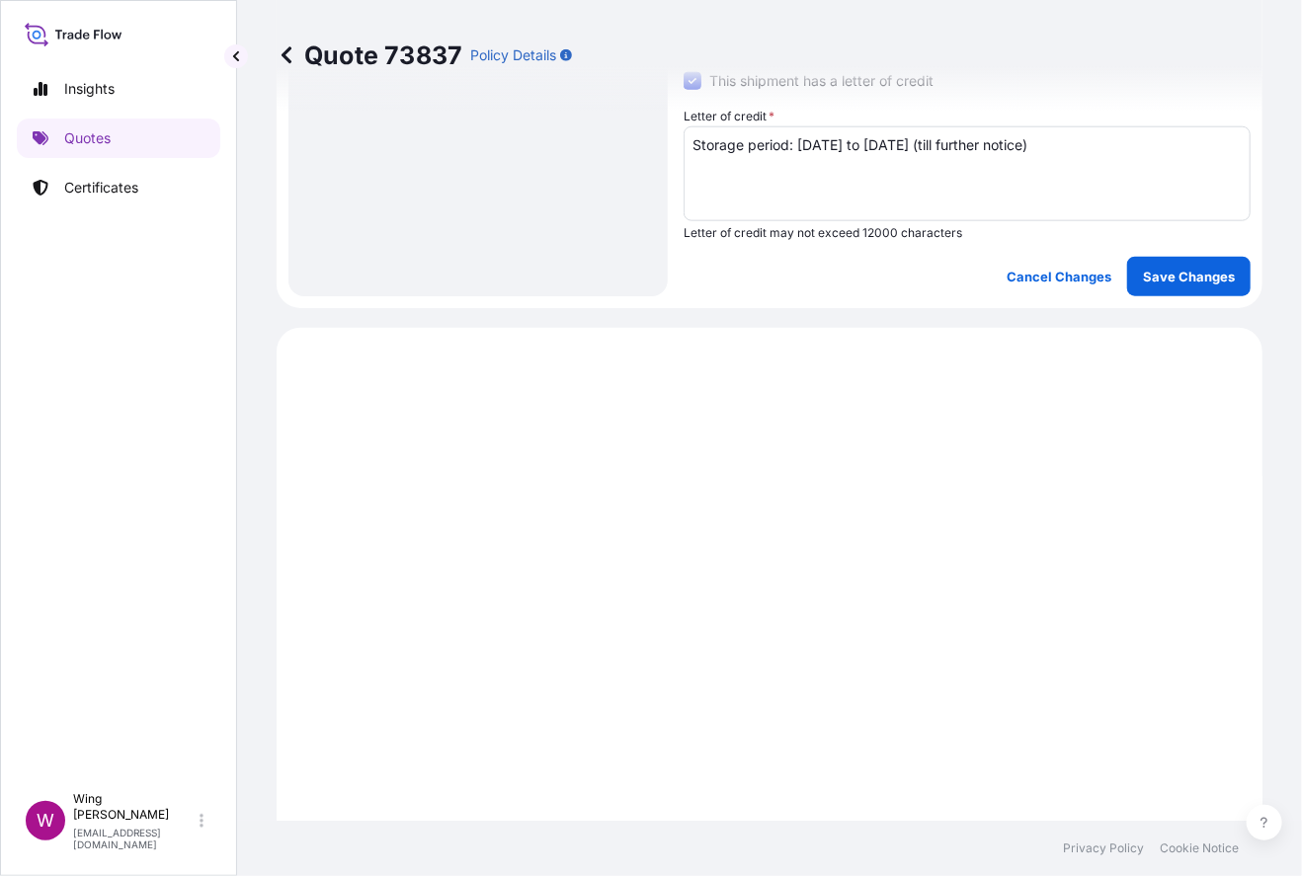
select select "STORAGE"
select select "Storage"
select select "[GEOGRAPHIC_DATA]"
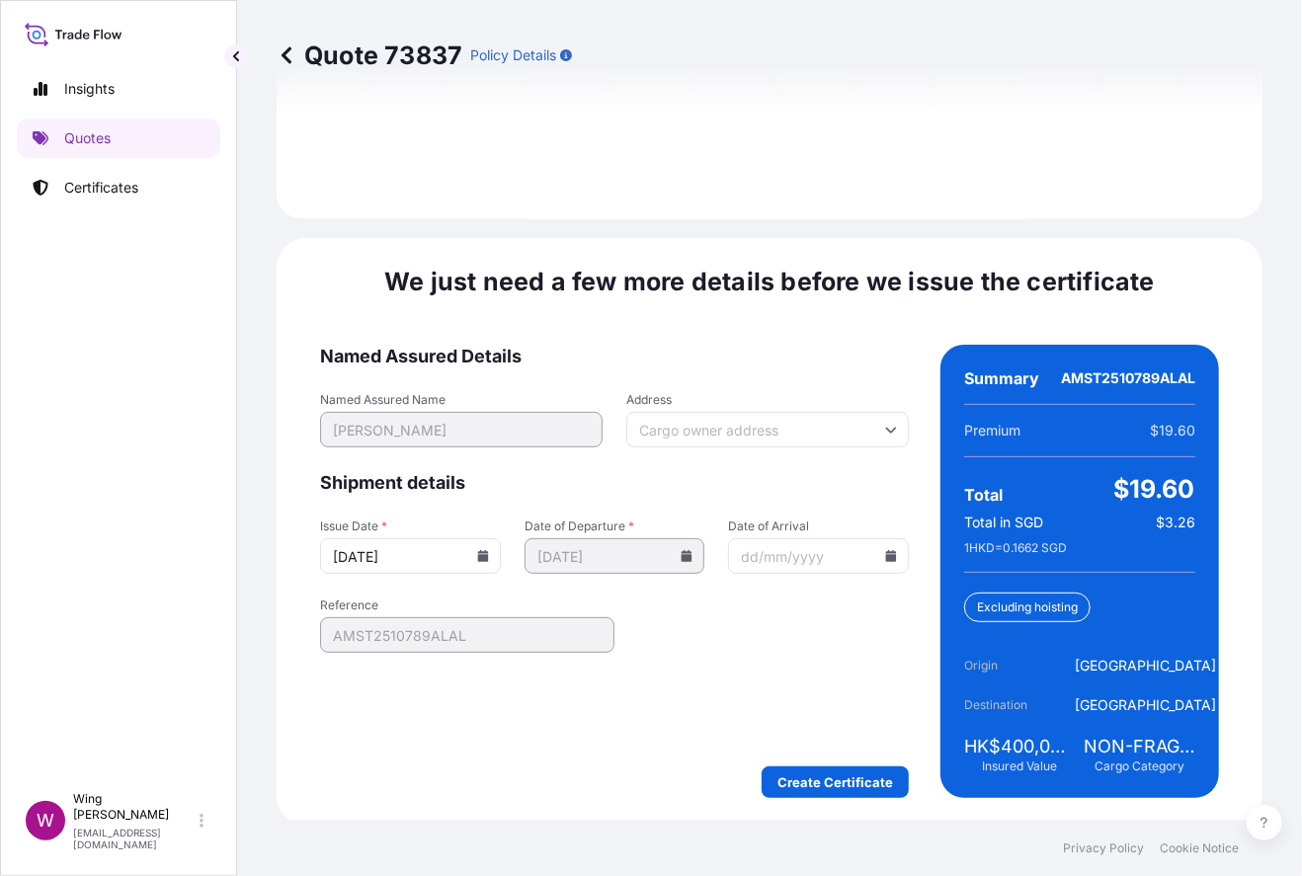
scroll to position [3045, 0]
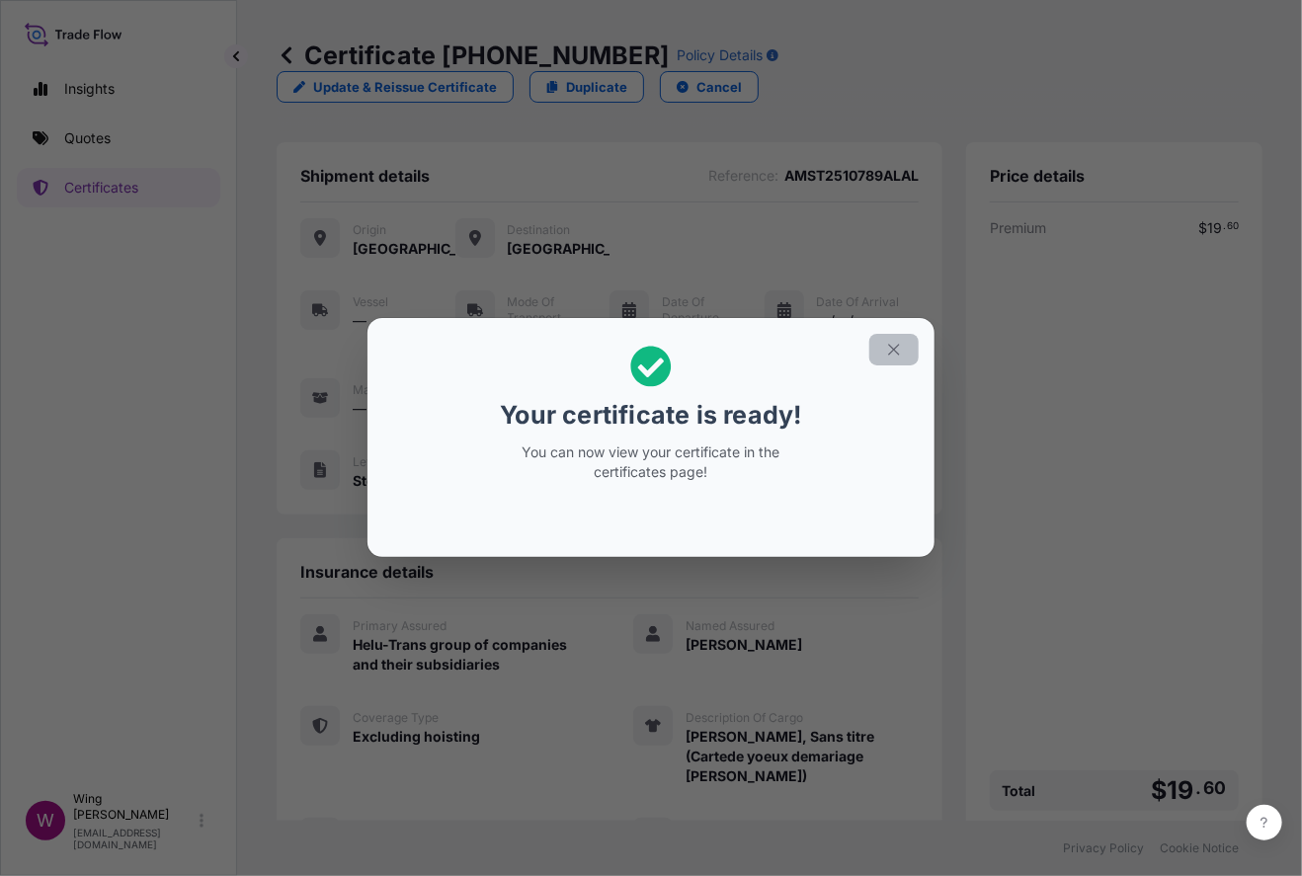
click at [894, 351] on icon "button" at bounding box center [893, 350] width 11 height 11
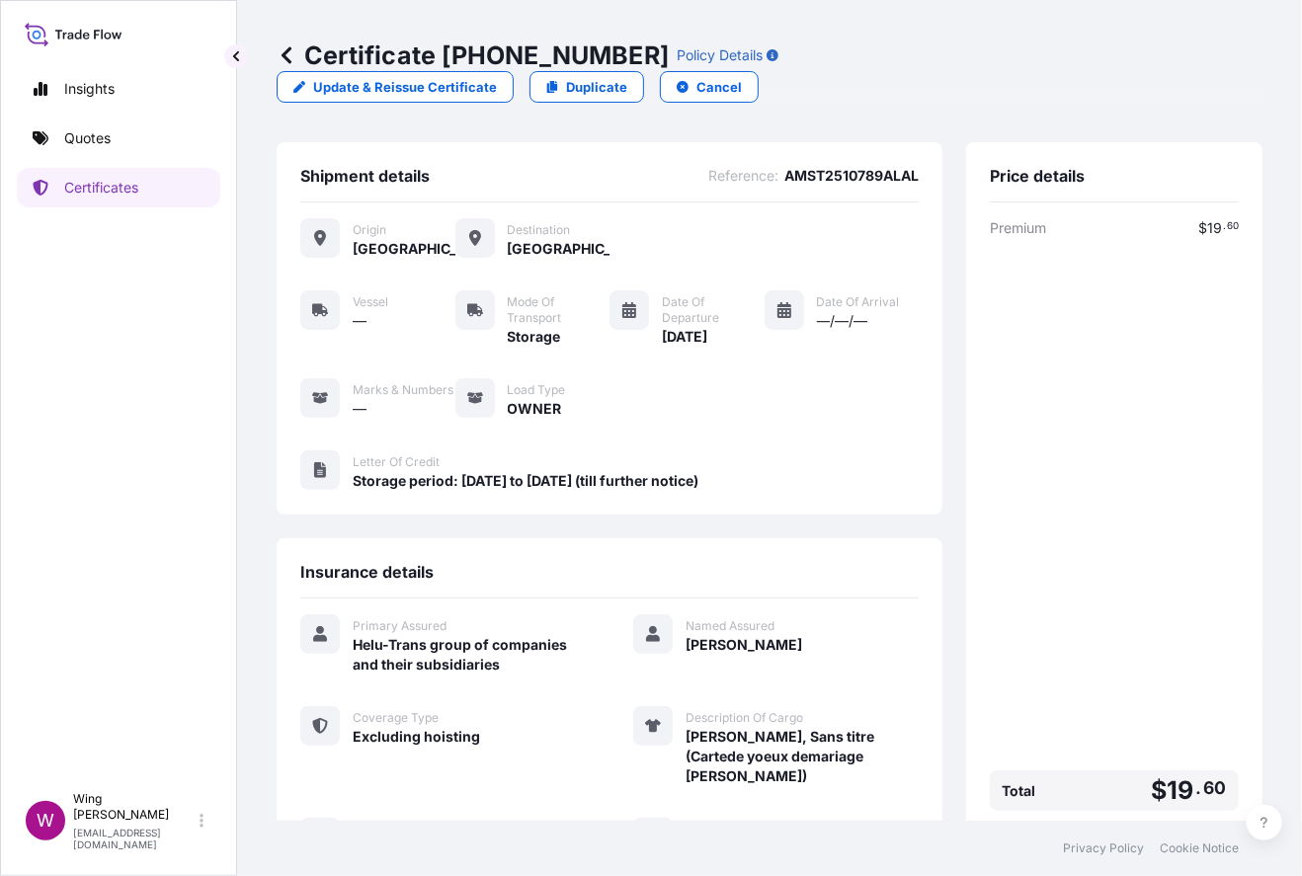
scroll to position [253, 0]
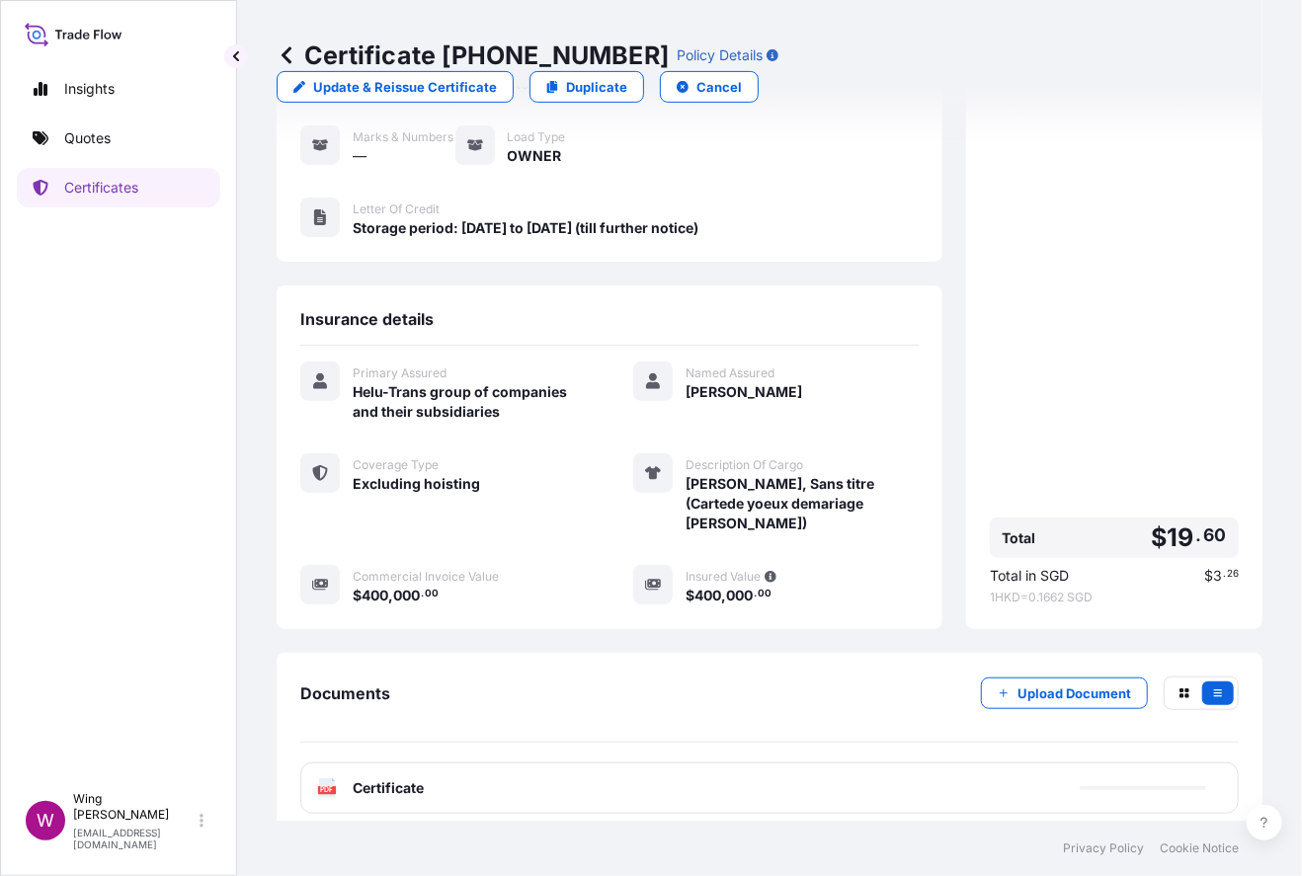
click at [327, 787] on text "PDF" at bounding box center [327, 790] width 13 height 7
click at [323, 787] on text "PDF" at bounding box center [327, 790] width 13 height 7
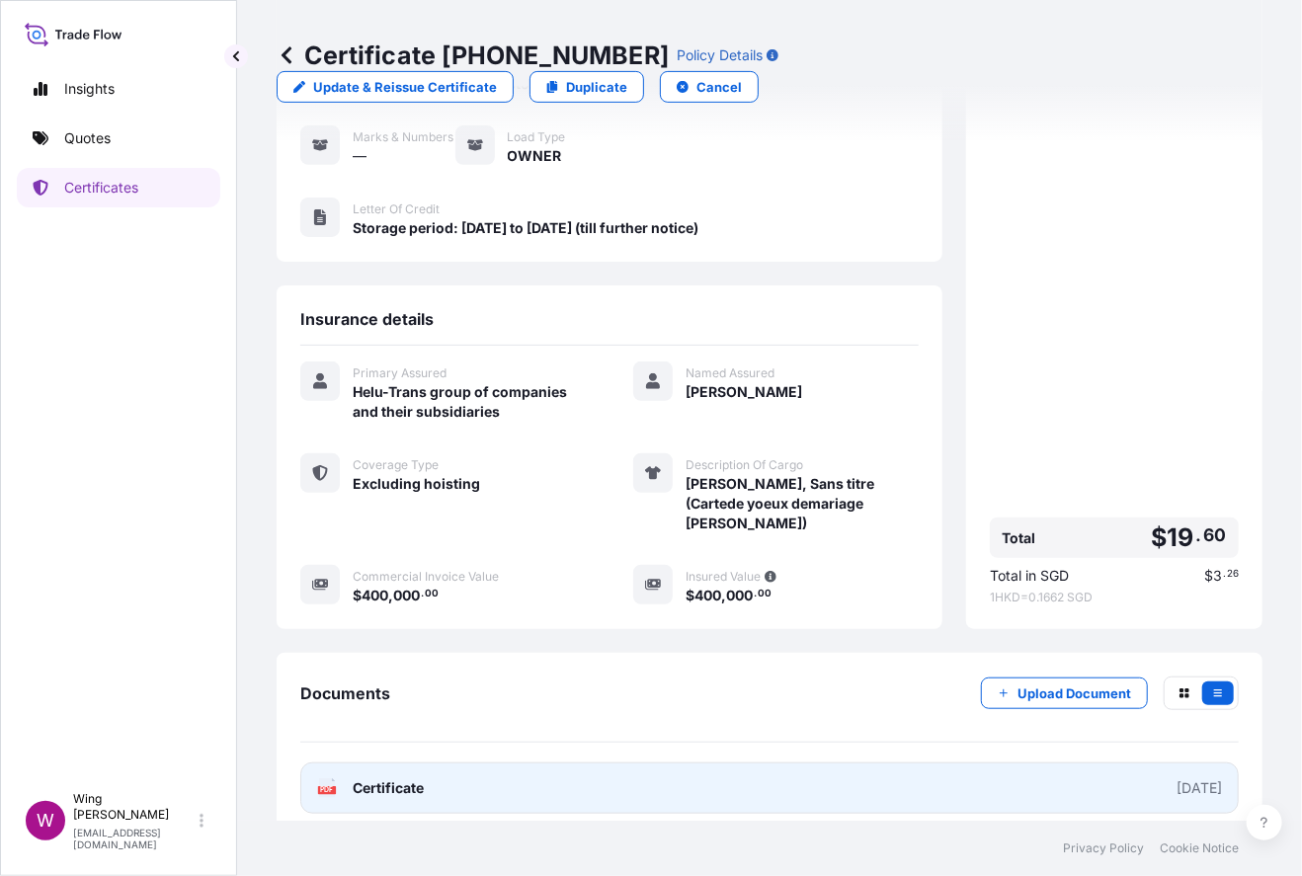
click at [323, 787] on text "PDF" at bounding box center [327, 790] width 13 height 7
click at [327, 787] on text "PDF" at bounding box center [327, 790] width 13 height 7
